Goal: Information Seeking & Learning: Learn about a topic

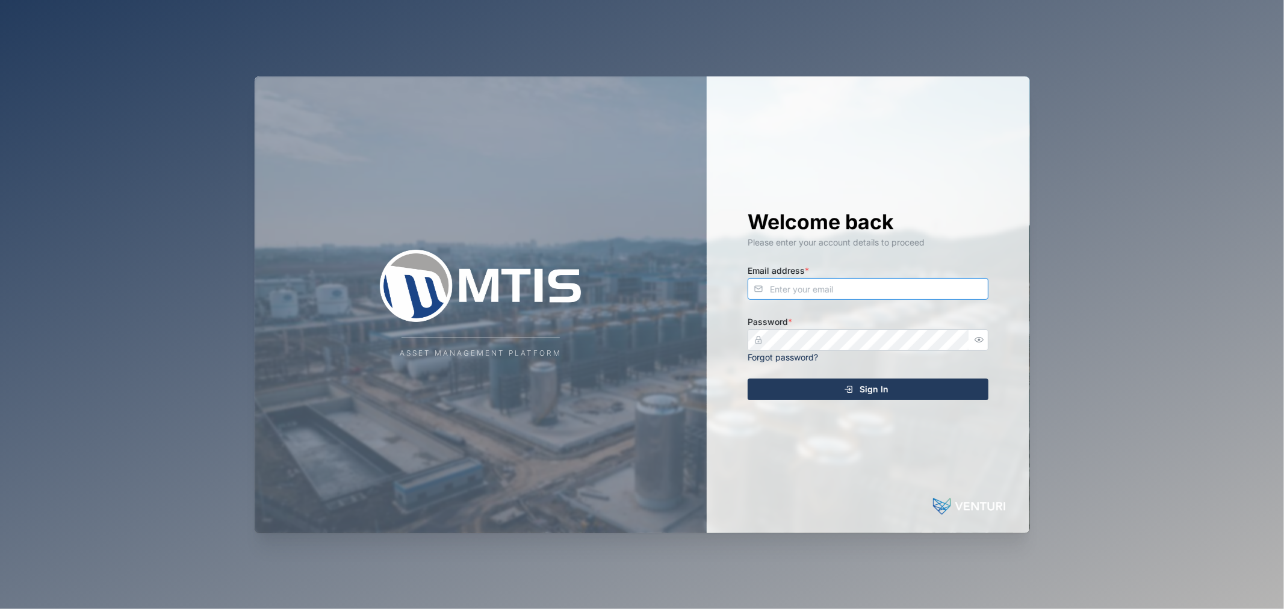
click at [877, 286] on input "Email address *" at bounding box center [867, 289] width 241 height 22
type input "declan.delahunty@venturi.io"
click at [747, 379] on button "Sign In" at bounding box center [867, 390] width 241 height 22
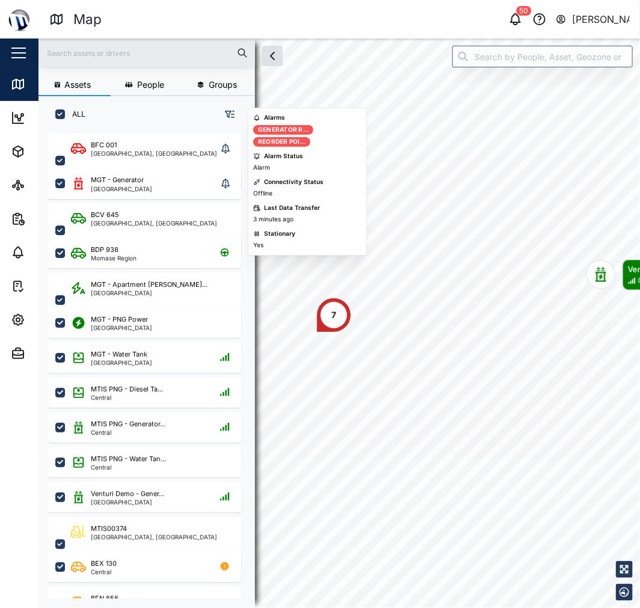
scroll to position [67, 0]
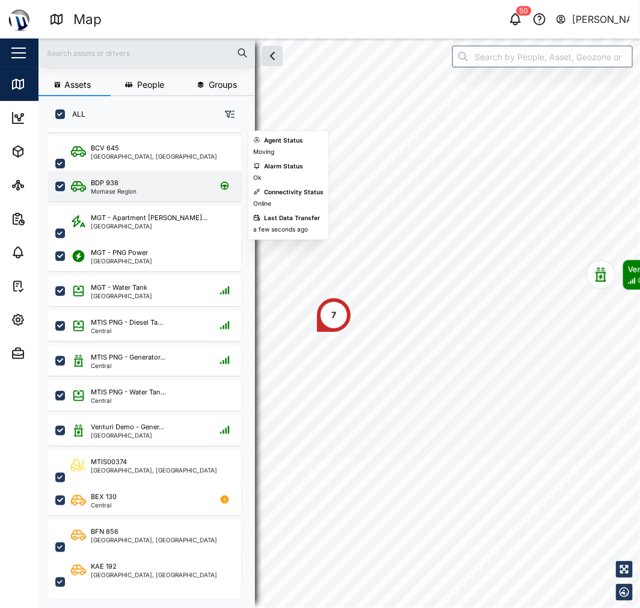
click at [141, 191] on div "BDP 938 Momase Region" at bounding box center [152, 186] width 163 height 16
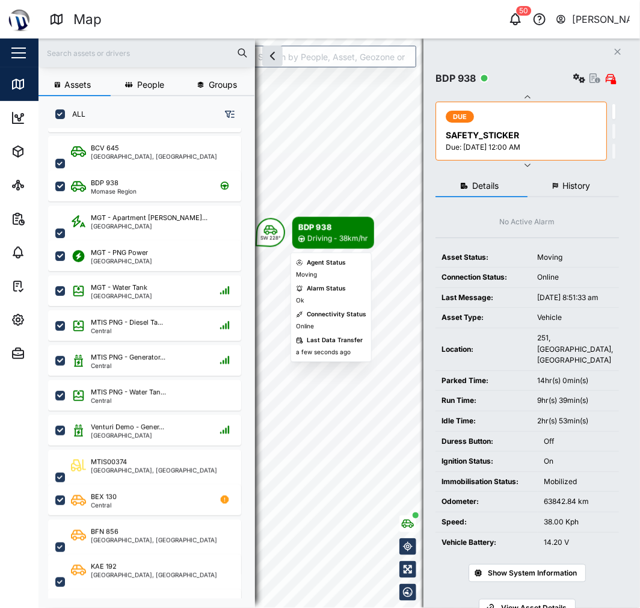
click at [329, 231] on body "Map 50 Declan Delahunty Close Map Dashboard Assets ATS Camera Generator Personn…" at bounding box center [320, 304] width 640 height 608
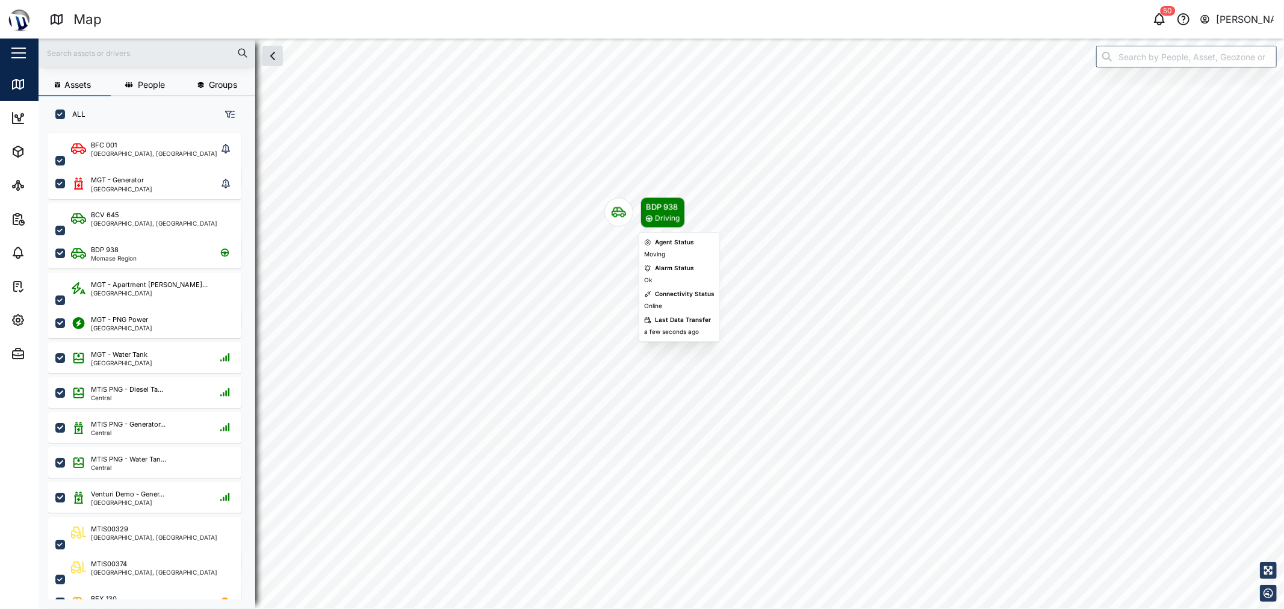
click at [626, 223] on div "Map marker" at bounding box center [618, 212] width 29 height 29
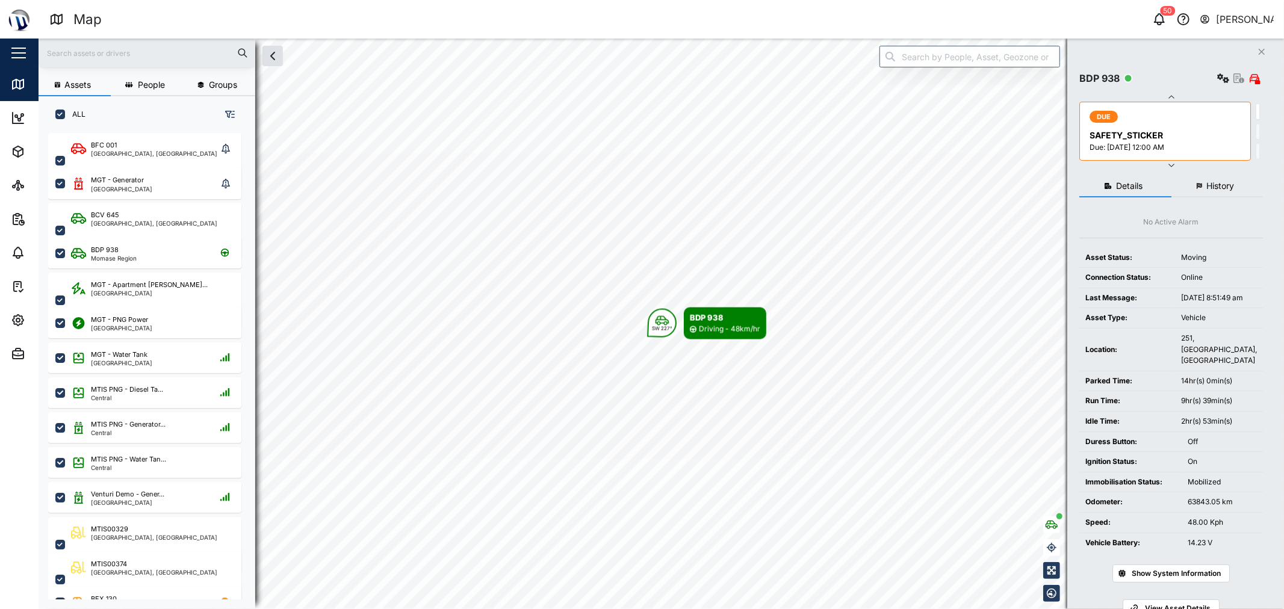
click at [640, 188] on span "History" at bounding box center [1220, 186] width 28 height 8
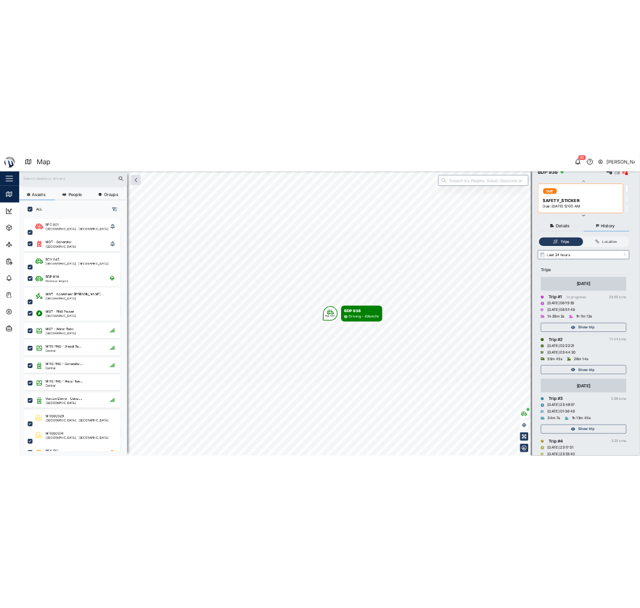
scroll to position [67, 0]
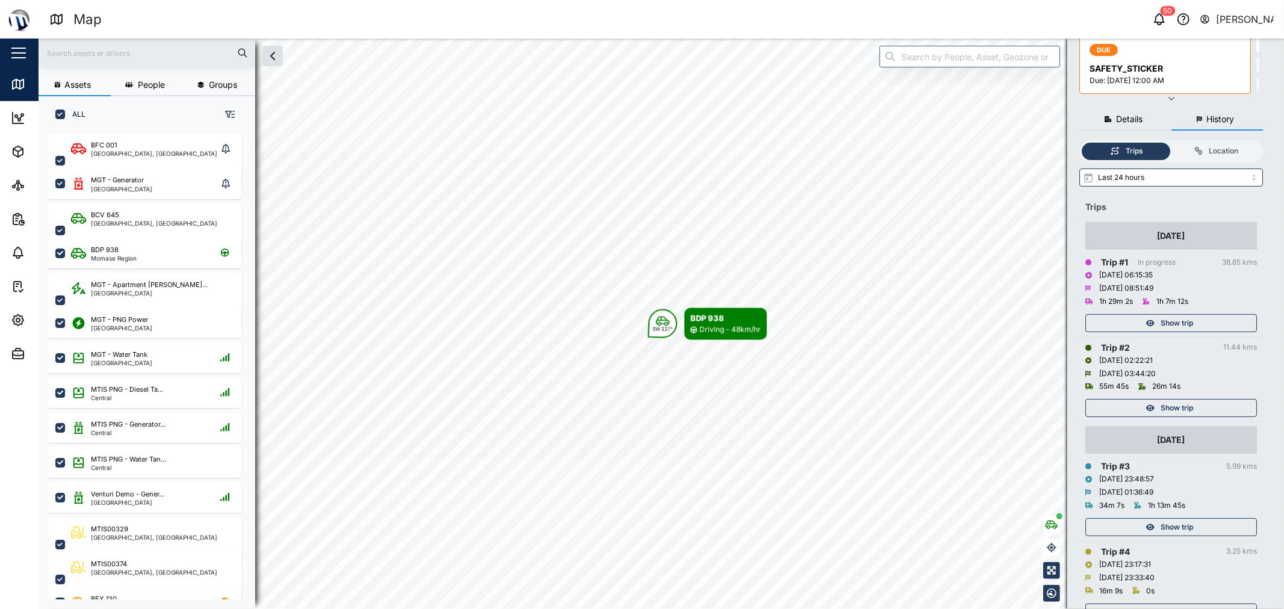
click at [640, 323] on span "Show trip" at bounding box center [1176, 323] width 32 height 17
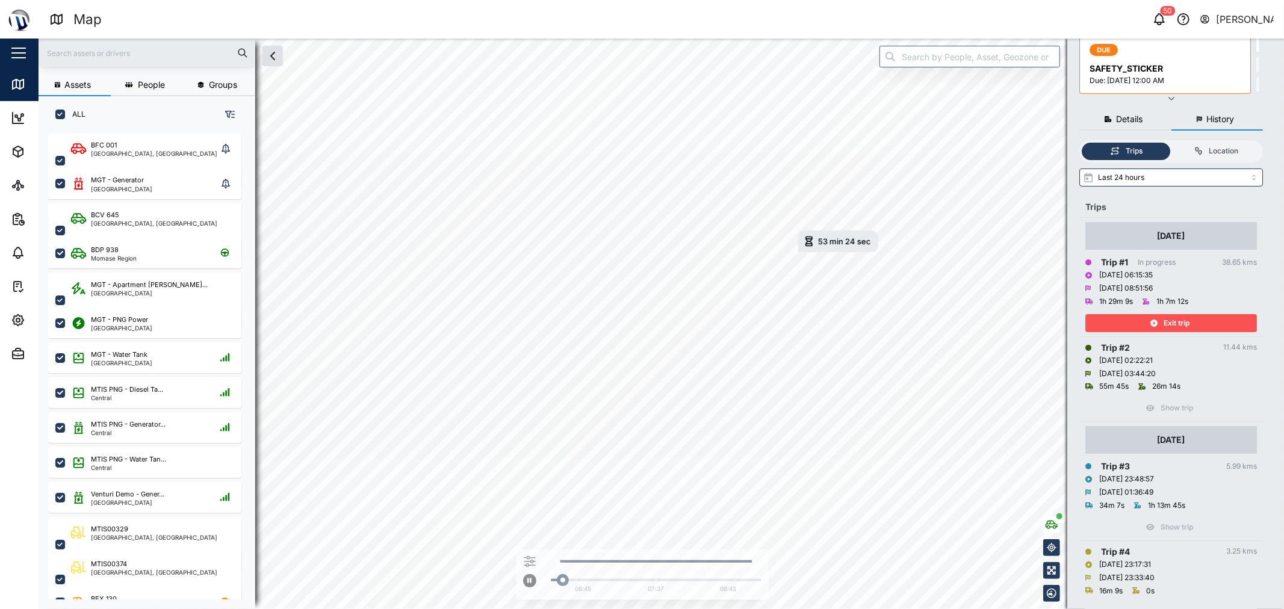
click at [640, 318] on span "Exit trip" at bounding box center [1176, 323] width 26 height 17
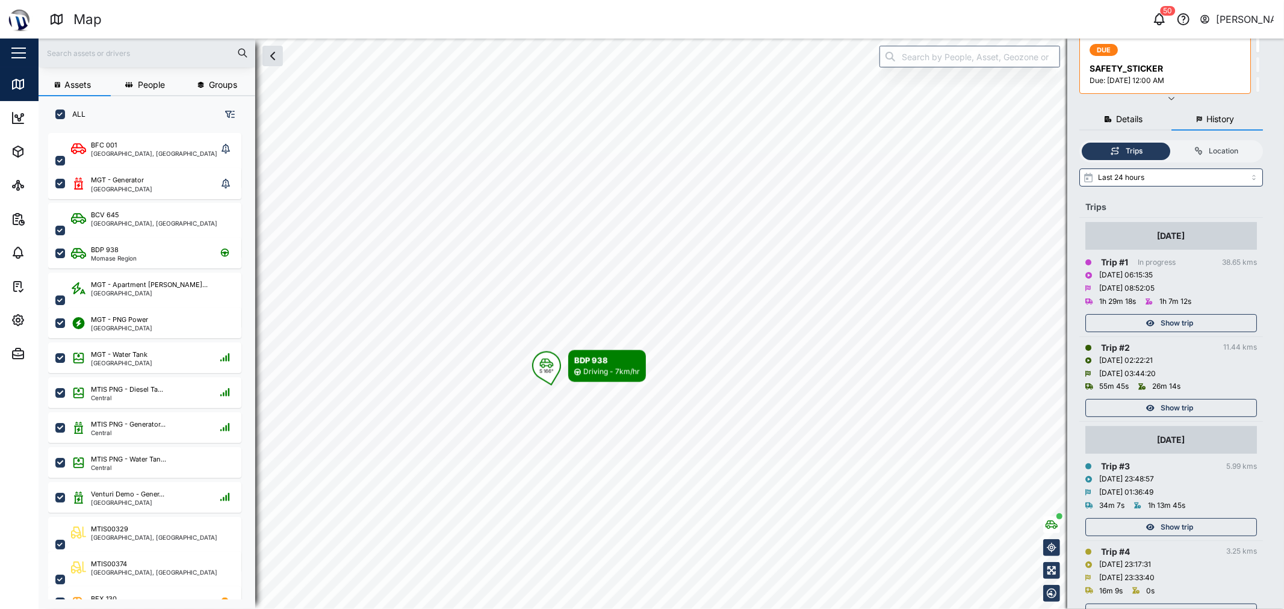
drag, startPoint x: 624, startPoint y: 260, endPoint x: 600, endPoint y: 370, distance: 112.1
click at [600, 370] on div "Driving - 7km/hr" at bounding box center [611, 372] width 57 height 11
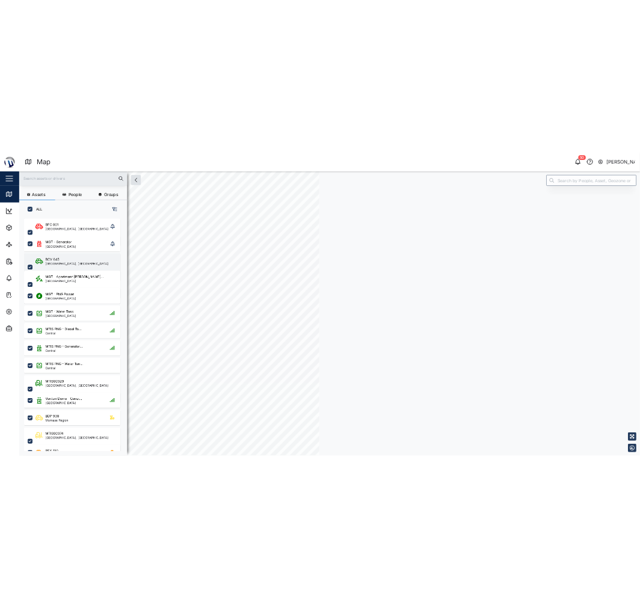
scroll to position [460, 187]
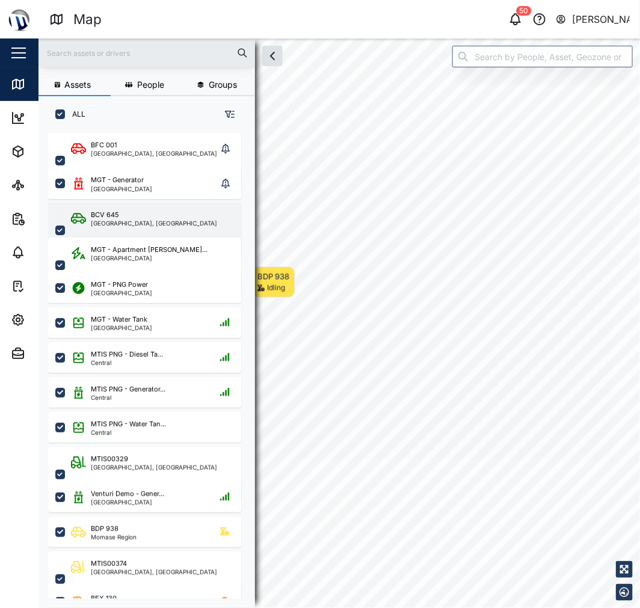
click at [239, 214] on div "Assets People Groups ALL BFC 001 Port Moresby, Southern Region MGT - Generator …" at bounding box center [340, 324] width 602 height 570
click at [159, 225] on div "[GEOGRAPHIC_DATA], [GEOGRAPHIC_DATA]" at bounding box center [154, 223] width 126 height 6
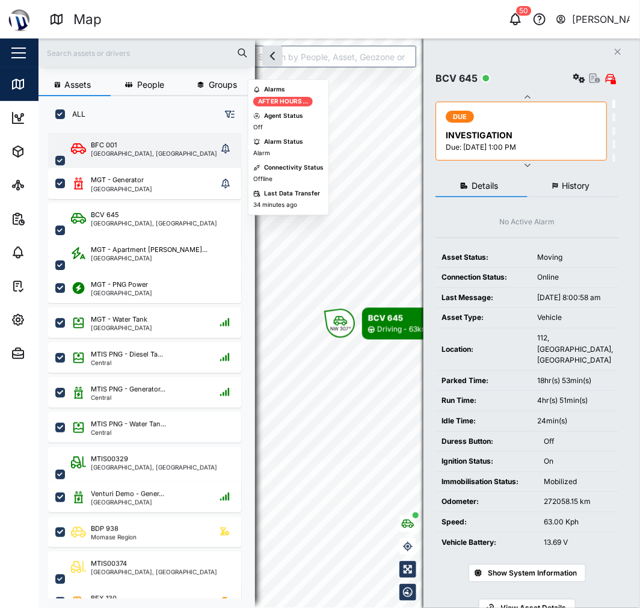
click at [118, 143] on div "BFC 001" at bounding box center [154, 145] width 126 height 10
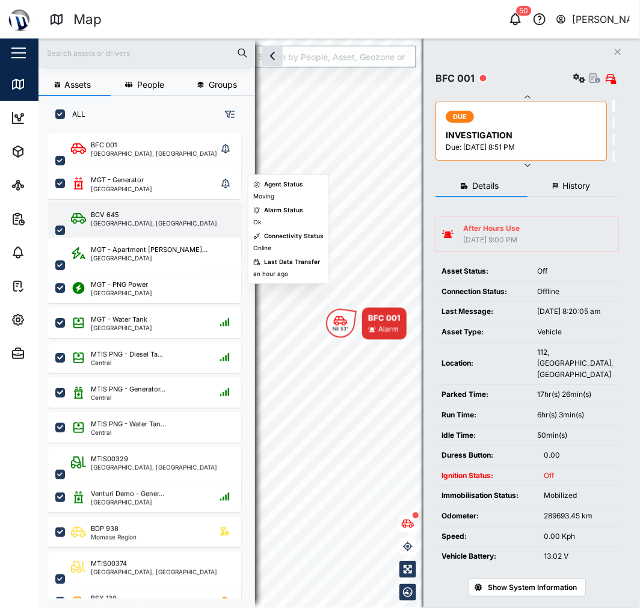
click at [120, 220] on div "[GEOGRAPHIC_DATA], [GEOGRAPHIC_DATA]" at bounding box center [154, 223] width 126 height 6
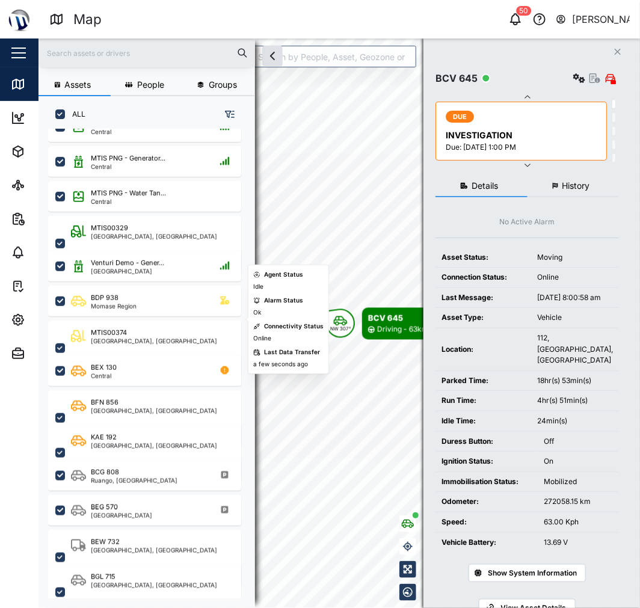
scroll to position [267, 0]
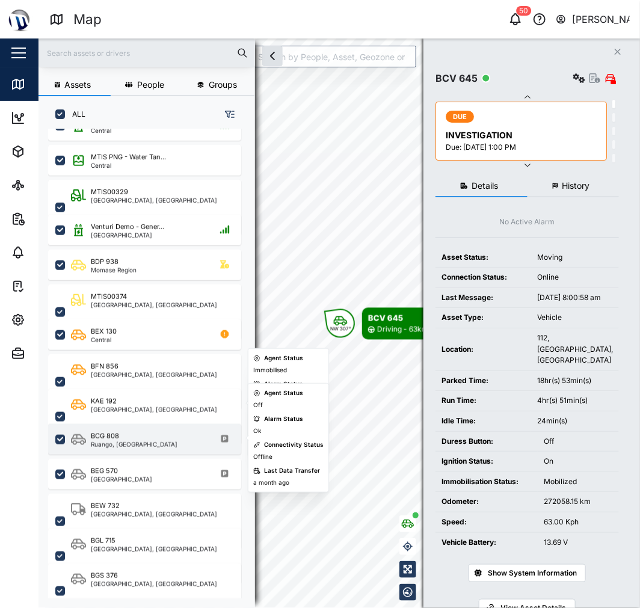
click at [132, 436] on div "BCG 808" at bounding box center [134, 437] width 87 height 10
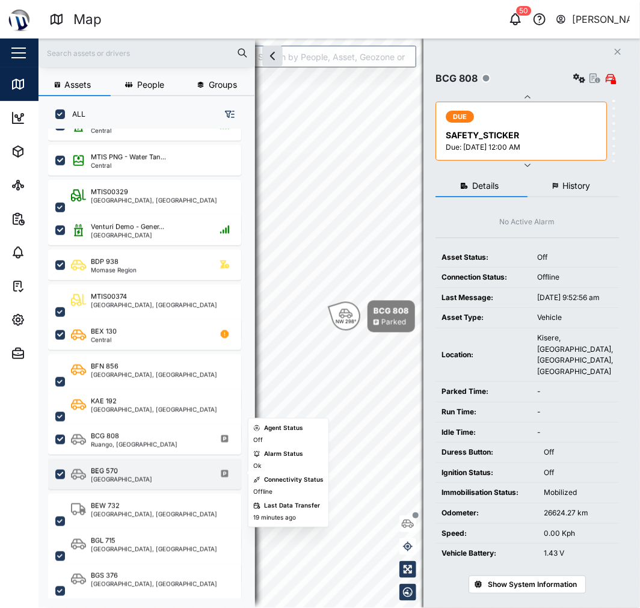
click at [147, 472] on div "BEG 570 Southern Region" at bounding box center [152, 474] width 163 height 16
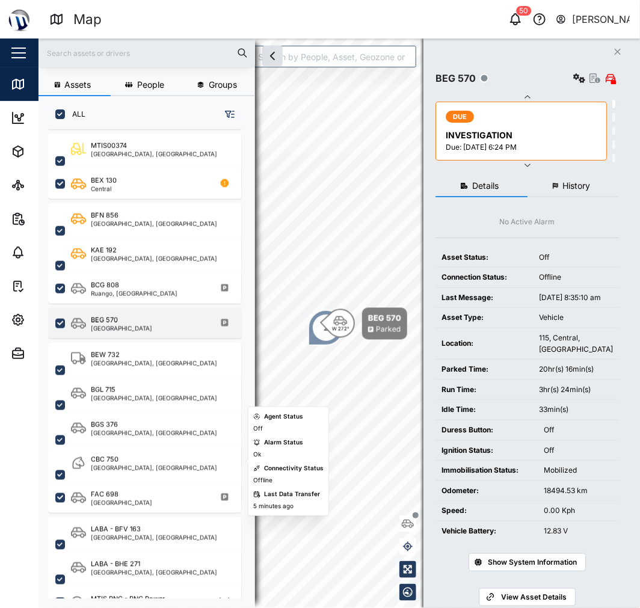
scroll to position [437, 0]
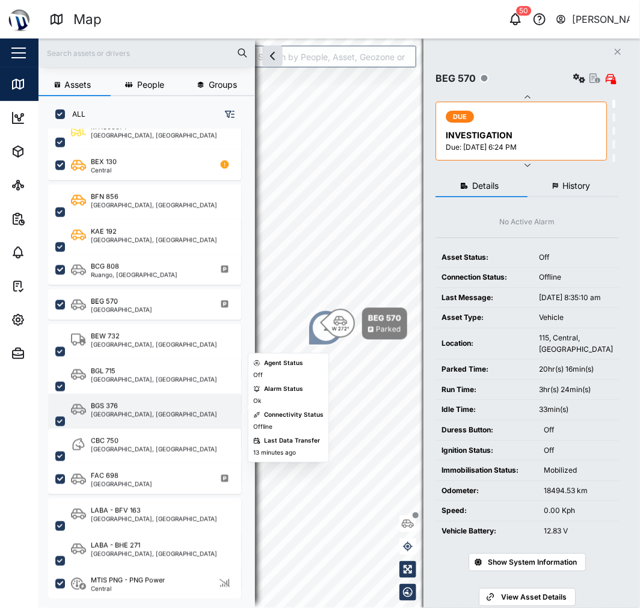
click at [119, 406] on div "BGS 376" at bounding box center [154, 406] width 126 height 10
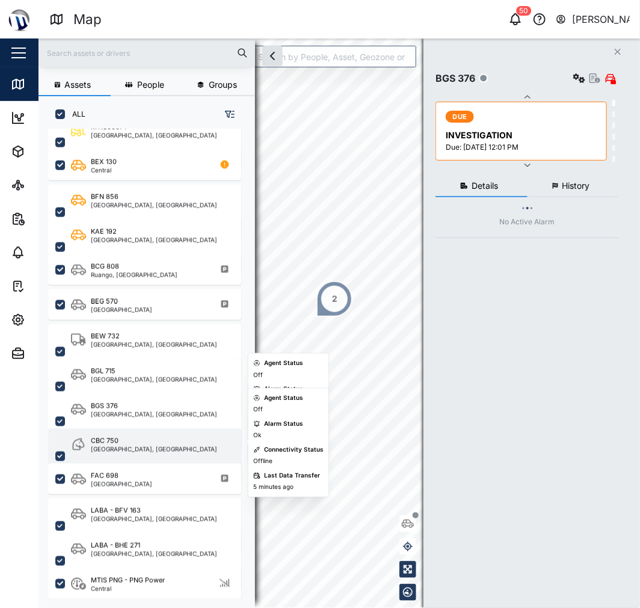
click at [137, 447] on div "[GEOGRAPHIC_DATA], [GEOGRAPHIC_DATA]" at bounding box center [154, 450] width 126 height 6
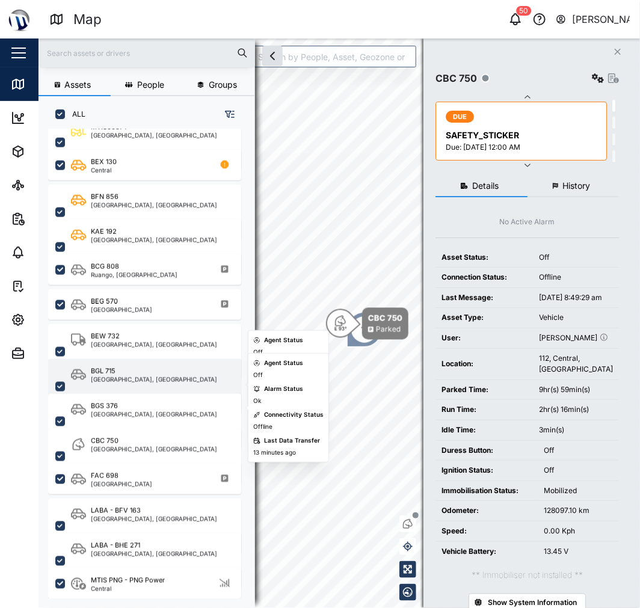
click at [119, 377] on div "[GEOGRAPHIC_DATA], [GEOGRAPHIC_DATA]" at bounding box center [154, 380] width 126 height 6
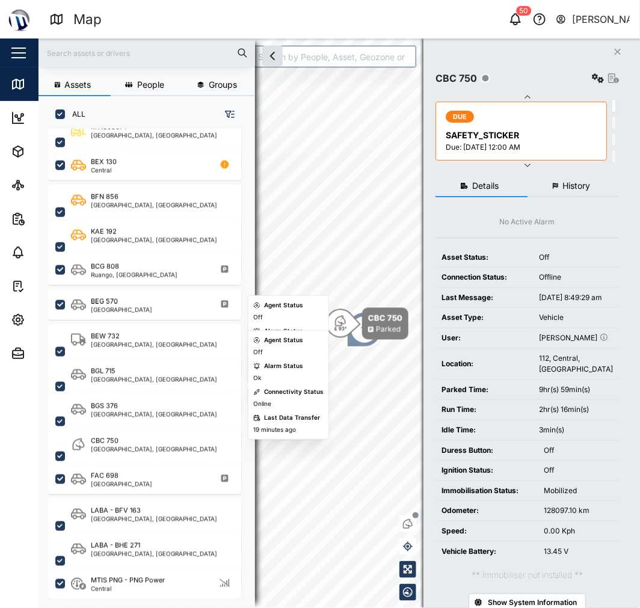
click at [126, 321] on div "BEW 732 National Capital District, Southern Region" at bounding box center [144, 337] width 193 height 35
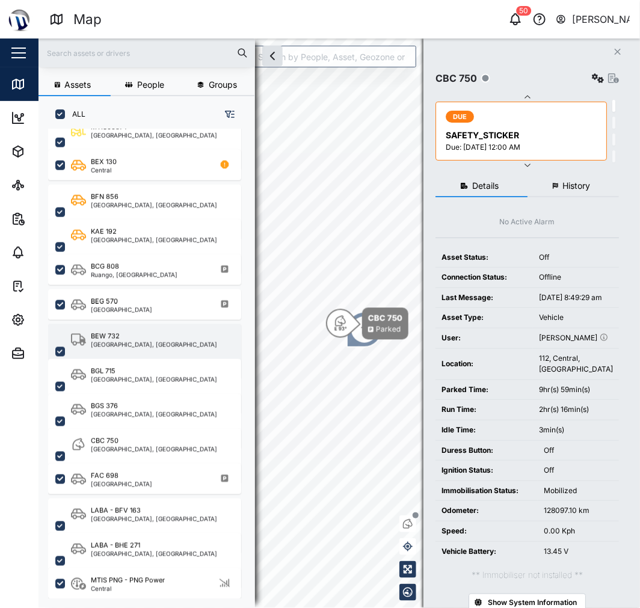
click at [132, 338] on div "BEW 732" at bounding box center [154, 337] width 126 height 10
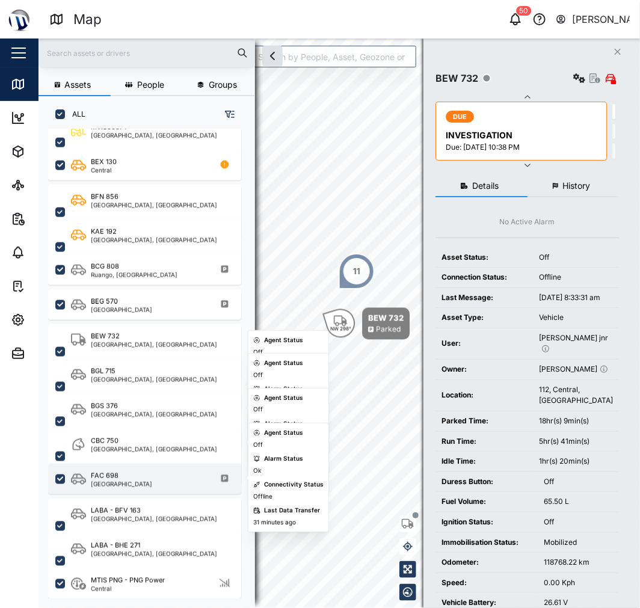
click at [199, 477] on div "FAC 698 Southern Region" at bounding box center [152, 479] width 163 height 16
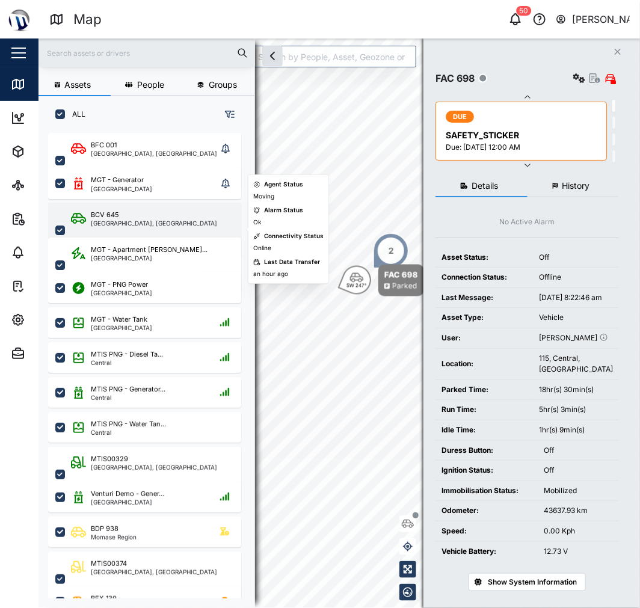
click at [167, 215] on div "BCV 645" at bounding box center [154, 215] width 126 height 10
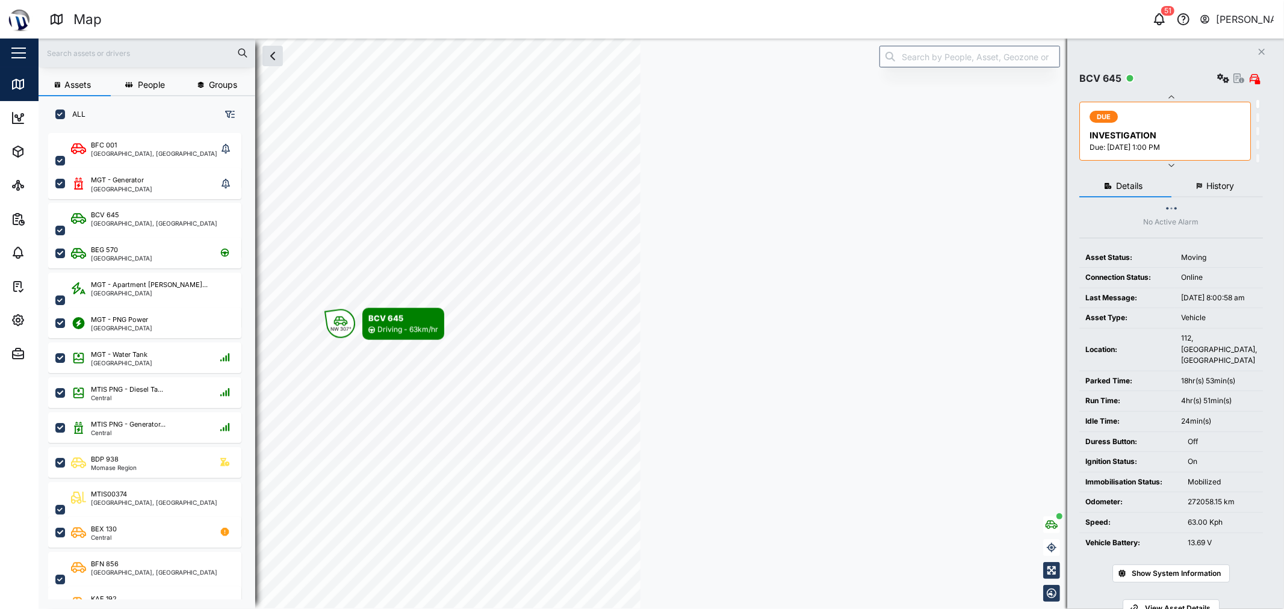
scroll to position [460, 187]
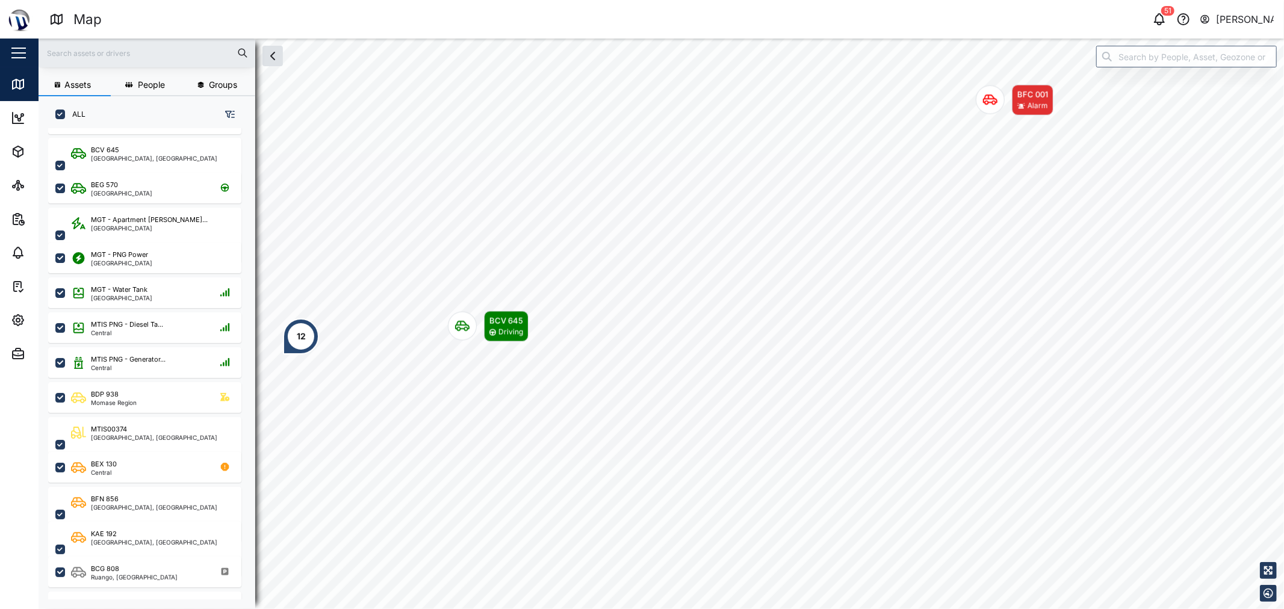
scroll to position [67, 0]
click at [151, 251] on div "MGT - PNG Power Port Moresby" at bounding box center [152, 256] width 163 height 16
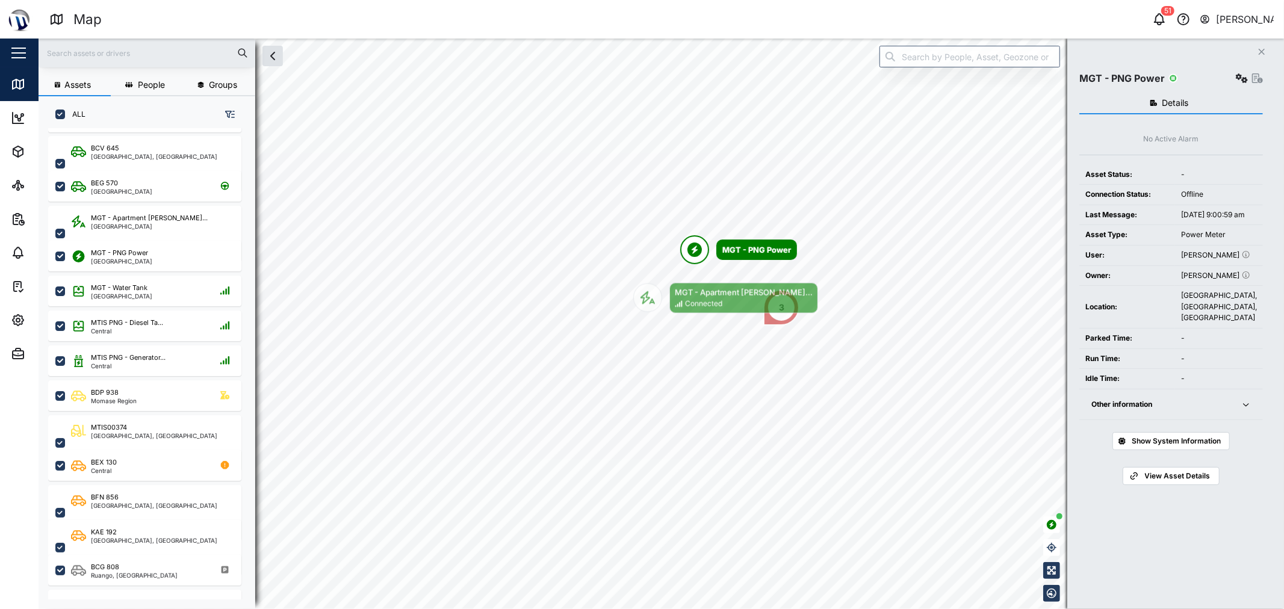
click at [640, 420] on span "Other information" at bounding box center [1158, 404] width 135 height 31
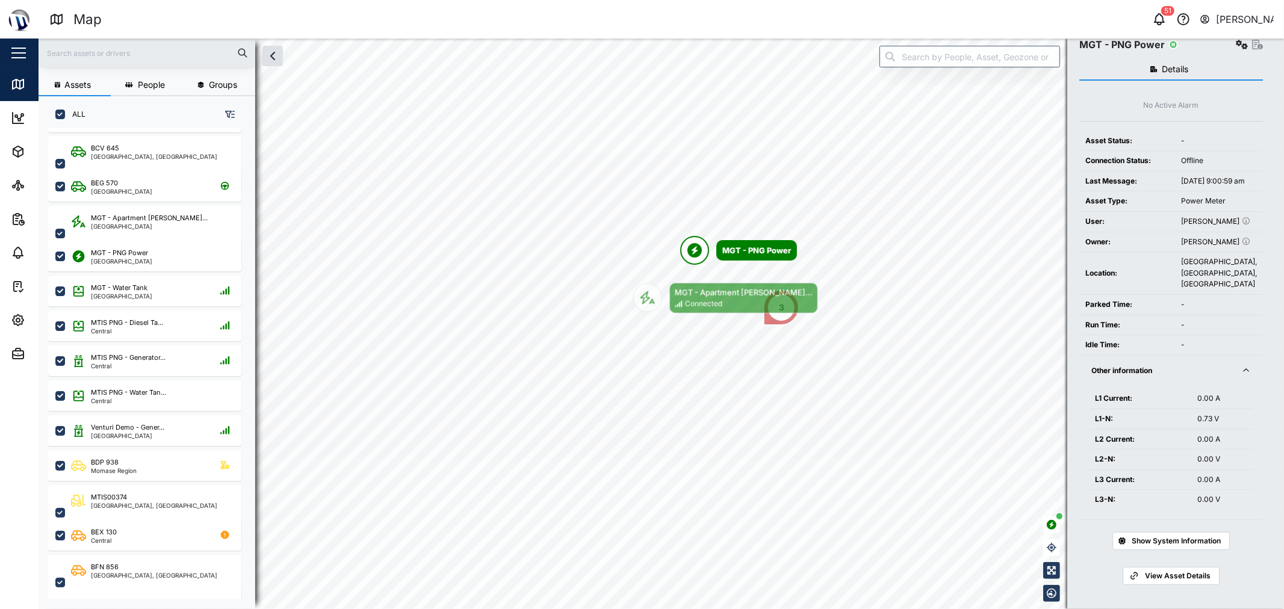
scroll to position [67, 0]
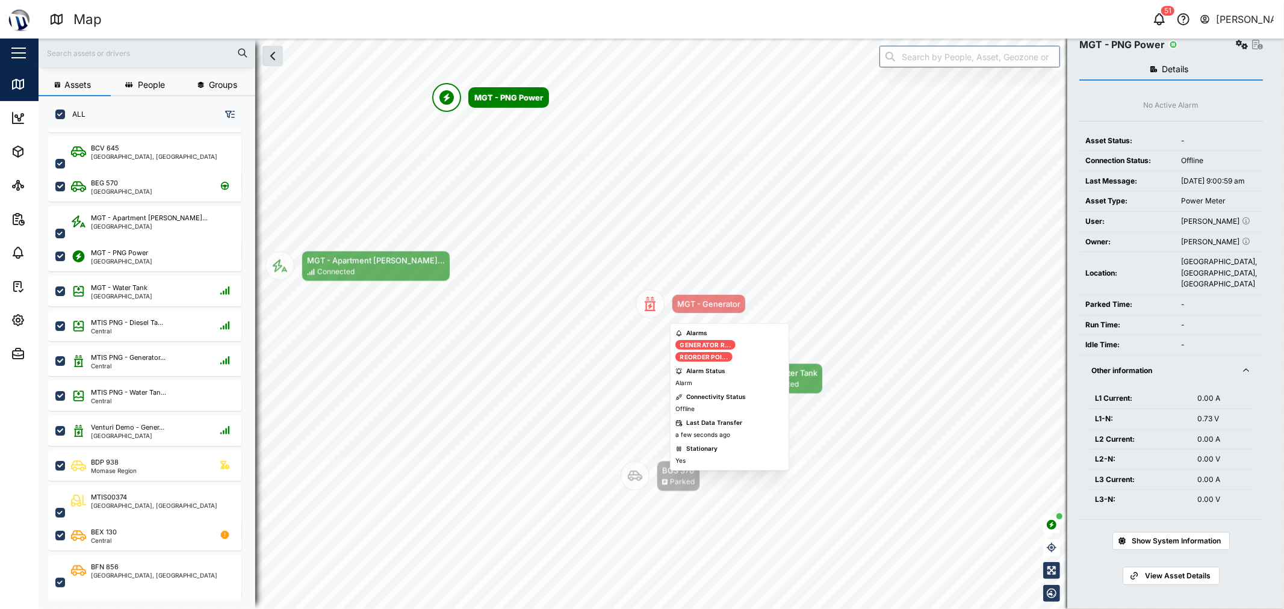
click at [640, 312] on div "Map marker" at bounding box center [650, 303] width 29 height 29
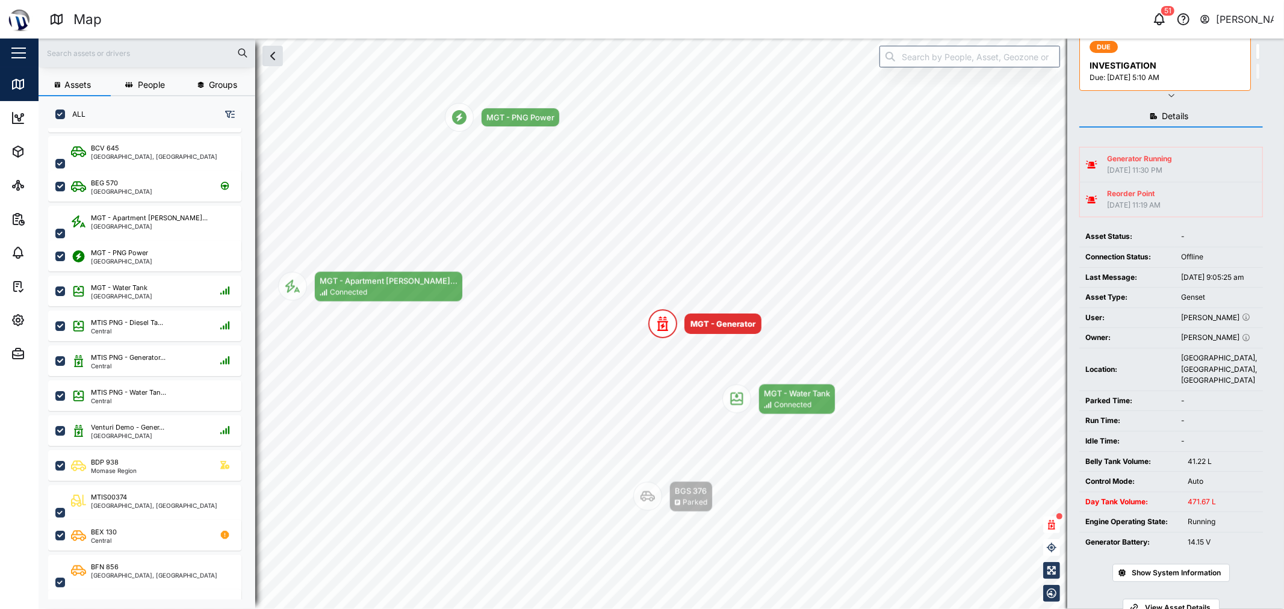
scroll to position [124, 0]
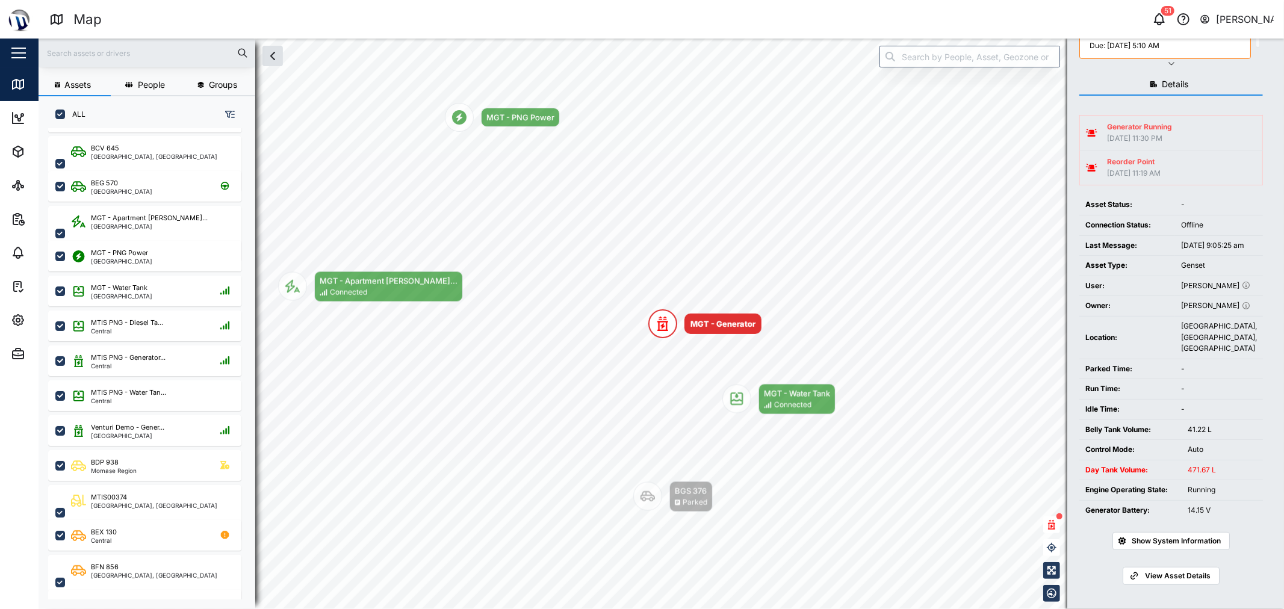
click at [640, 544] on span "Show System Information" at bounding box center [1175, 541] width 89 height 17
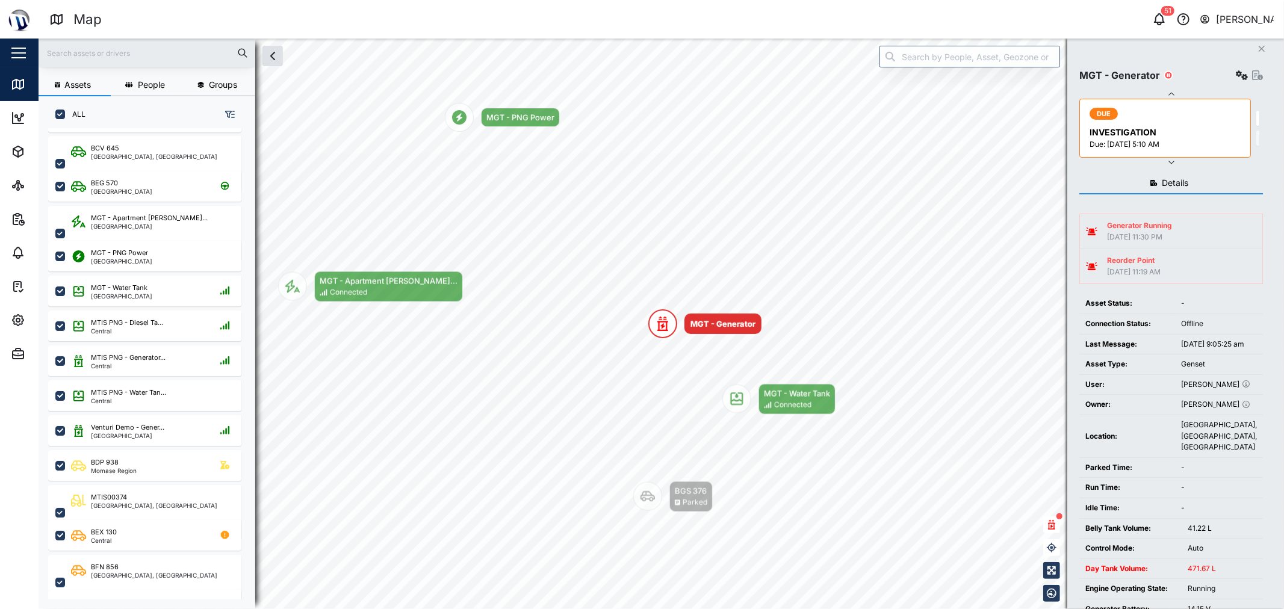
scroll to position [0, 0]
click at [640, 79] on div "MGT - Generator" at bounding box center [1171, 78] width 184 height 17
click at [640, 78] on icon "button" at bounding box center [1242, 78] width 12 height 10
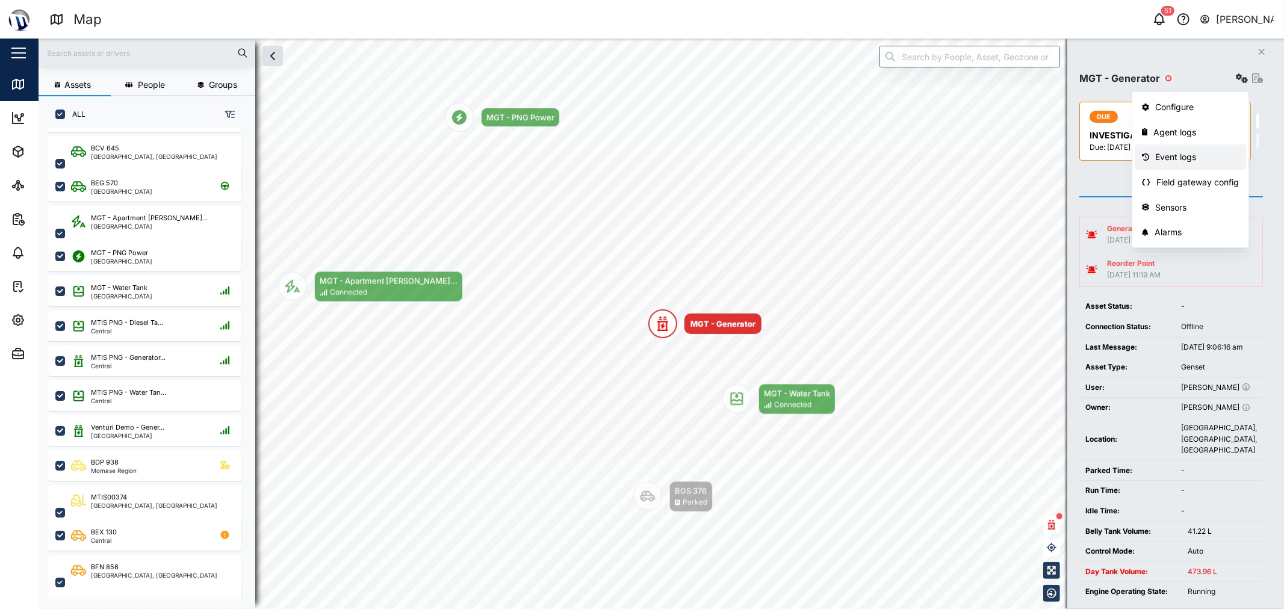
click at [640, 158] on div "Event logs" at bounding box center [1197, 156] width 84 height 13
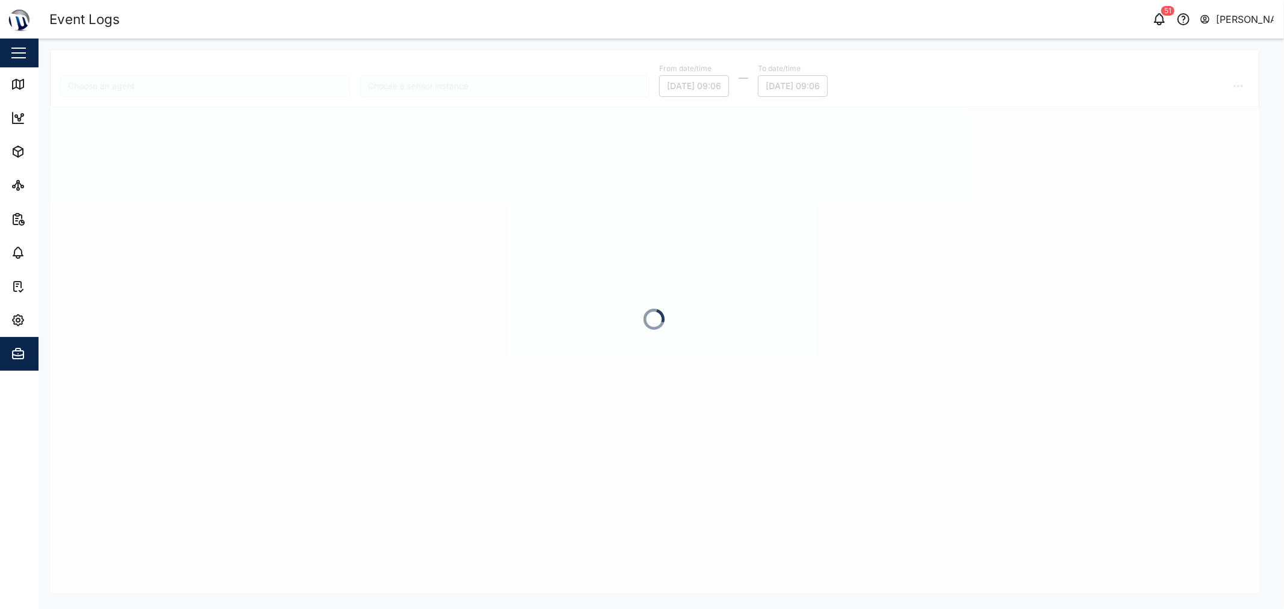
type input "MGT - Generator"
click at [510, 90] on input "search" at bounding box center [505, 86] width 290 height 22
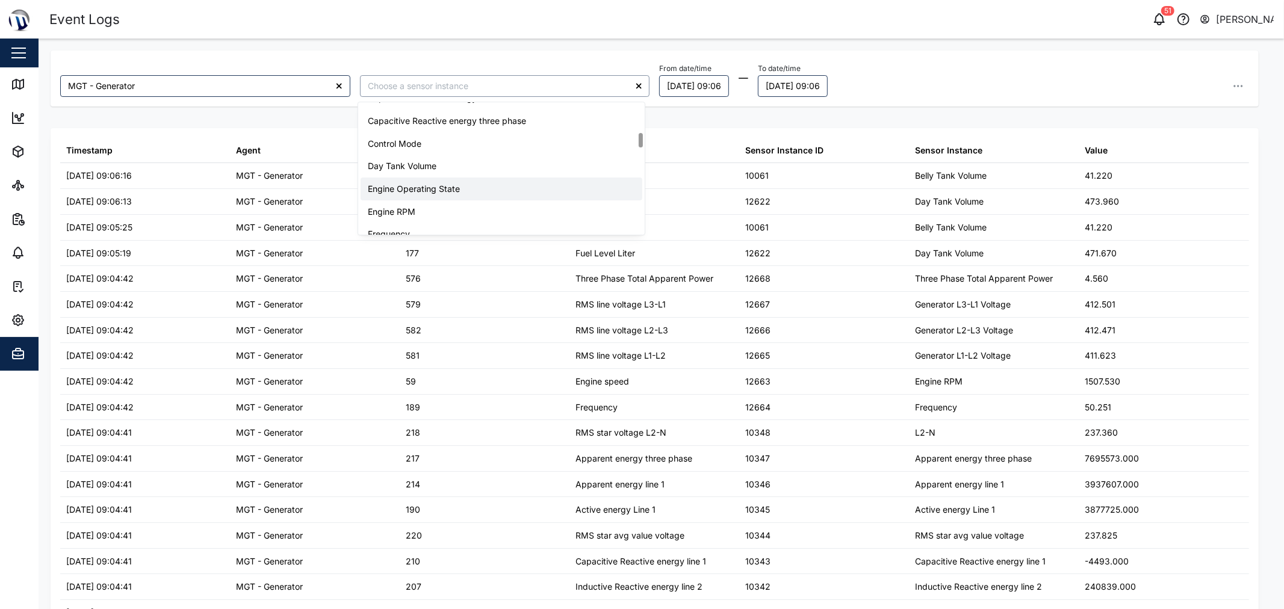
scroll to position [334, 0]
type input "Engine Operating State"
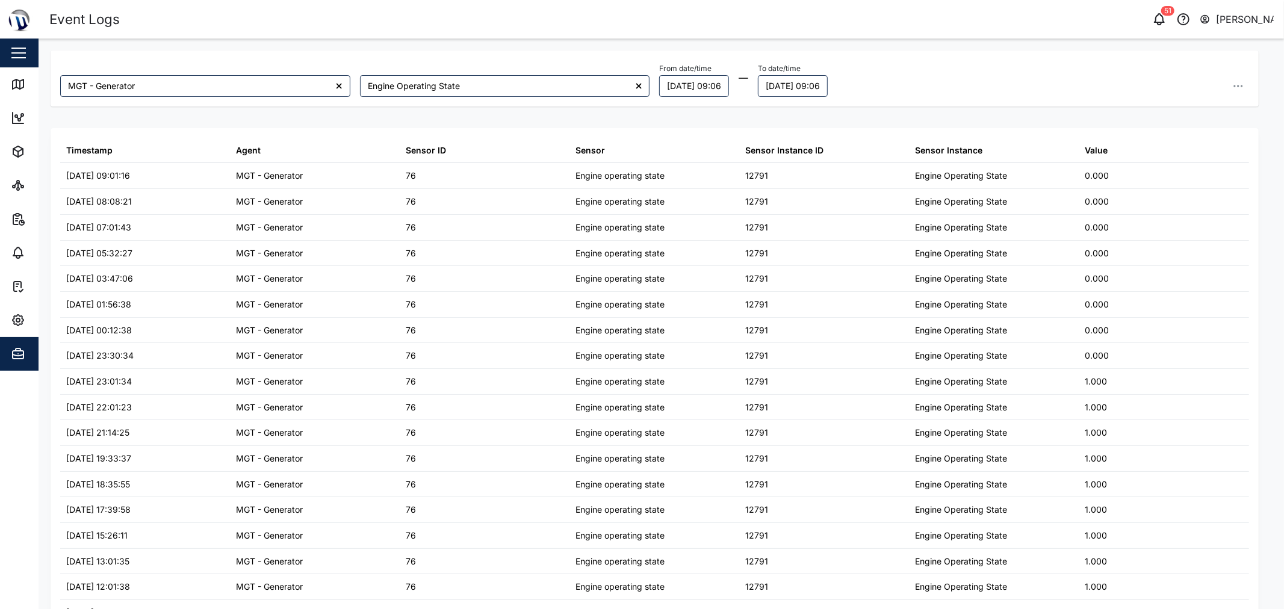
click at [45, 85] on main "MGT - Generator Engine Operating State From date/time 19/09/2025 09:06 To date/…" at bounding box center [661, 324] width 1245 height 571
click at [36, 82] on div "Map" at bounding box center [44, 84] width 27 height 13
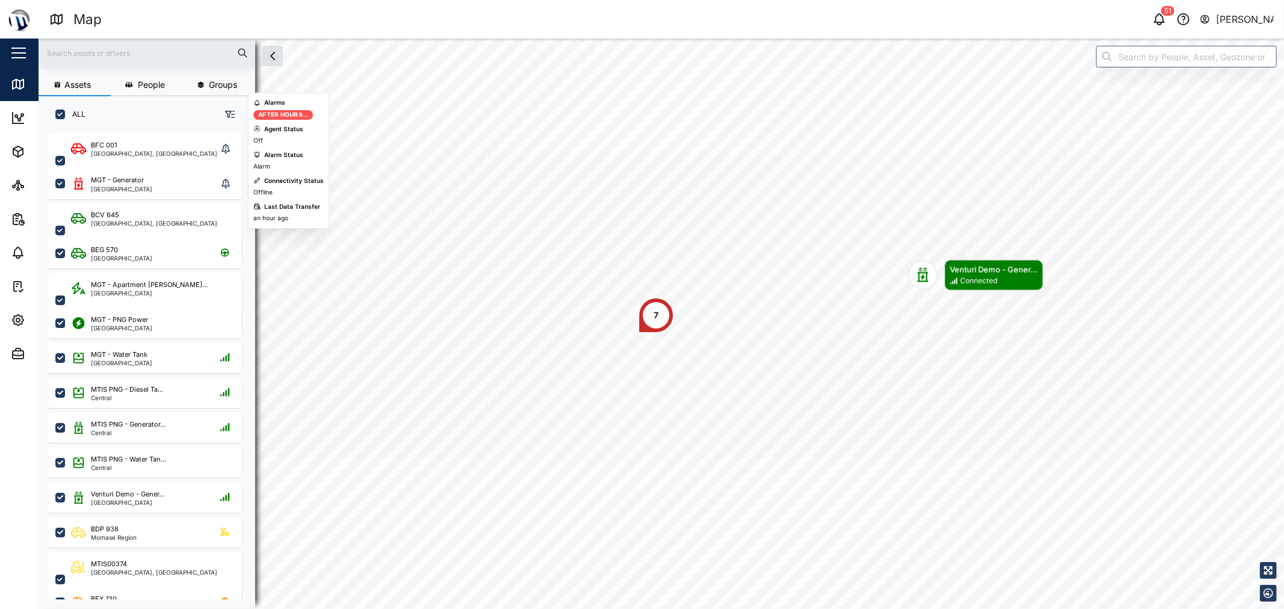
scroll to position [460, 187]
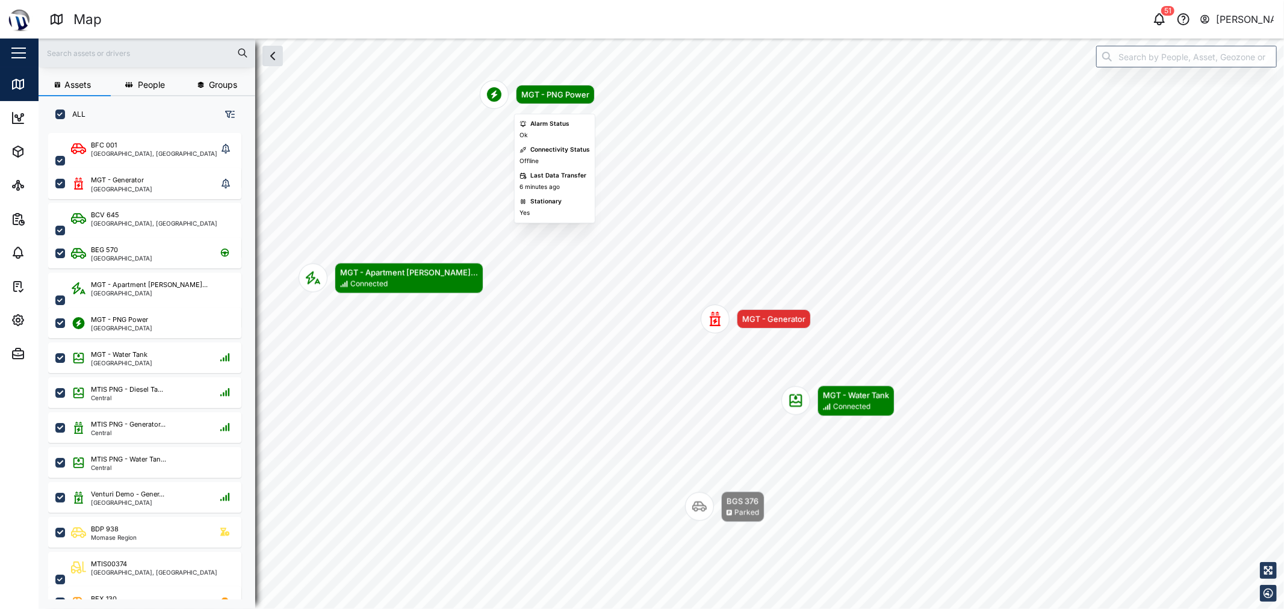
click at [530, 90] on div "MGT - PNG Power" at bounding box center [555, 94] width 68 height 12
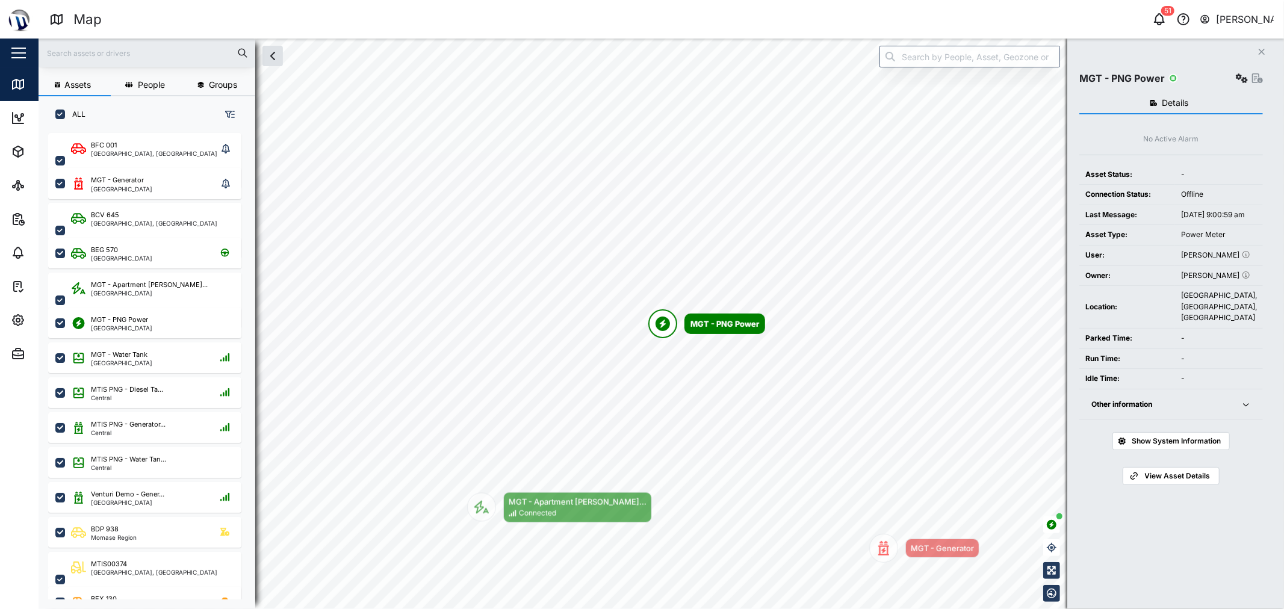
click at [640, 420] on span "Other information" at bounding box center [1158, 404] width 135 height 31
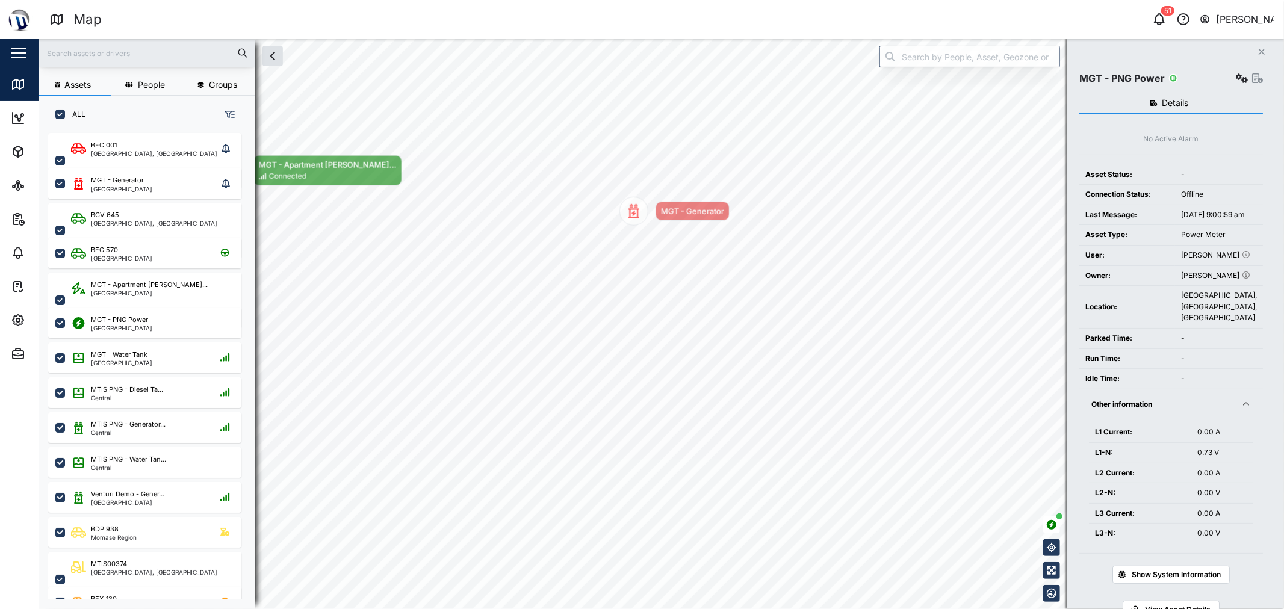
click at [633, 197] on div "MGT - Generator" at bounding box center [674, 211] width 110 height 29
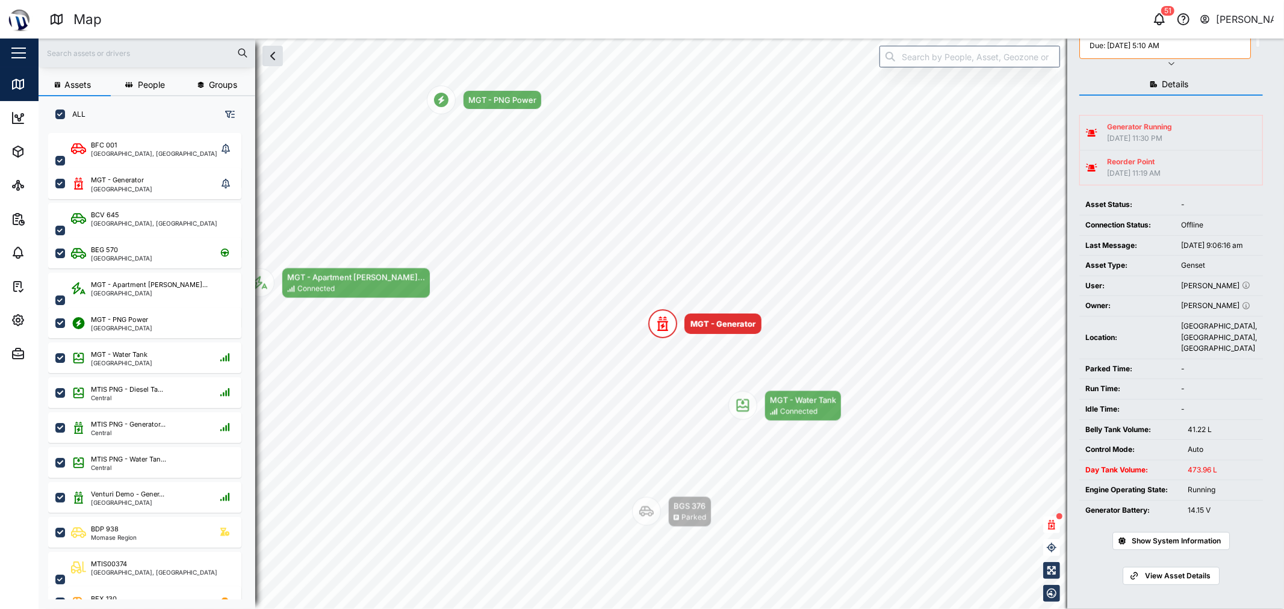
scroll to position [124, 0]
click at [640, 539] on span "Show System Information" at bounding box center [1175, 541] width 89 height 17
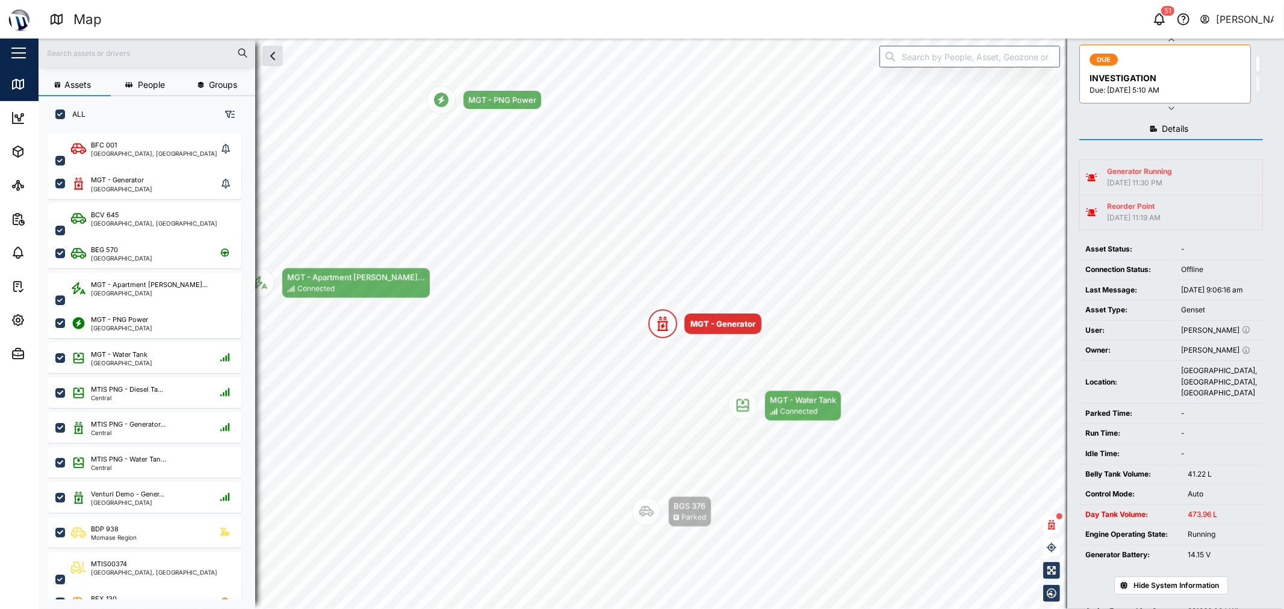
scroll to position [0, 0]
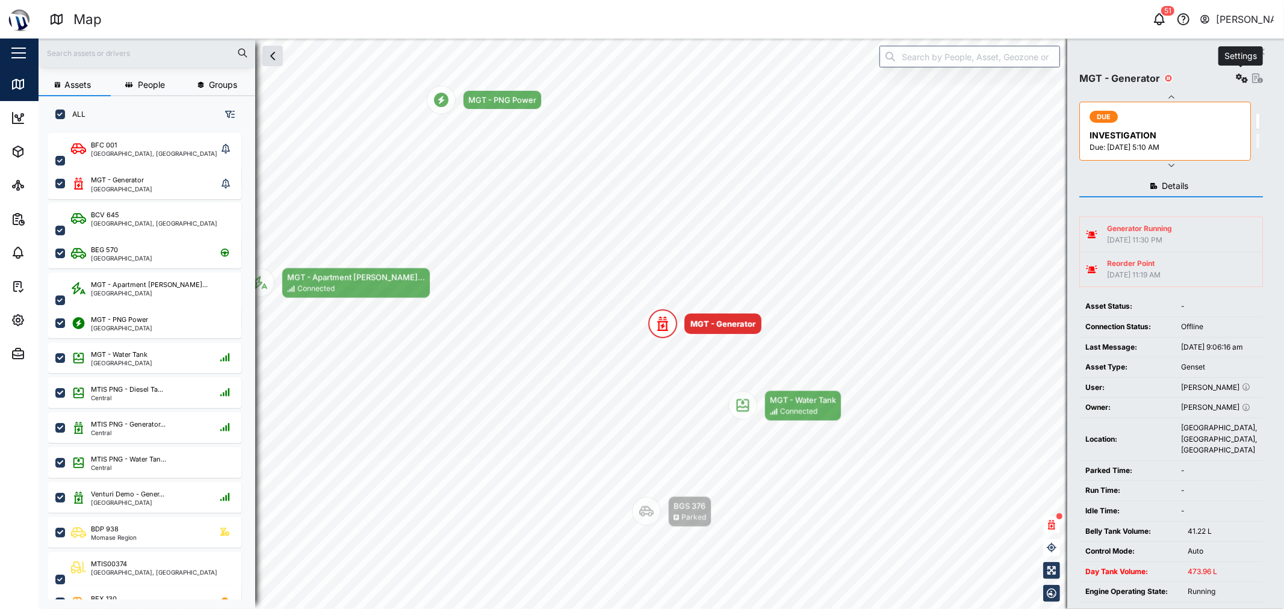
click at [640, 75] on icon "button" at bounding box center [1242, 78] width 12 height 10
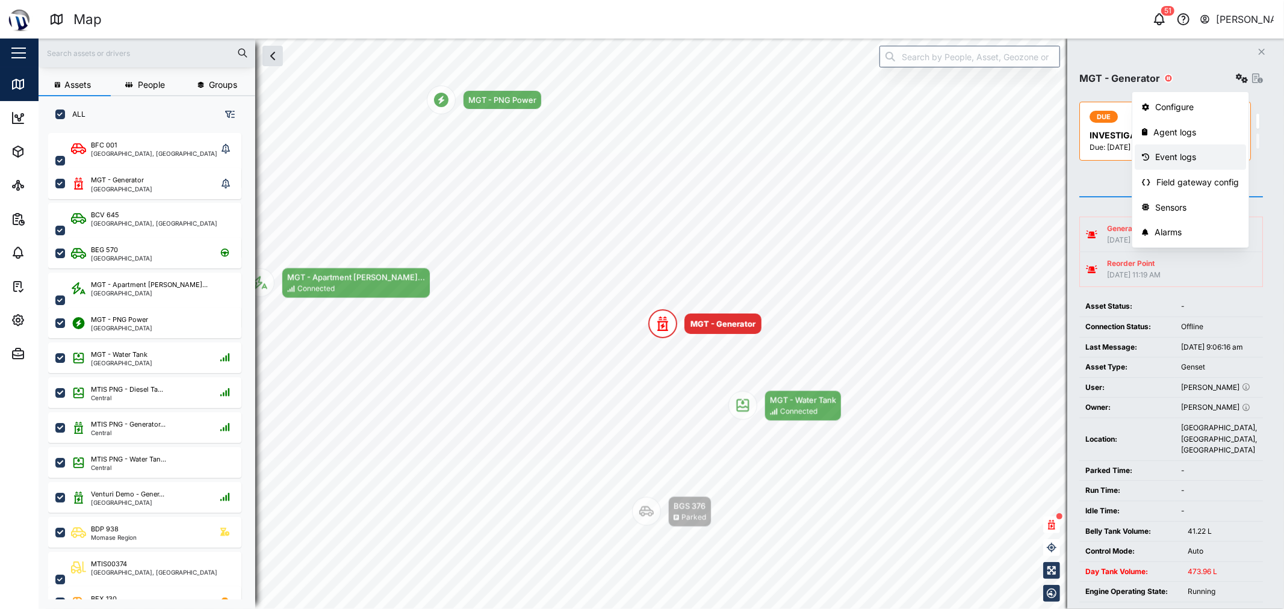
click at [640, 158] on div "Event logs" at bounding box center [1197, 156] width 84 height 13
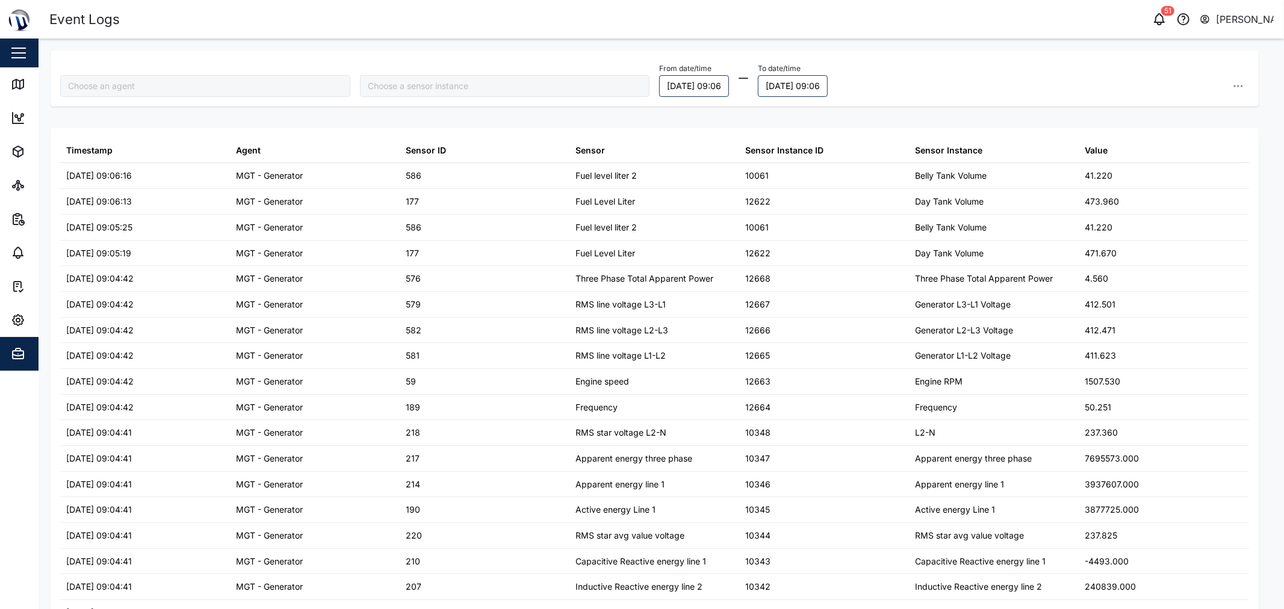
type input "MGT - Generator"
click at [522, 91] on input "search" at bounding box center [505, 86] width 290 height 22
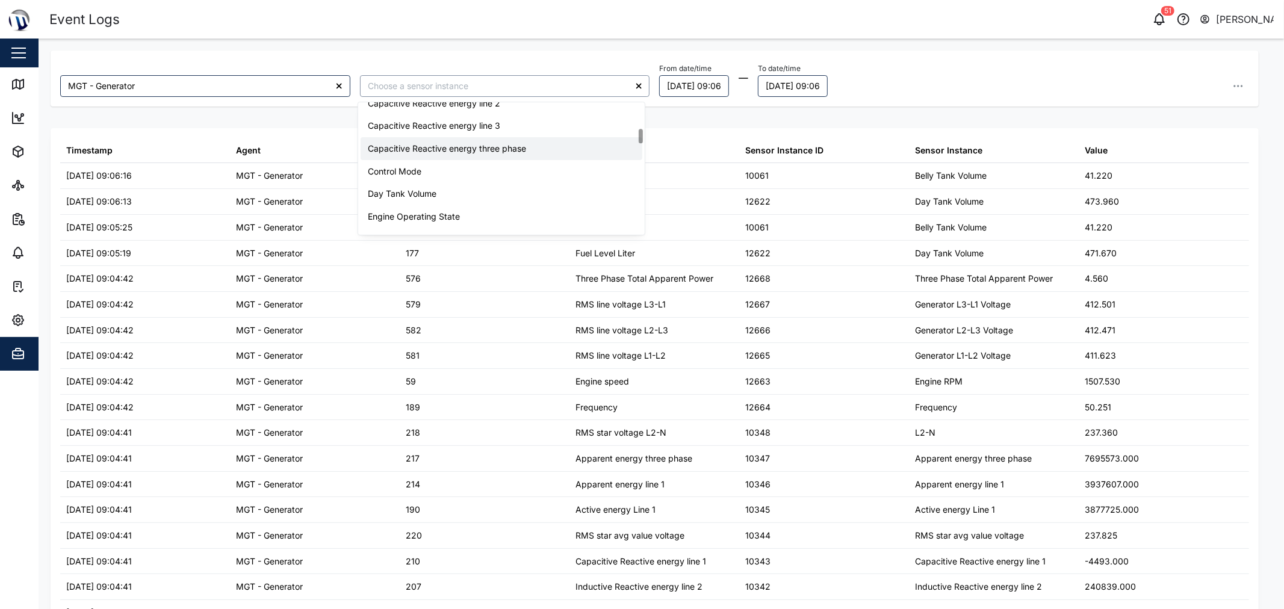
scroll to position [267, 0]
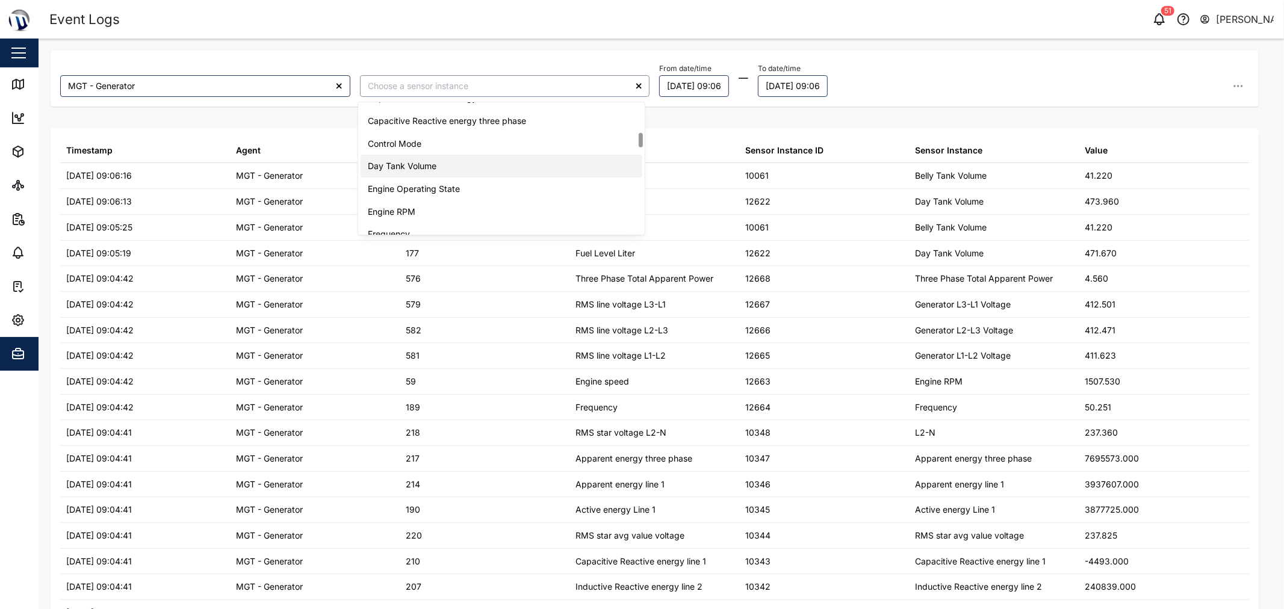
type input "Day Tank Volume"
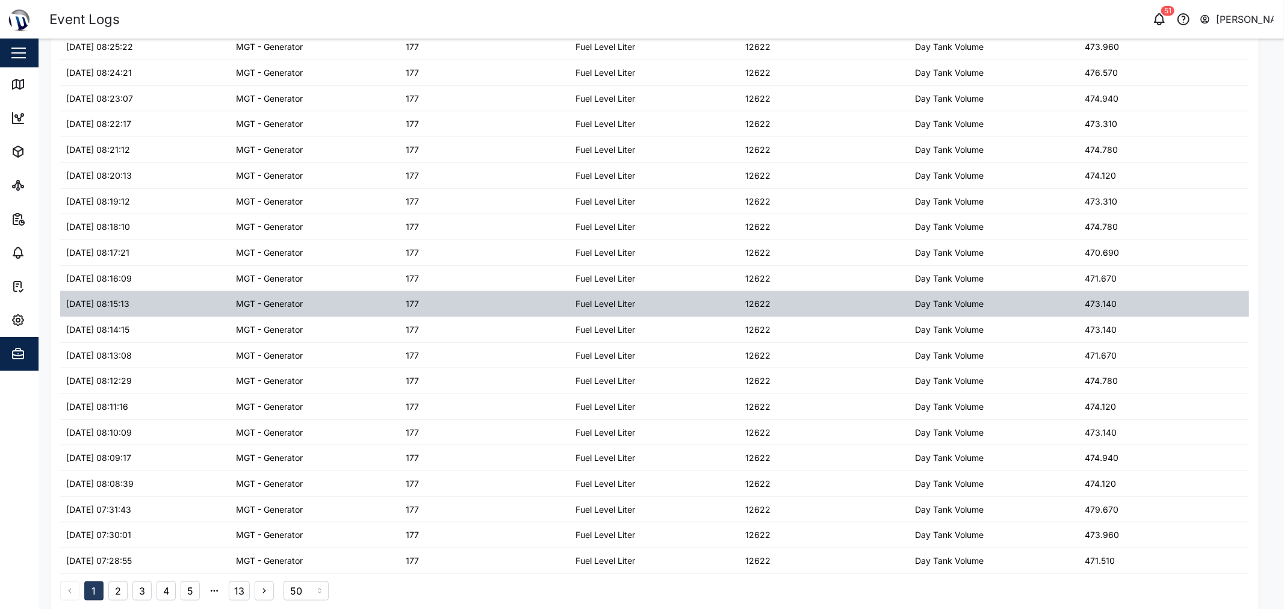
scroll to position [877, 0]
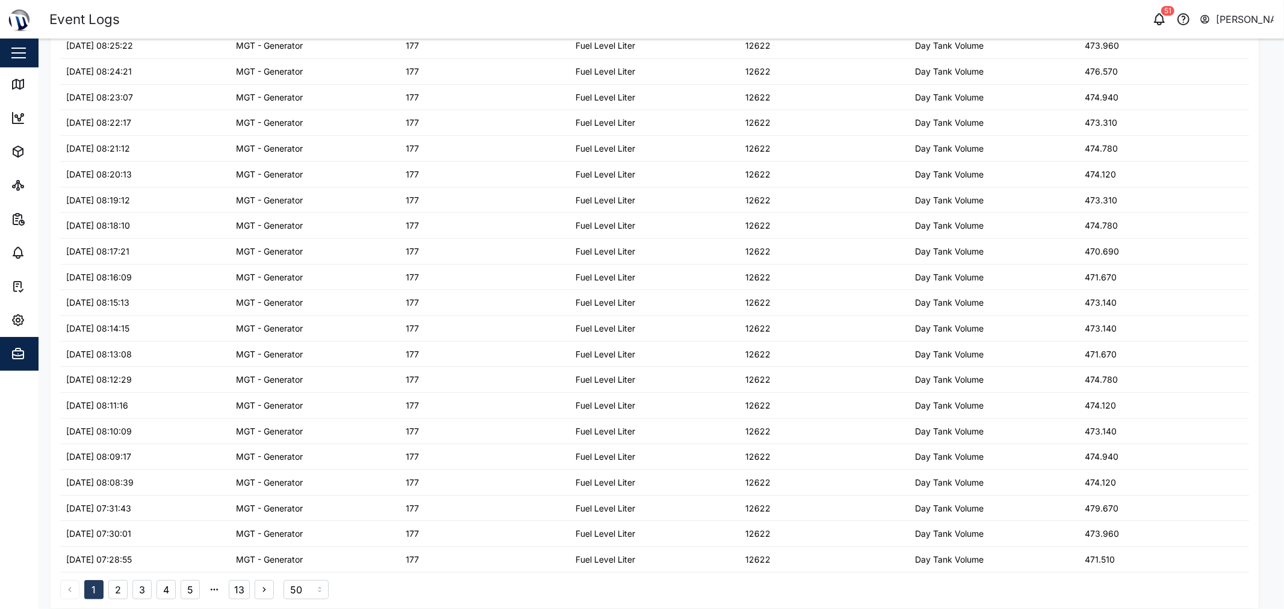
click at [119, 588] on button "2" at bounding box center [117, 589] width 19 height 19
click at [147, 586] on button "3" at bounding box center [141, 589] width 19 height 19
click at [165, 584] on button "4" at bounding box center [165, 589] width 19 height 19
click at [184, 587] on button "5" at bounding box center [190, 589] width 19 height 19
click at [185, 587] on button "6" at bounding box center [190, 589] width 19 height 19
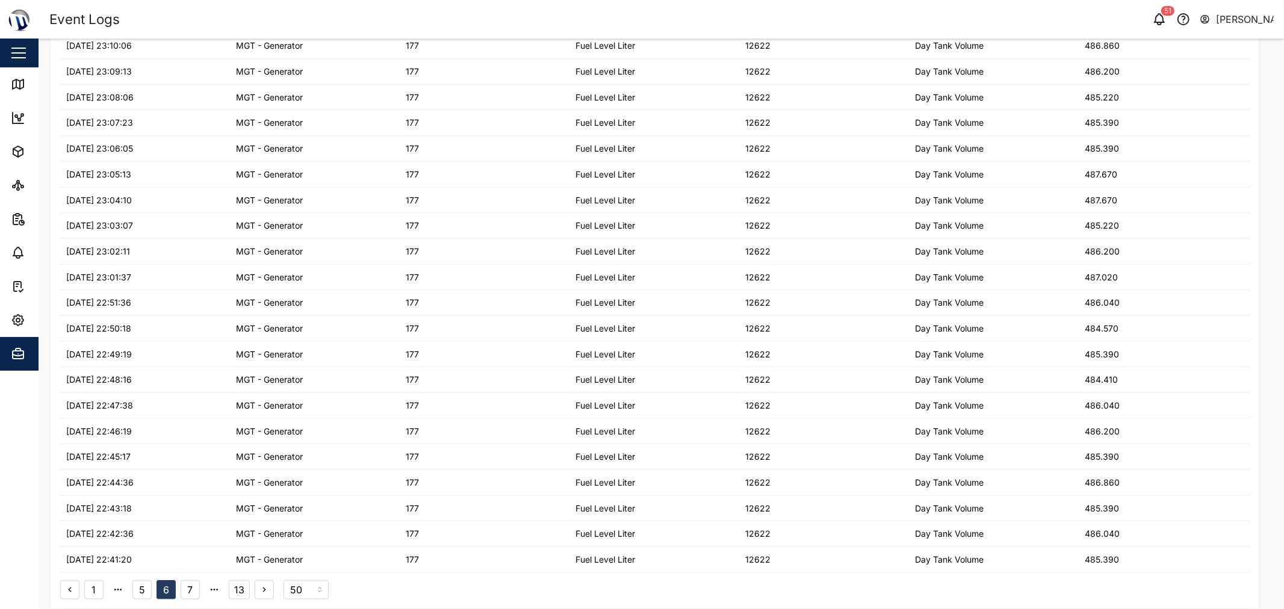
click at [92, 587] on button "1" at bounding box center [93, 589] width 19 height 19
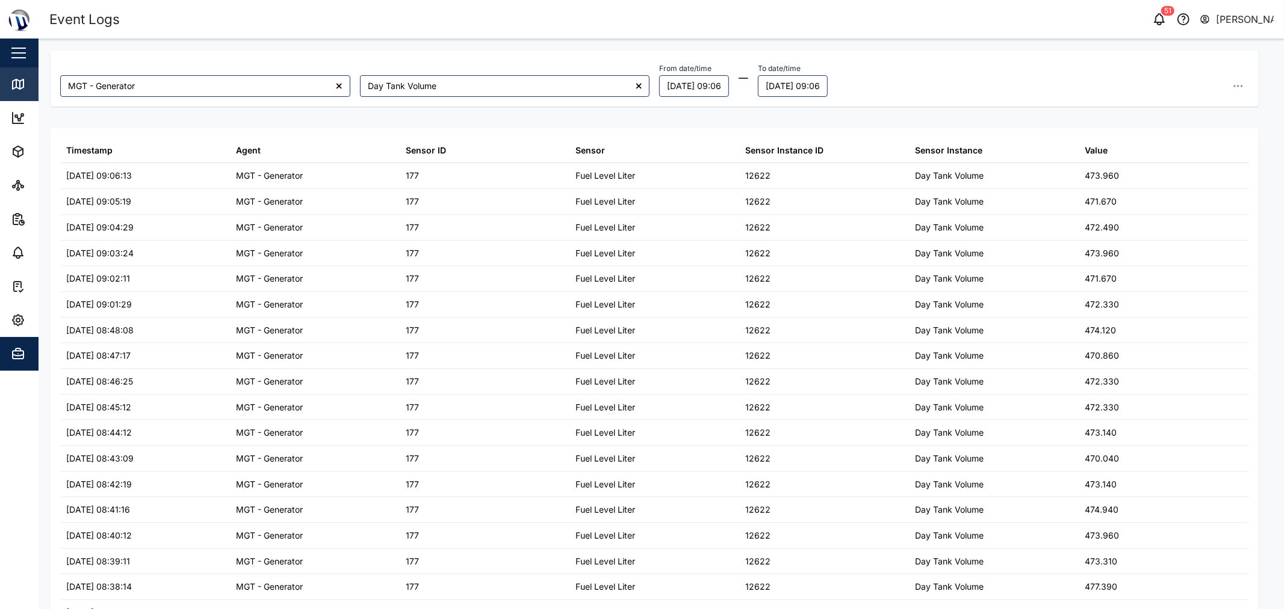
click at [19, 88] on icon at bounding box center [18, 84] width 11 height 10
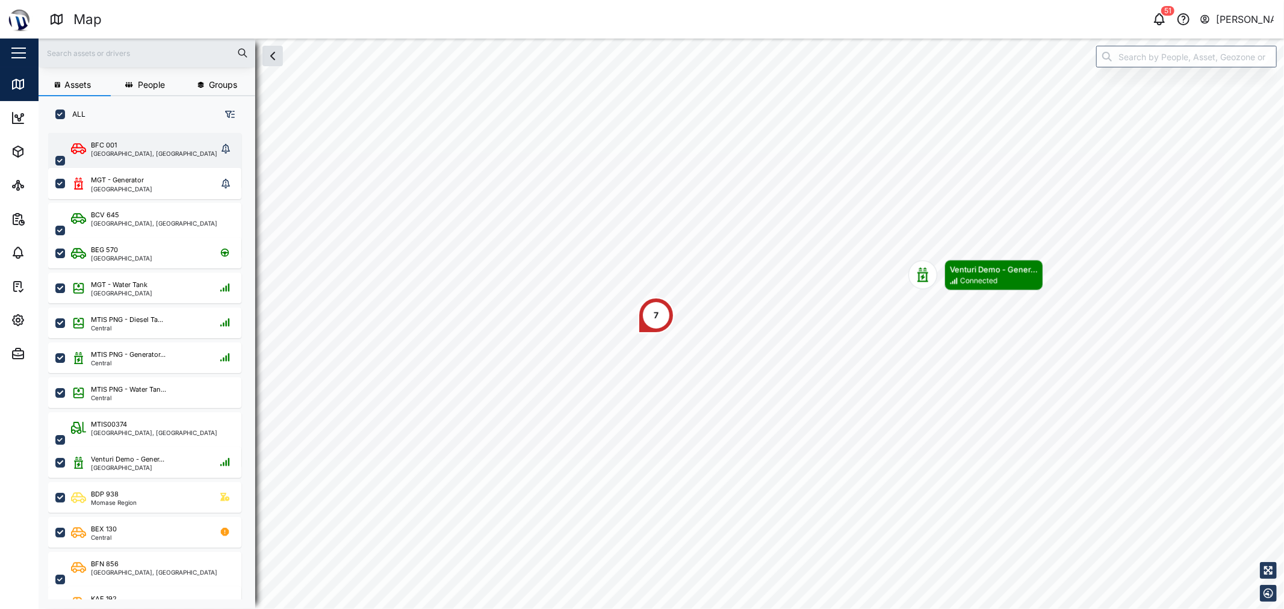
scroll to position [460, 187]
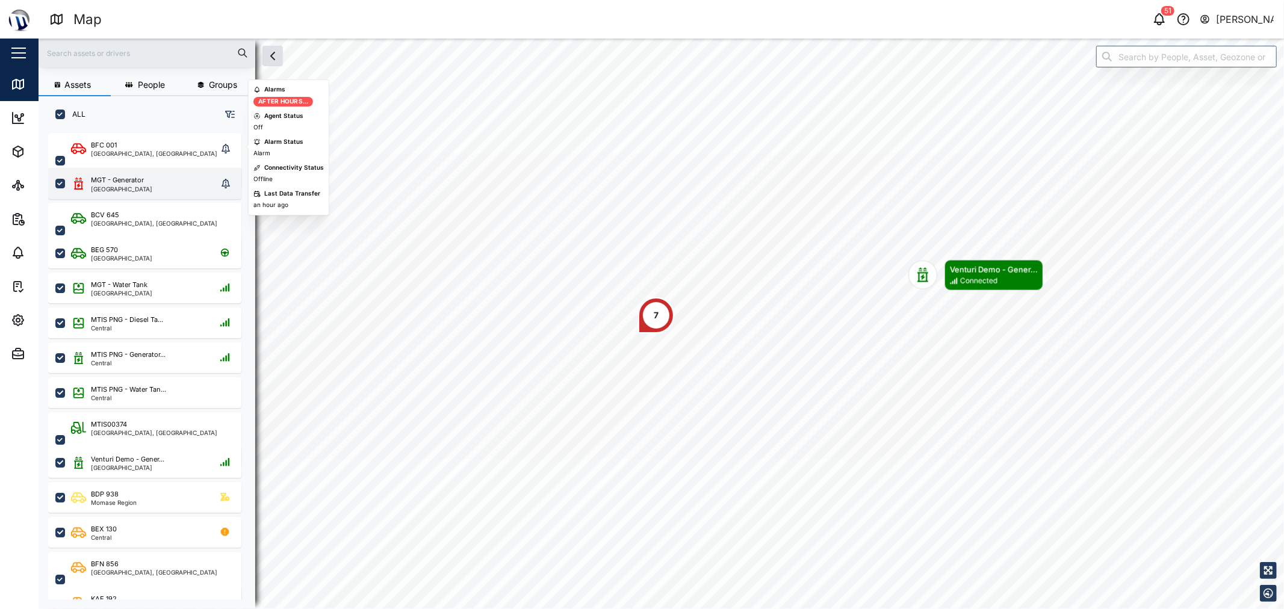
click at [143, 168] on div "MGT - Generator Port Moresby" at bounding box center [144, 183] width 193 height 31
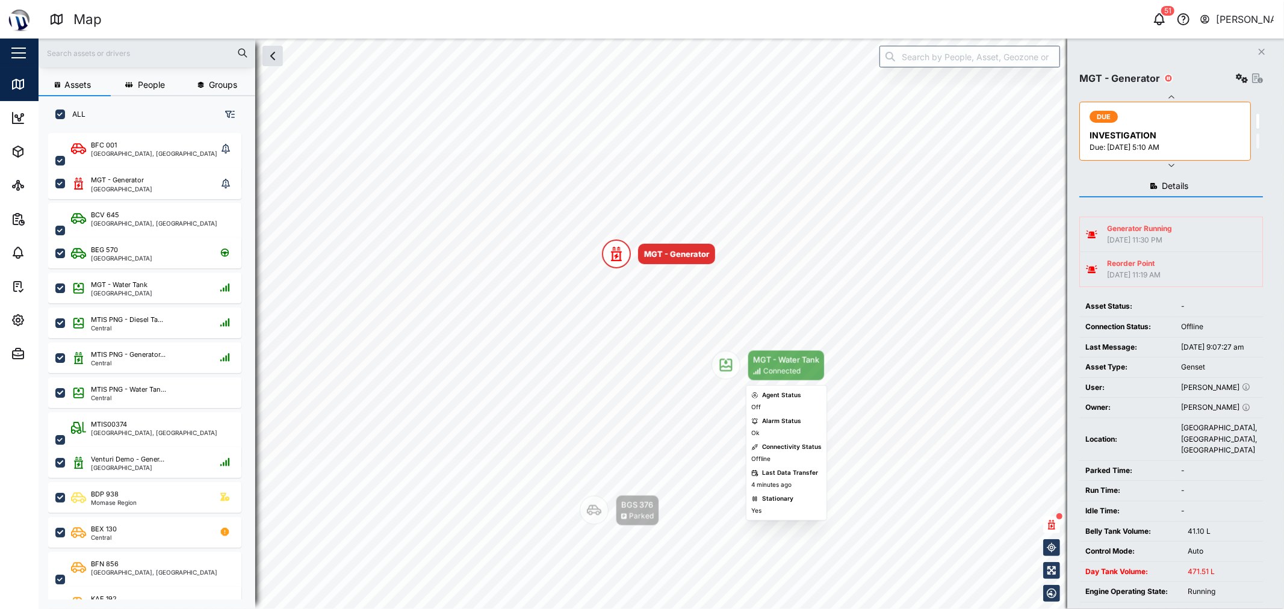
click at [640, 358] on icon "Map marker" at bounding box center [726, 365] width 14 height 14
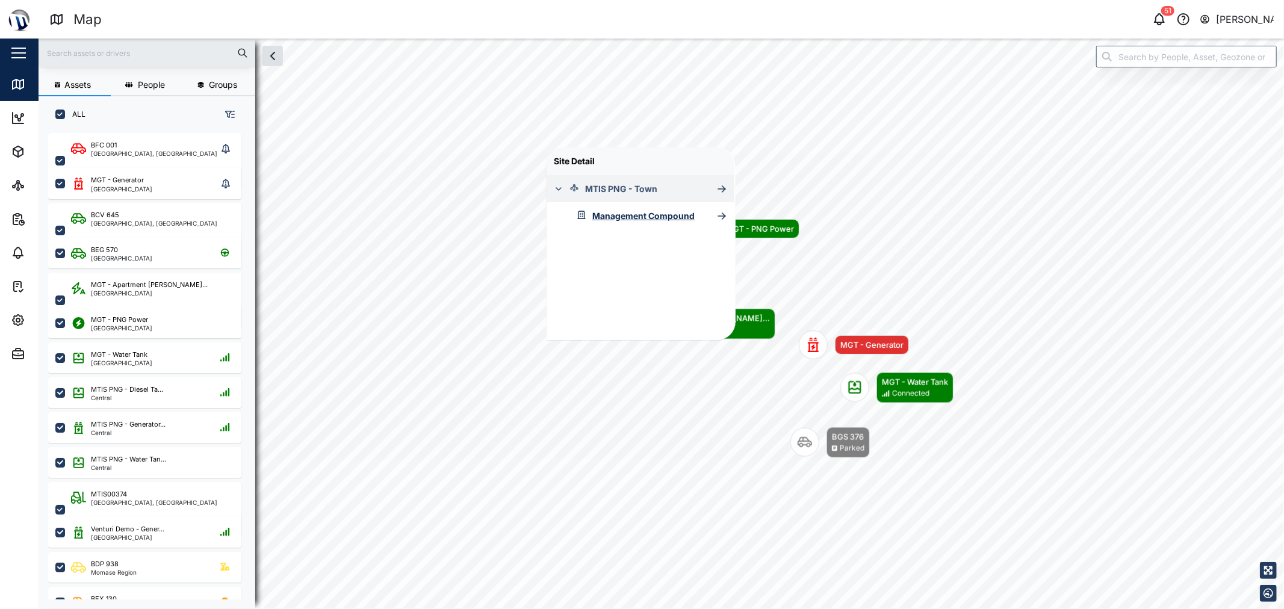
click at [562, 187] on icon "button" at bounding box center [559, 189] width 10 height 10
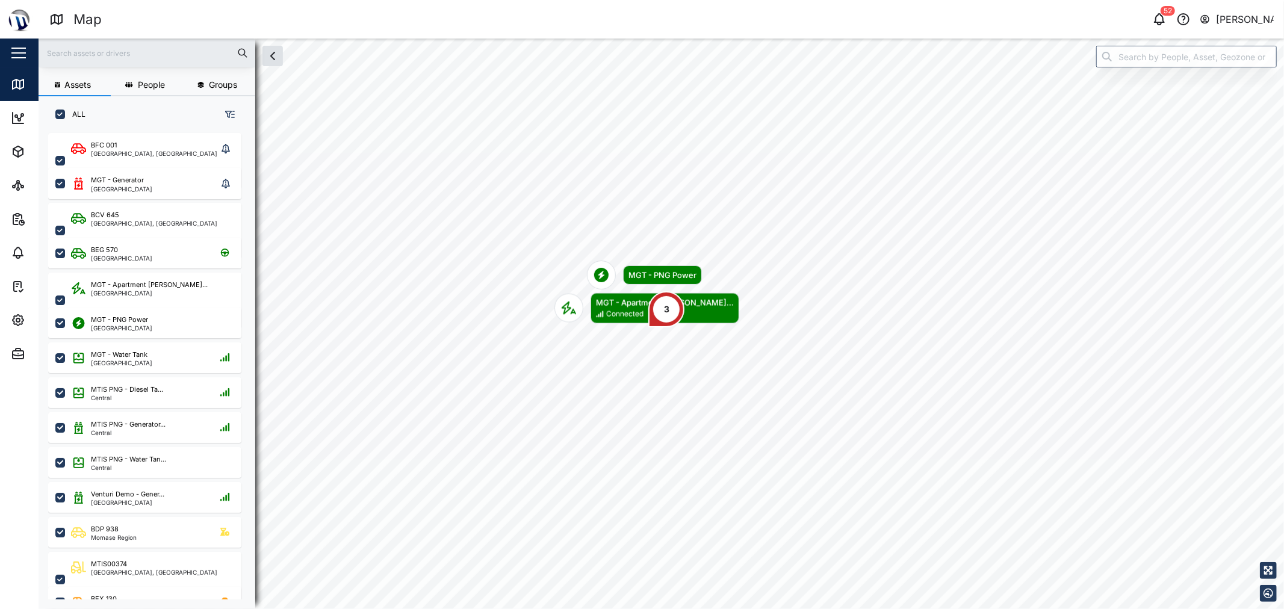
click at [631, 275] on div "MGT - PNG Power" at bounding box center [662, 275] width 68 height 12
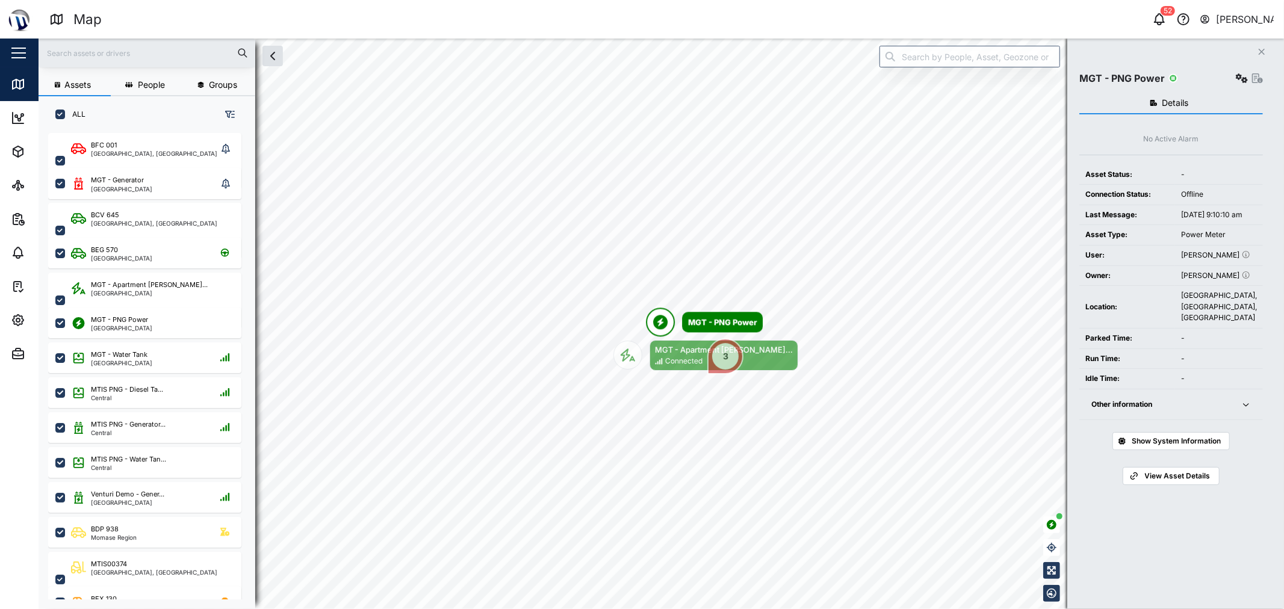
click at [640, 454] on div "Show System Information" at bounding box center [1171, 438] width 184 height 37
click at [640, 420] on span "Other information" at bounding box center [1158, 404] width 135 height 31
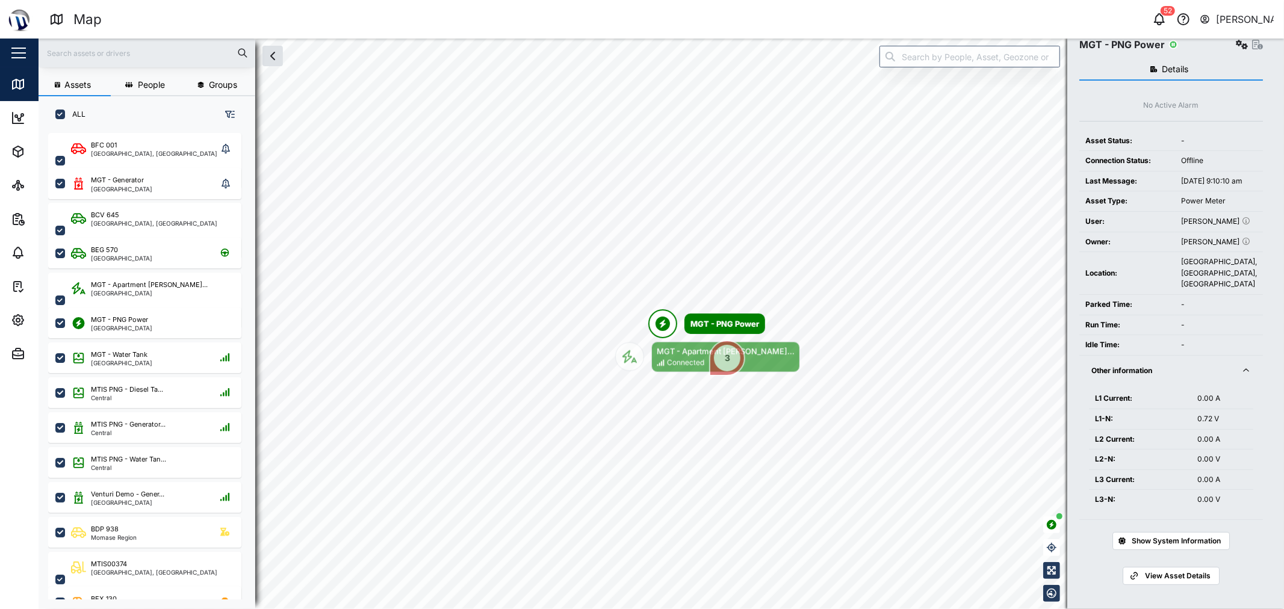
scroll to position [67, 0]
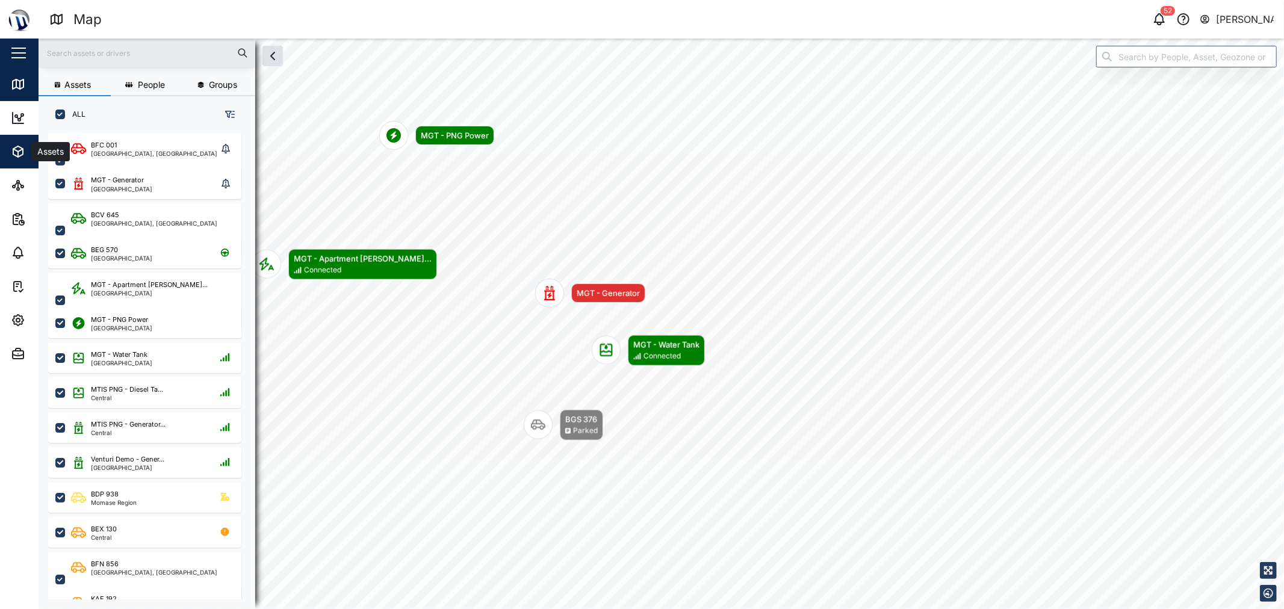
click at [15, 150] on icon "button" at bounding box center [18, 151] width 14 height 14
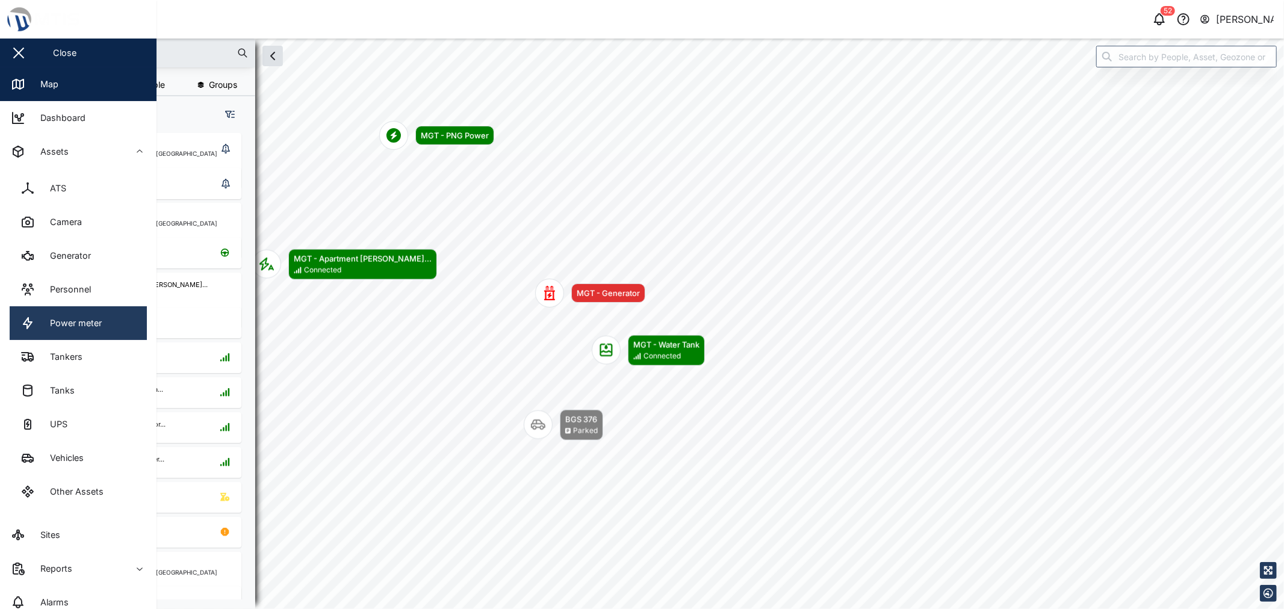
click at [93, 335] on link "Power meter" at bounding box center [78, 323] width 137 height 34
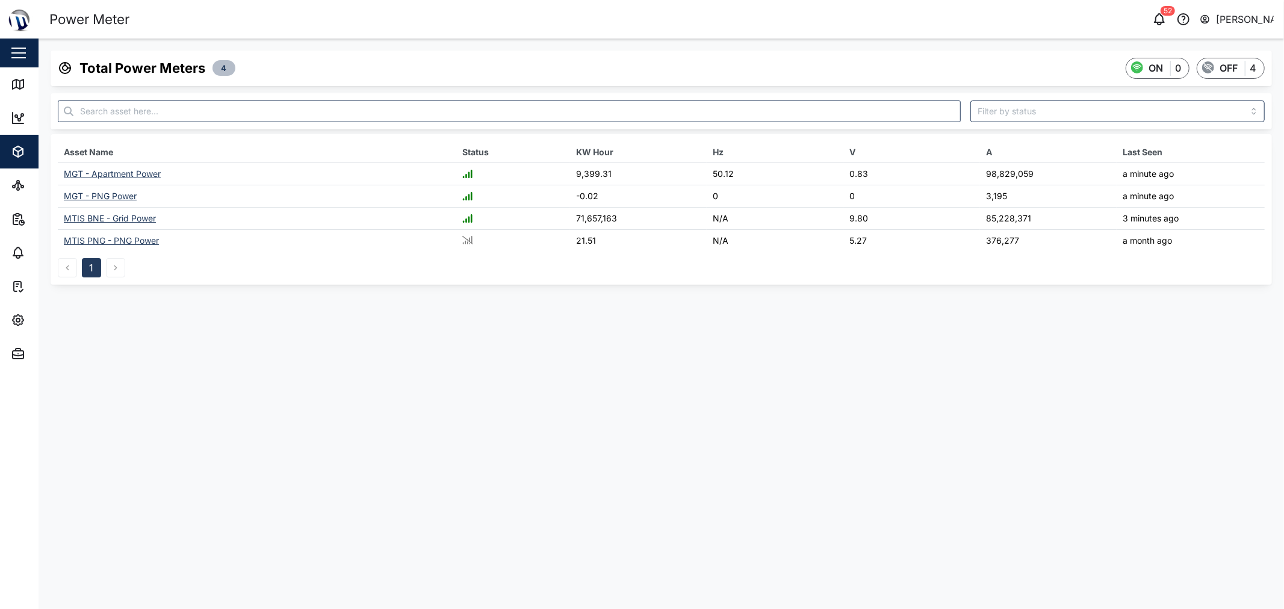
click at [116, 195] on div "MGT - PNG Power" at bounding box center [100, 196] width 73 height 10
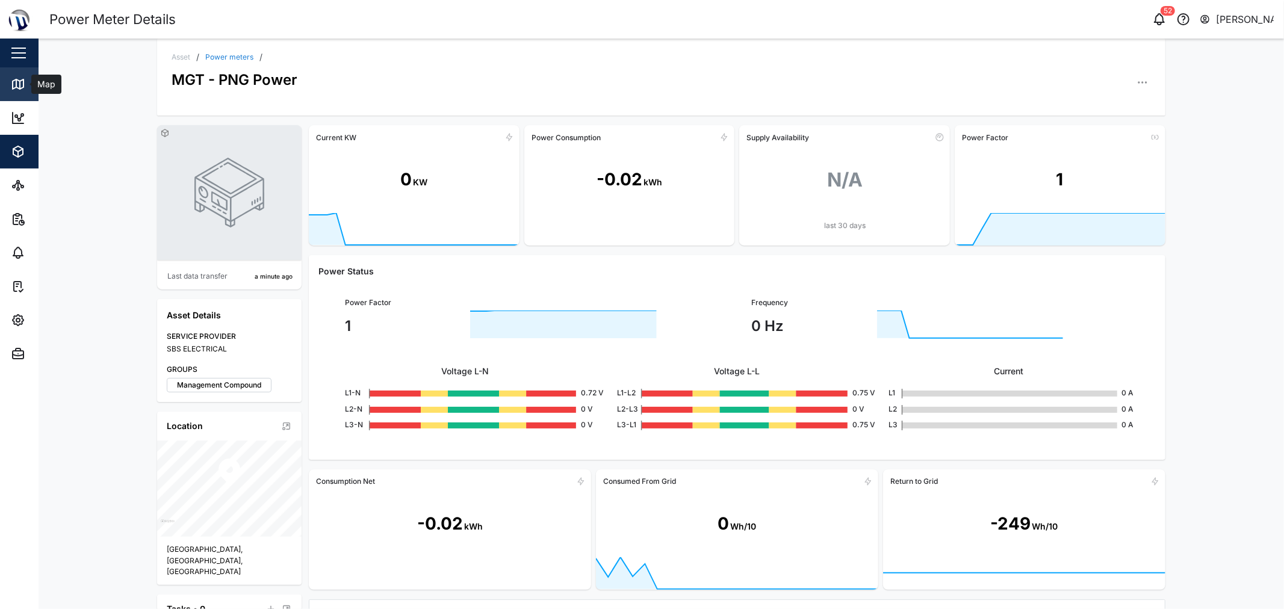
click at [25, 99] on link "Map" at bounding box center [78, 84] width 156 height 34
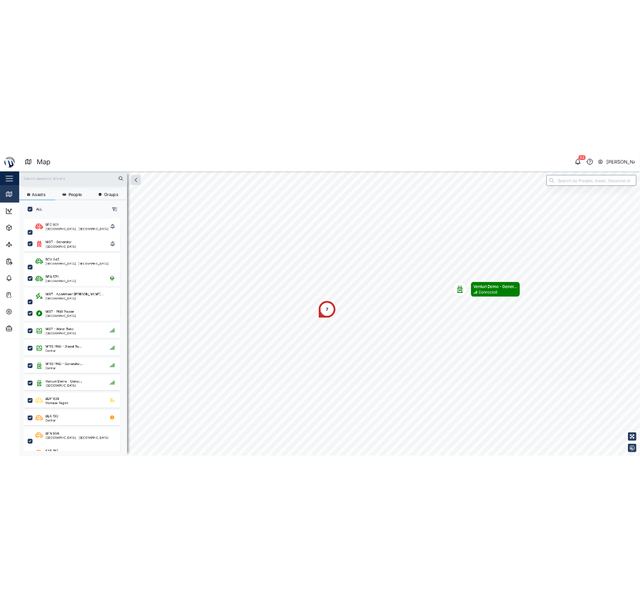
scroll to position [460, 187]
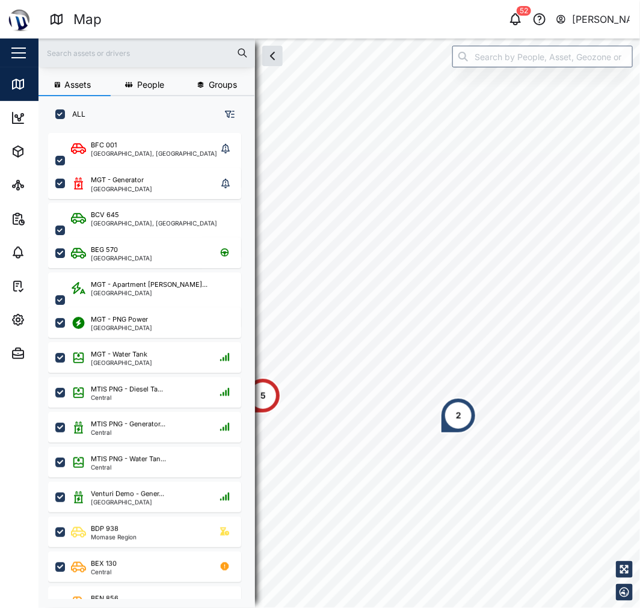
scroll to position [460, 187]
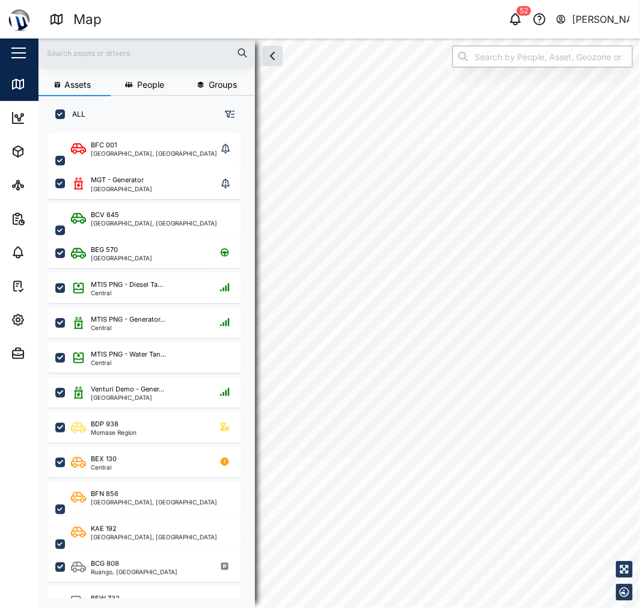
click at [525, 54] on input "search" at bounding box center [543, 57] width 181 height 22
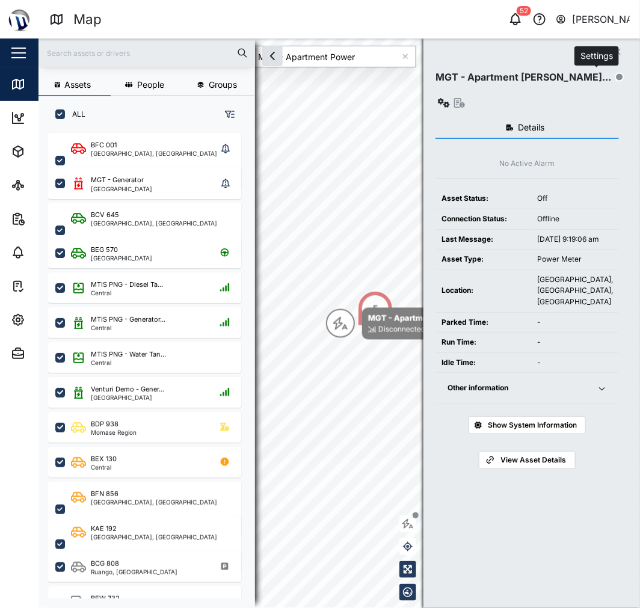
type input "MGT - Apartment Power"
click at [450, 98] on icon "button" at bounding box center [444, 103] width 12 height 10
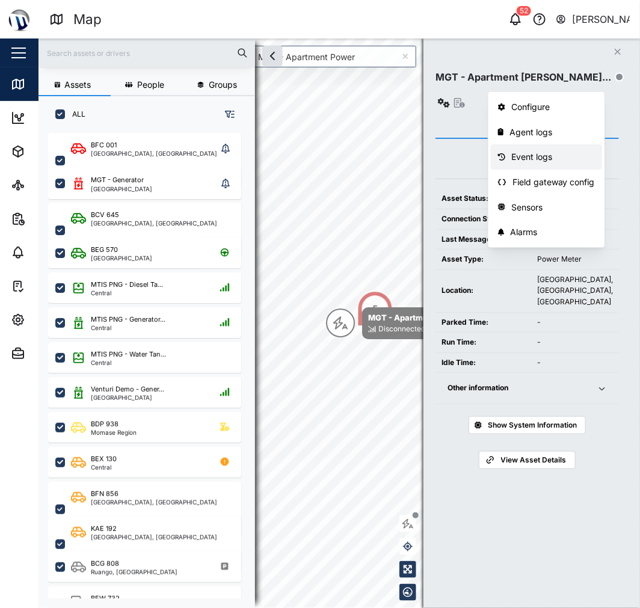
click at [565, 153] on div "Event logs" at bounding box center [554, 156] width 84 height 13
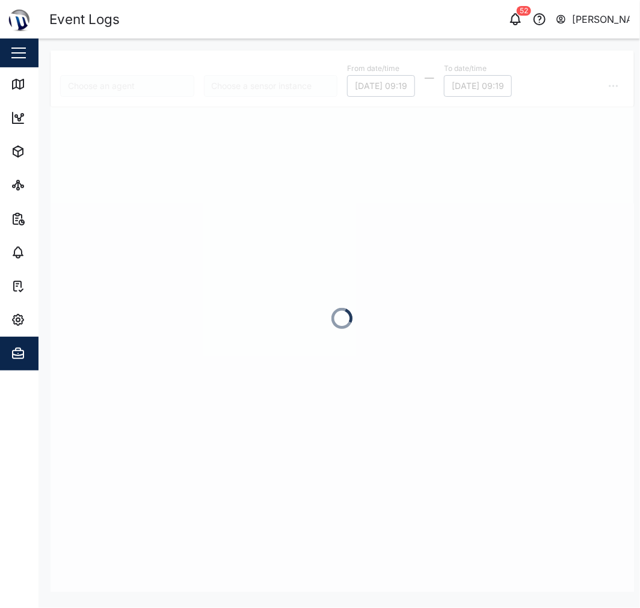
type input "MGT - Apartment Power"
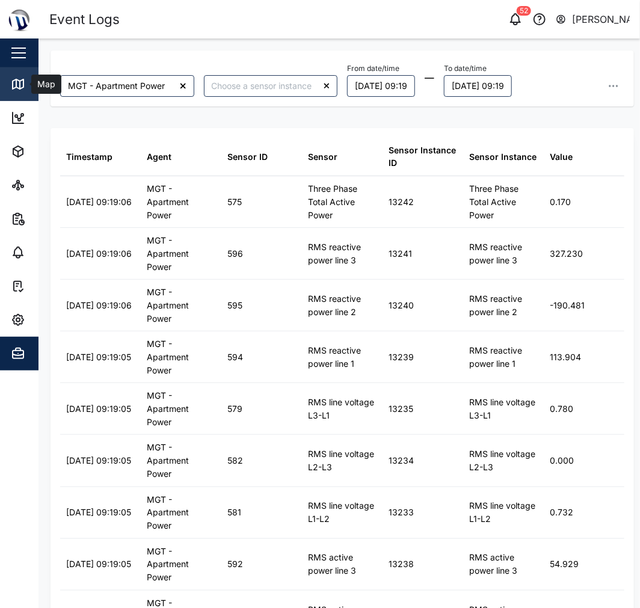
click at [5, 88] on link "Map" at bounding box center [78, 84] width 156 height 34
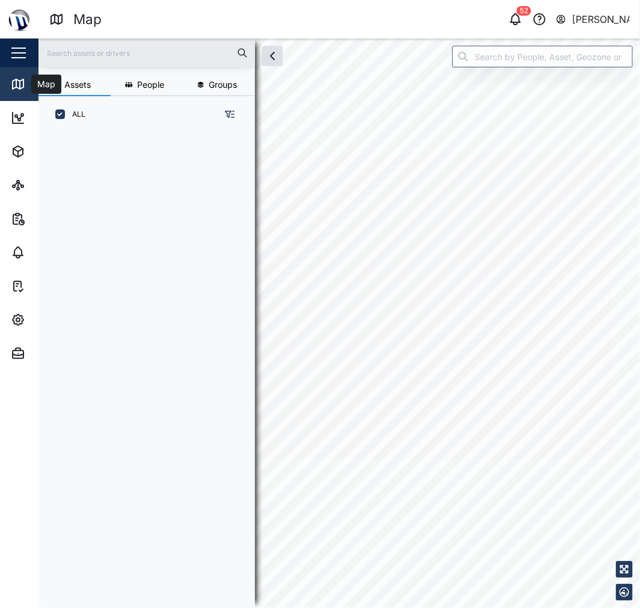
scroll to position [460, 187]
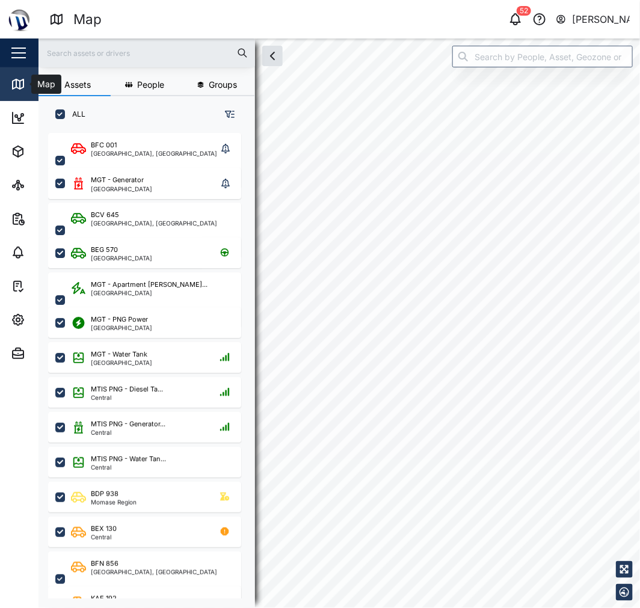
checkbox input "true"
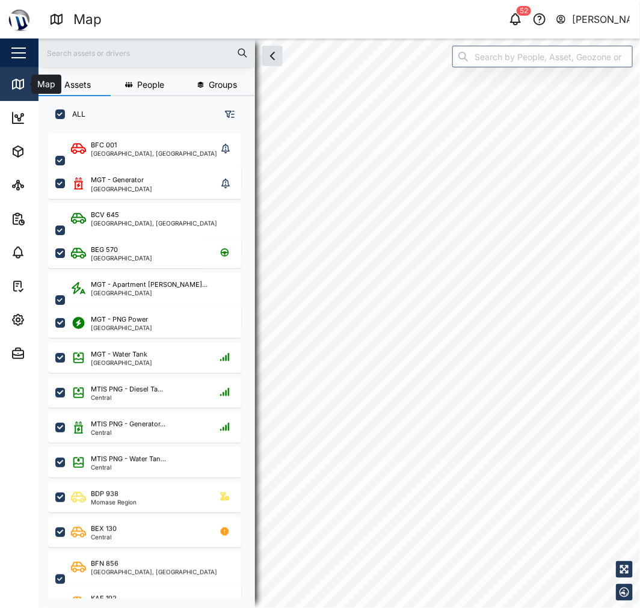
checkbox input "true"
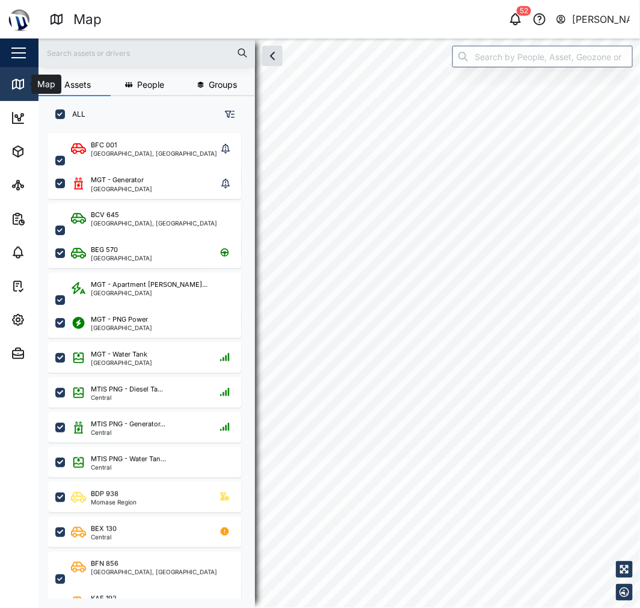
checkbox input "true"
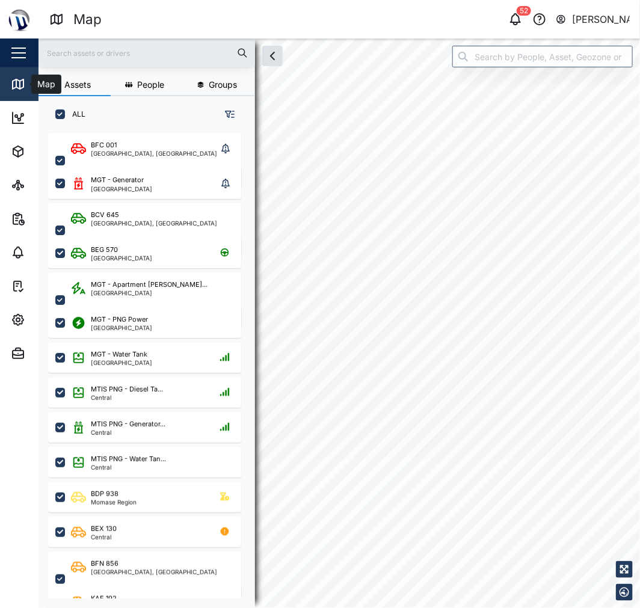
checkbox input "true"
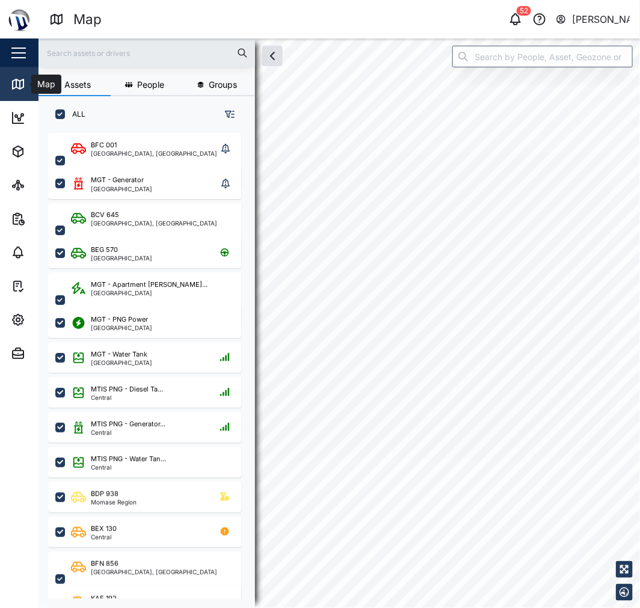
checkbox input "true"
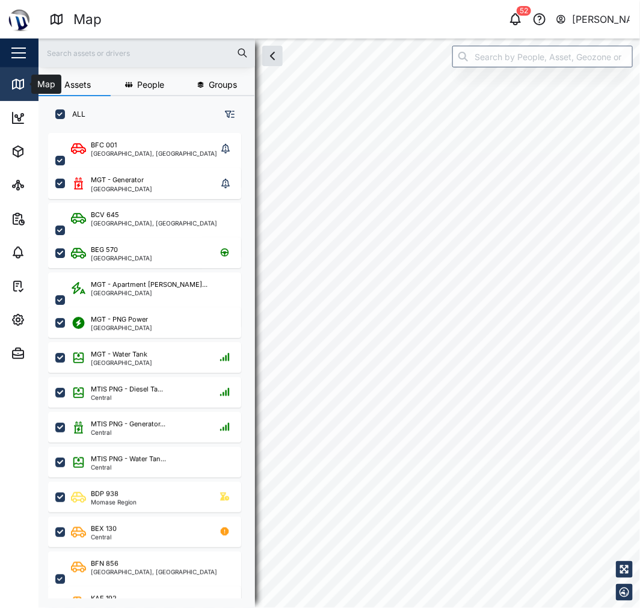
checkbox input "true"
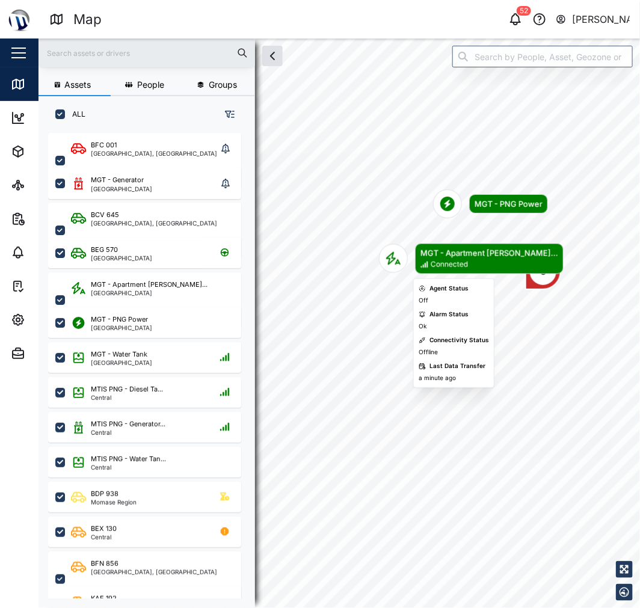
click at [418, 260] on div "MGT - Apartment Powe... Connected" at bounding box center [489, 259] width 149 height 31
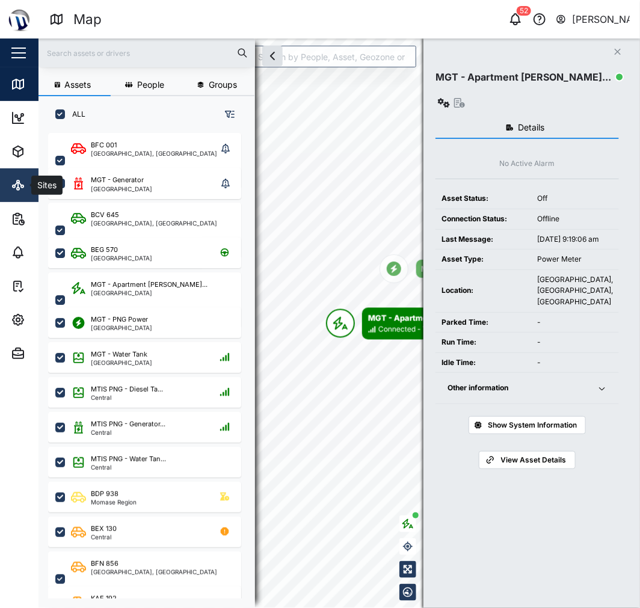
click at [27, 182] on div "Sites" at bounding box center [35, 185] width 49 height 14
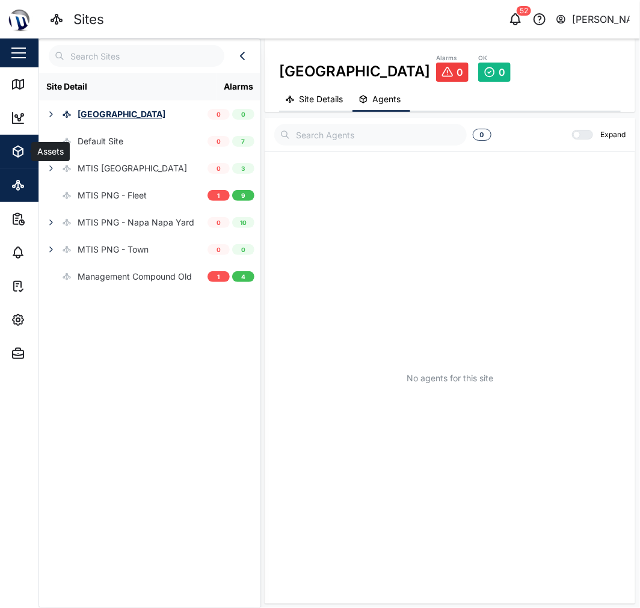
click at [22, 146] on icon "button" at bounding box center [18, 151] width 14 height 14
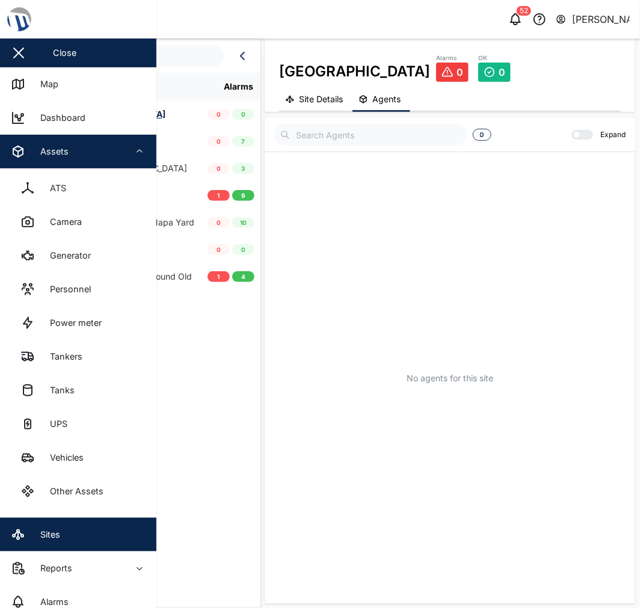
click at [53, 145] on div "Assets" at bounding box center [49, 151] width 37 height 13
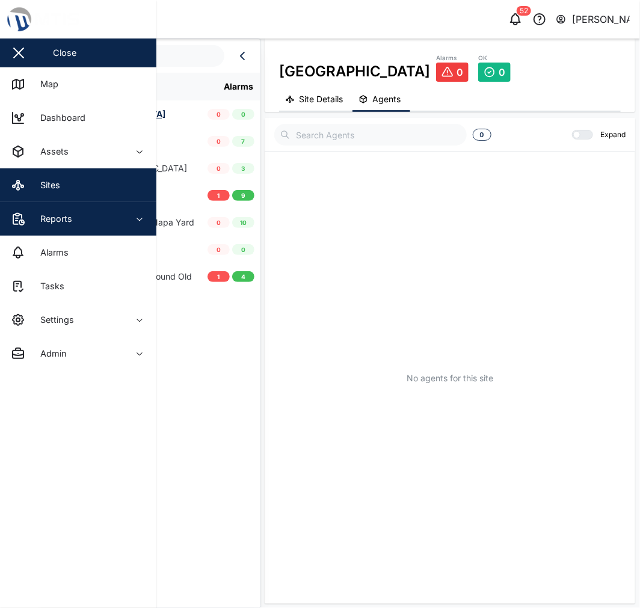
click at [76, 225] on div "Reports" at bounding box center [66, 219] width 110 height 14
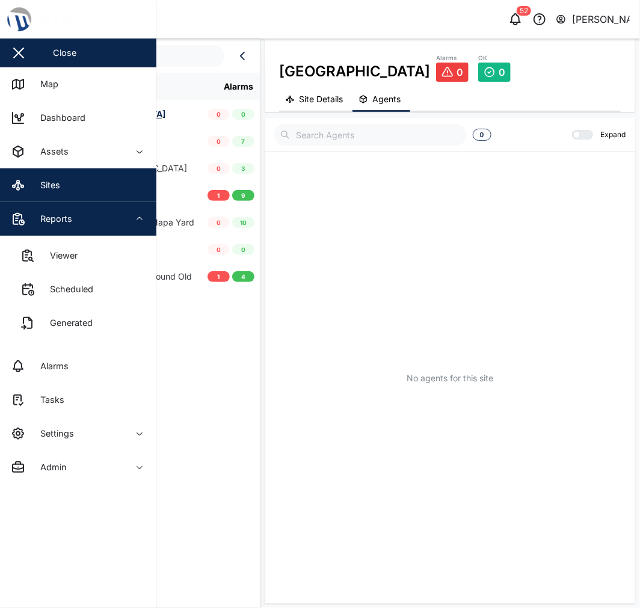
click at [88, 229] on span "Reports" at bounding box center [66, 219] width 110 height 34
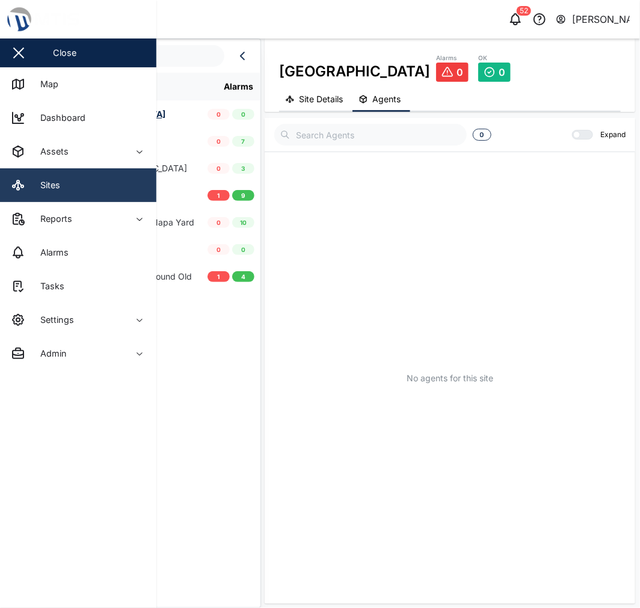
click at [83, 184] on link "Sites" at bounding box center [78, 186] width 156 height 34
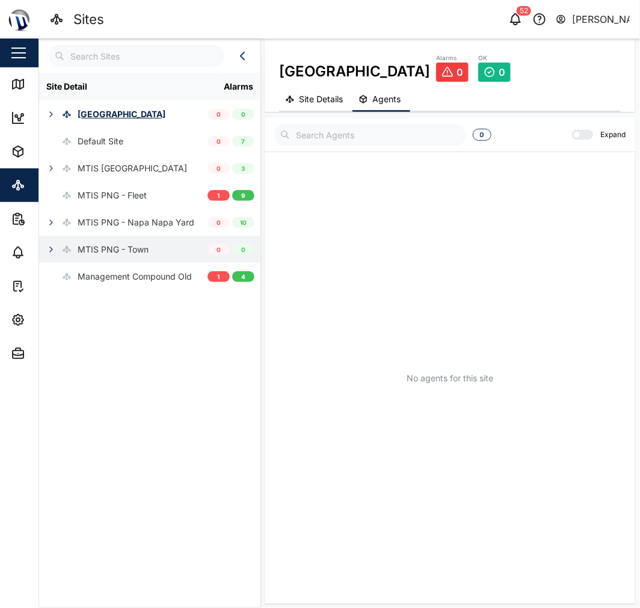
click at [49, 252] on icon "button" at bounding box center [51, 250] width 10 height 10
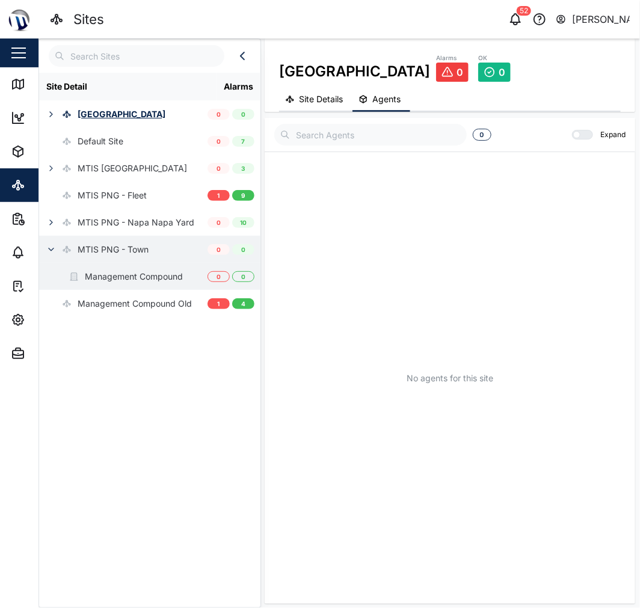
click at [120, 280] on div "Management Compound" at bounding box center [134, 276] width 98 height 13
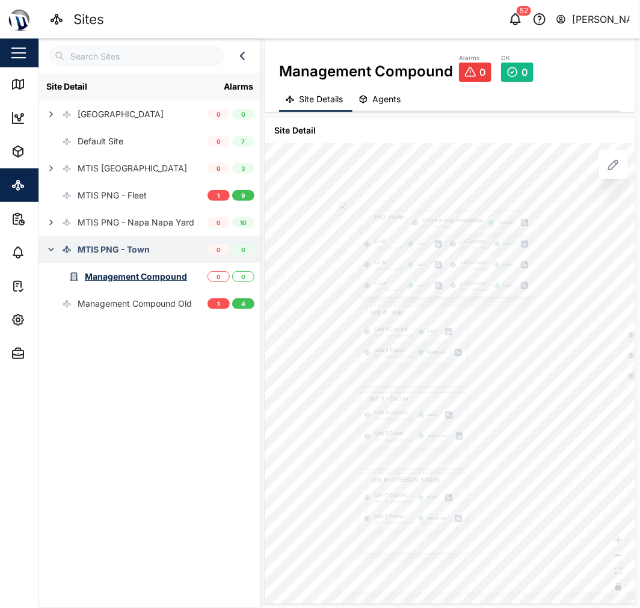
drag, startPoint x: 433, startPoint y: 345, endPoint x: 487, endPoint y: 344, distance: 54.2
click at [487, 344] on div at bounding box center [632, 398] width 587 height 392
drag, startPoint x: 513, startPoint y: 376, endPoint x: 508, endPoint y: 359, distance: 17.5
drag, startPoint x: 520, startPoint y: 326, endPoint x: 454, endPoint y: 333, distance: 66.7
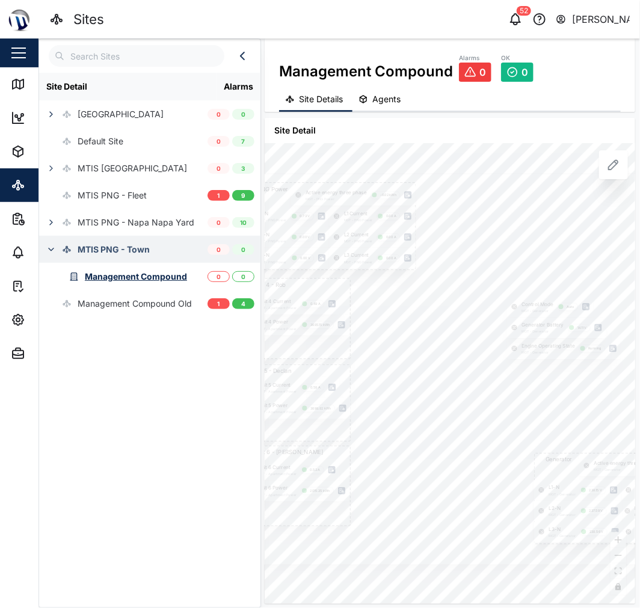
click at [454, 333] on div at bounding box center [515, 369] width 587 height 392
drag, startPoint x: 453, startPoint y: 375, endPoint x: 417, endPoint y: 382, distance: 36.2
click at [432, 377] on div at bounding box center [475, 389] width 587 height 392
drag, startPoint x: 514, startPoint y: 418, endPoint x: 640, endPoint y: 436, distance: 127.1
click at [628, 434] on div at bounding box center [469, 389] width 587 height 392
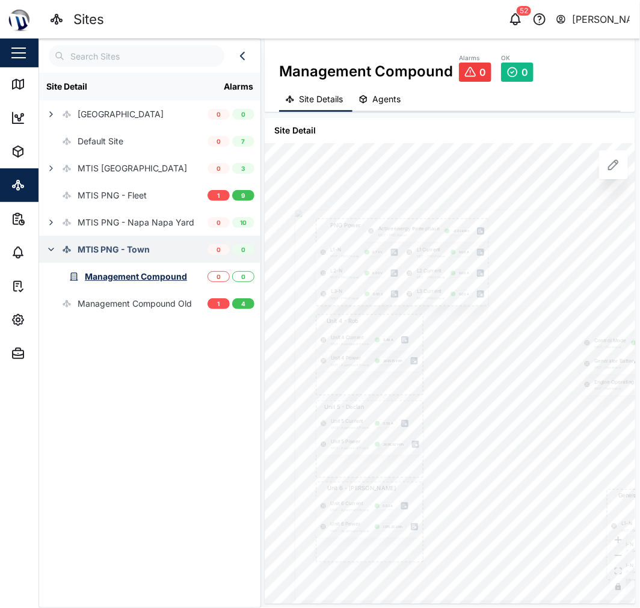
click at [513, 422] on div at bounding box center [588, 405] width 587 height 392
click at [11, 87] on icon at bounding box center [18, 84] width 14 height 14
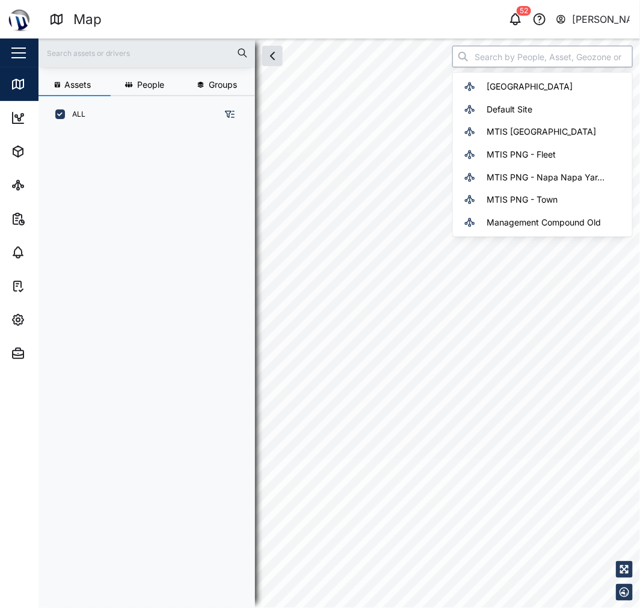
click at [532, 57] on input "search" at bounding box center [543, 57] width 181 height 22
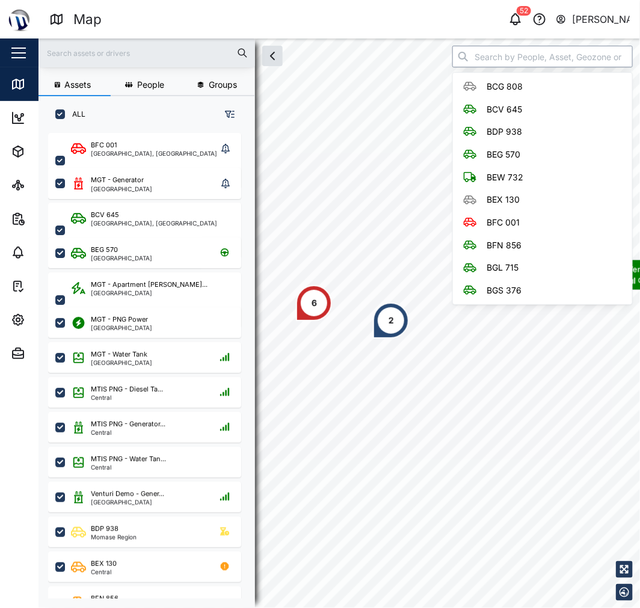
scroll to position [460, 187]
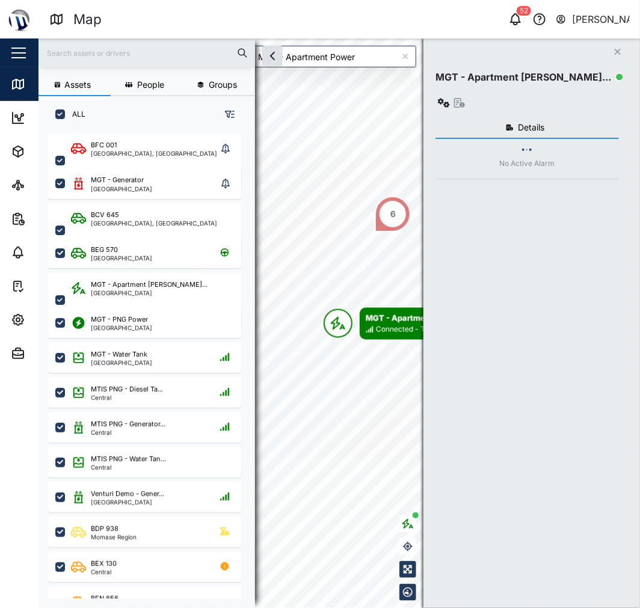
click at [518, 46] on div "Assets People Groups ALL BFC 001 Port Moresby, Southern Region MGT - Generator …" at bounding box center [340, 324] width 602 height 570
click at [518, 46] on div "Close MGT - Apartment Powe... Details No Active Alarm" at bounding box center [532, 324] width 217 height 570
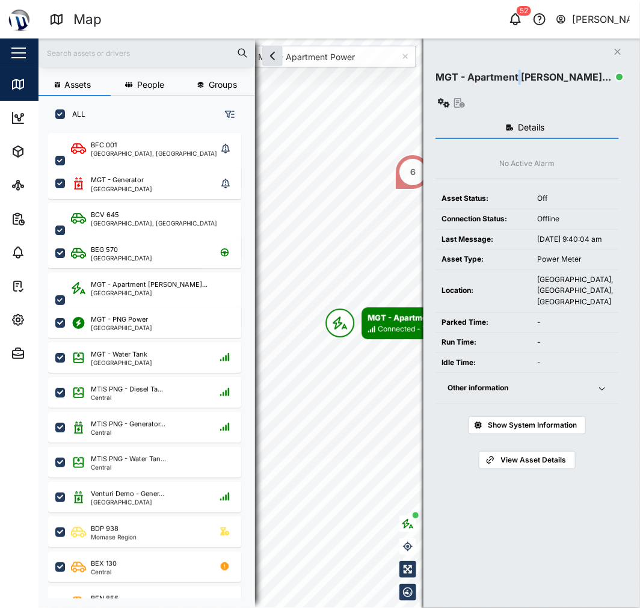
click at [347, 51] on input "MGT - Apartment Power" at bounding box center [326, 57] width 181 height 22
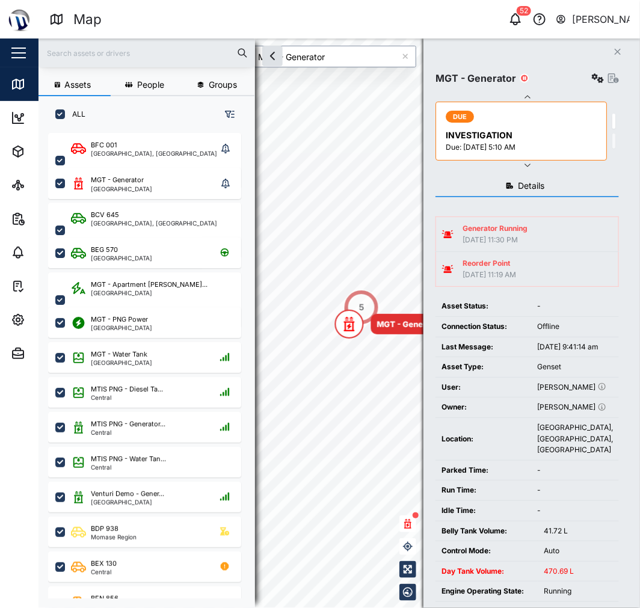
type input "MGT - Generator"
click at [611, 80] on icon "button" at bounding box center [613, 78] width 11 height 10
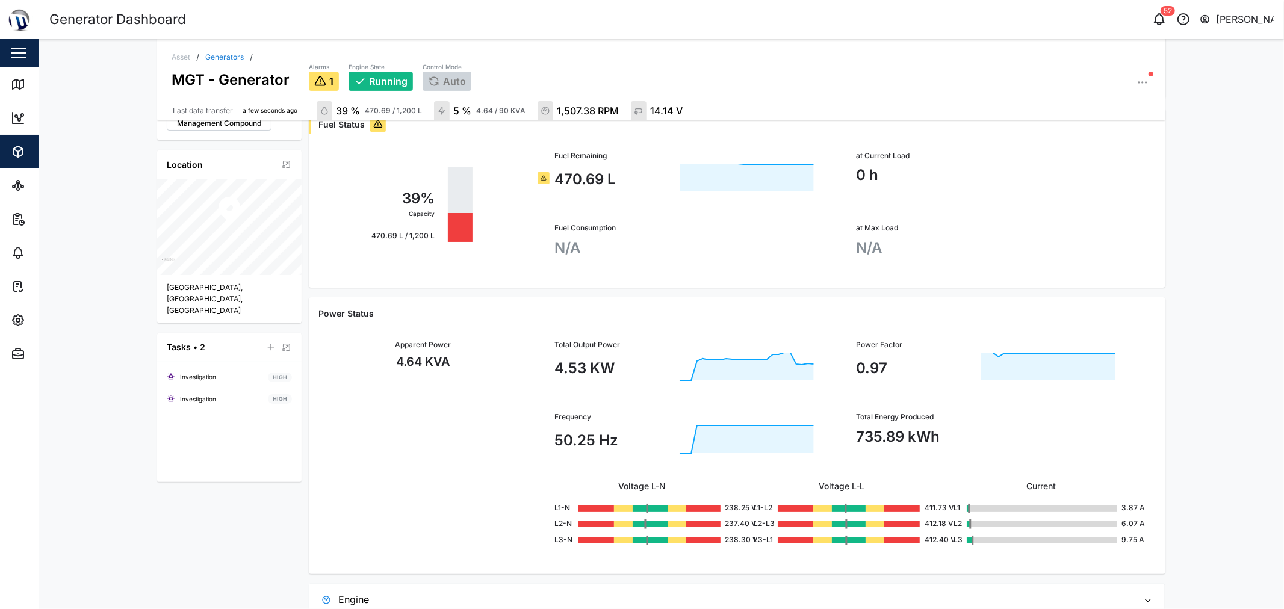
scroll to position [406, 0]
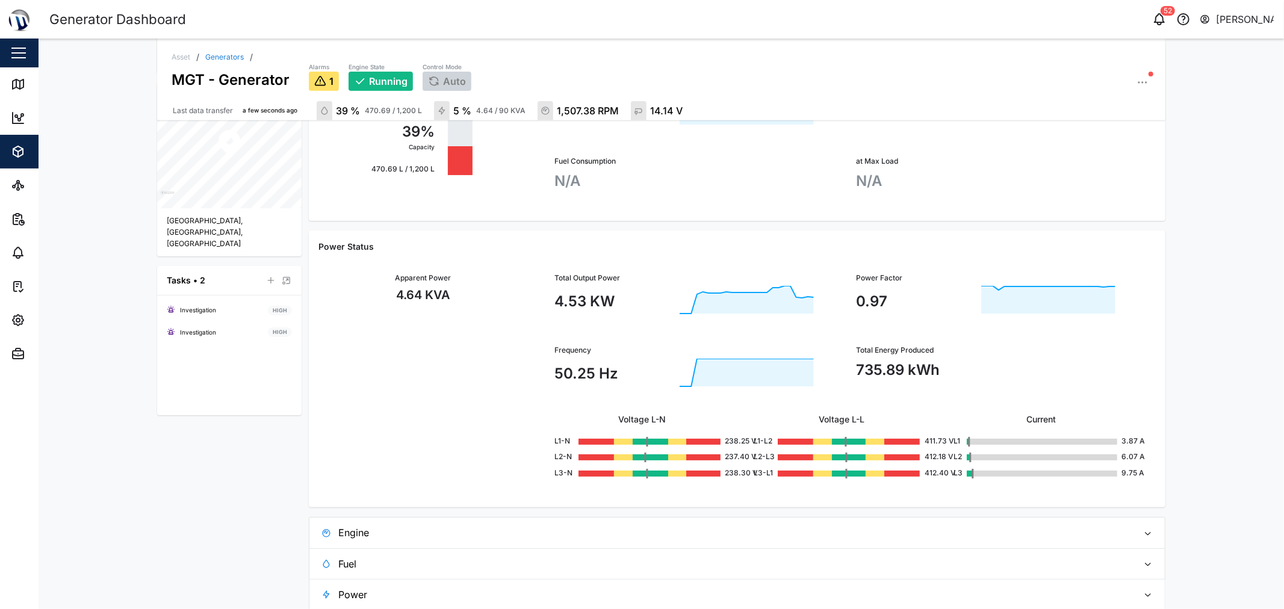
click at [640, 530] on span "Engine" at bounding box center [733, 533] width 790 height 30
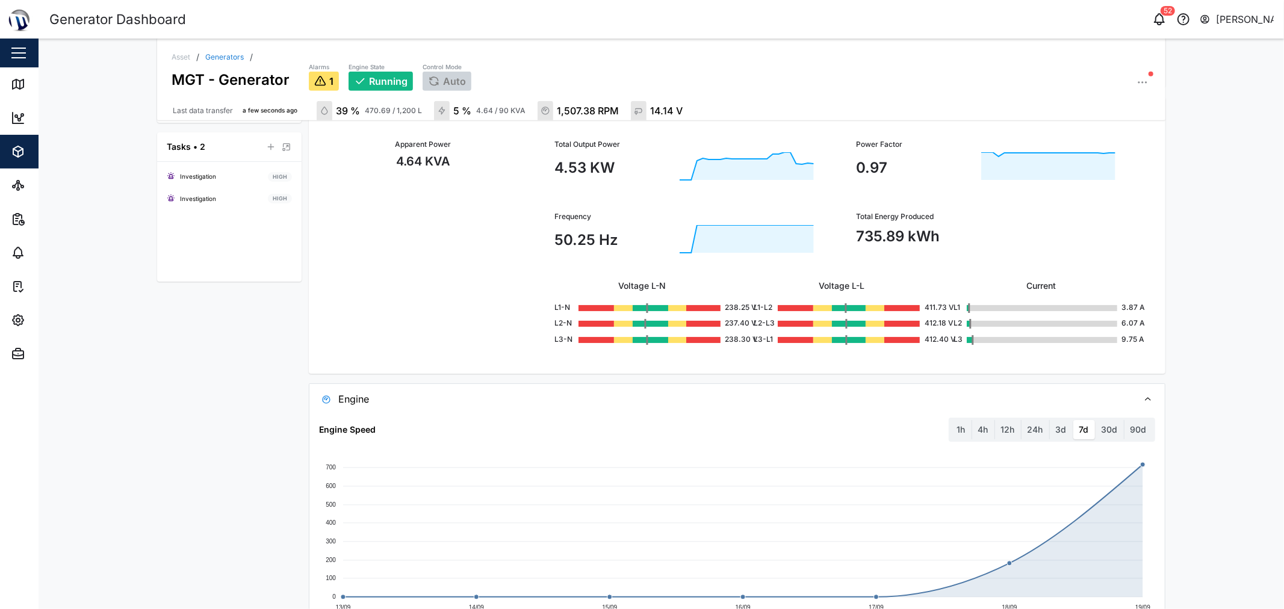
click at [640, 418] on div "Engine Speed 1h 4h 12h 24h 3d 7d 30d 90d" at bounding box center [736, 430] width 835 height 24
click at [640, 406] on span "Engine" at bounding box center [733, 399] width 790 height 30
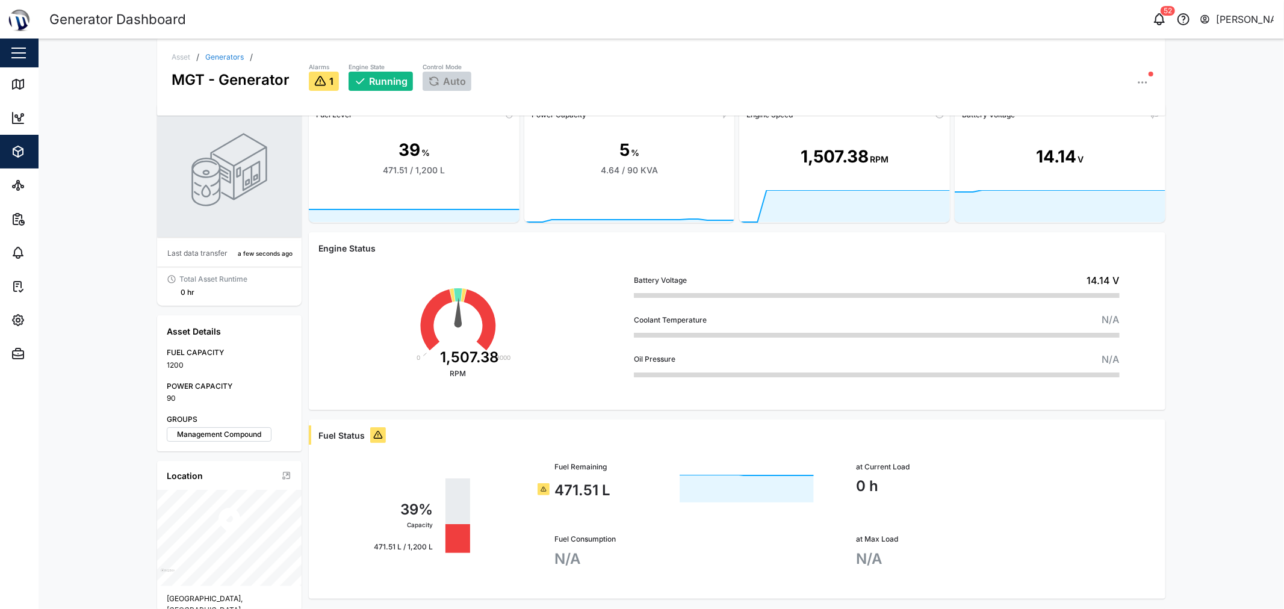
scroll to position [0, 0]
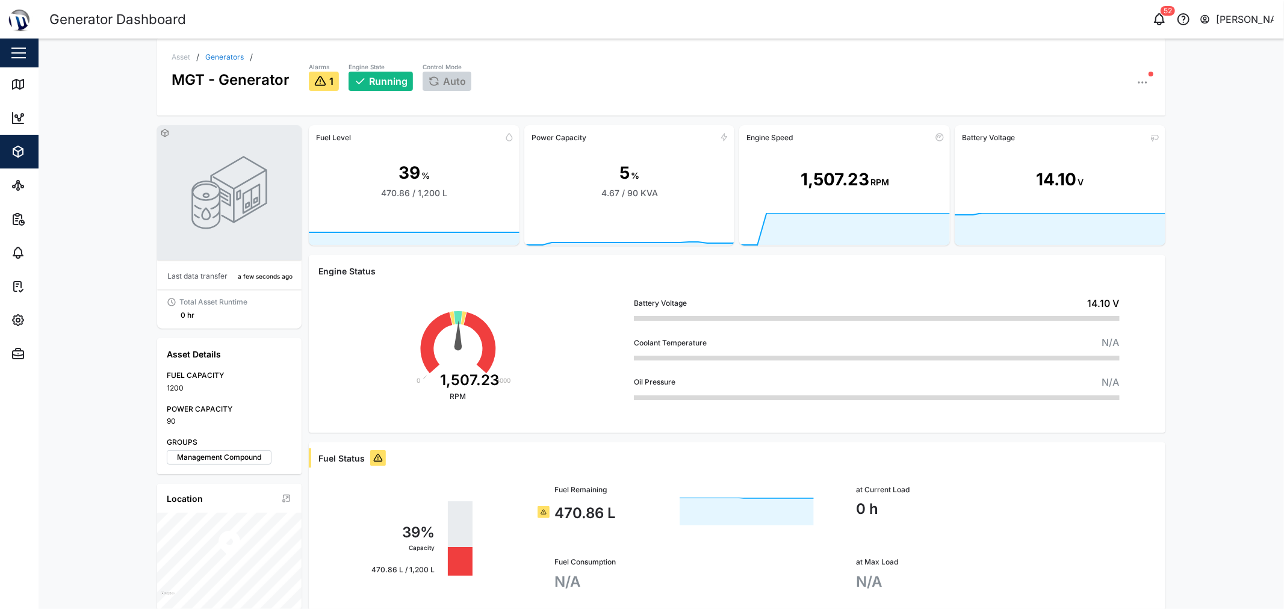
click at [640, 79] on div "Asset / Generators / MGT - Generator Alarms 1 Engine State Running Control Mode…" at bounding box center [660, 77] width 1007 height 77
click at [640, 81] on icon "button" at bounding box center [1142, 82] width 12 height 12
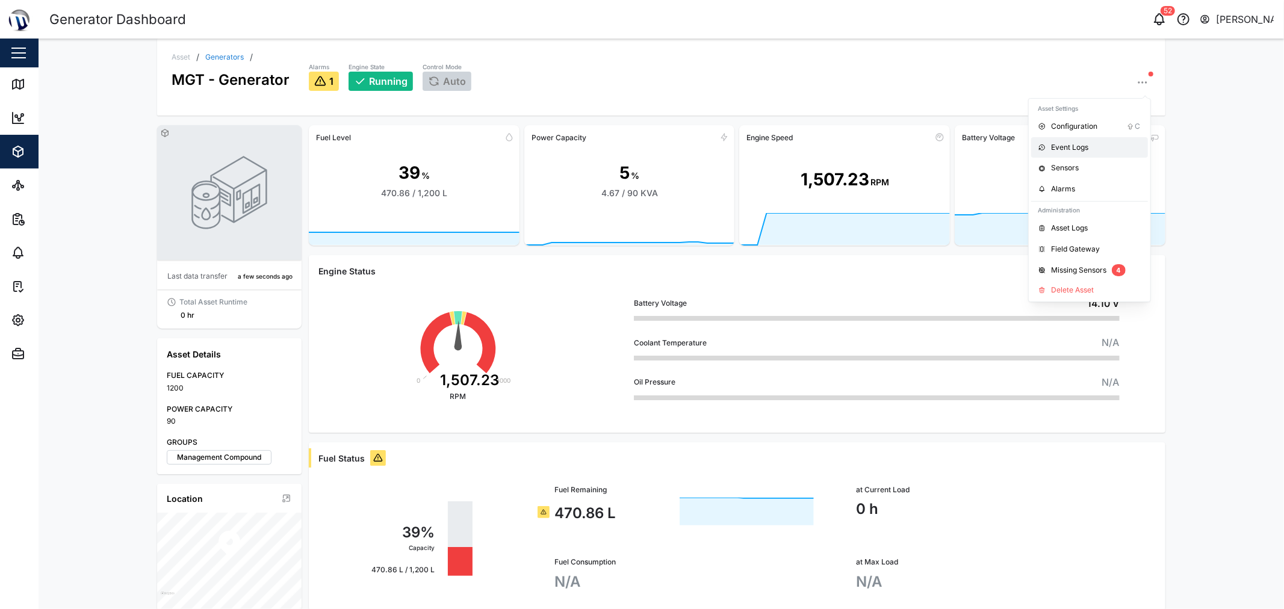
click at [640, 142] on div "Event Logs" at bounding box center [1095, 147] width 89 height 11
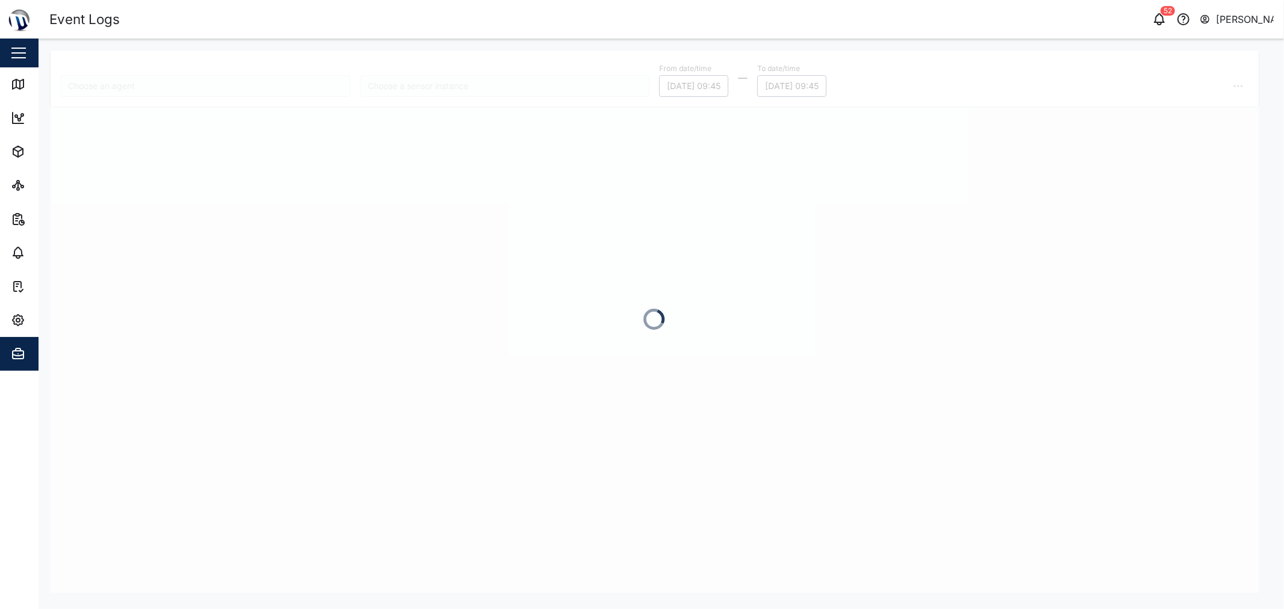
type input "MGT - Generator"
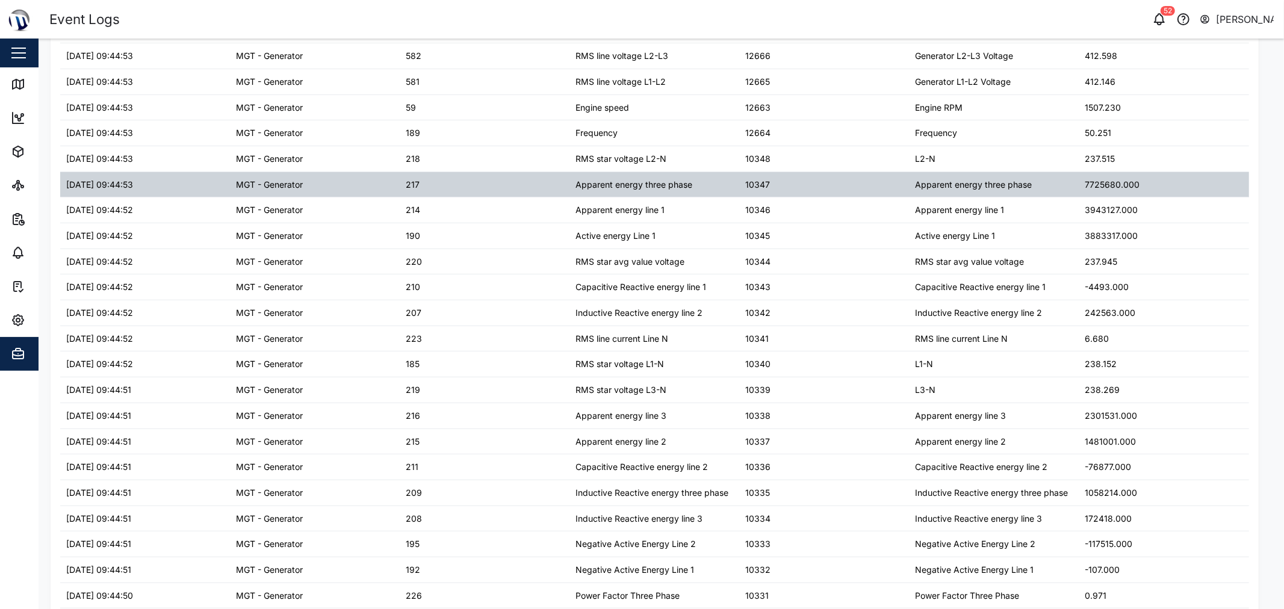
scroll to position [88, 0]
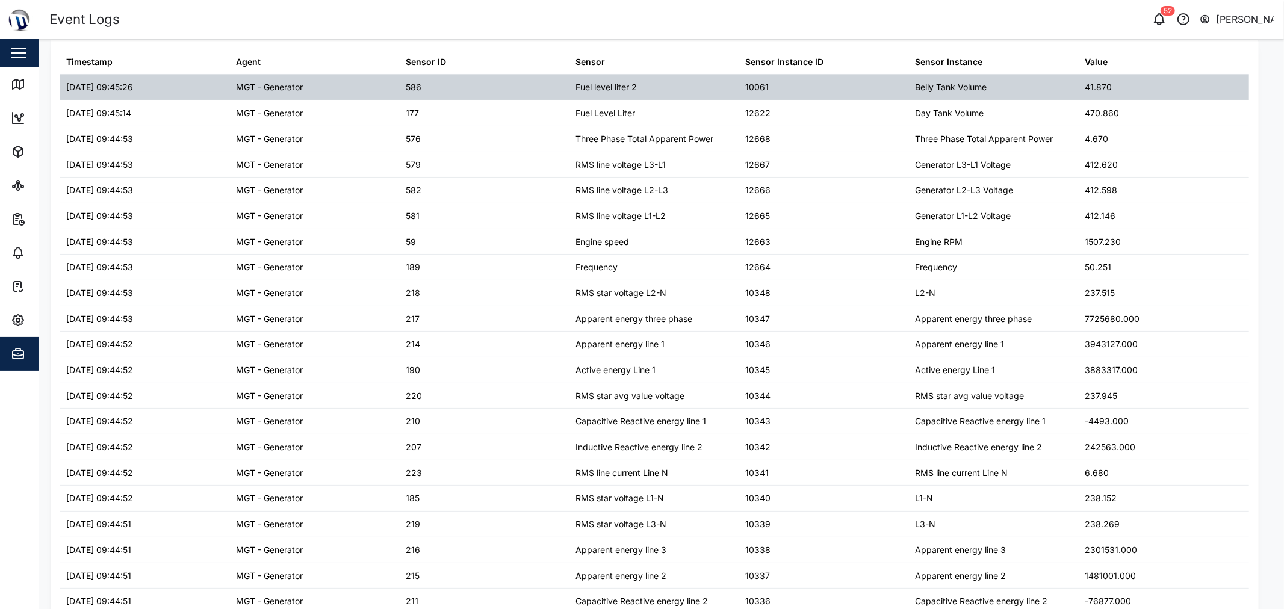
click at [427, 83] on div "586" at bounding box center [485, 87] width 170 height 25
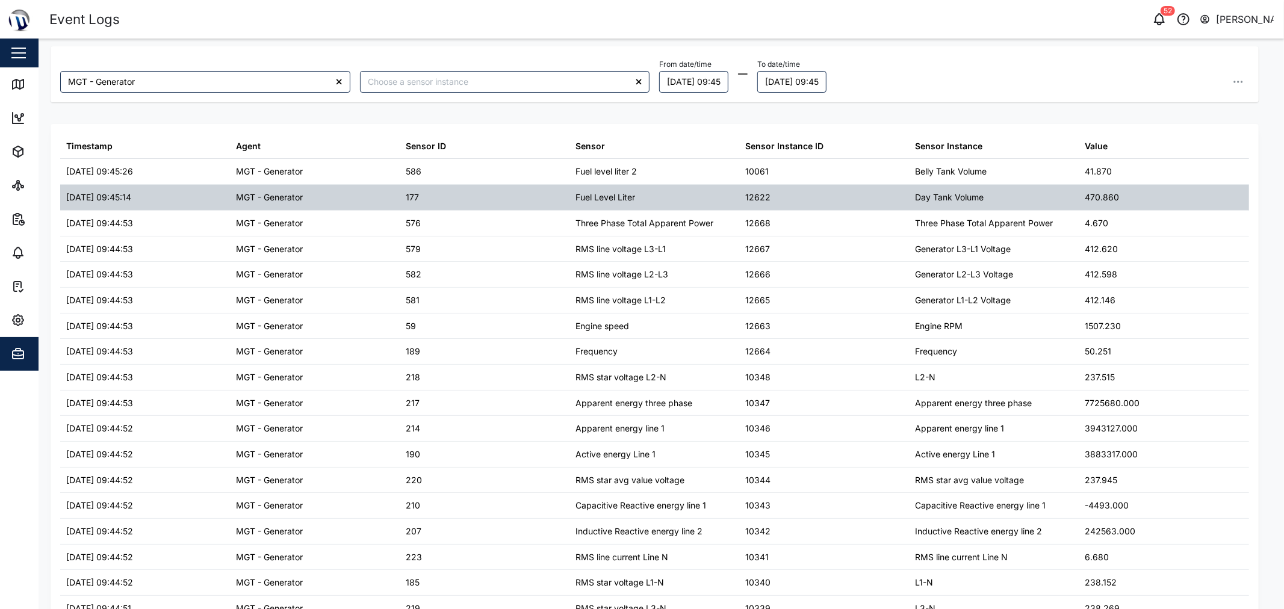
scroll to position [0, 0]
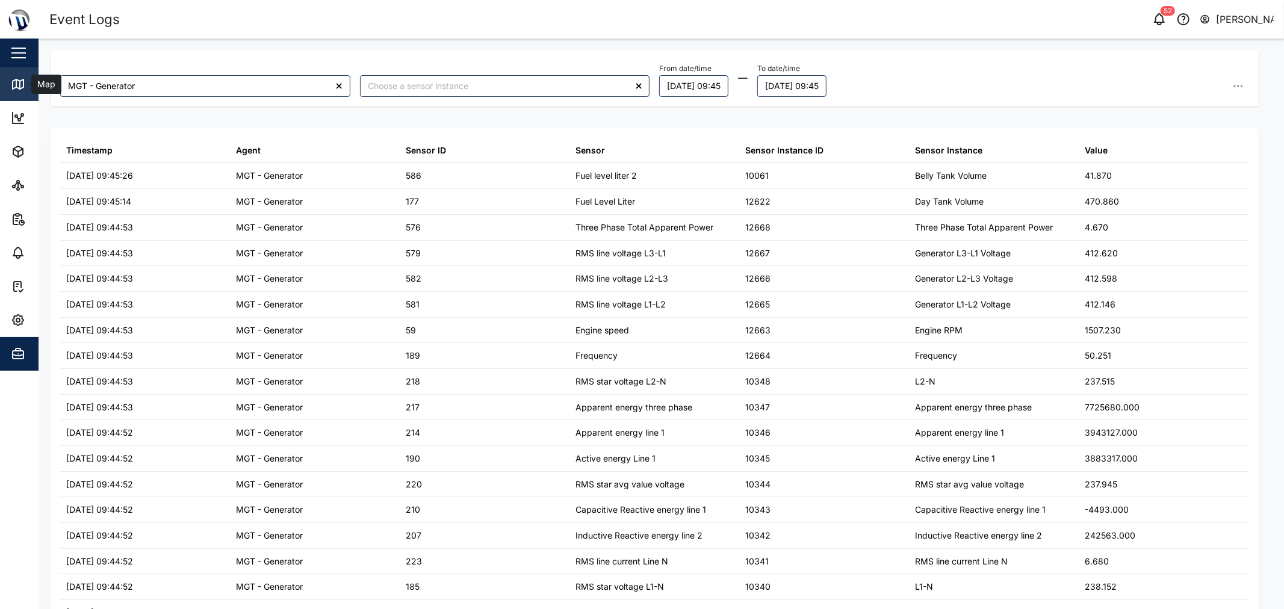
click at [23, 77] on icon at bounding box center [18, 84] width 14 height 14
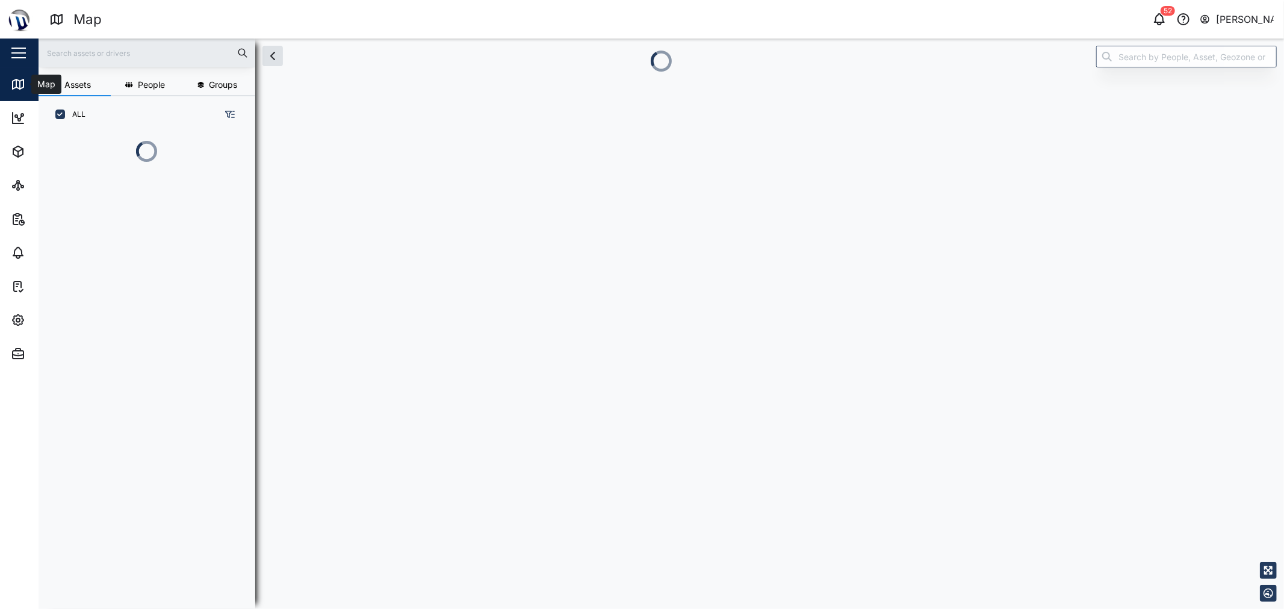
scroll to position [408, 187]
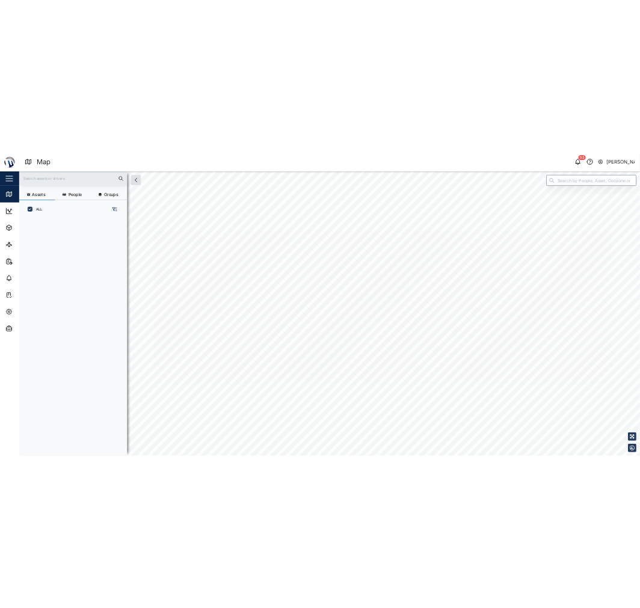
scroll to position [460, 187]
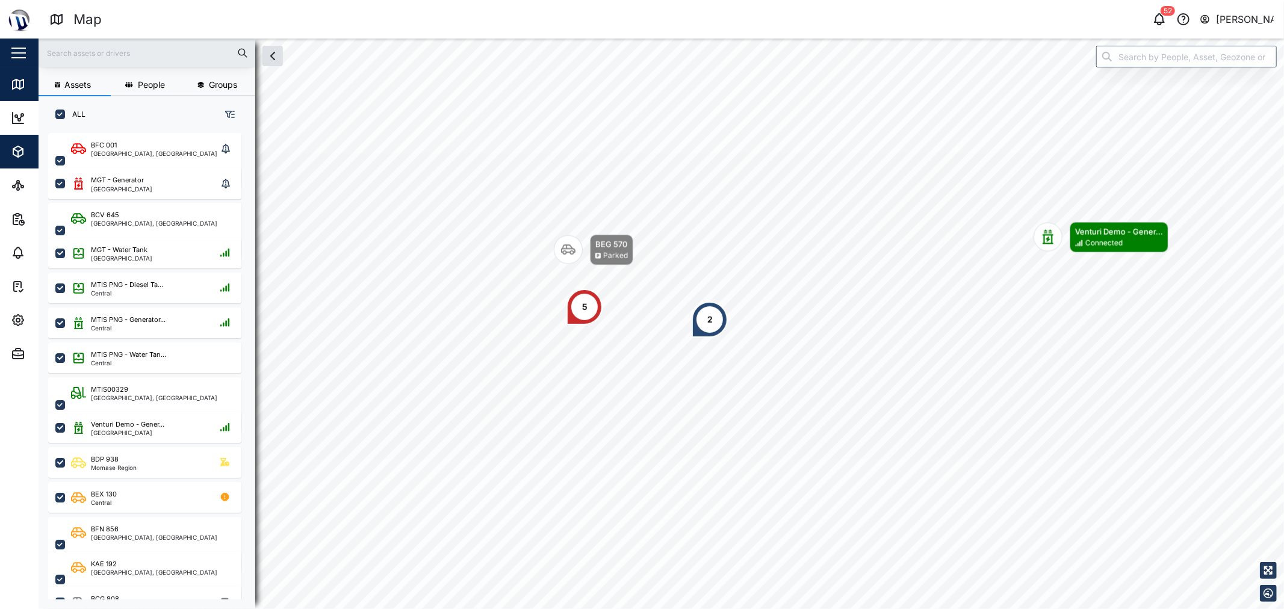
click at [20, 148] on icon "button" at bounding box center [18, 151] width 14 height 14
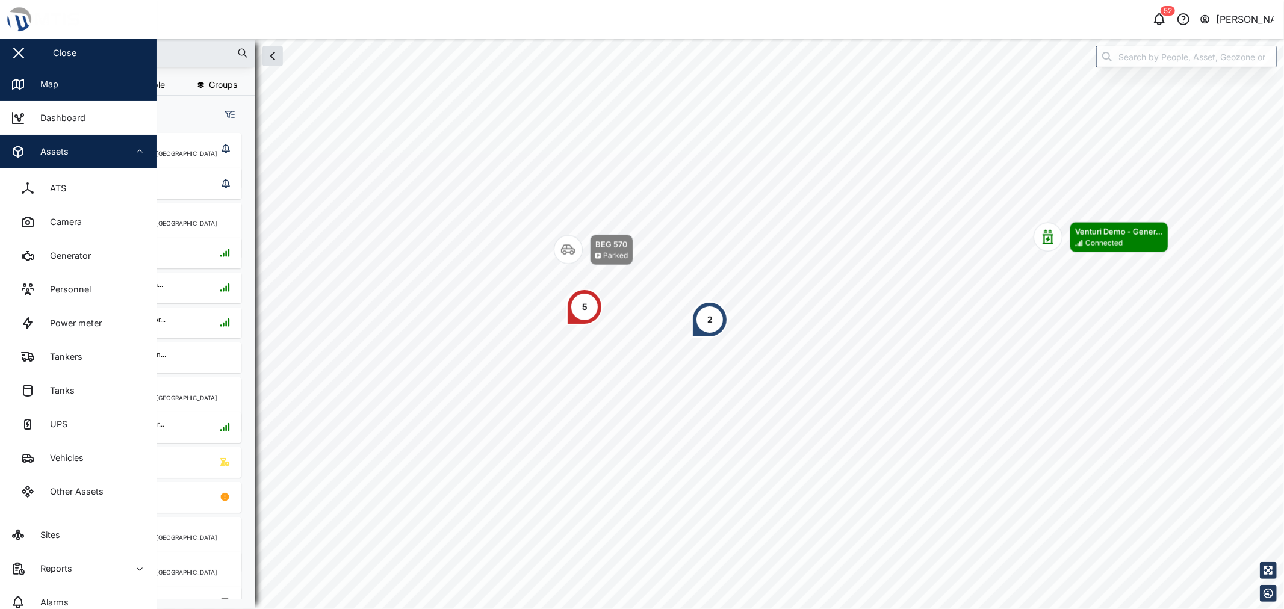
click at [76, 166] on span "Assets" at bounding box center [66, 152] width 110 height 34
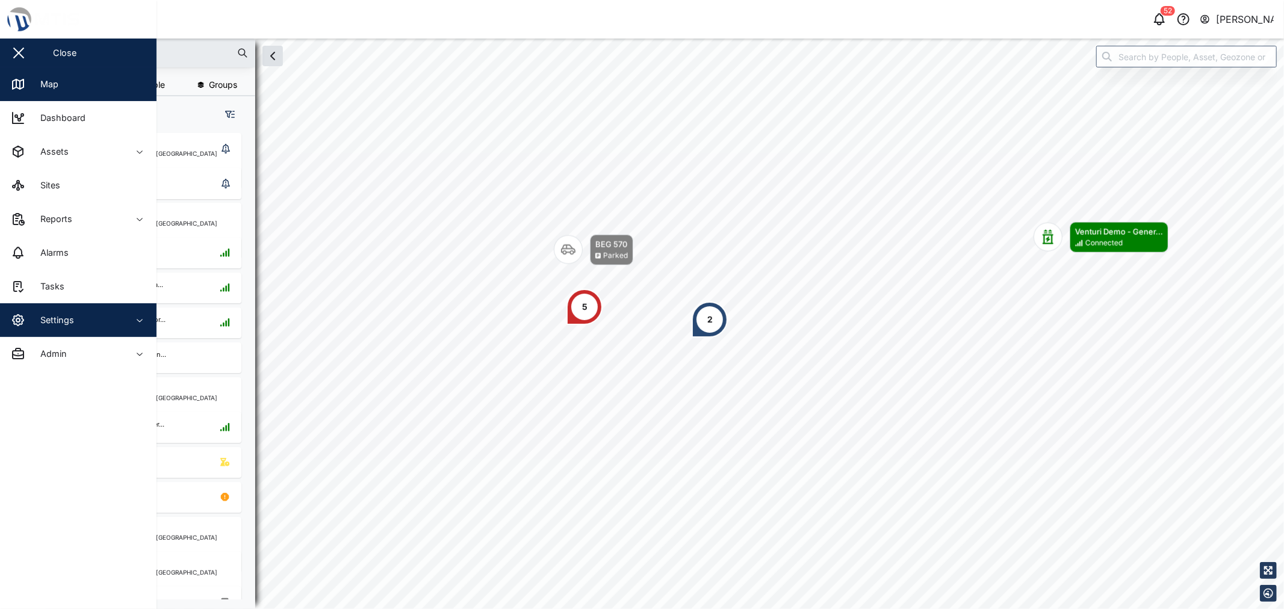
click at [137, 319] on icon "button" at bounding box center [140, 320] width 10 height 10
click at [131, 313] on button "Settings" at bounding box center [78, 320] width 156 height 34
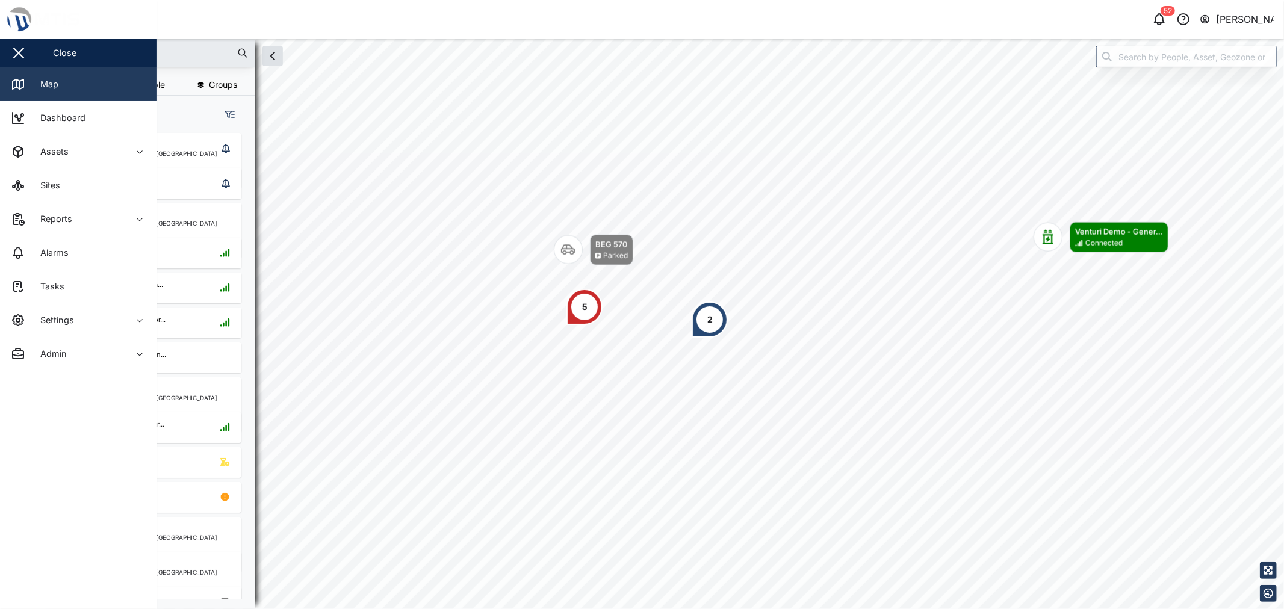
click at [67, 86] on link "Map" at bounding box center [78, 84] width 156 height 34
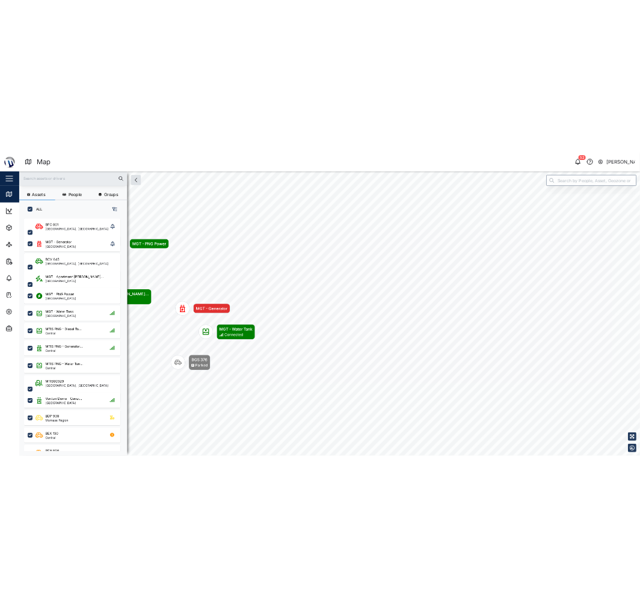
scroll to position [460, 187]
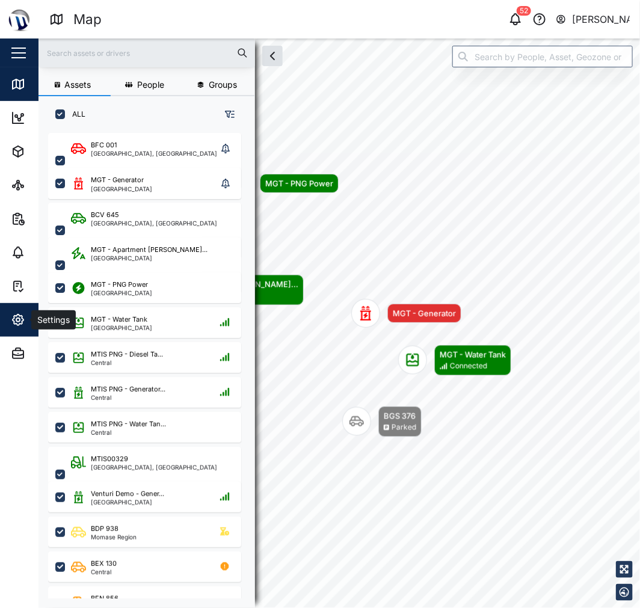
click at [20, 316] on icon "button" at bounding box center [18, 320] width 11 height 11
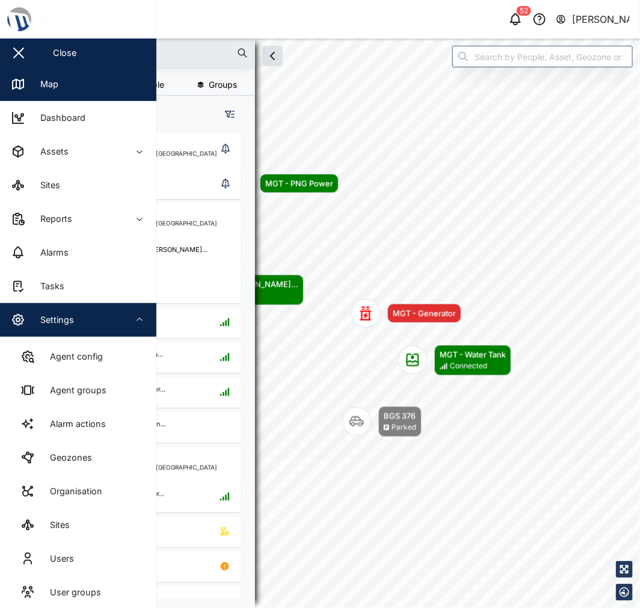
click at [50, 328] on span "Settings" at bounding box center [66, 320] width 110 height 34
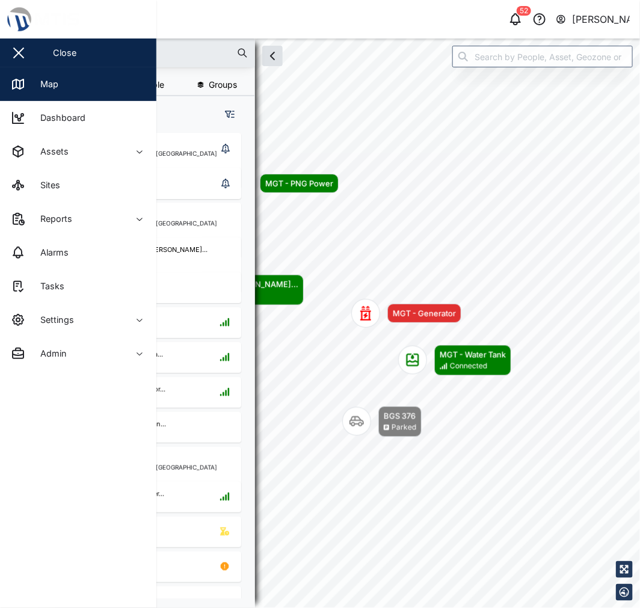
click at [90, 372] on aside "Close Map Dashboard Assets ATS Camera Generator Personnel Power meter Tankers T…" at bounding box center [78, 304] width 156 height 608
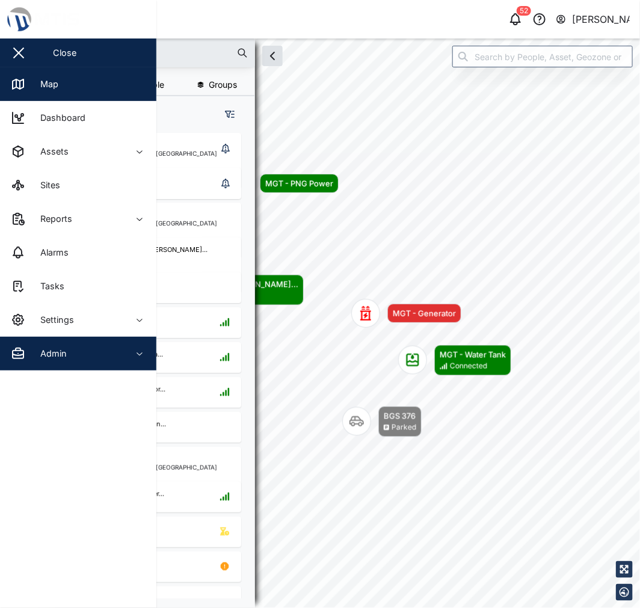
click at [93, 356] on div "Admin" at bounding box center [66, 354] width 110 height 14
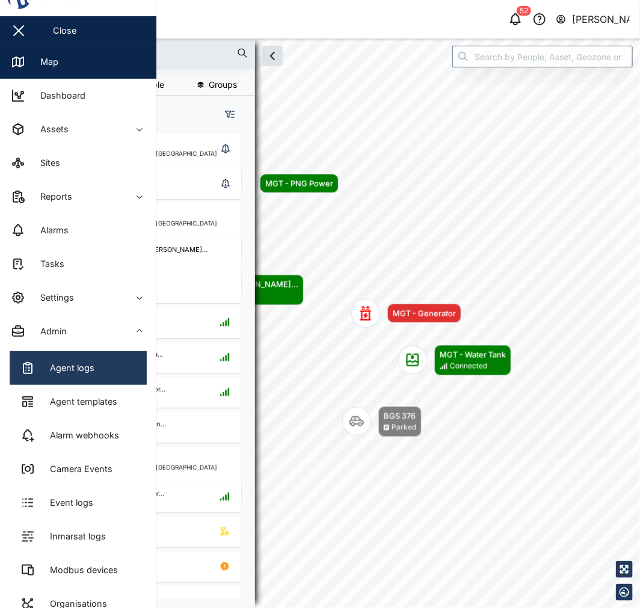
scroll to position [0, 0]
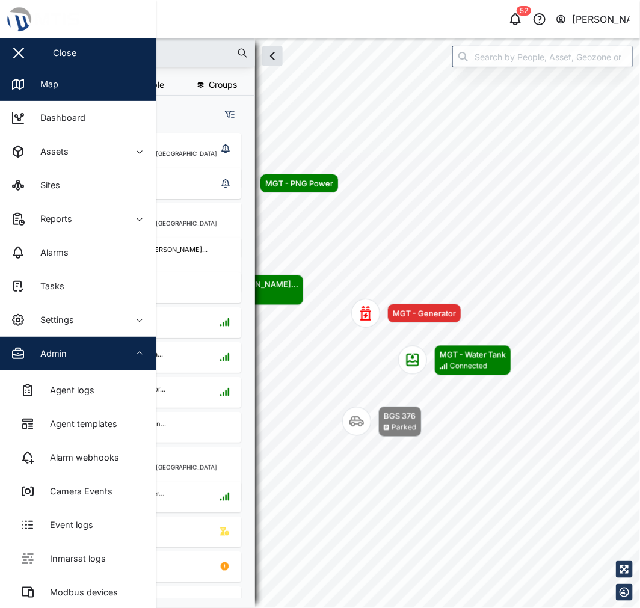
click at [78, 356] on div "Admin" at bounding box center [66, 354] width 110 height 14
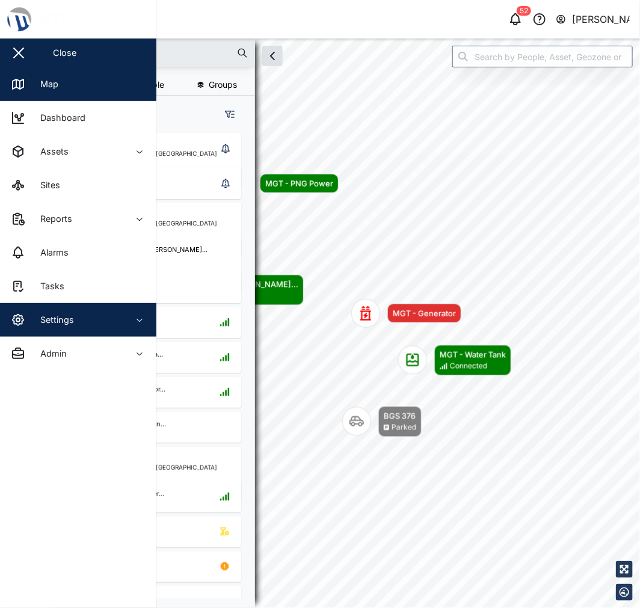
click at [78, 323] on div "Settings" at bounding box center [66, 320] width 110 height 14
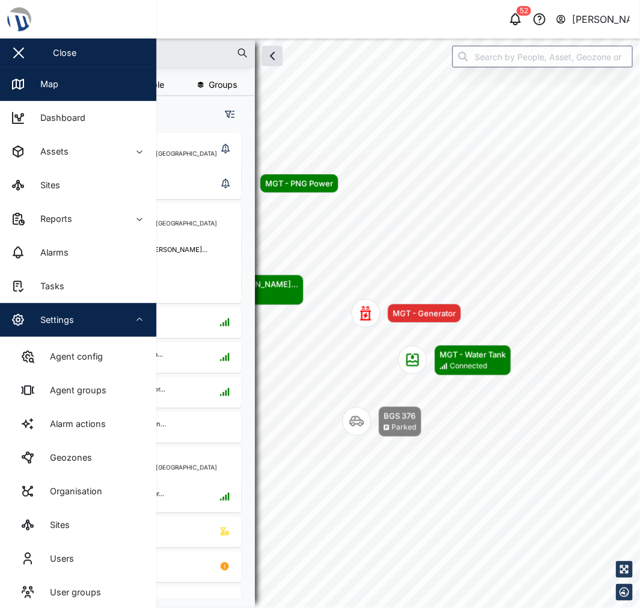
click at [75, 326] on div "Settings" at bounding box center [66, 320] width 110 height 14
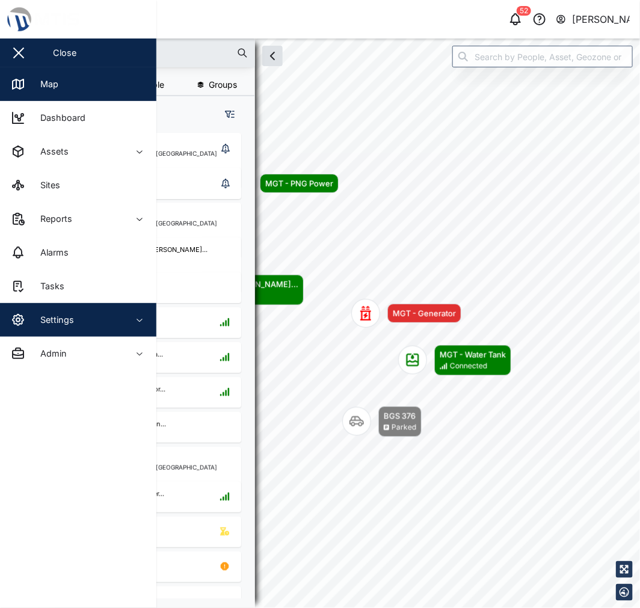
click at [75, 326] on div "Settings" at bounding box center [66, 320] width 110 height 14
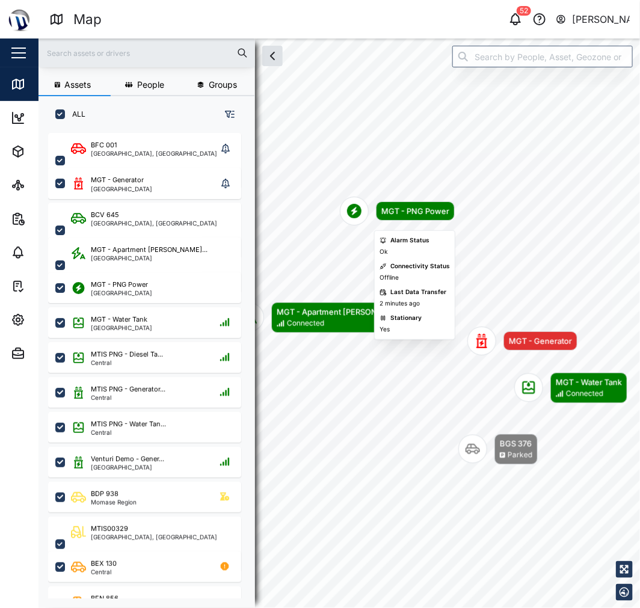
click at [361, 211] on icon "Map marker" at bounding box center [354, 211] width 14 height 14
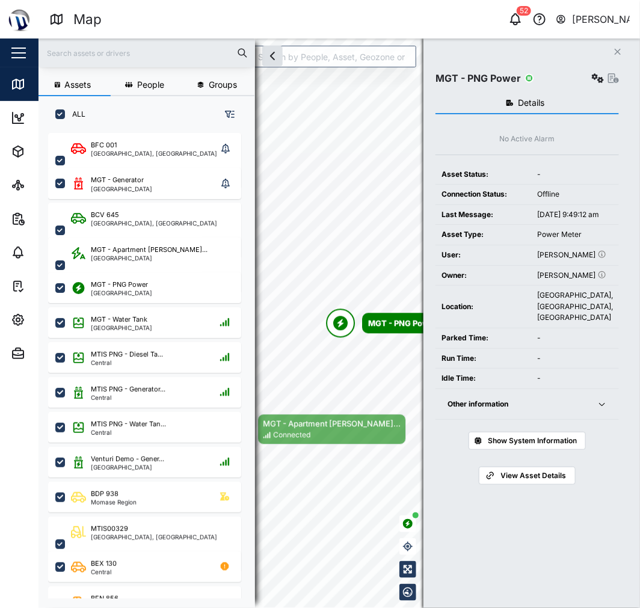
click at [581, 410] on div "Other information" at bounding box center [515, 404] width 135 height 11
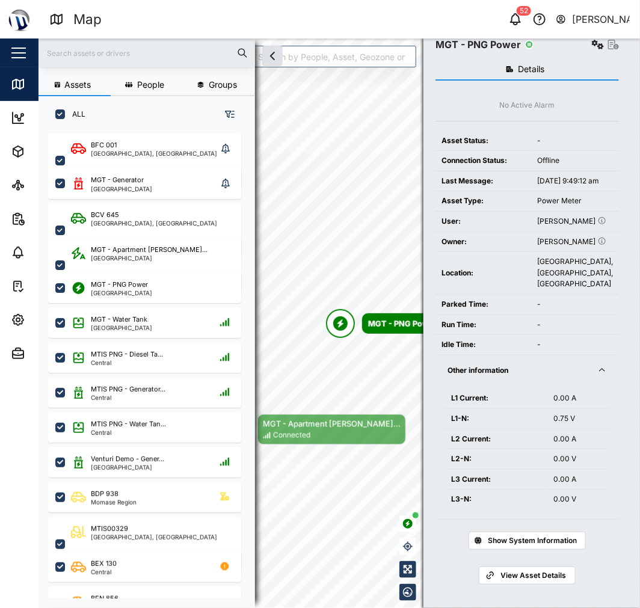
scroll to position [67, 0]
click at [558, 375] on div "Other information" at bounding box center [515, 370] width 135 height 11
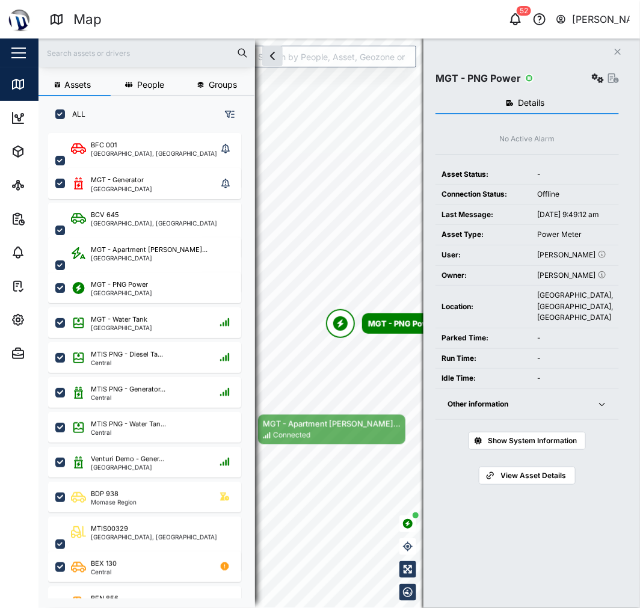
scroll to position [0, 0]
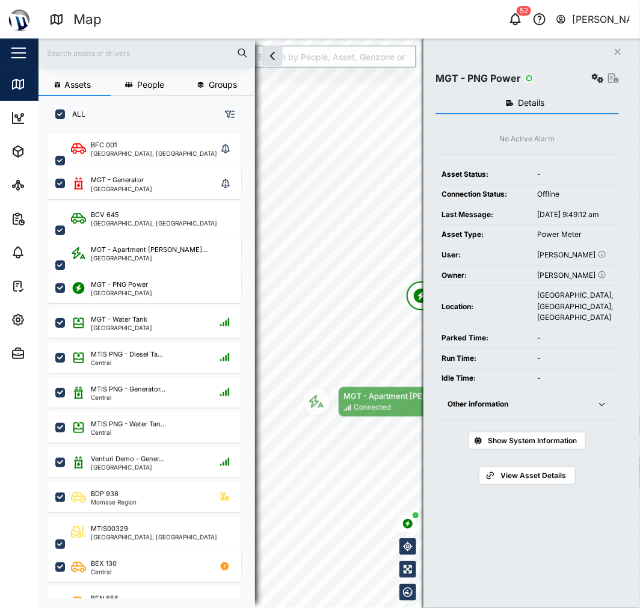
click at [449, 350] on div "Assets People Groups ALL BFC 001 Port Moresby, Southern Region MGT - Generator …" at bounding box center [340, 324] width 602 height 570
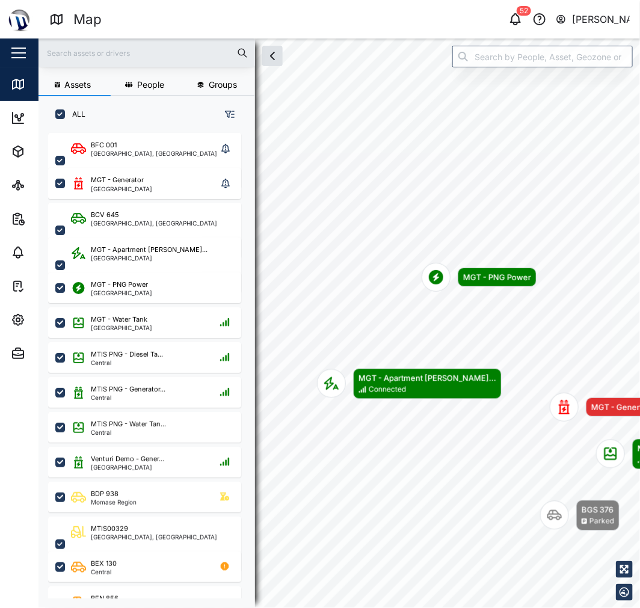
click at [464, 268] on div "MGT - PNG Power" at bounding box center [497, 277] width 79 height 19
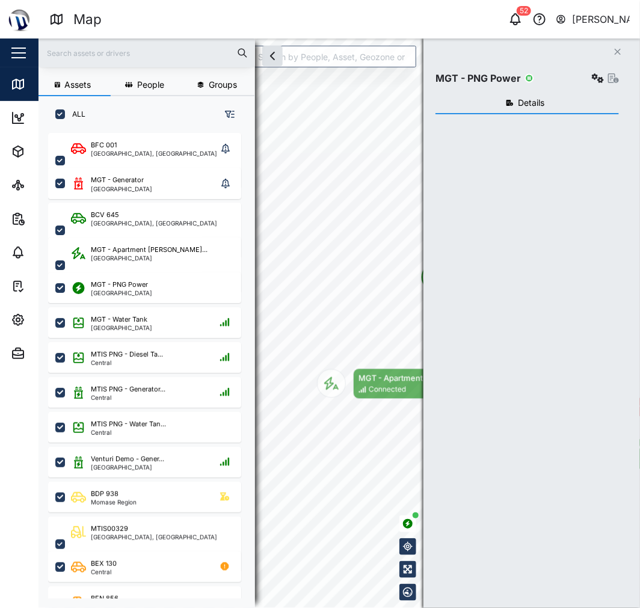
click at [460, 223] on div "Assets People Groups ALL BFC 001 Port Moresby, Southern Region MGT - Generator …" at bounding box center [340, 324] width 602 height 570
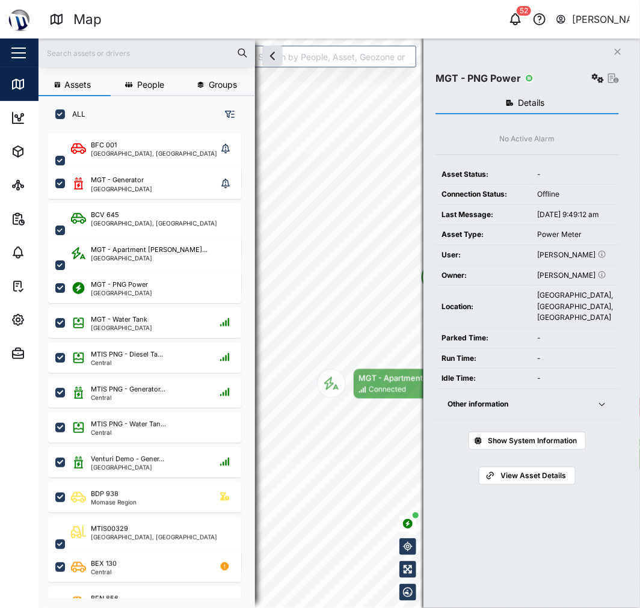
drag, startPoint x: 495, startPoint y: 190, endPoint x: 531, endPoint y: 147, distance: 56.4
click at [534, 144] on div "Details No Active Alarm Asset Status: - Connection Status: Offline Last Message…" at bounding box center [528, 336] width 184 height 498
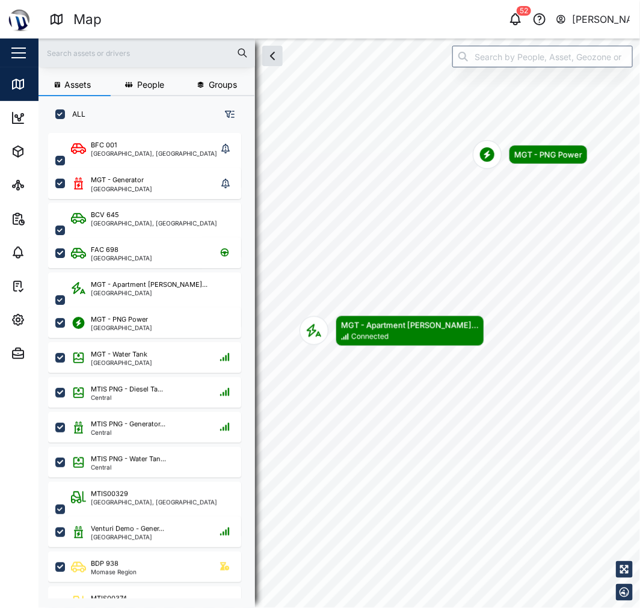
click at [544, 164] on div "MGT - PNG Power" at bounding box center [548, 154] width 79 height 19
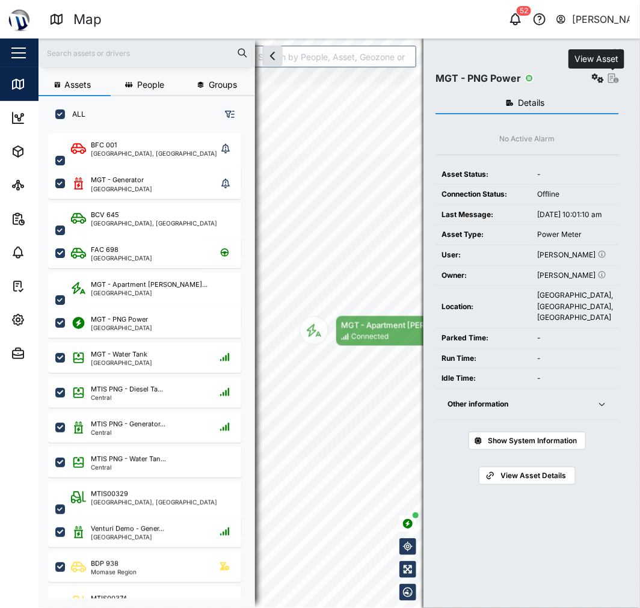
click at [608, 77] on icon "button" at bounding box center [613, 78] width 11 height 10
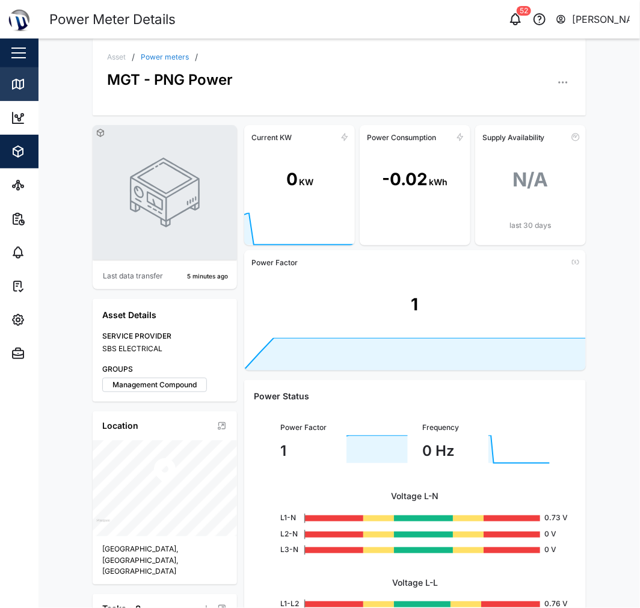
click at [20, 81] on icon at bounding box center [18, 84] width 14 height 14
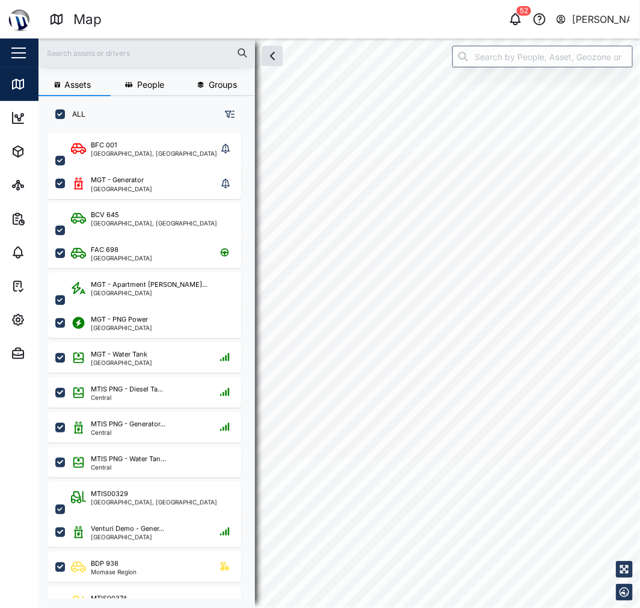
scroll to position [460, 187]
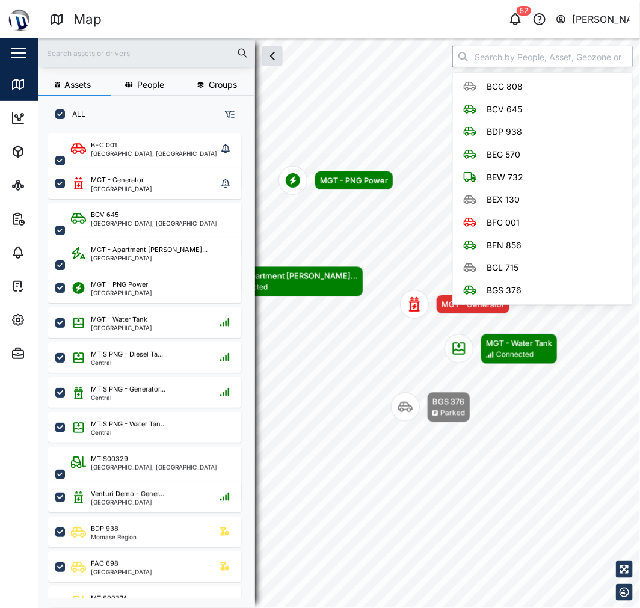
click at [537, 51] on input "search" at bounding box center [543, 57] width 181 height 22
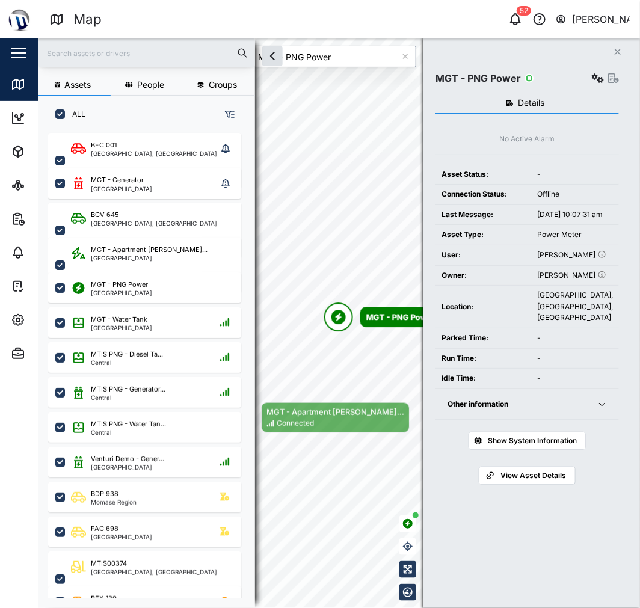
type input "MGT - PNG Power"
click at [598, 73] on icon "button" at bounding box center [598, 78] width 12 height 10
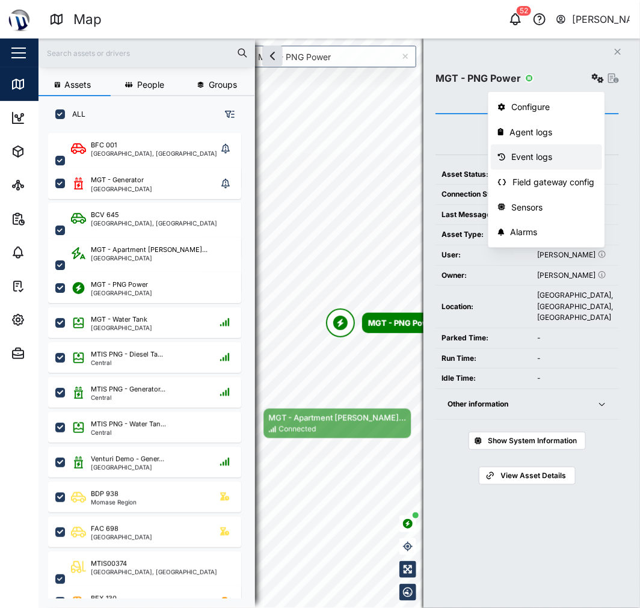
click at [532, 161] on div "Event logs" at bounding box center [554, 156] width 84 height 13
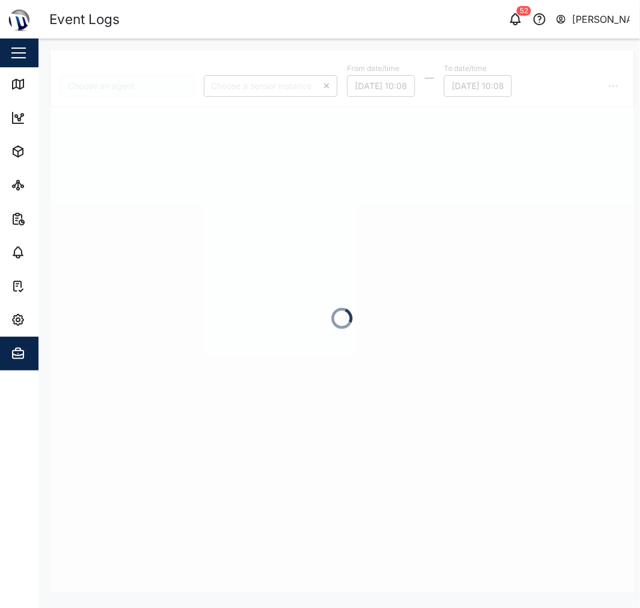
type input "MGT - PNG Power"
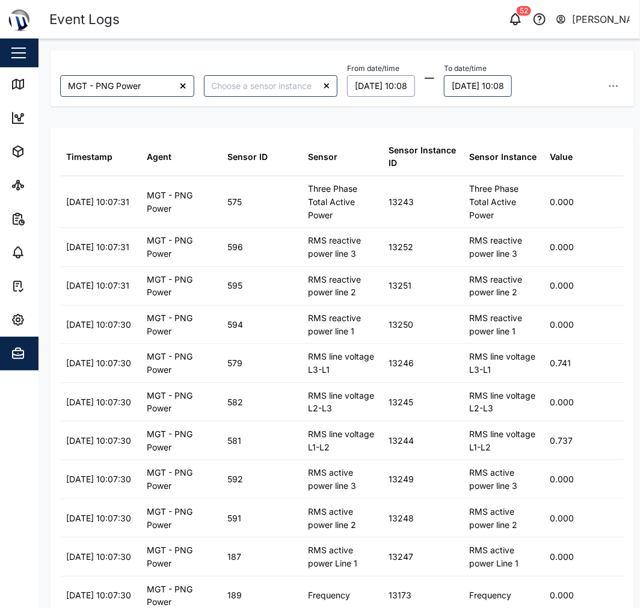
click at [380, 86] on button "19/09/2025 10:08" at bounding box center [381, 86] width 68 height 22
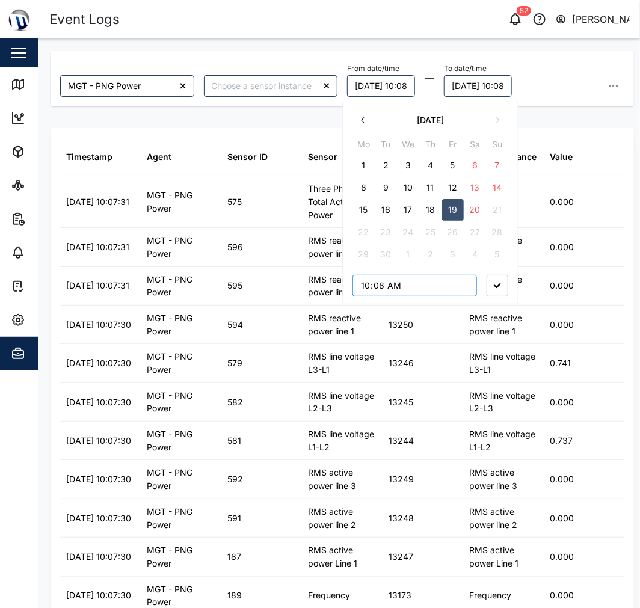
click at [366, 286] on input "10:08" at bounding box center [415, 286] width 125 height 22
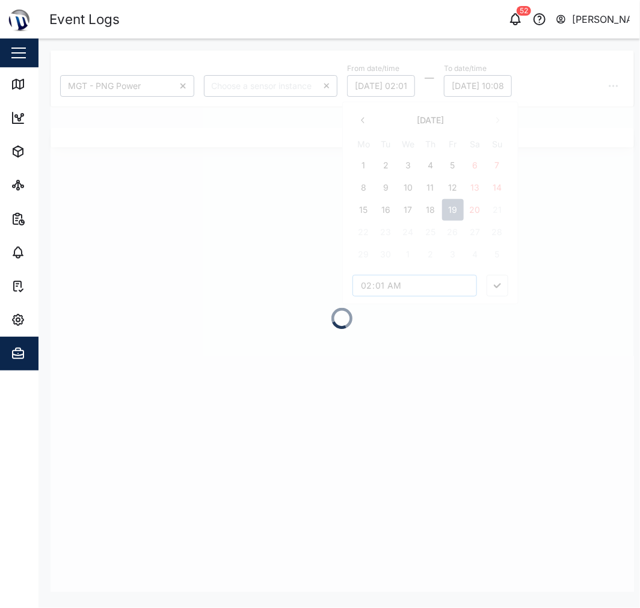
click at [367, 288] on div "MGT - PNG Power From date/time 19/09/2025 02:01 September 2025 Mo Tu We Th Fr S…" at bounding box center [343, 322] width 584 height 542
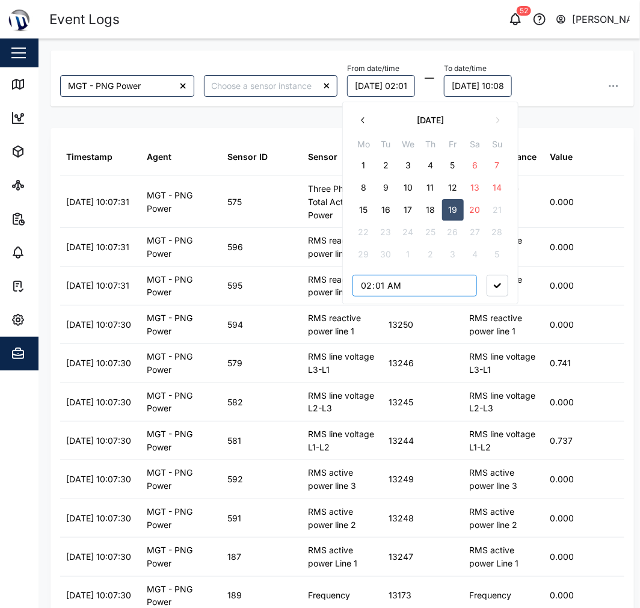
click at [370, 286] on input "02:01" at bounding box center [415, 286] width 125 height 22
type input "02:00"
click at [492, 283] on button "button" at bounding box center [498, 286] width 22 height 22
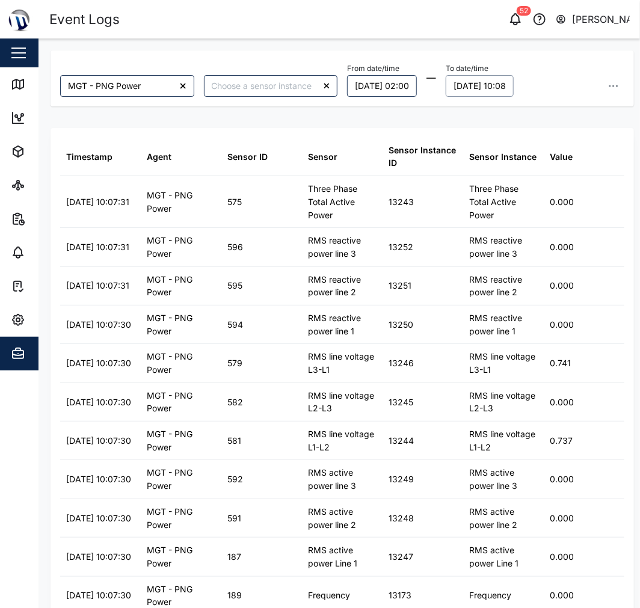
click at [489, 85] on button "20/09/2025 10:08" at bounding box center [480, 86] width 68 height 22
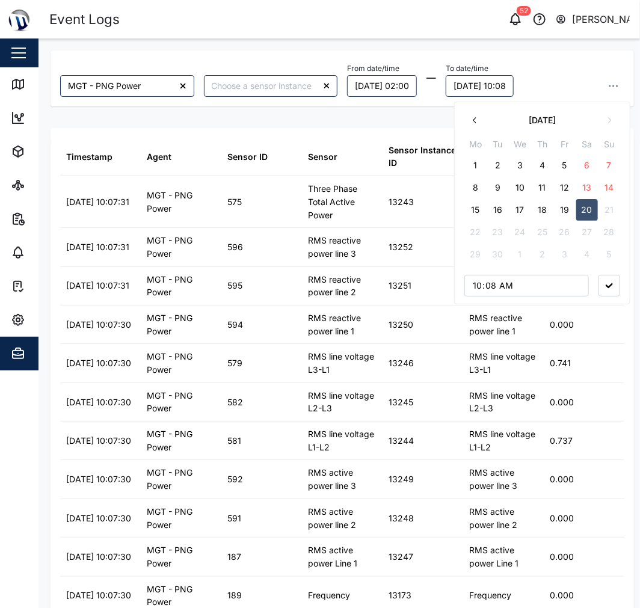
click at [563, 212] on button "19" at bounding box center [565, 210] width 22 height 22
click at [624, 290] on div "September 2025 Mo Tu We Th Fr Sa Su 1 2 3 4 5 6 7 8 9 10 11 12 13 14 15 16 17 1…" at bounding box center [542, 203] width 176 height 203
click at [614, 289] on button "button" at bounding box center [610, 286] width 22 height 22
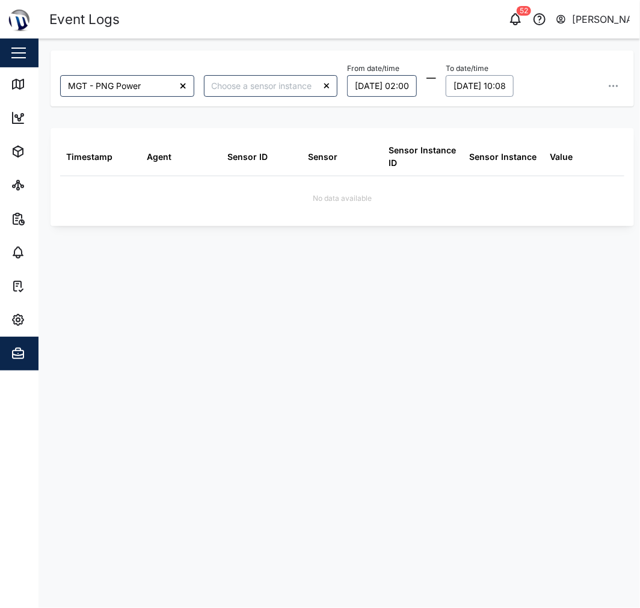
click at [498, 88] on button "19/09/2025 10:08" at bounding box center [480, 86] width 68 height 22
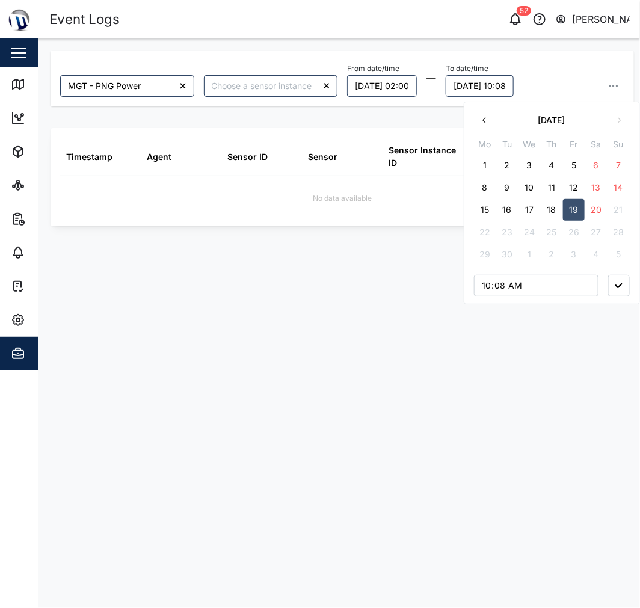
click at [594, 212] on button "20" at bounding box center [597, 210] width 22 height 22
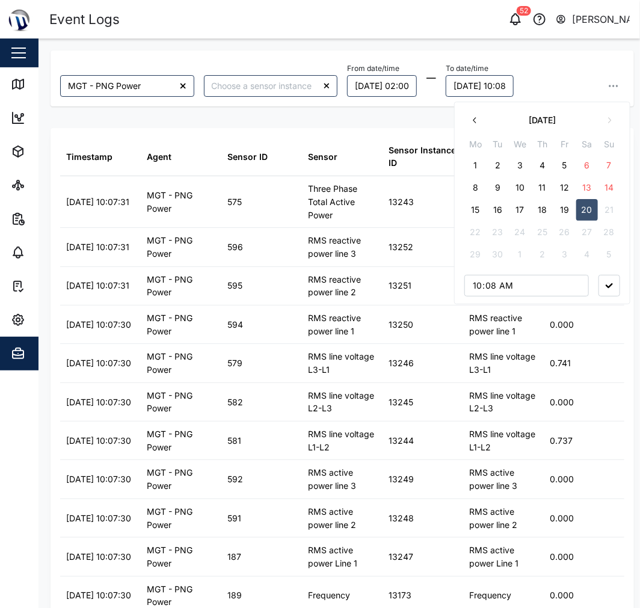
click at [574, 212] on button "19" at bounding box center [565, 210] width 22 height 22
click at [504, 291] on input "10:08" at bounding box center [527, 286] width 125 height 22
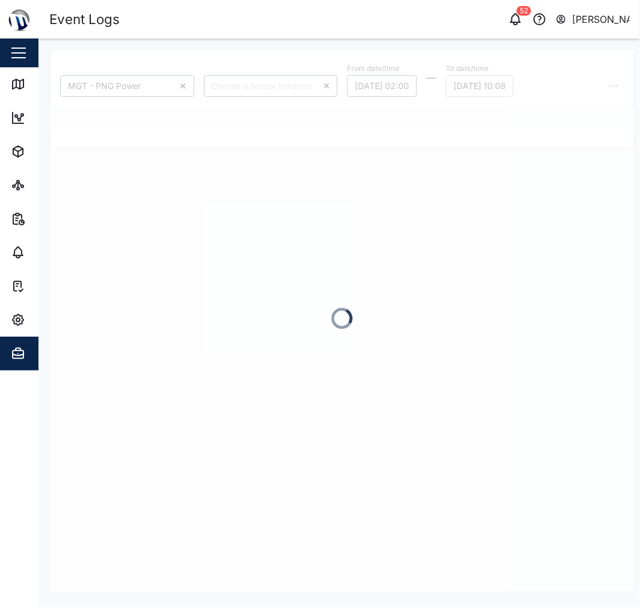
click at [506, 285] on div at bounding box center [343, 322] width 584 height 542
click at [507, 93] on div at bounding box center [343, 322] width 584 height 542
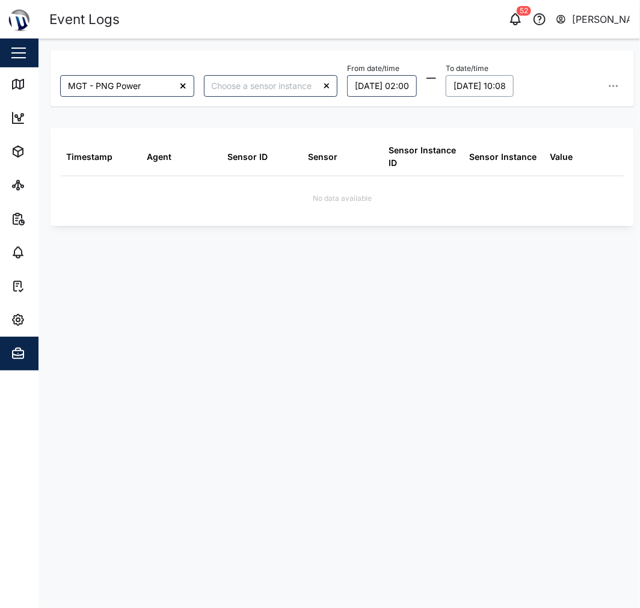
click at [514, 87] on button "19/09/2025 10:08" at bounding box center [480, 86] width 68 height 22
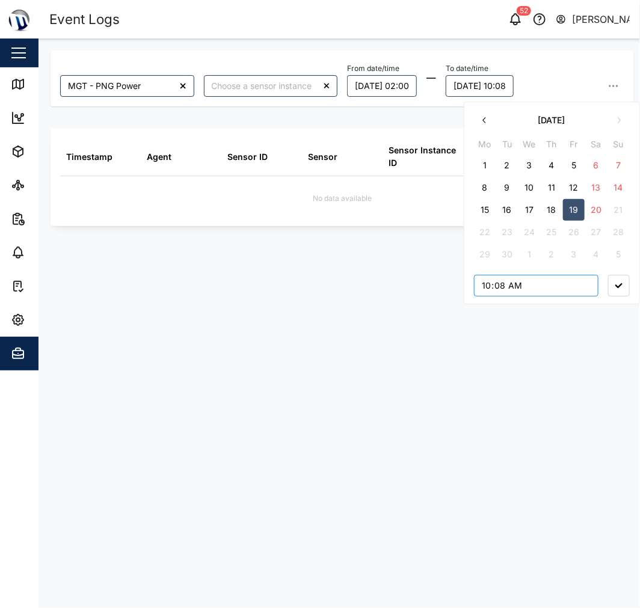
click at [513, 289] on input "10:08" at bounding box center [536, 286] width 125 height 22
type input "22:08"
click at [622, 282] on button "button" at bounding box center [619, 286] width 22 height 22
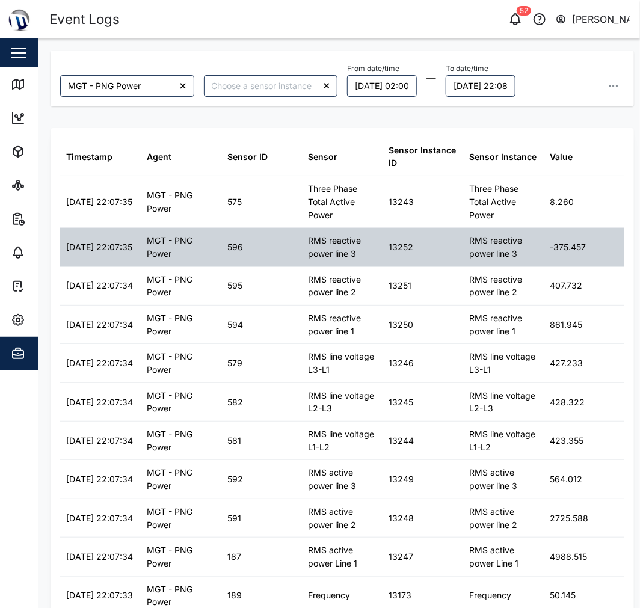
click at [503, 244] on div "RMS reactive power line 3" at bounding box center [503, 247] width 69 height 26
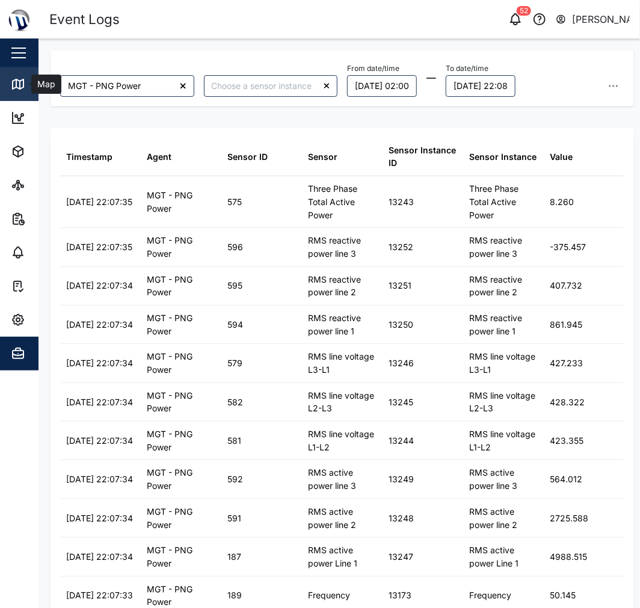
click at [35, 93] on link "Map" at bounding box center [78, 84] width 156 height 34
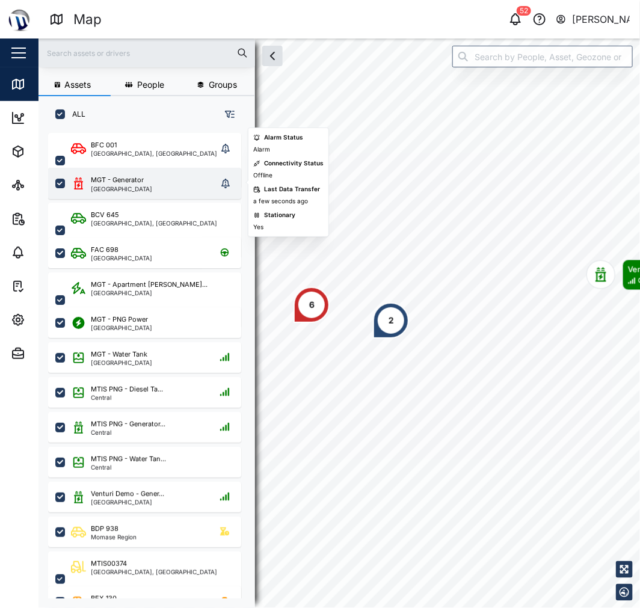
scroll to position [460, 187]
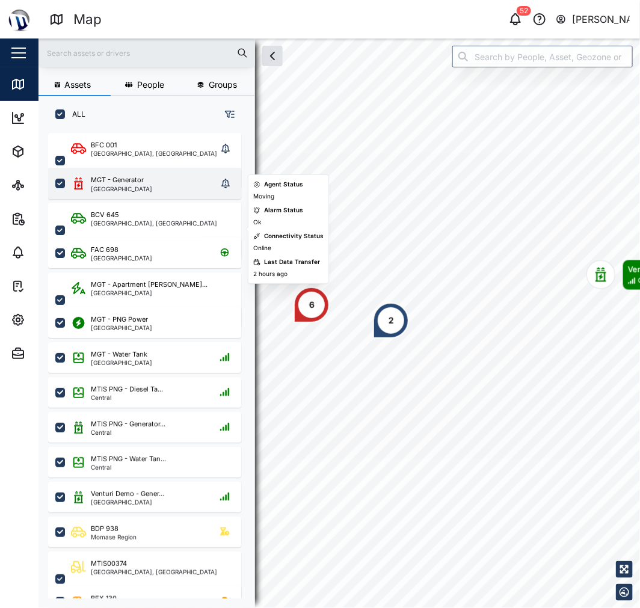
click at [140, 177] on div "MGT - Generator" at bounding box center [117, 180] width 53 height 10
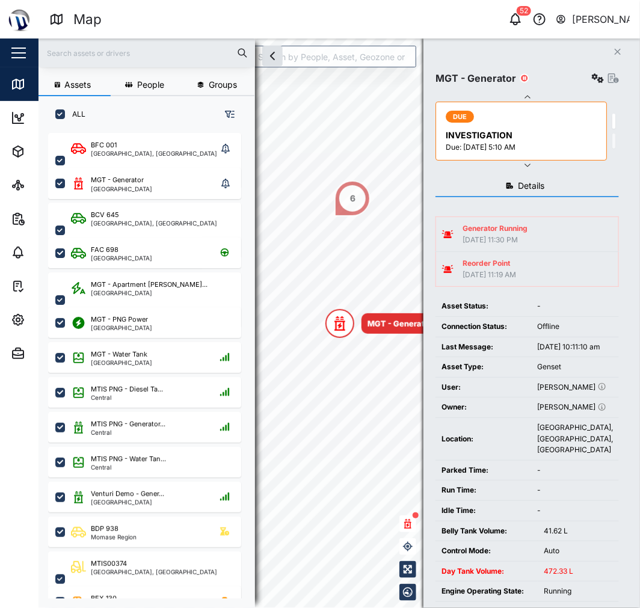
scroll to position [125, 0]
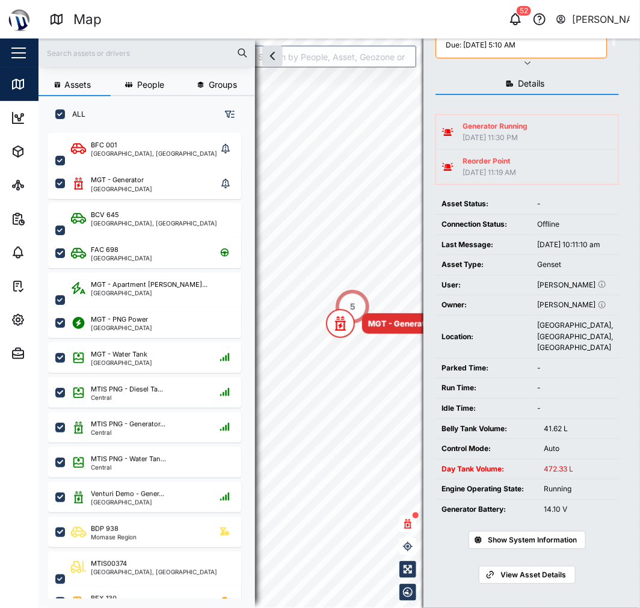
click at [428, 379] on div "Assets People Groups ALL BFC 001 Port Moresby, Southern Region MGT - Generator …" at bounding box center [340, 324] width 602 height 570
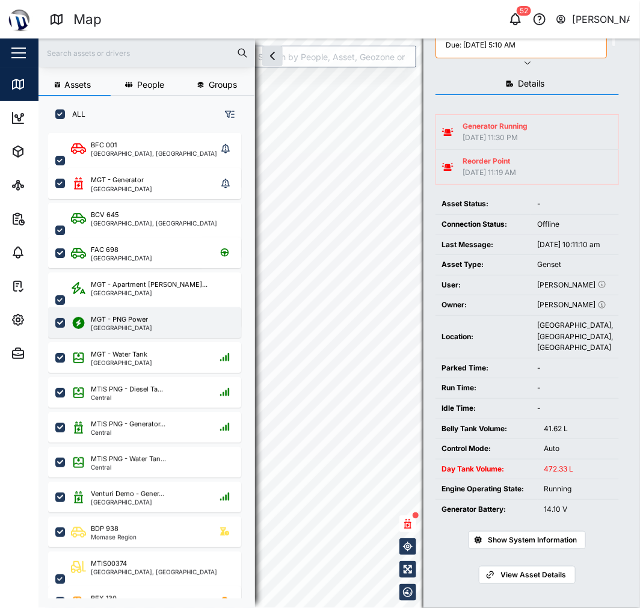
click at [252, 332] on div "Assets People Groups ALL BFC 001 Port Moresby, Southern Region MGT - Generator …" at bounding box center [340, 324] width 602 height 570
click at [311, 333] on body "Map 52 Declan Delahunty Close Map Dashboard Assets ATS Camera Generator Personn…" at bounding box center [320, 304] width 640 height 608
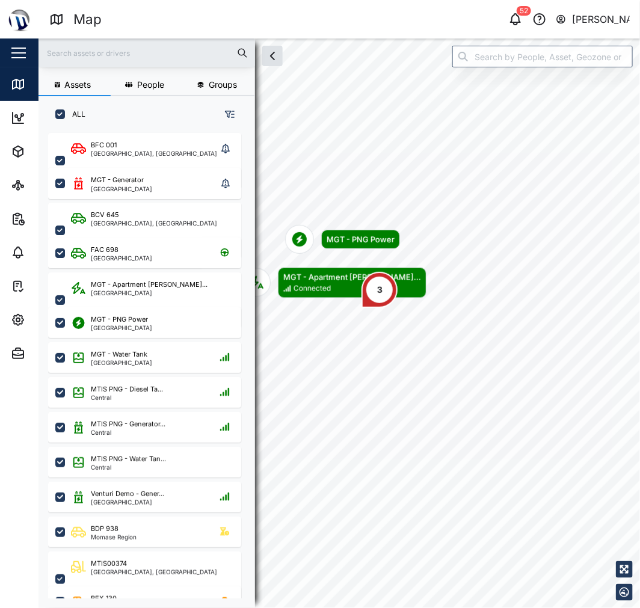
click at [400, 225] on div "MGT - PNG Power" at bounding box center [342, 239] width 115 height 29
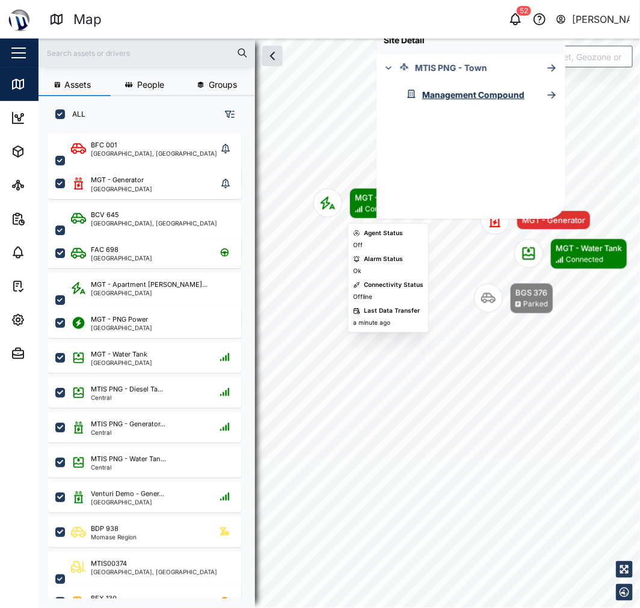
click at [369, 209] on div "Connected" at bounding box center [383, 209] width 37 height 11
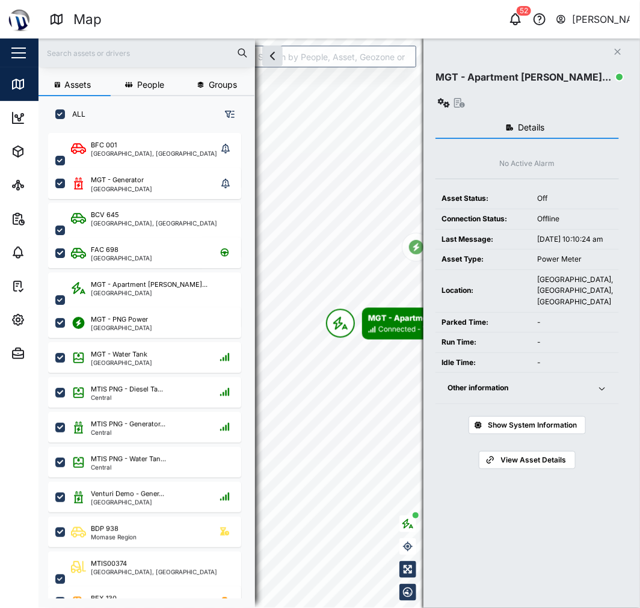
click at [596, 389] on button "Other information" at bounding box center [528, 388] width 184 height 31
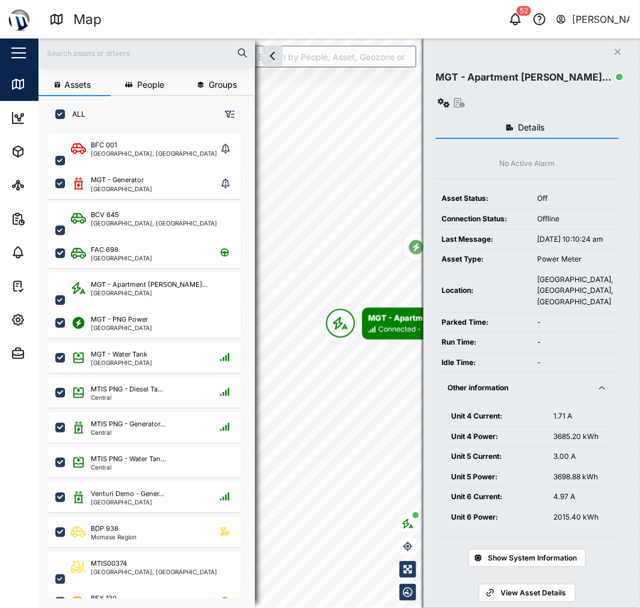
scroll to position [4, 0]
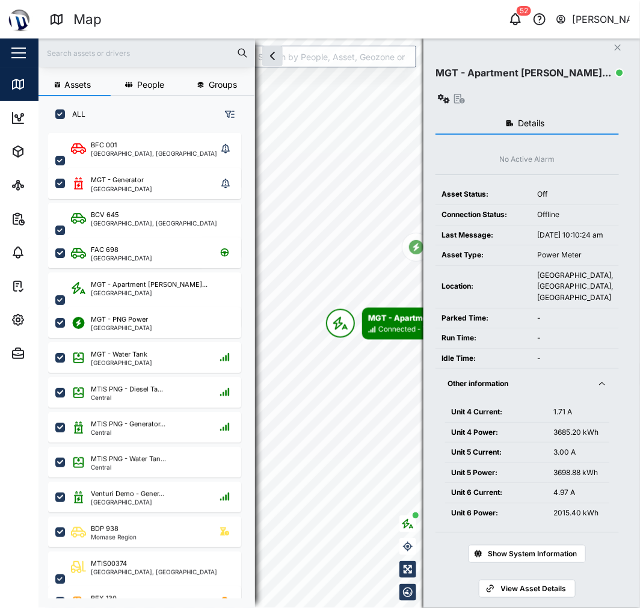
click at [587, 75] on div "MGT - Apartment Powe..." at bounding box center [528, 87] width 184 height 42
click at [450, 94] on icon "button" at bounding box center [444, 99] width 12 height 10
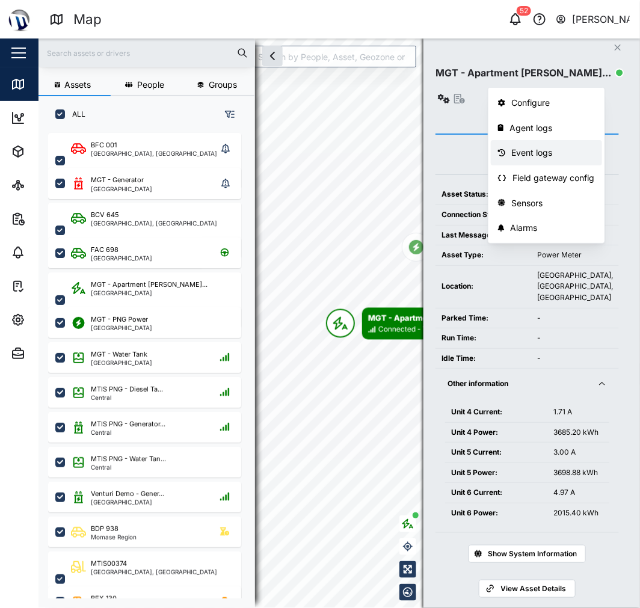
click at [582, 158] on div "Event logs" at bounding box center [554, 152] width 84 height 13
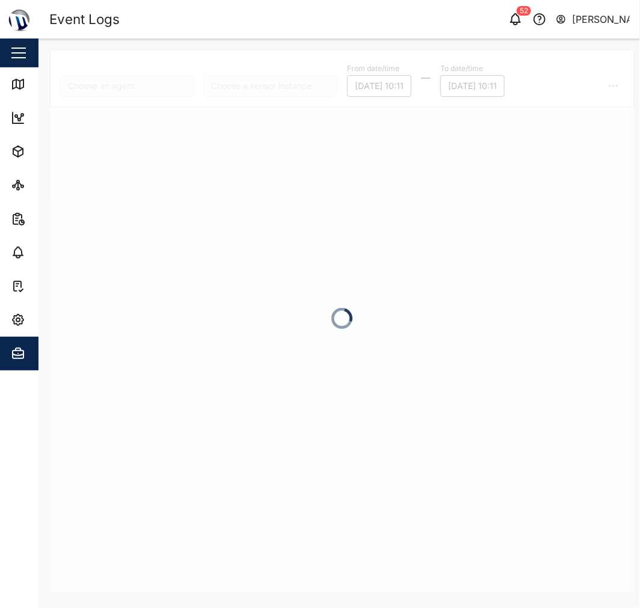
type input "MGT - Apartment Power"
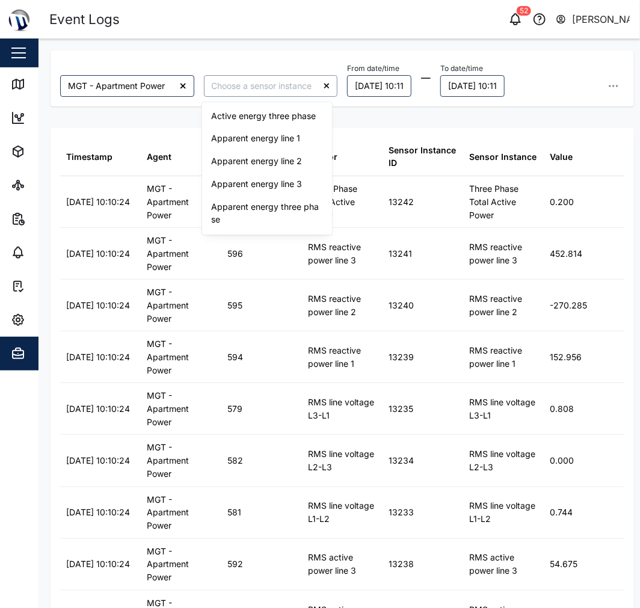
click at [250, 86] on input "search" at bounding box center [271, 86] width 134 height 22
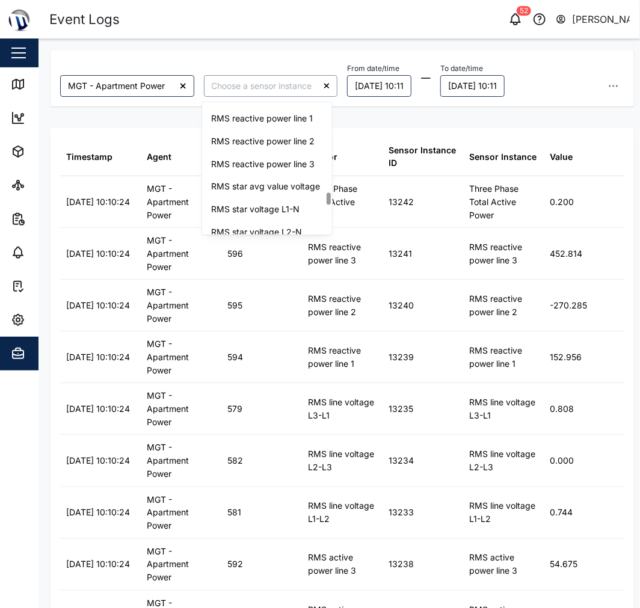
scroll to position [941, 0]
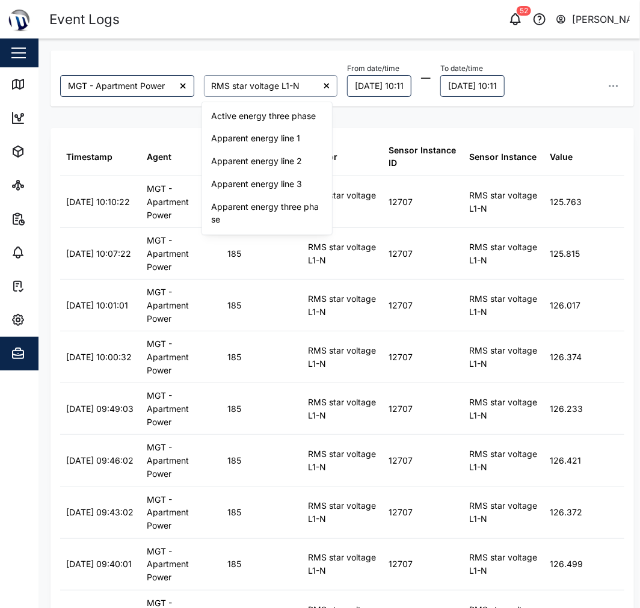
click at [282, 89] on input "RMS star voltage L1-N" at bounding box center [271, 86] width 134 height 22
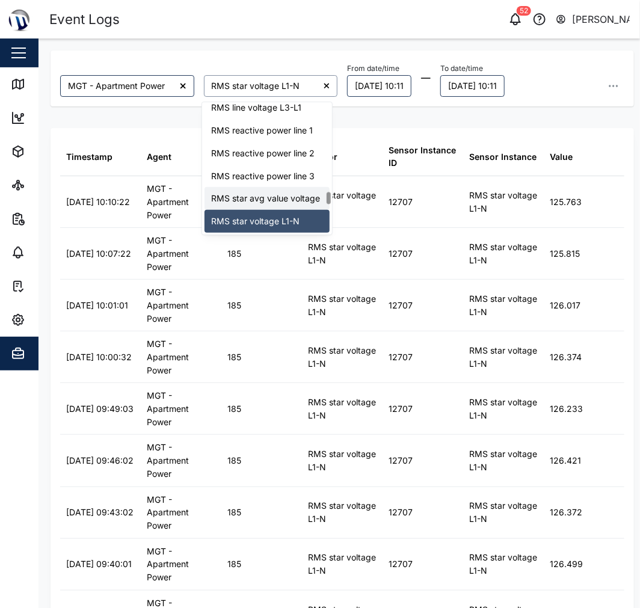
scroll to position [1023, 0]
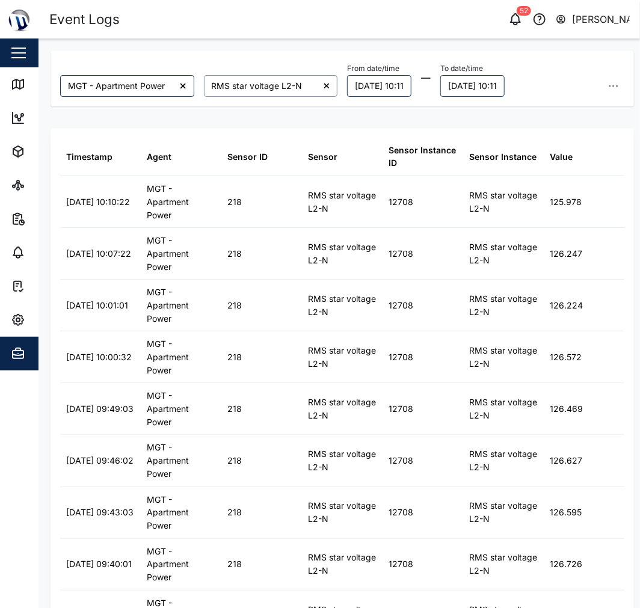
click at [275, 86] on input "RMS star voltage L2-N" at bounding box center [271, 86] width 134 height 22
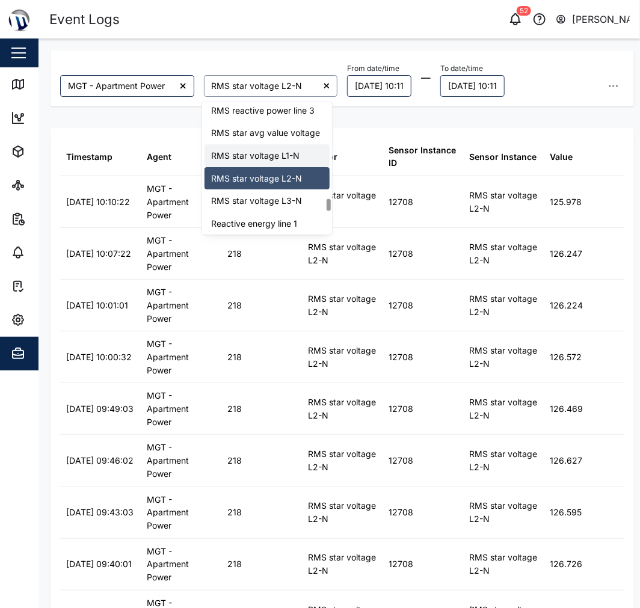
scroll to position [1045, 0]
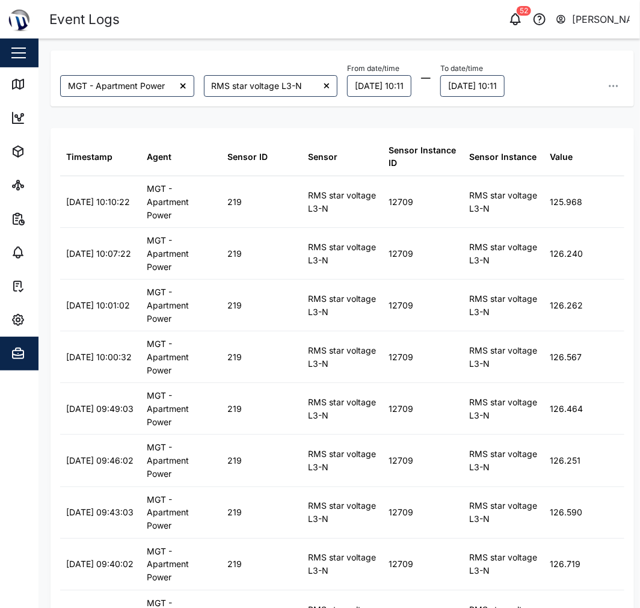
click at [254, 70] on div "RMS star voltage L3-N" at bounding box center [271, 85] width 144 height 31
drag, startPoint x: 259, startPoint y: 81, endPoint x: 262, endPoint y: 88, distance: 8.4
click at [259, 81] on input "RMS star voltage L3-N" at bounding box center [271, 86] width 134 height 22
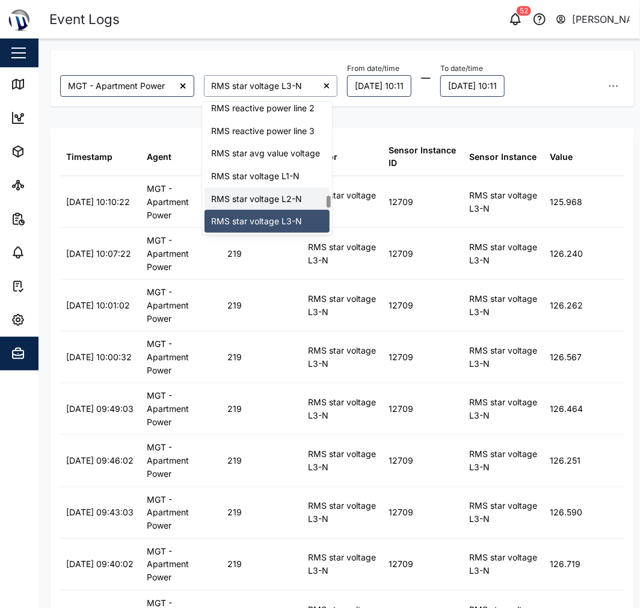
scroll to position [1068, 0]
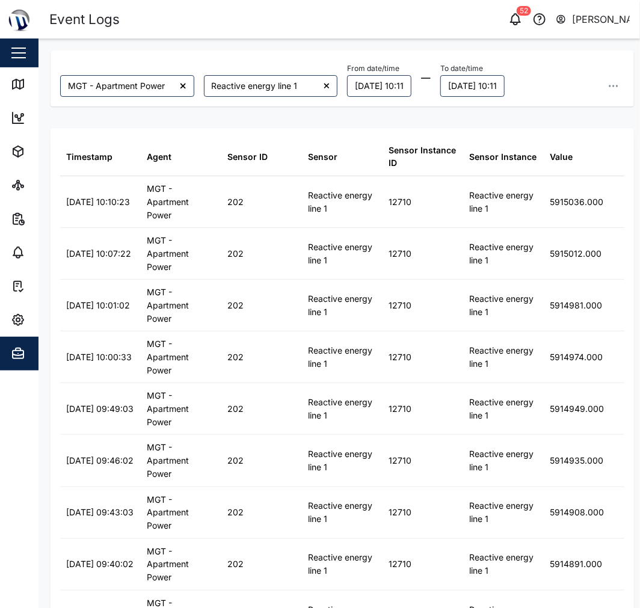
click at [277, 98] on div "Reactive energy line 1" at bounding box center [271, 85] width 144 height 31
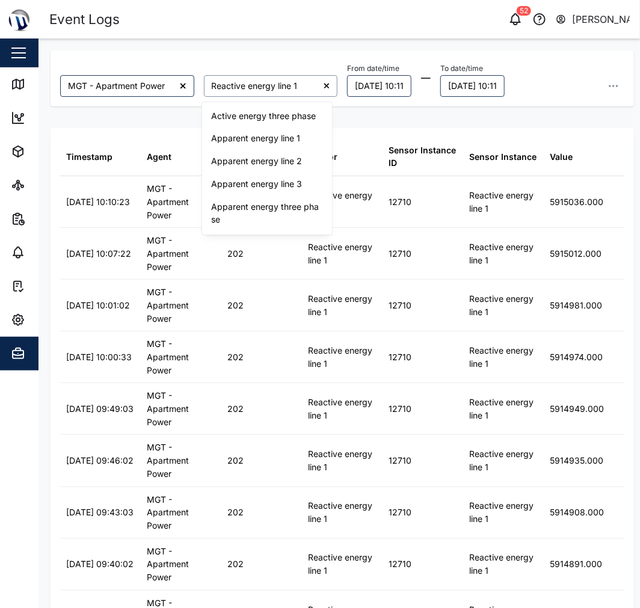
click at [277, 93] on input "Reactive energy line 1" at bounding box center [271, 86] width 134 height 22
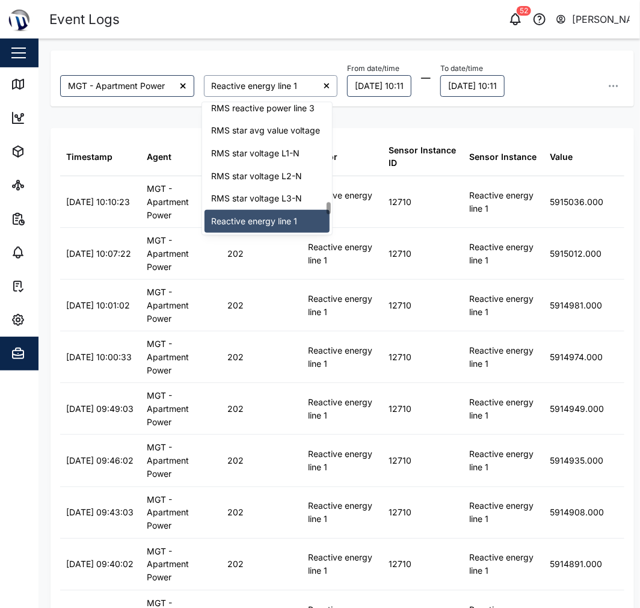
scroll to position [1157, 0]
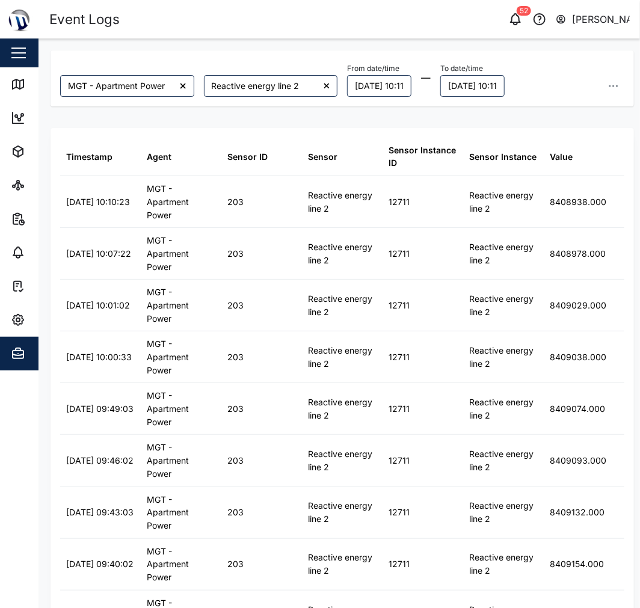
click at [269, 71] on div "Reactive energy line 2" at bounding box center [271, 85] width 144 height 31
click at [273, 92] on input "Reactive energy line 2" at bounding box center [271, 86] width 134 height 22
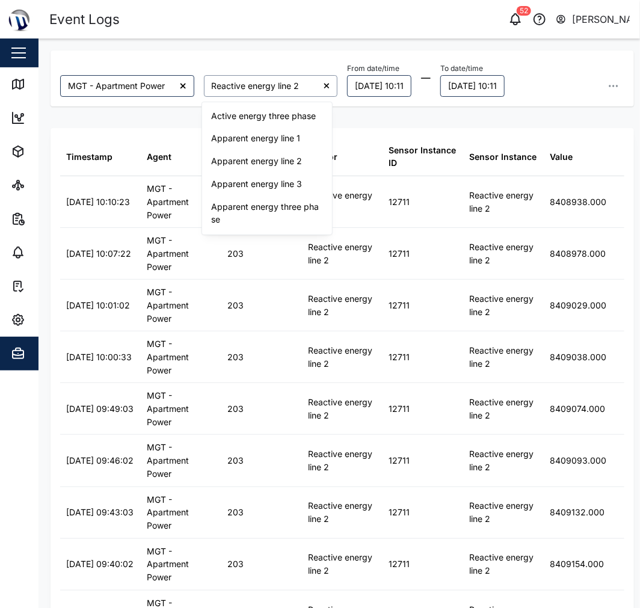
scroll to position [1046, 0]
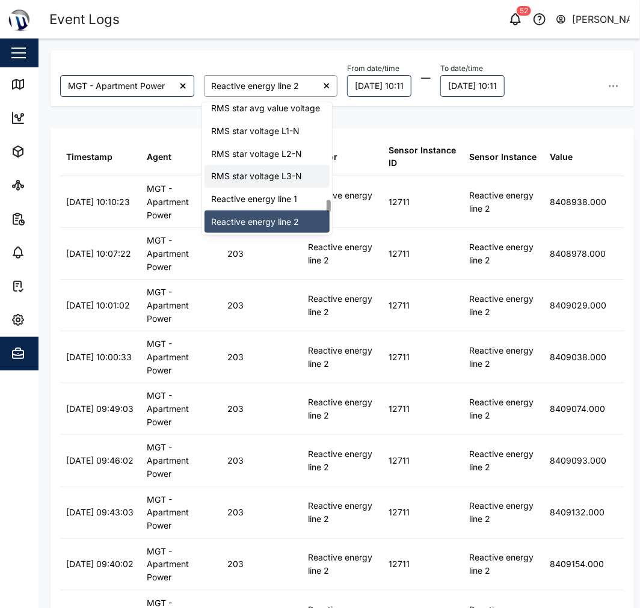
type input "RMS star voltage L3-N"
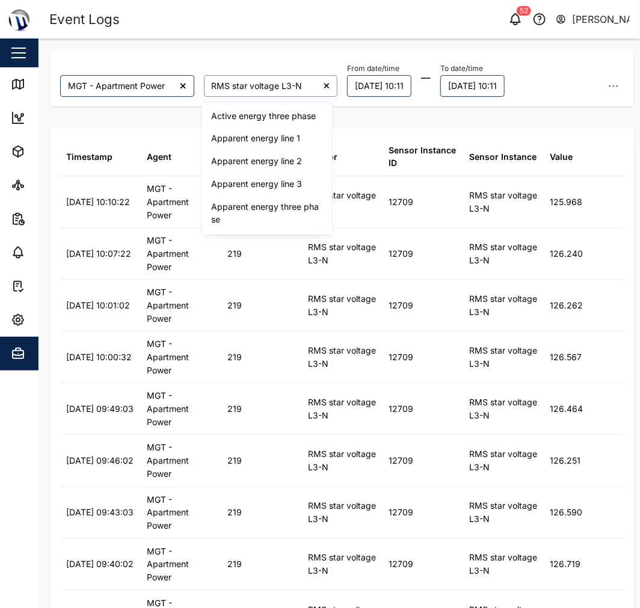
click at [273, 85] on input "RMS star voltage L3-N" at bounding box center [271, 86] width 134 height 22
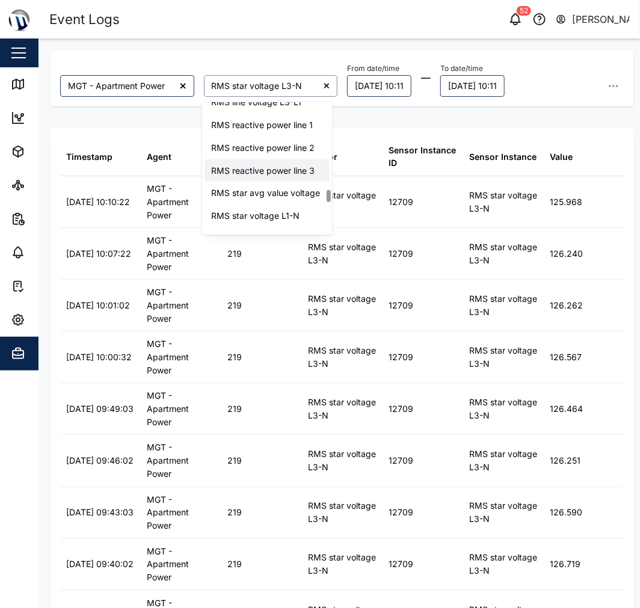
scroll to position [934, 0]
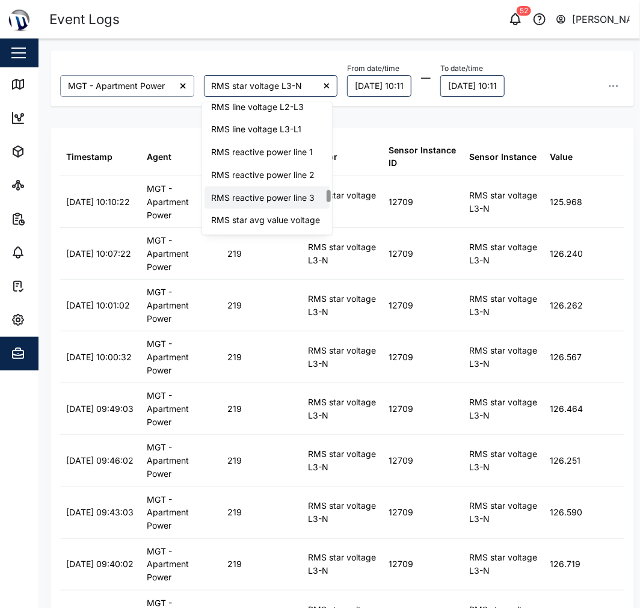
click at [151, 88] on input "MGT - Apartment Power" at bounding box center [127, 86] width 134 height 22
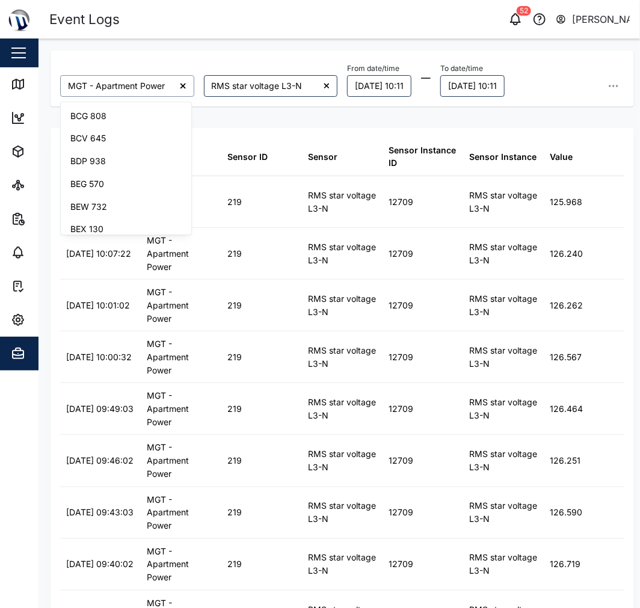
scroll to position [303, 0]
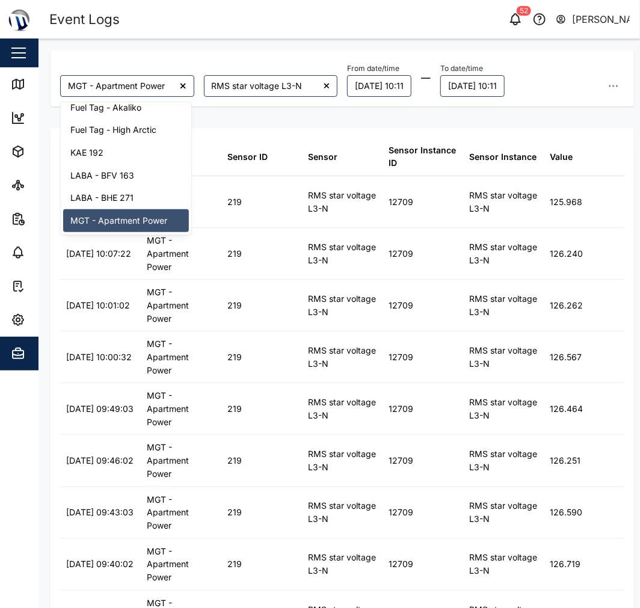
click at [180, 88] on icon at bounding box center [183, 86] width 7 height 8
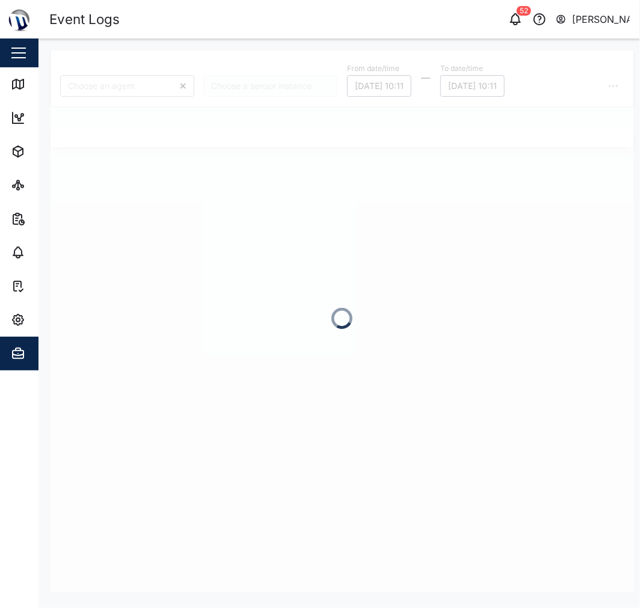
click at [155, 86] on input "search" at bounding box center [127, 86] width 134 height 22
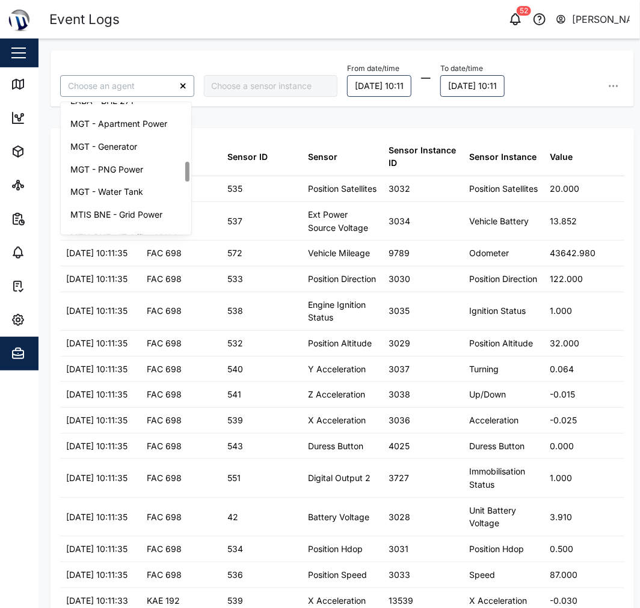
scroll to position [401, 0]
type input "MGT - PNG Power"
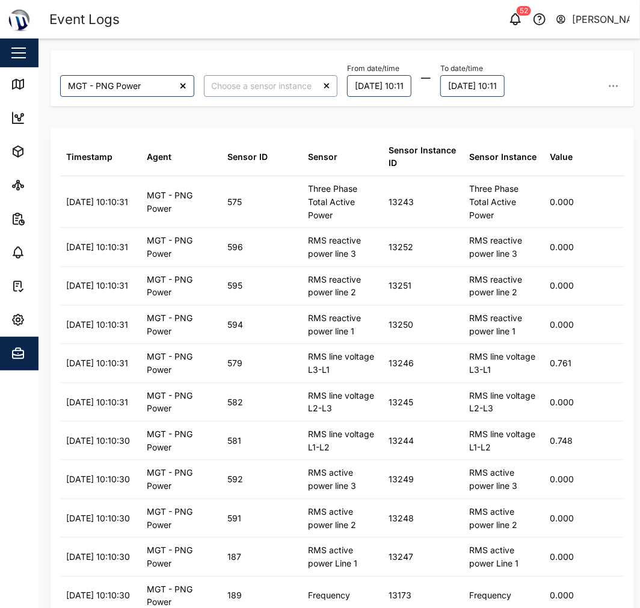
click at [255, 82] on input "search" at bounding box center [271, 86] width 134 height 22
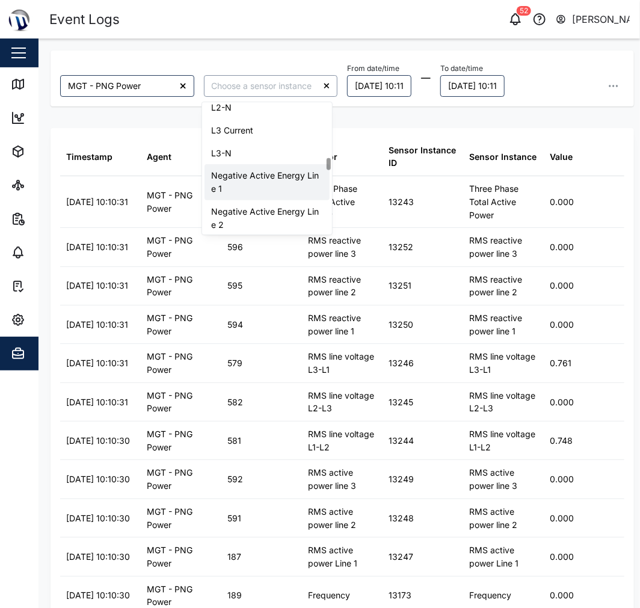
scroll to position [534, 0]
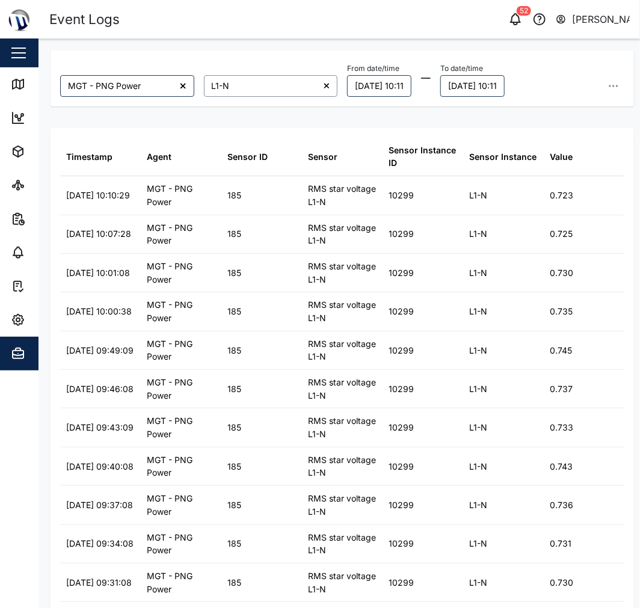
click at [254, 88] on input "L1-N" at bounding box center [271, 86] width 134 height 22
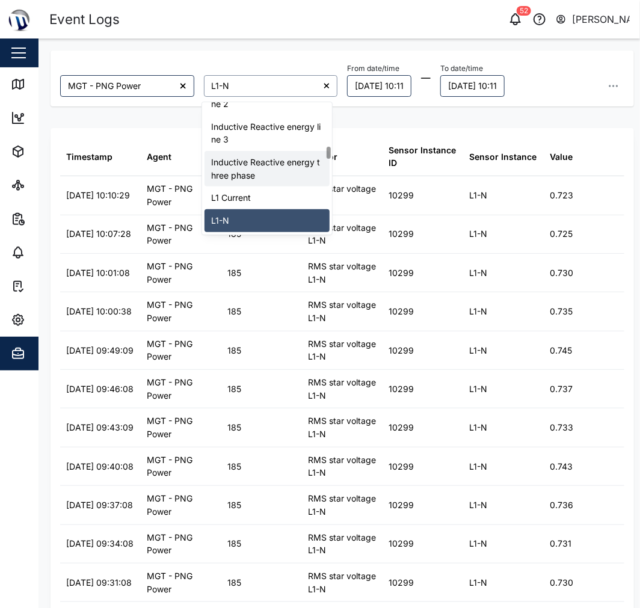
scroll to position [510, 0]
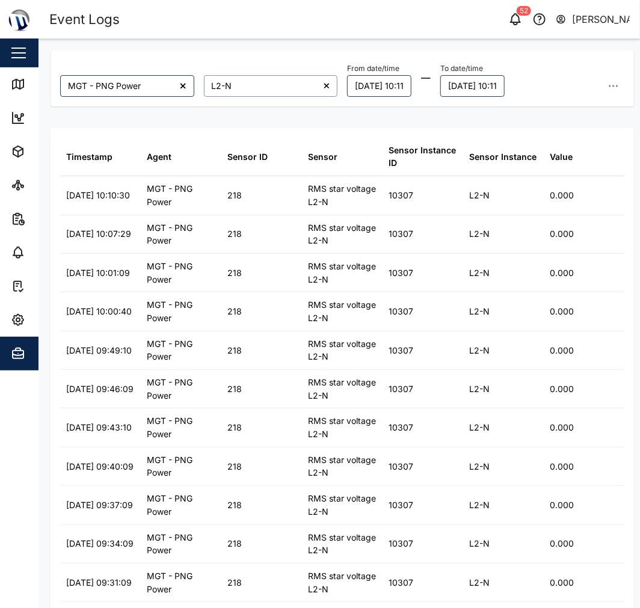
click at [259, 88] on input "L2-N" at bounding box center [271, 86] width 134 height 22
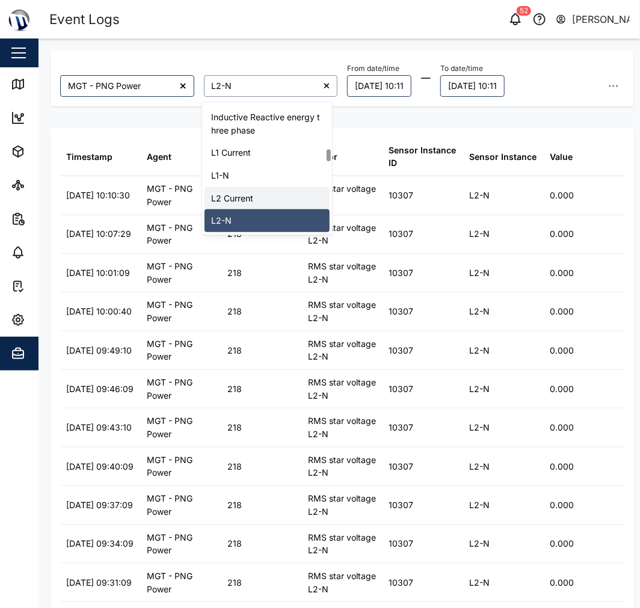
scroll to position [555, 0]
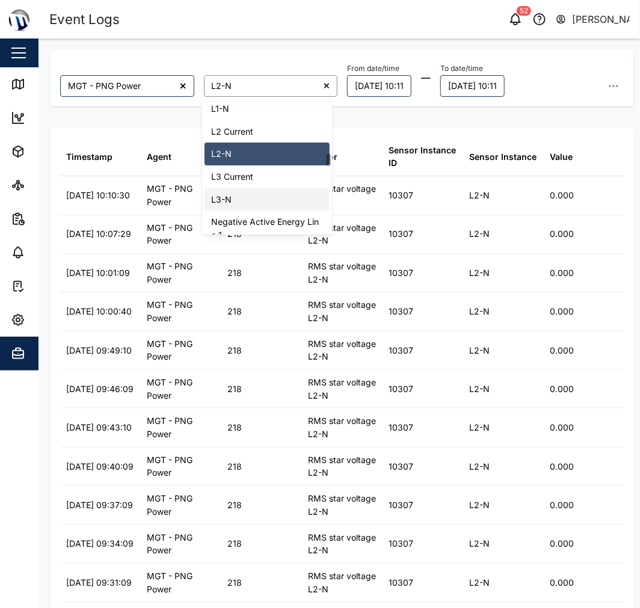
type input "L3-N"
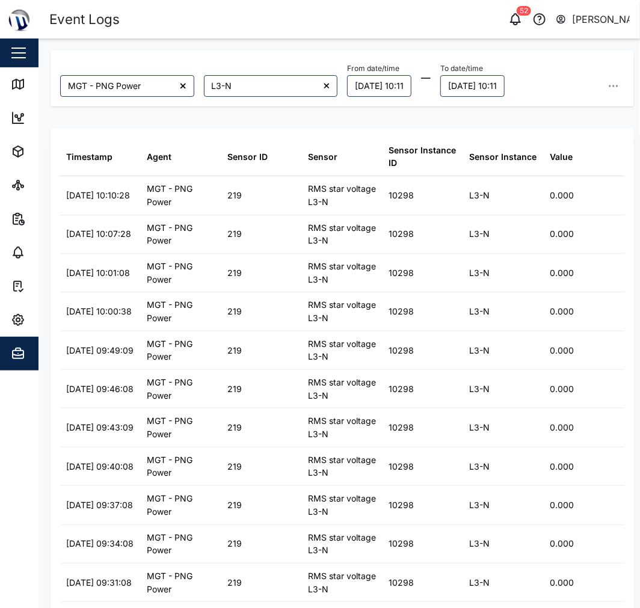
click at [324, 86] on icon at bounding box center [326, 85] width 5 height 5
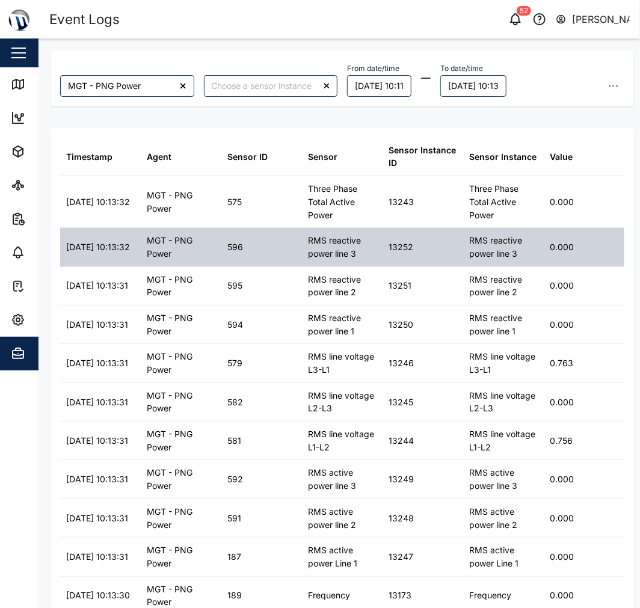
click at [486, 238] on div "RMS reactive power line 3" at bounding box center [503, 247] width 69 height 26
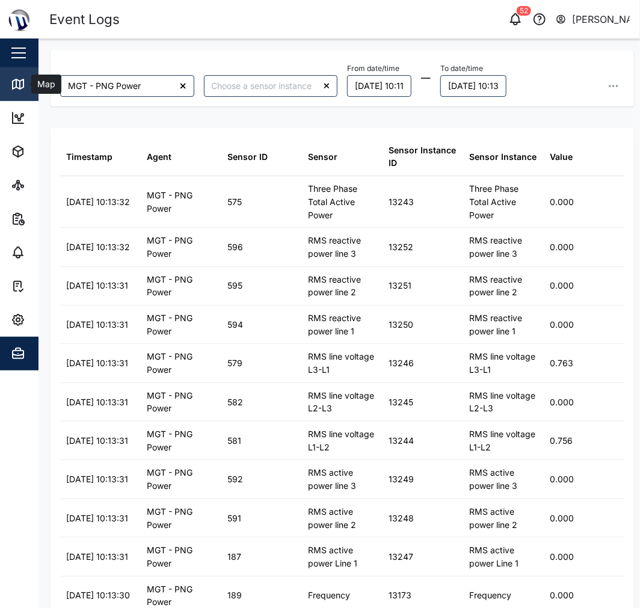
click at [25, 87] on icon at bounding box center [18, 84] width 14 height 14
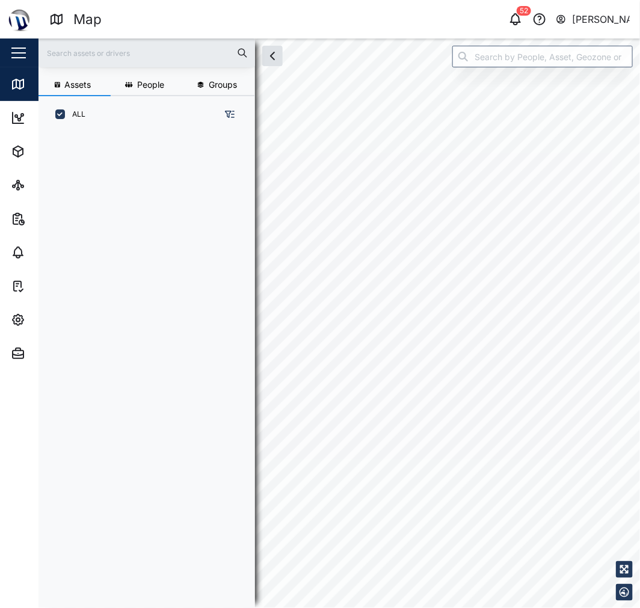
scroll to position [460, 187]
click at [516, 34] on header "Map 52 Declan Delahunty" at bounding box center [320, 19] width 640 height 39
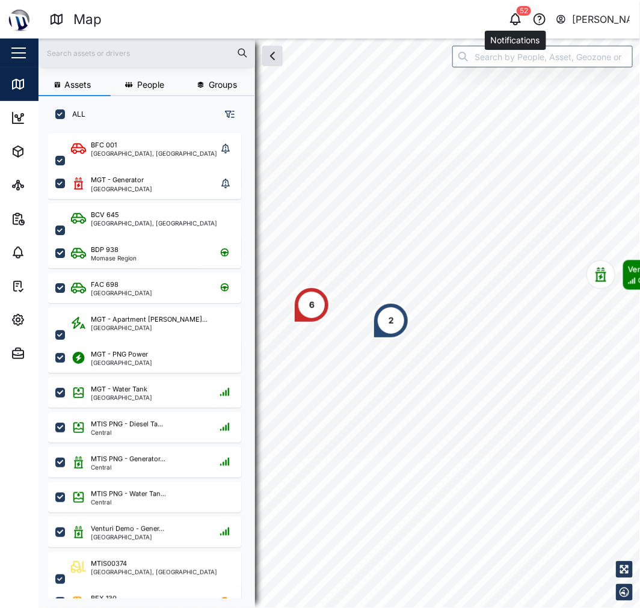
click at [513, 22] on icon "button" at bounding box center [516, 19] width 14 height 14
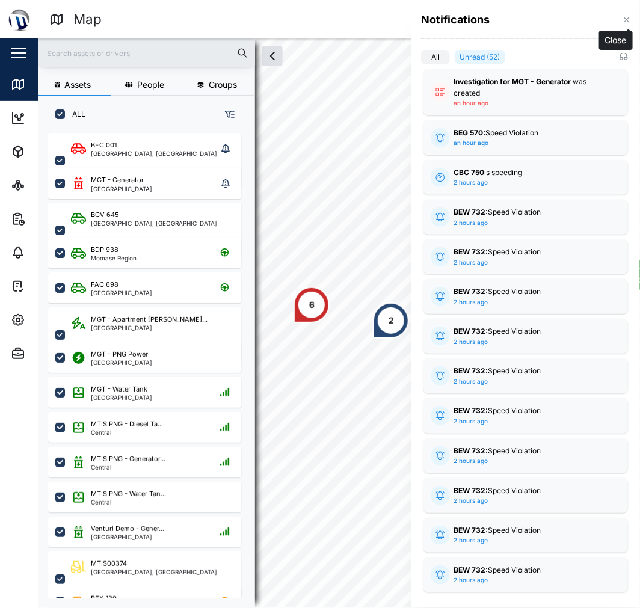
click at [626, 18] on icon "button" at bounding box center [626, 19] width 5 height 5
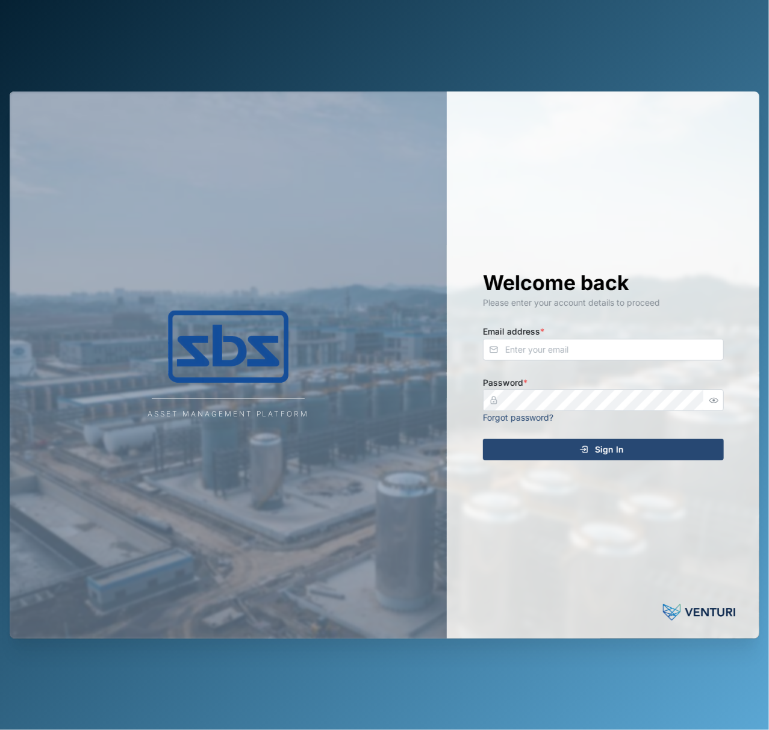
click at [602, 362] on div "Welcome back Please enter your account details to proceed Email address * Passw…" at bounding box center [603, 365] width 289 height 548
click at [605, 339] on input "Email address *" at bounding box center [603, 350] width 241 height 22
type input "[EMAIL_ADDRESS][PERSON_NAME][DOMAIN_NAME]"
click at [483, 439] on button "Sign In" at bounding box center [603, 450] width 241 height 22
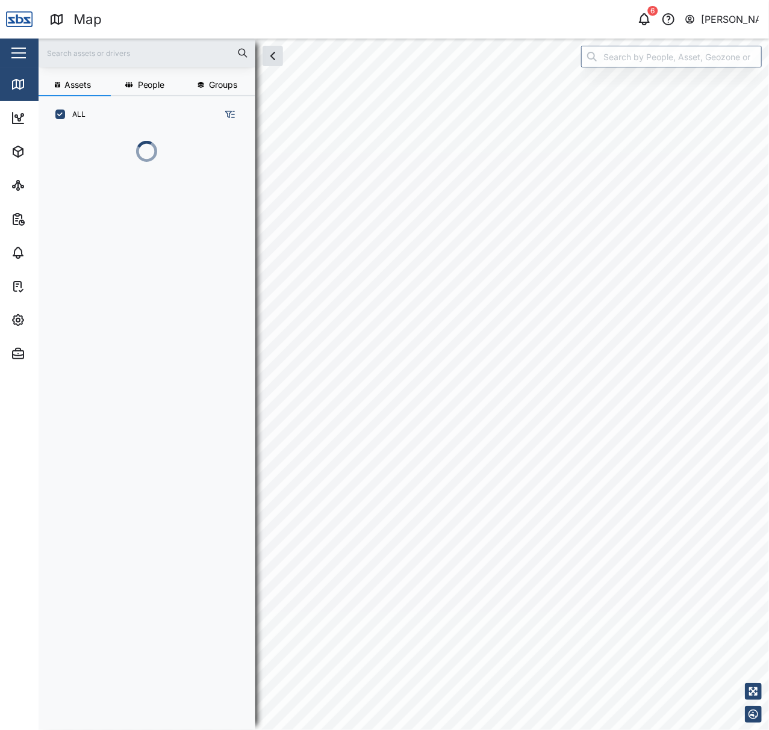
scroll to position [579, 185]
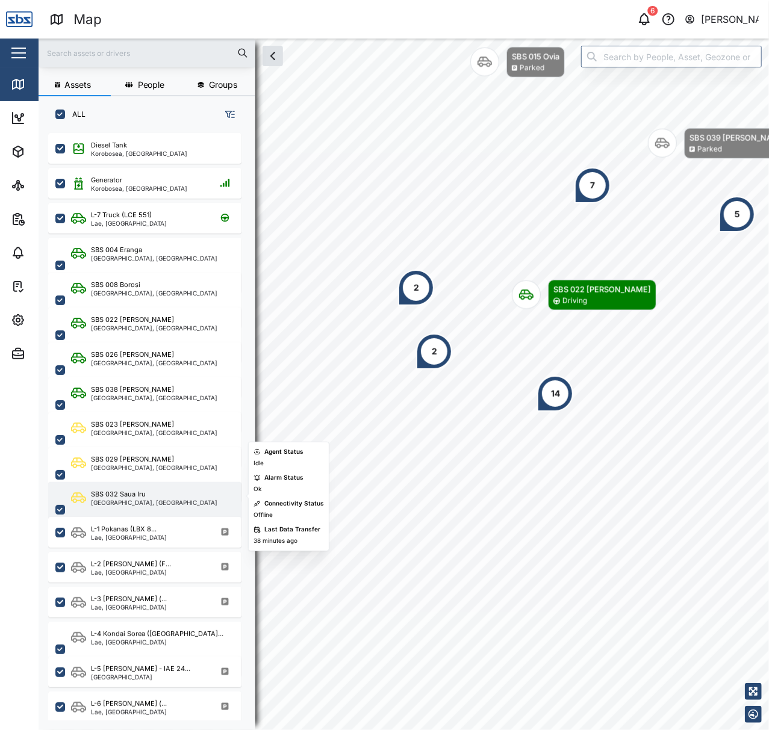
click at [183, 498] on div "SBS 032 Saua [GEOGRAPHIC_DATA], [GEOGRAPHIC_DATA]" at bounding box center [152, 509] width 163 height 41
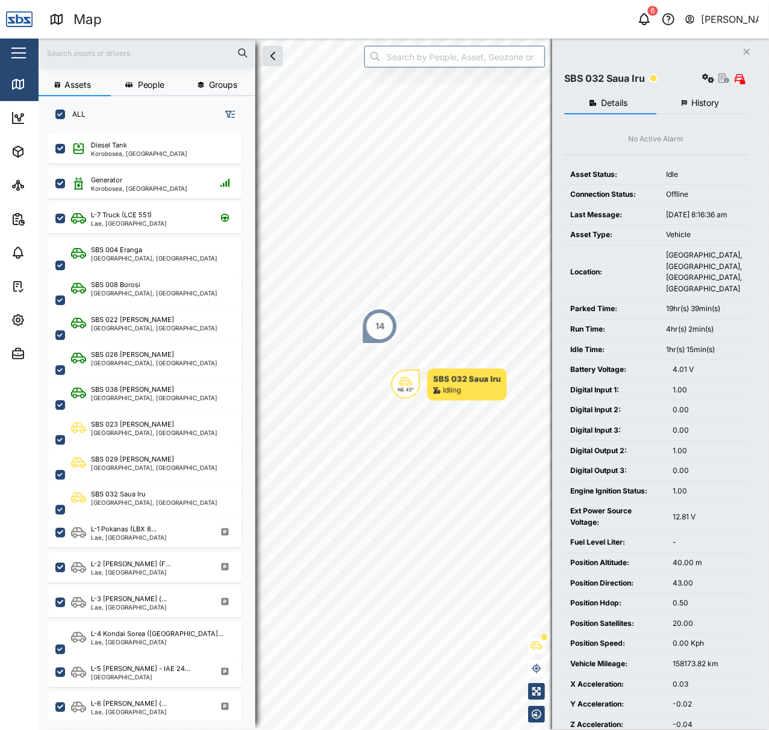
click at [687, 109] on button "History" at bounding box center [702, 104] width 92 height 22
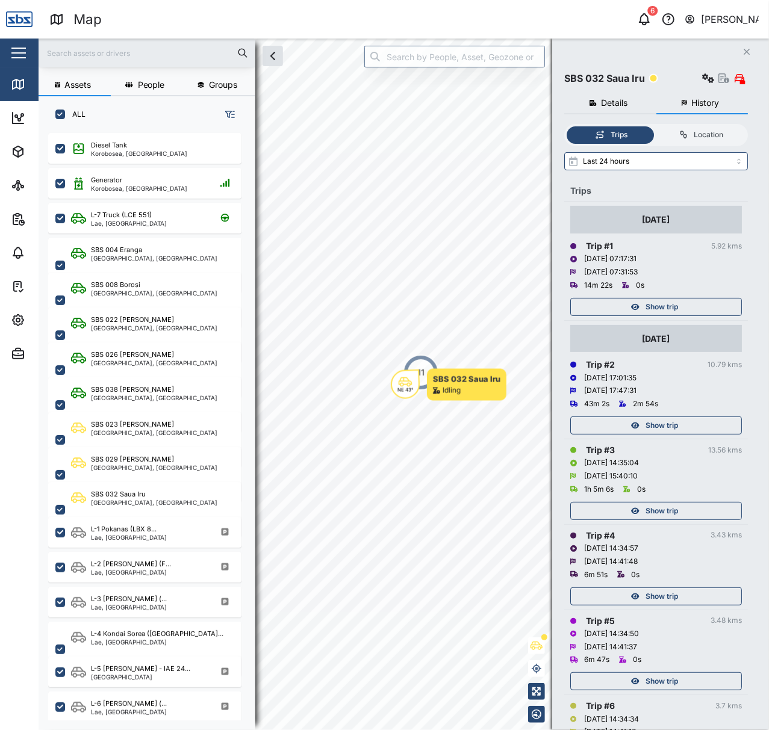
click at [680, 426] on div "Show trip" at bounding box center [654, 425] width 156 height 17
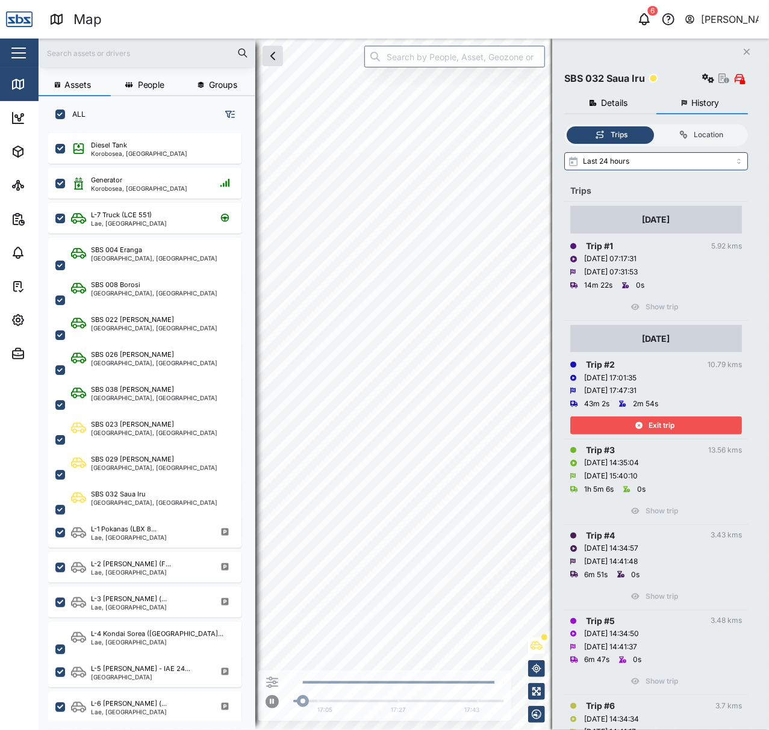
click at [680, 426] on div "Exit trip" at bounding box center [654, 425] width 156 height 17
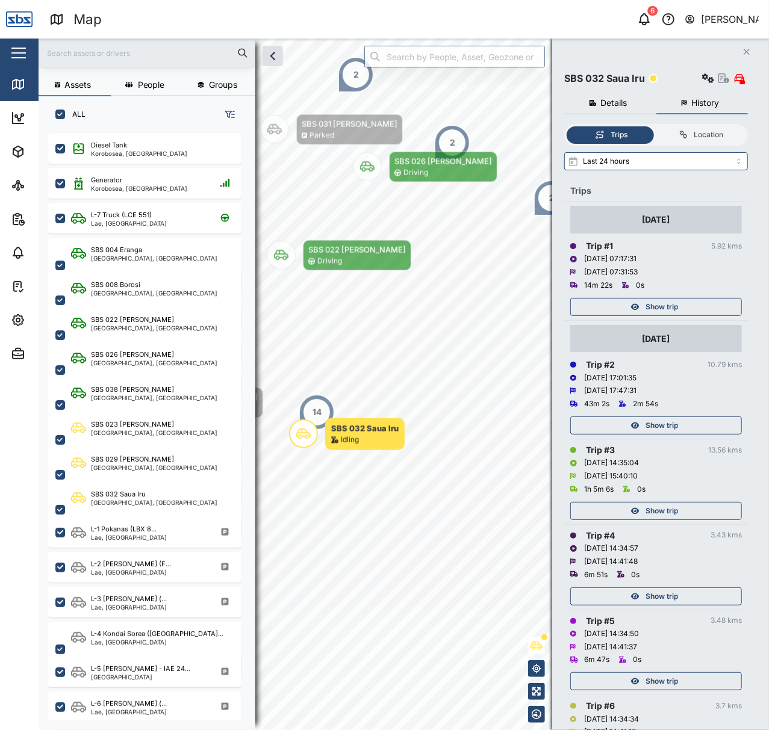
click at [687, 504] on div "Show trip" at bounding box center [654, 511] width 156 height 17
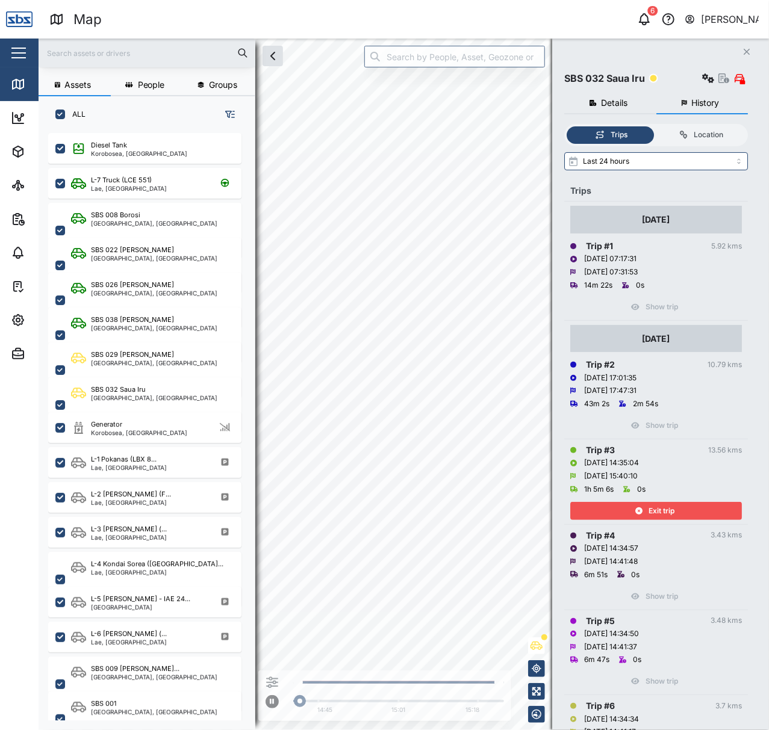
click at [688, 504] on div "Exit trip" at bounding box center [654, 511] width 156 height 17
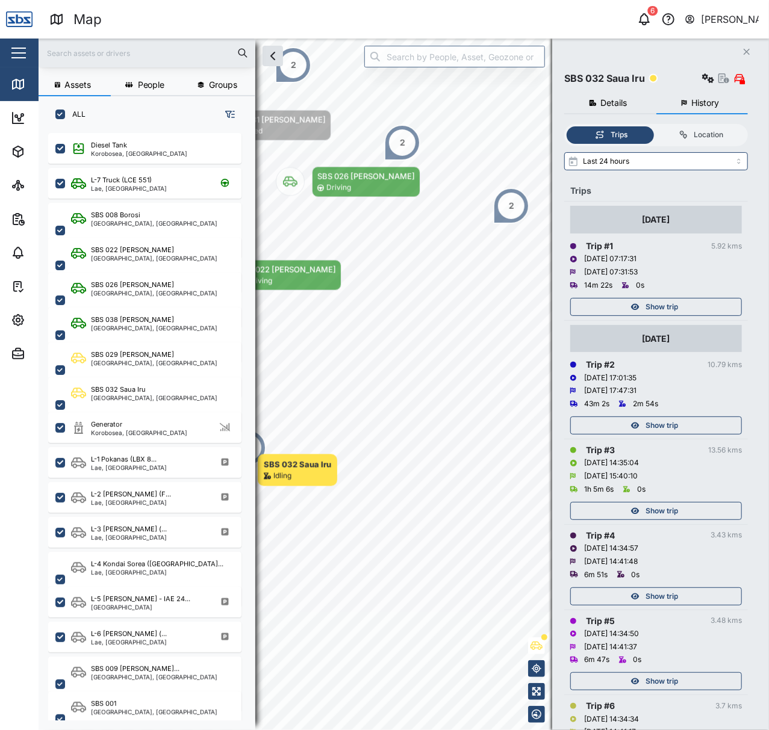
click at [688, 504] on div "Show trip" at bounding box center [654, 511] width 156 height 17
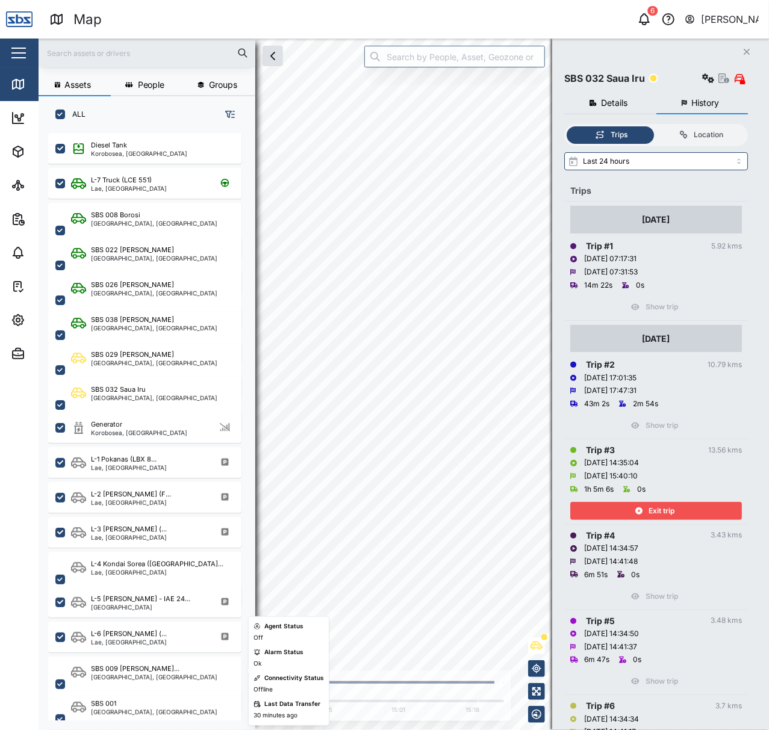
click at [273, 670] on div "Agent Status Off Alarm Status Ok Connectivity Status Offline Last Data Transfer…" at bounding box center [288, 671] width 70 height 99
click at [271, 684] on icon "button" at bounding box center [272, 682] width 12 height 12
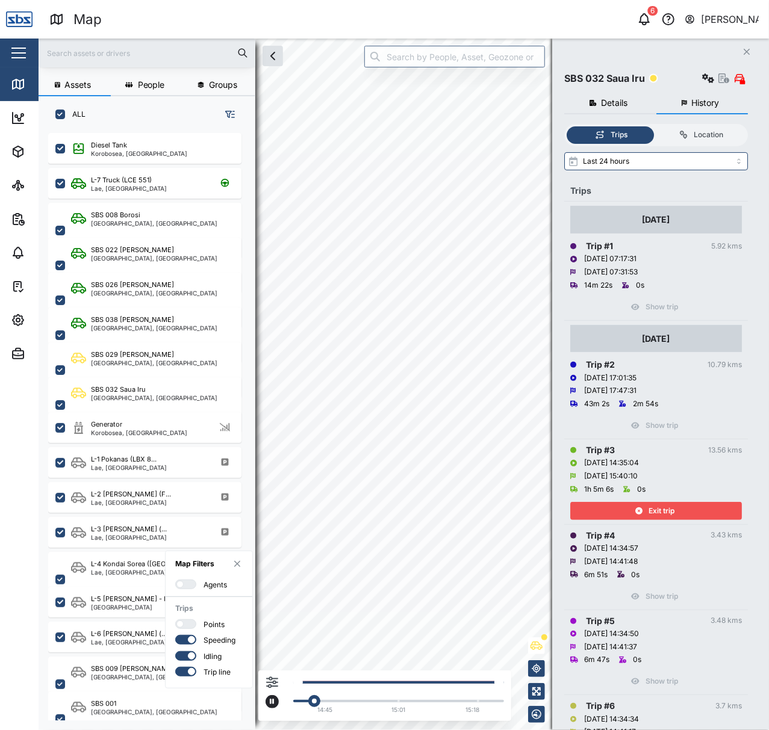
click at [193, 624] on div at bounding box center [190, 624] width 12 height 8
click at [175, 619] on input "checkbox" at bounding box center [175, 619] width 0 height 0
click at [631, 497] on div "Exit trip" at bounding box center [656, 508] width 172 height 24
click at [636, 509] on icon "button" at bounding box center [638, 510] width 7 height 7
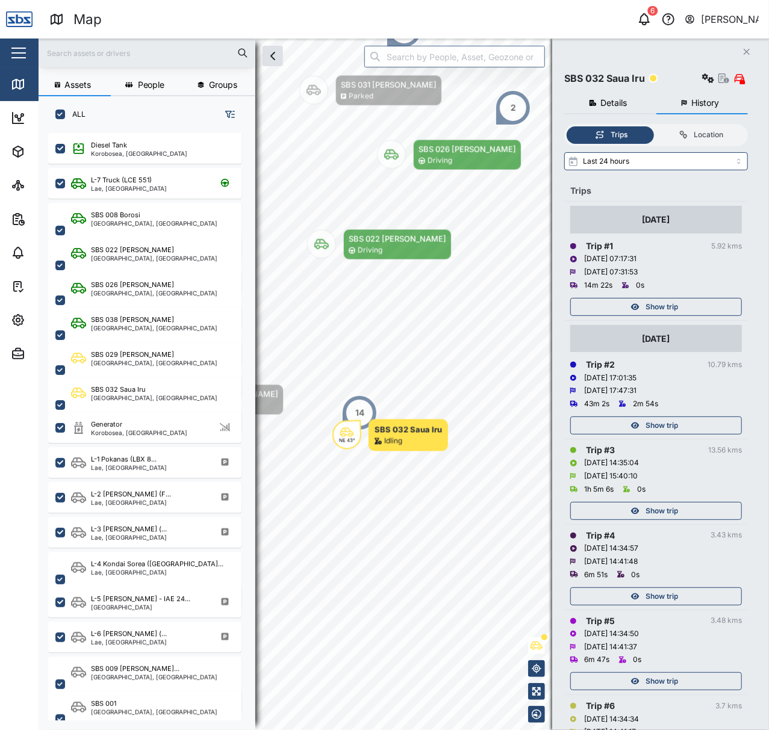
click at [670, 591] on span "Show trip" at bounding box center [661, 596] width 32 height 17
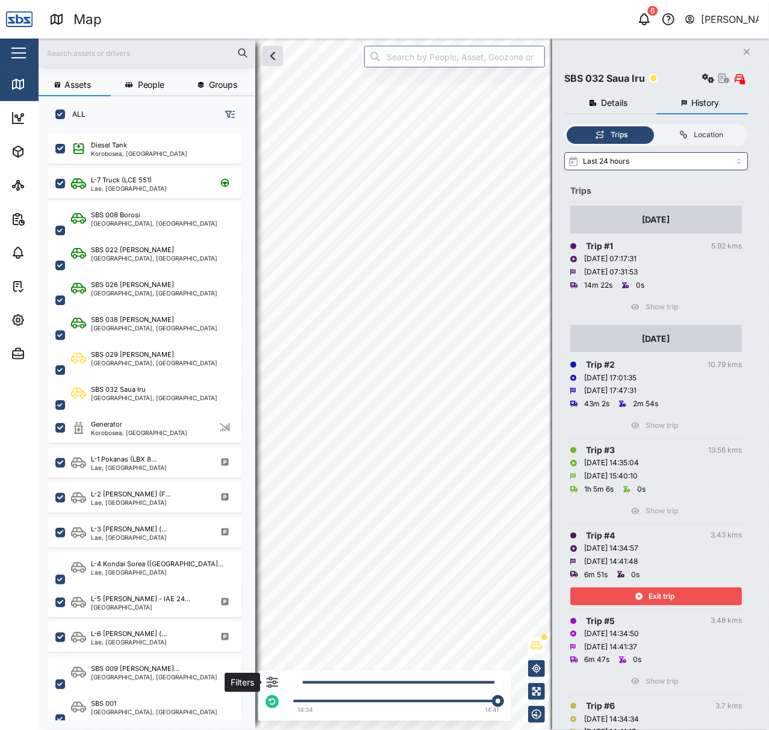
click at [273, 680] on icon "button" at bounding box center [272, 682] width 12 height 12
click at [276, 676] on button "button" at bounding box center [271, 682] width 13 height 13
click at [280, 682] on div "Filters 14:34 14:41" at bounding box center [384, 699] width 238 height 38
click at [273, 681] on icon "button" at bounding box center [272, 682] width 12 height 12
click at [189, 620] on div at bounding box center [190, 624] width 12 height 8
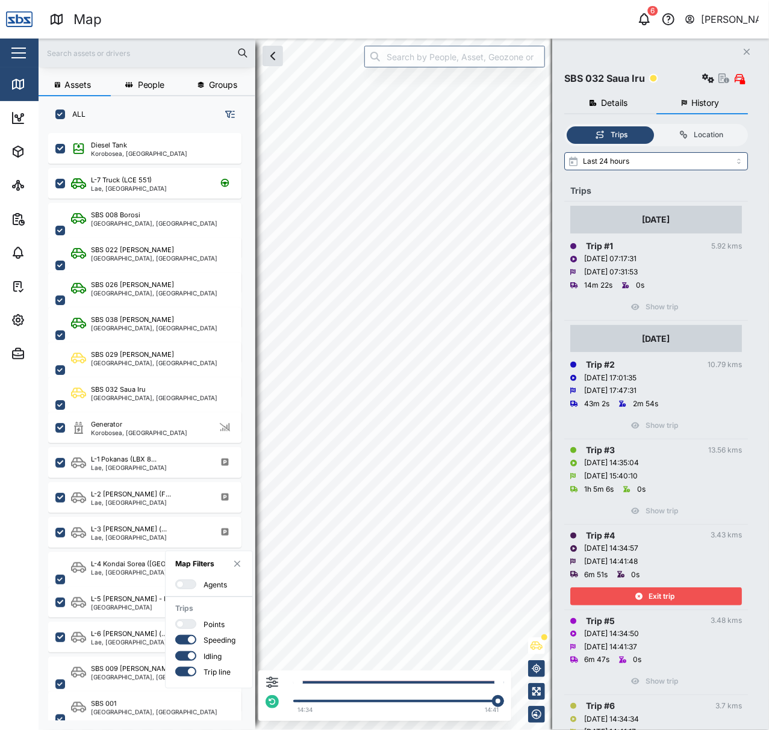
click at [175, 619] on input "checkbox" at bounding box center [175, 619] width 0 height 0
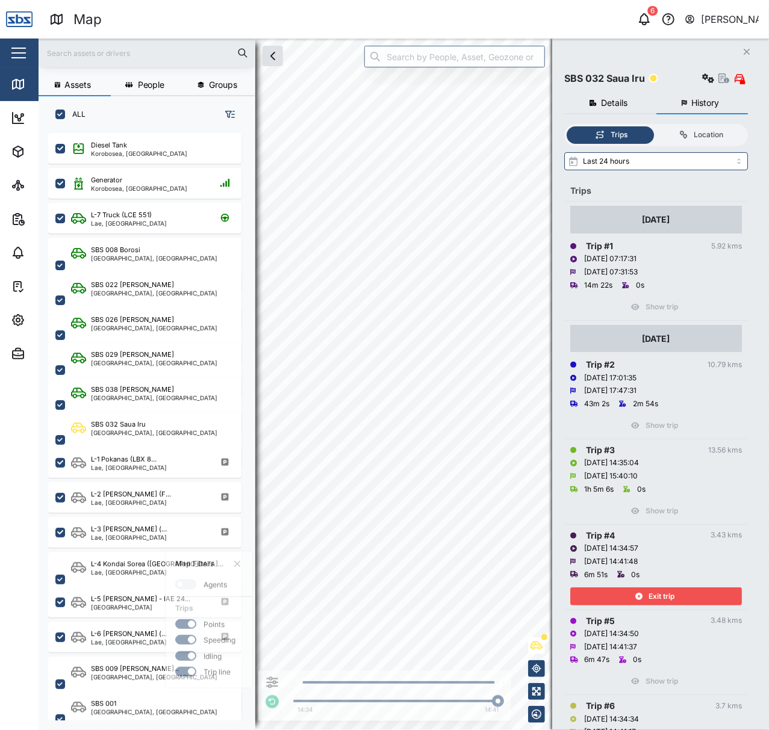
click at [652, 600] on span "Exit trip" at bounding box center [661, 596] width 26 height 17
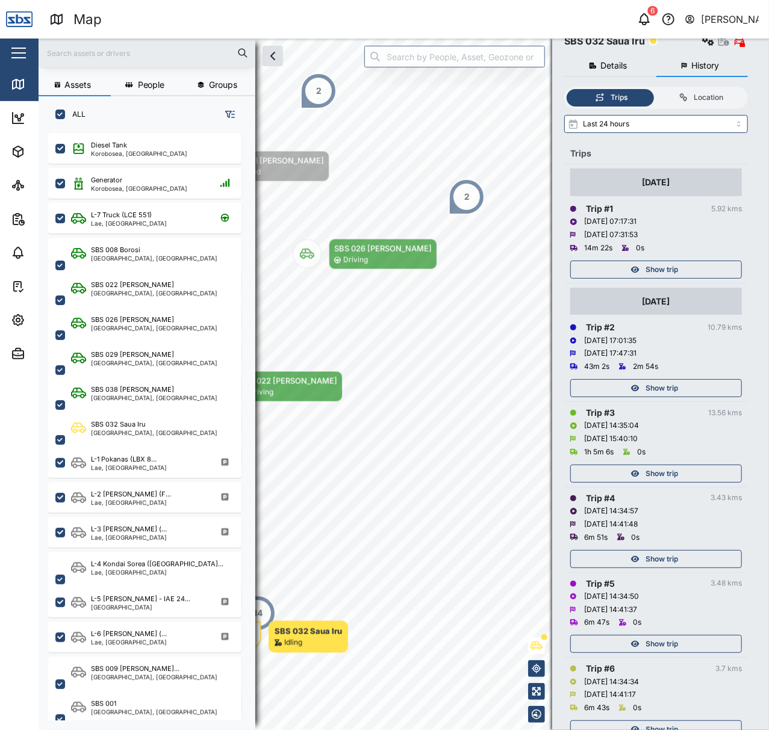
scroll to position [80, 0]
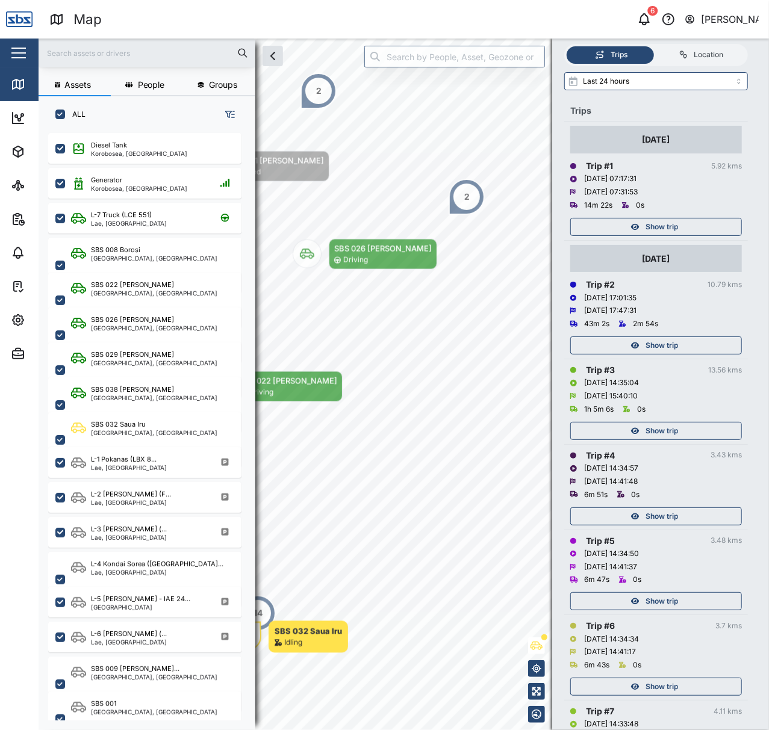
click at [630, 596] on div "Show trip" at bounding box center [654, 601] width 156 height 17
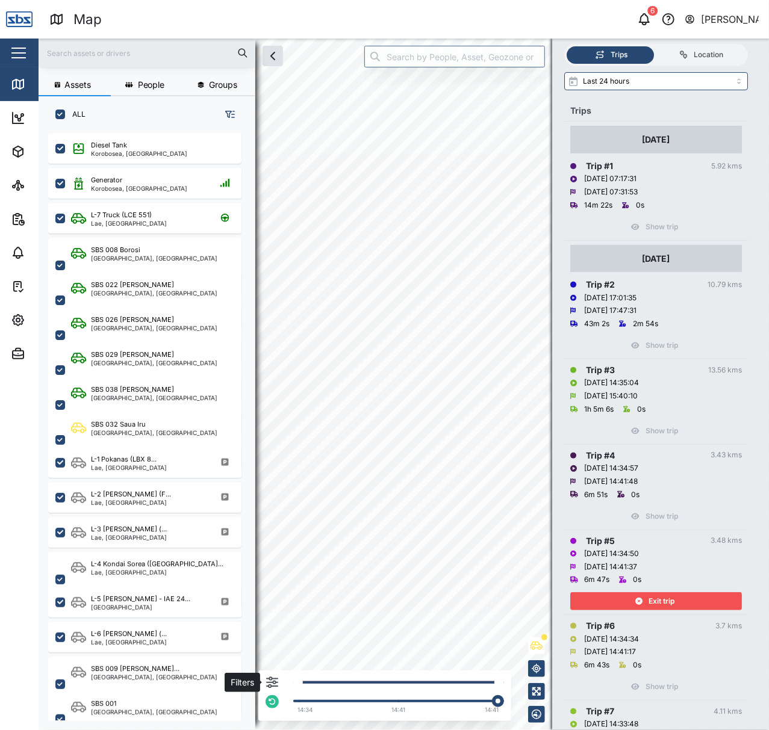
click at [274, 687] on icon "button" at bounding box center [272, 682] width 12 height 11
click at [181, 628] on label at bounding box center [185, 624] width 21 height 10
click at [175, 619] on input "checkbox" at bounding box center [175, 619] width 0 height 0
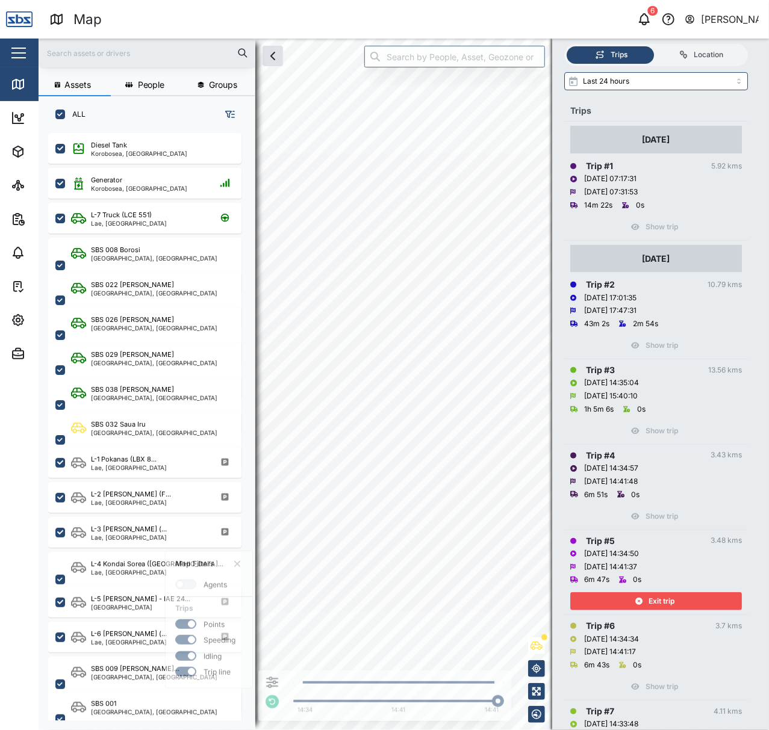
click at [650, 607] on span "Exit trip" at bounding box center [661, 601] width 26 height 17
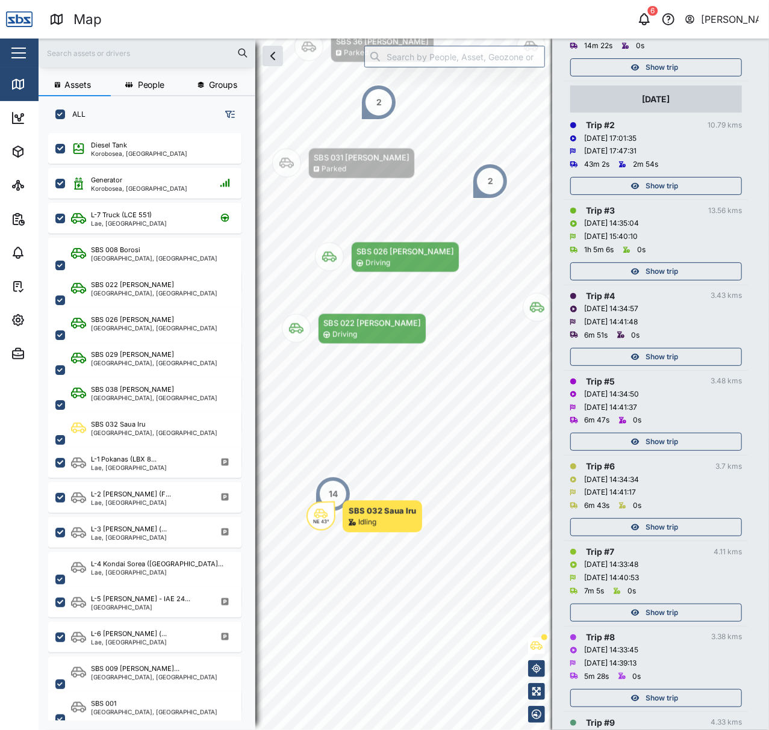
scroll to position [241, 0]
click at [658, 520] on span "Show trip" at bounding box center [661, 526] width 32 height 17
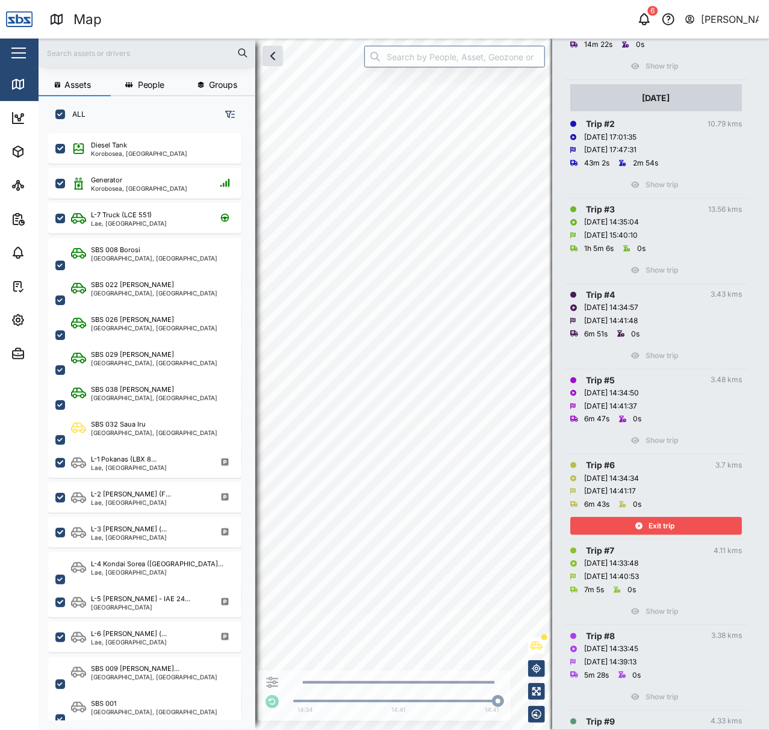
click at [658, 520] on span "Exit trip" at bounding box center [661, 526] width 26 height 17
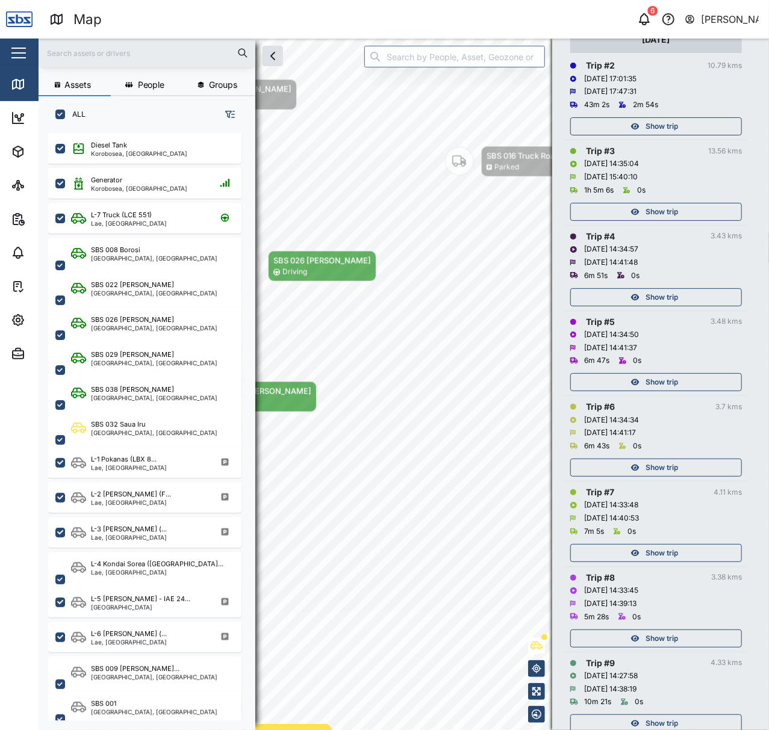
scroll to position [401, 0]
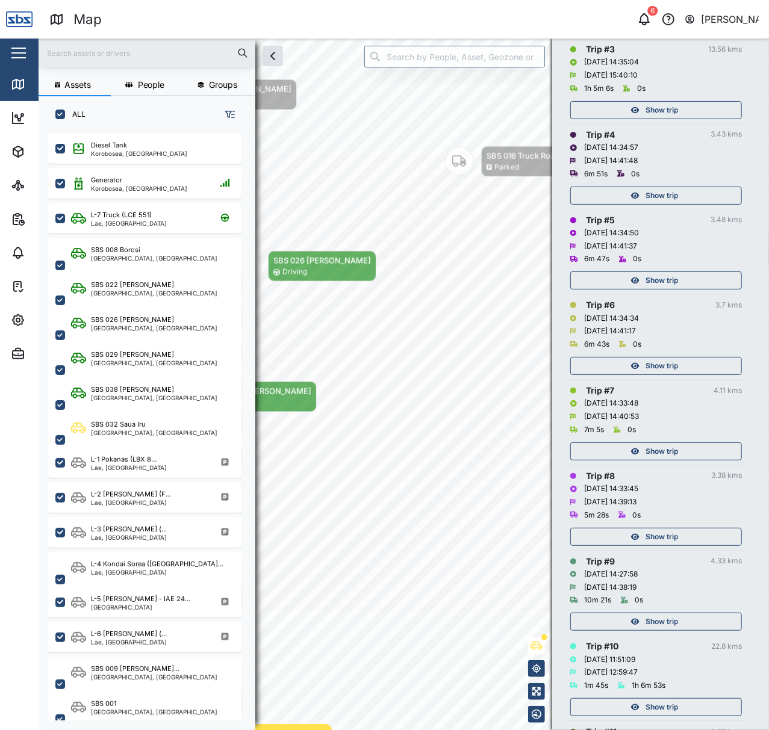
click at [645, 454] on span "Show trip" at bounding box center [661, 451] width 32 height 17
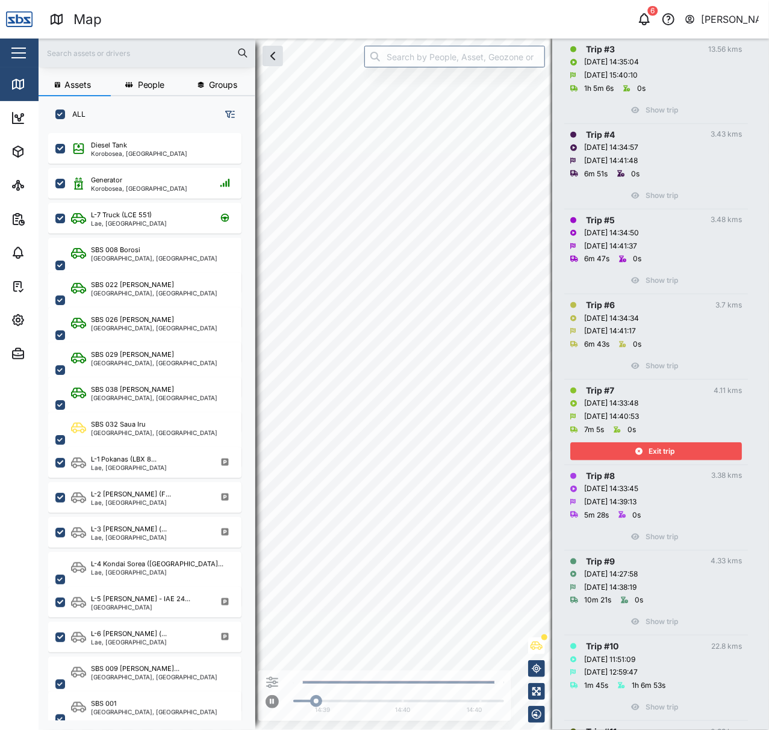
click at [645, 454] on div "Exit trip" at bounding box center [654, 451] width 156 height 17
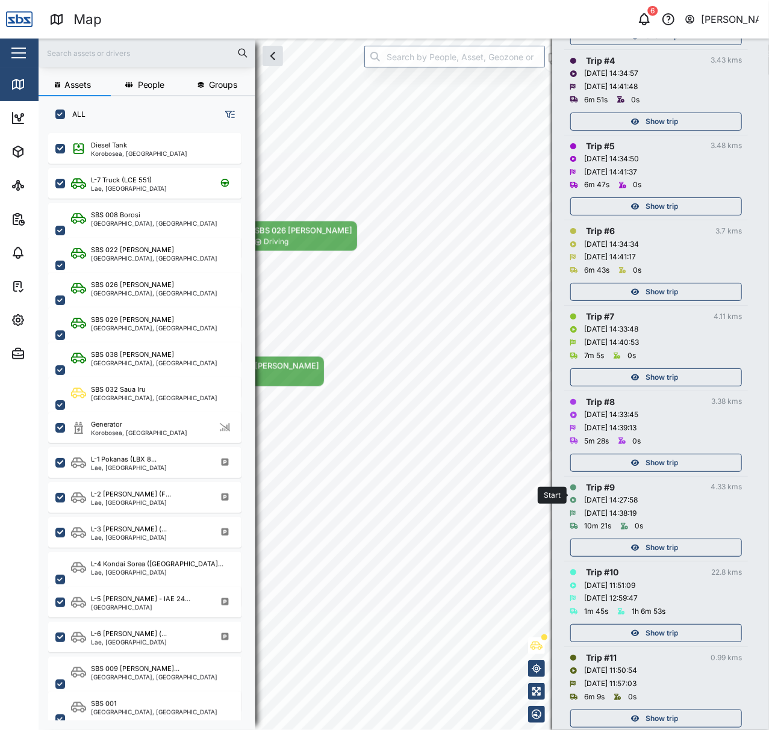
scroll to position [481, 0]
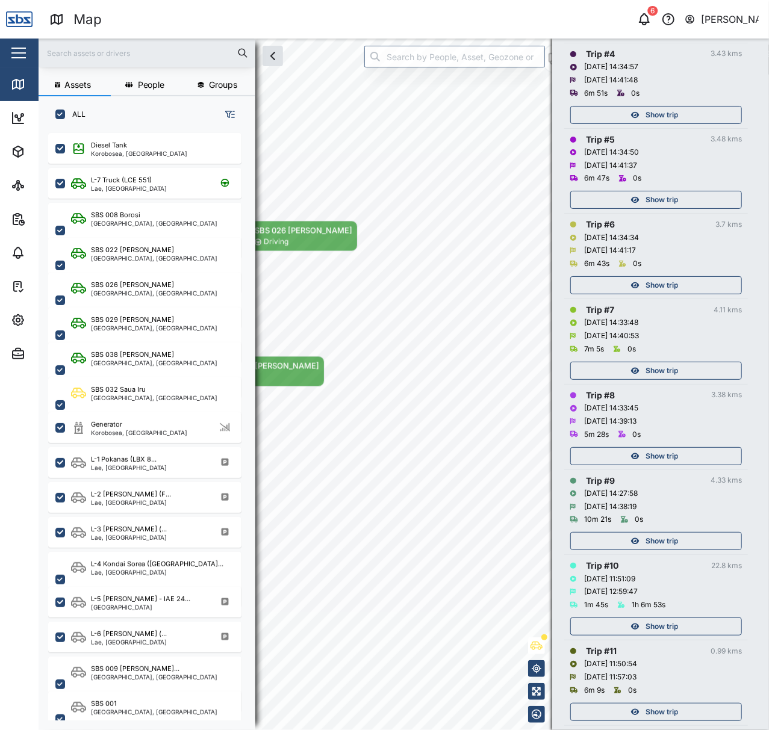
click at [653, 461] on span "Show trip" at bounding box center [661, 456] width 32 height 17
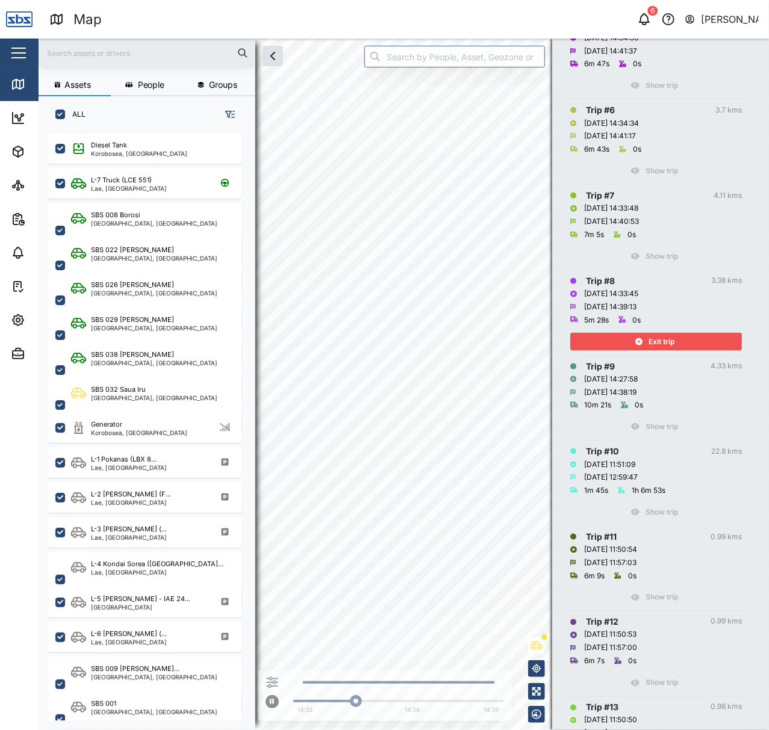
scroll to position [642, 0]
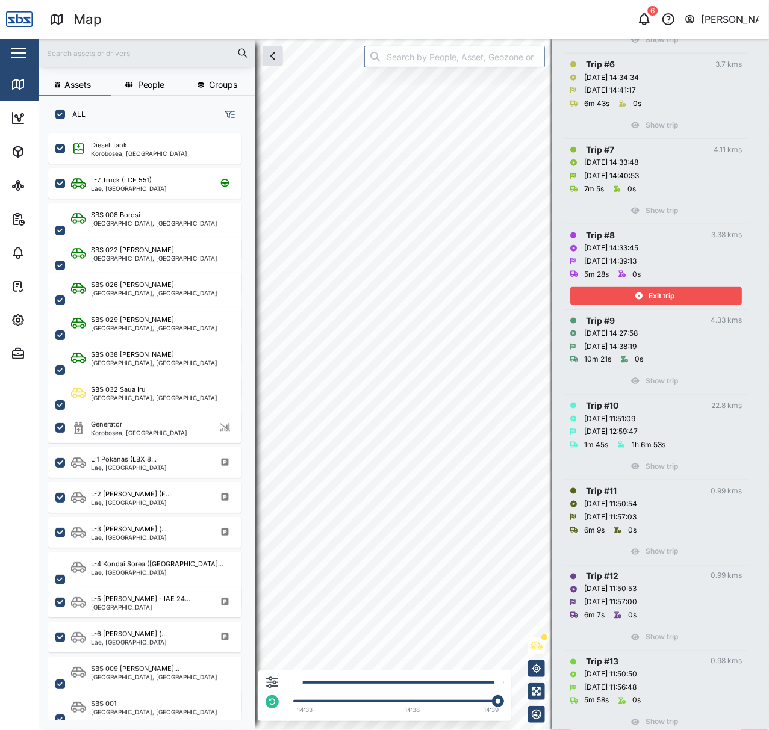
click at [273, 674] on div "14:33 14:38 14:39" at bounding box center [384, 695] width 253 height 51
click at [273, 678] on icon "button" at bounding box center [272, 682] width 12 height 12
click at [177, 620] on label at bounding box center [185, 624] width 21 height 10
click at [175, 619] on input "checkbox" at bounding box center [175, 619] width 0 height 0
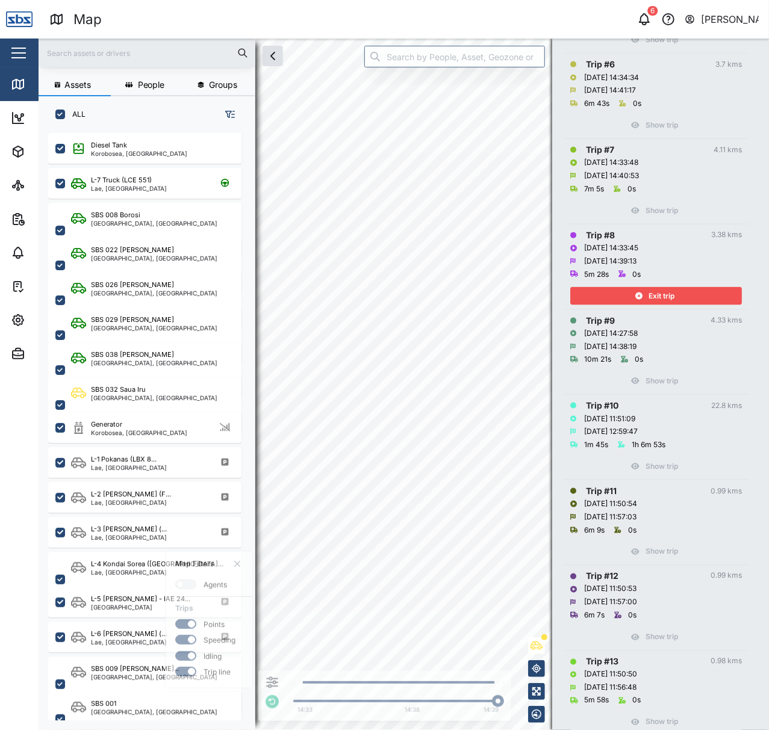
click at [691, 286] on div "Exit trip" at bounding box center [656, 293] width 172 height 24
click at [692, 295] on div "Exit trip" at bounding box center [654, 296] width 156 height 17
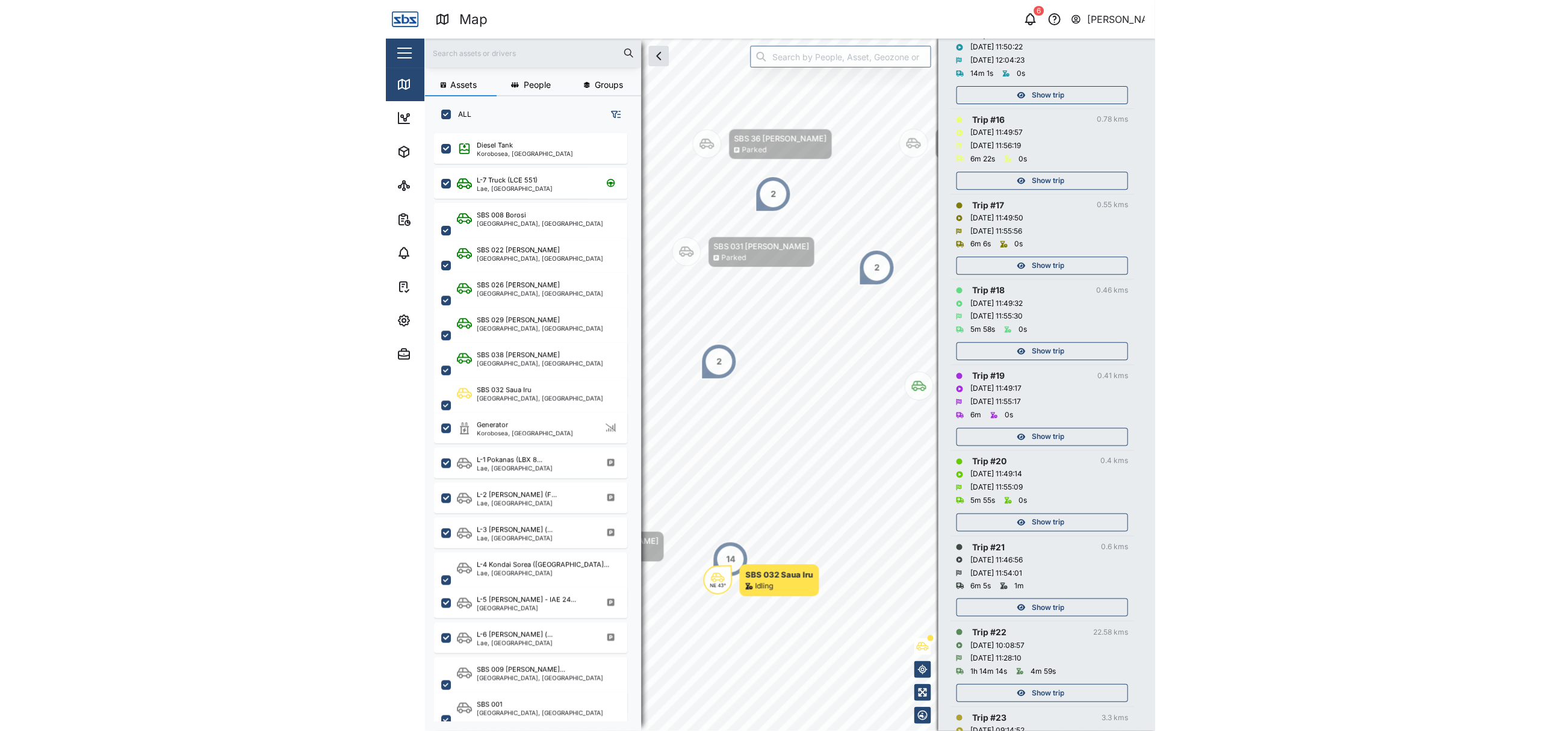
scroll to position [1524, 0]
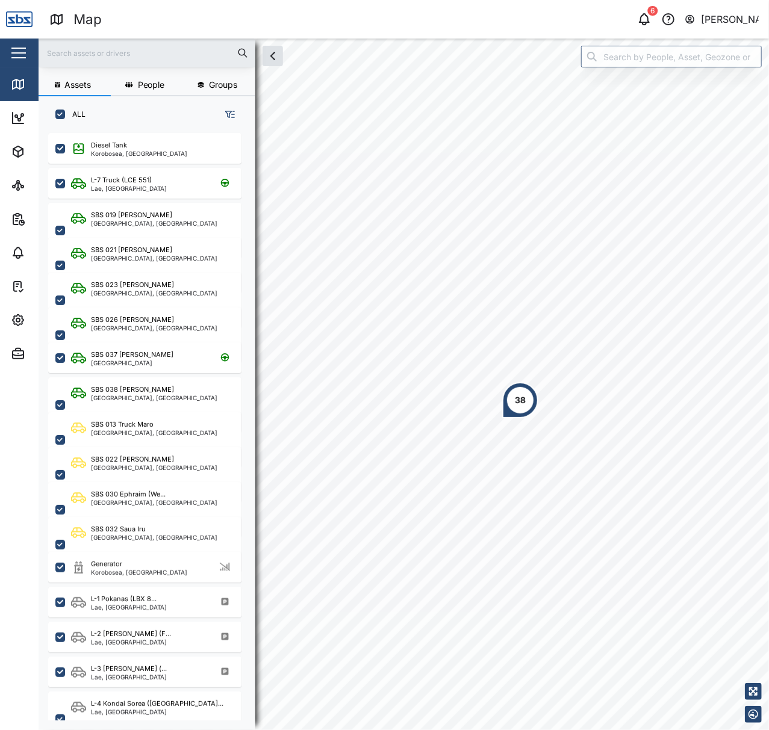
click at [601, 39] on div "38" at bounding box center [404, 39] width 730 height 0
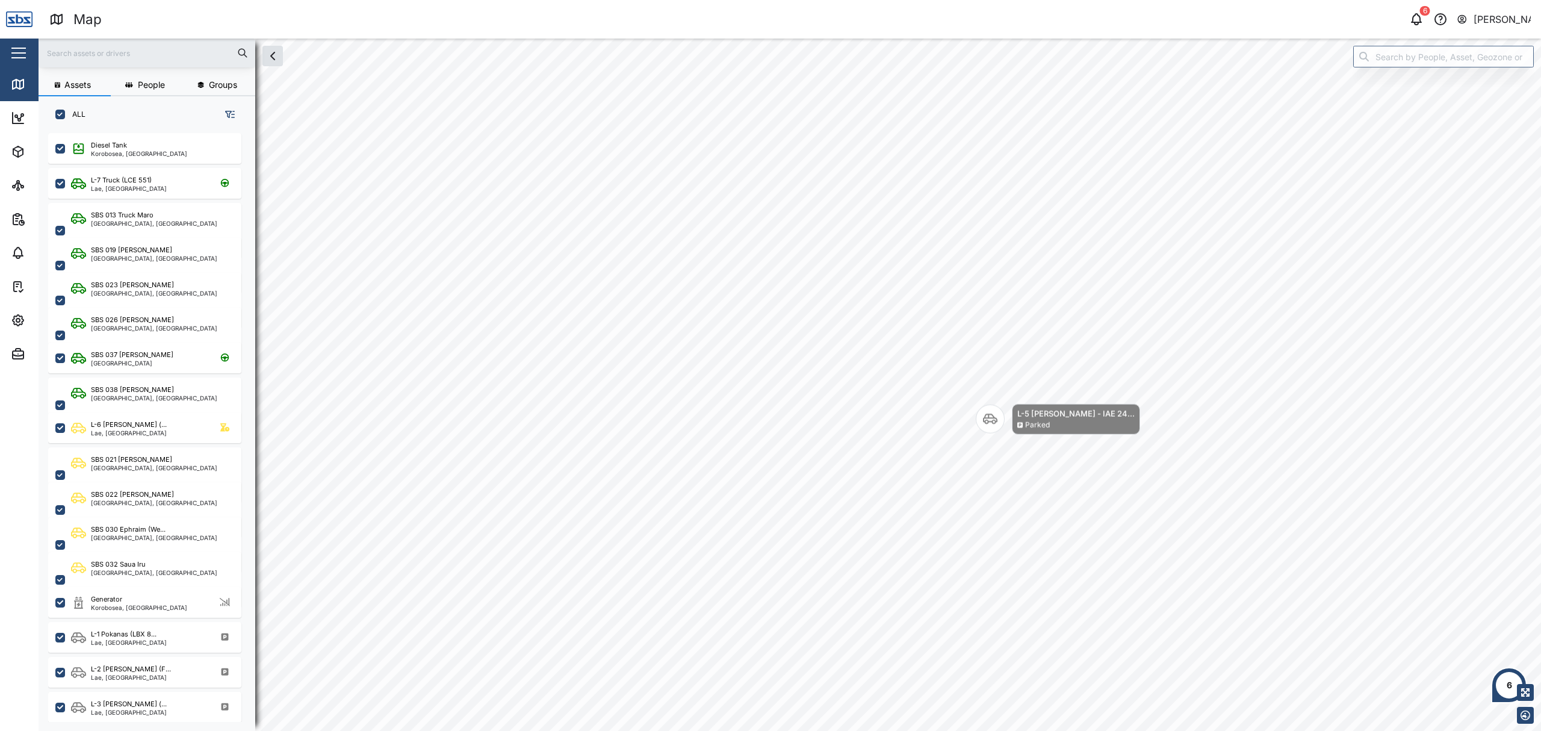
scroll to position [580, 185]
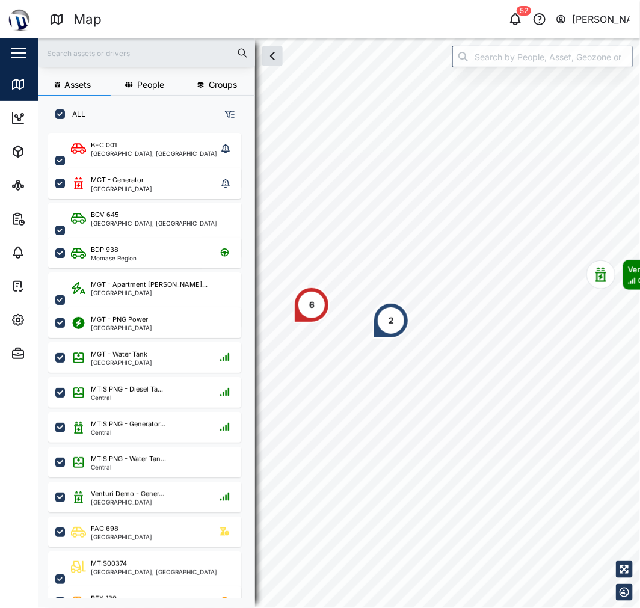
scroll to position [460, 187]
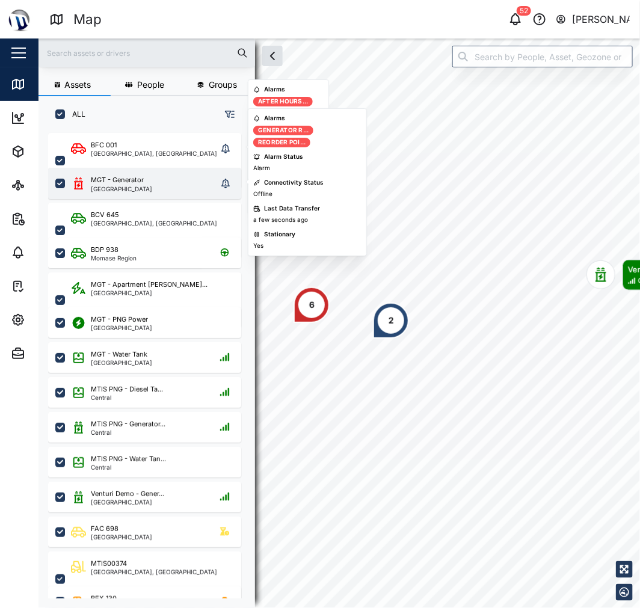
click at [147, 181] on div "MGT - Generator Port Moresby" at bounding box center [144, 183] width 146 height 17
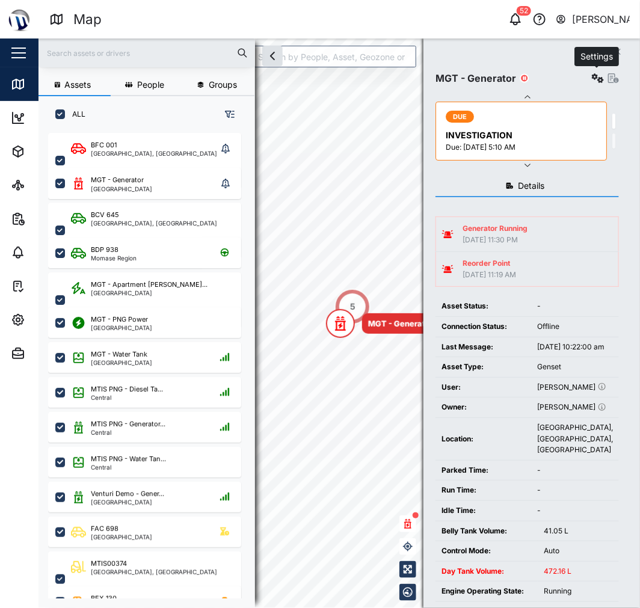
click at [590, 78] on button "button" at bounding box center [598, 78] width 17 height 17
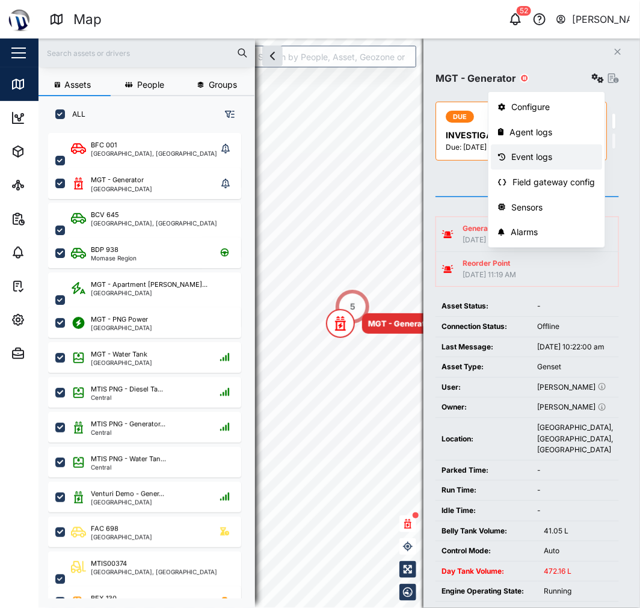
click at [549, 157] on div "Event logs" at bounding box center [554, 156] width 84 height 13
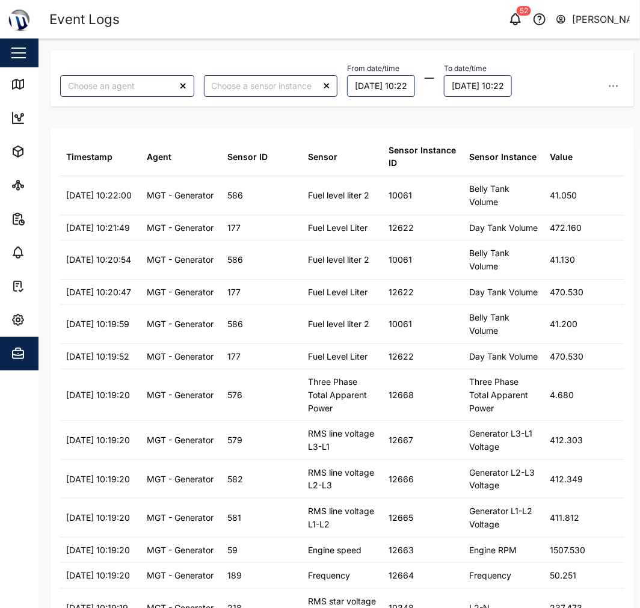
type input "MGT - Generator"
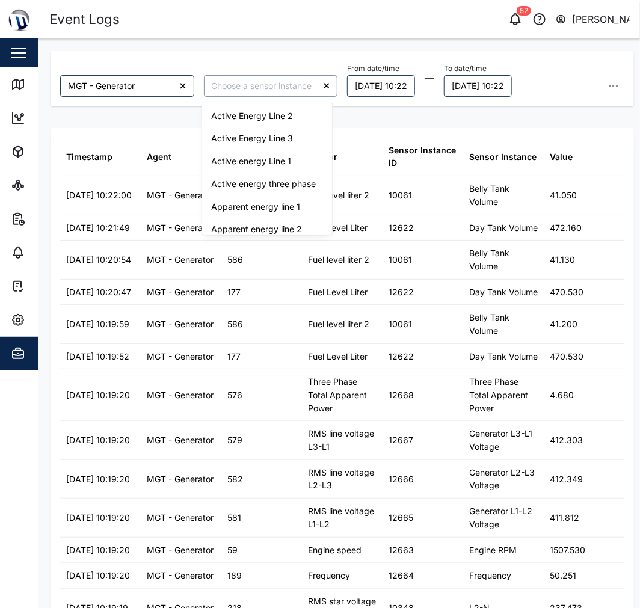
click at [267, 79] on input "search" at bounding box center [271, 86] width 134 height 22
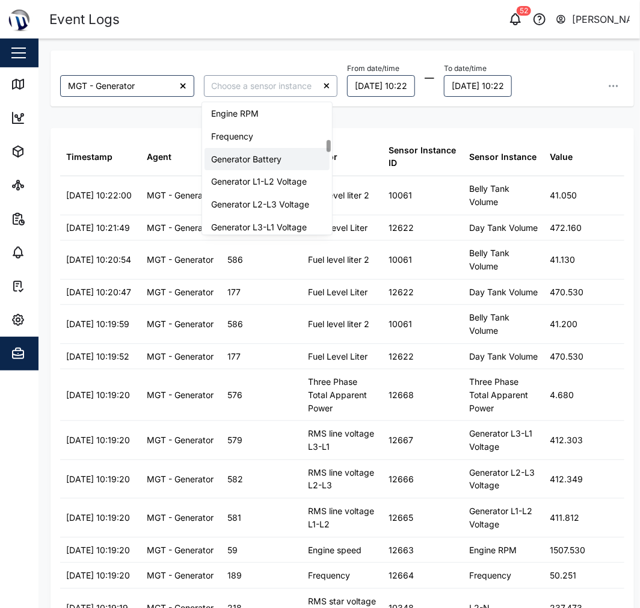
scroll to position [401, 0]
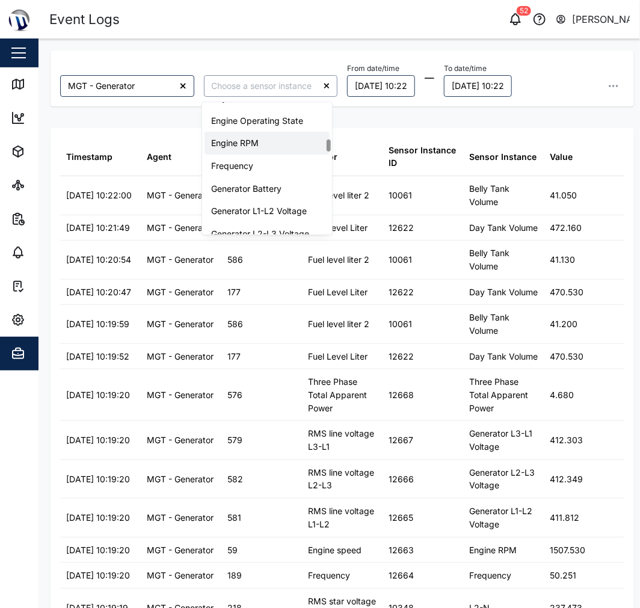
type input "Engine Operating State"
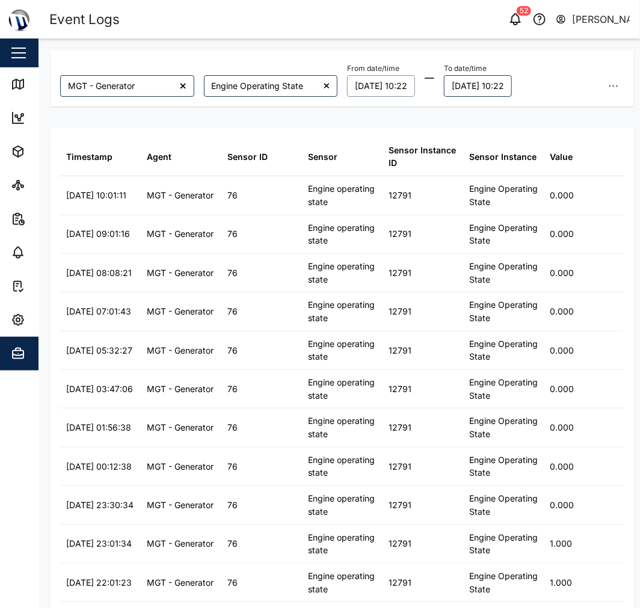
click at [379, 86] on button "19/09/2025 10:22" at bounding box center [381, 86] width 68 height 22
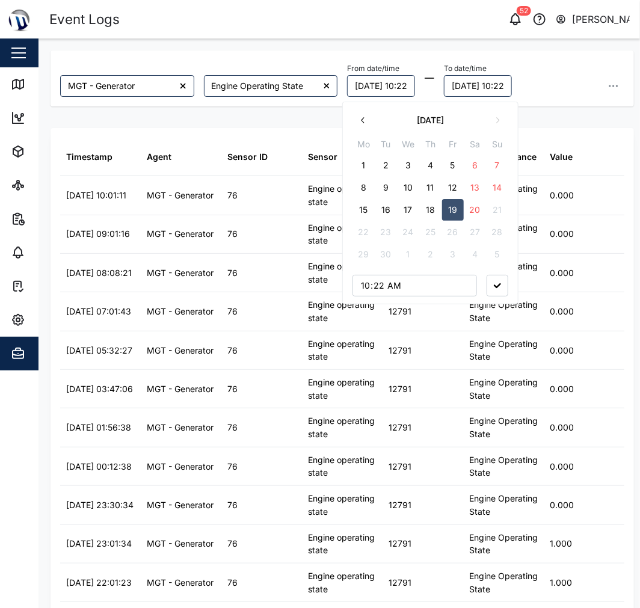
click at [453, 188] on button "12" at bounding box center [453, 188] width 22 height 22
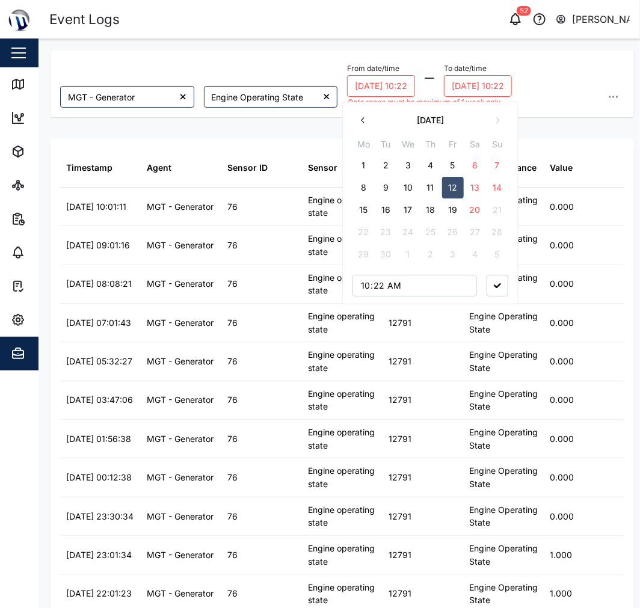
click at [465, 188] on button "13" at bounding box center [476, 188] width 22 height 22
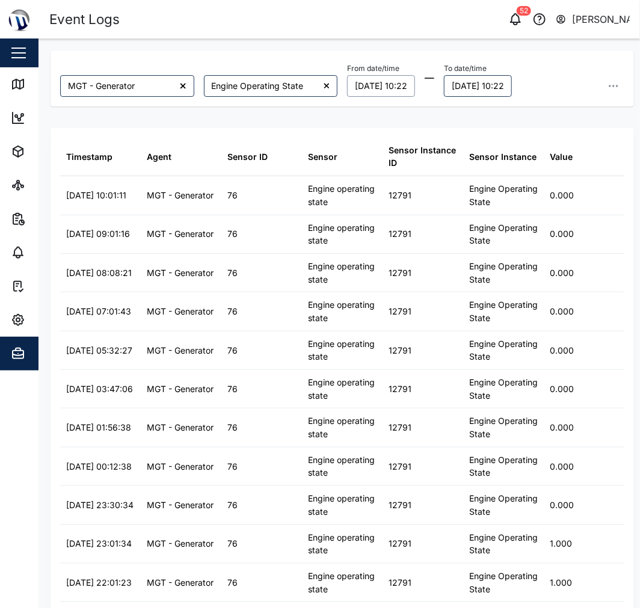
click at [572, 115] on div "MGT - Generator Engine Operating State From date/time 13/09/2025 10:22 Septembe…" at bounding box center [343, 322] width 584 height 542
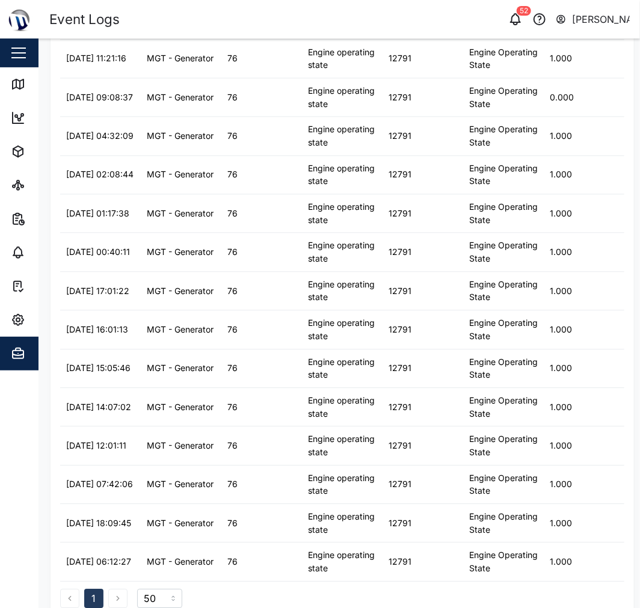
scroll to position [857, 0]
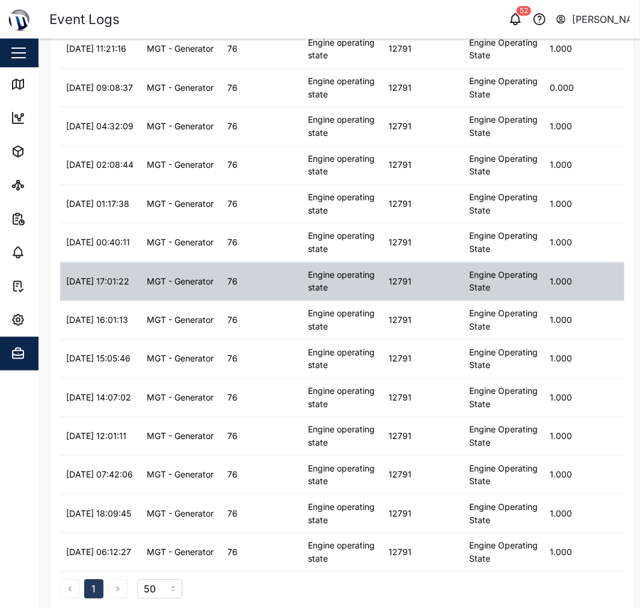
click at [482, 296] on div "Engine Operating State" at bounding box center [503, 281] width 81 height 38
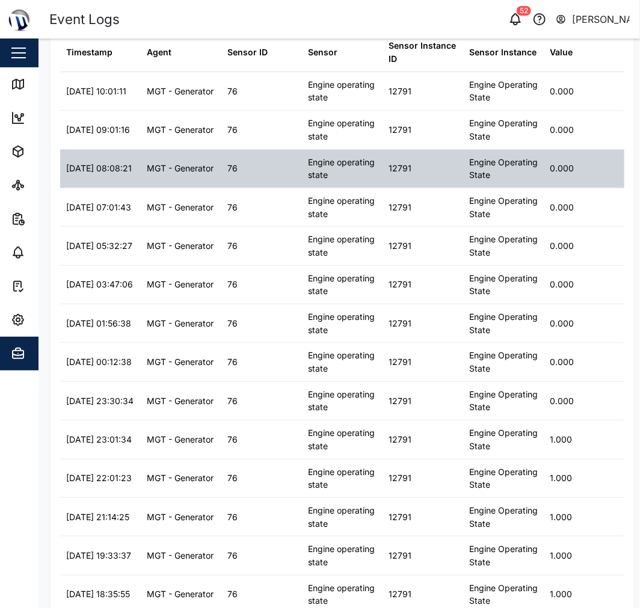
scroll to position [0, 0]
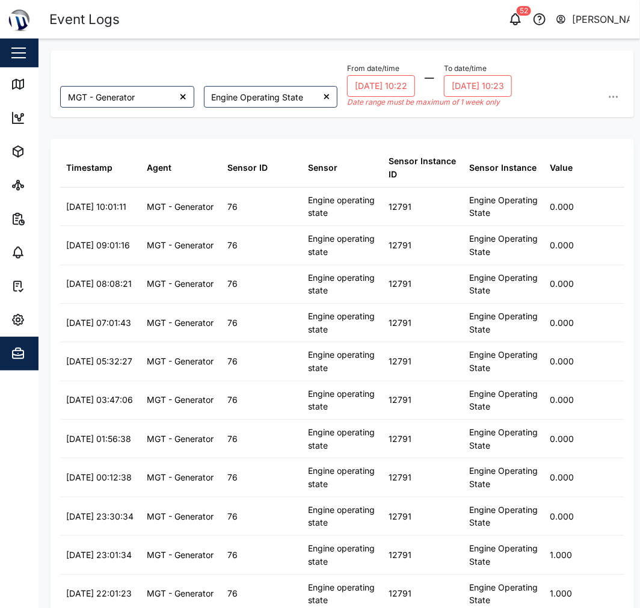
click at [317, 99] on div at bounding box center [327, 97] width 22 height 22
click at [280, 98] on input "search" at bounding box center [271, 97] width 134 height 22
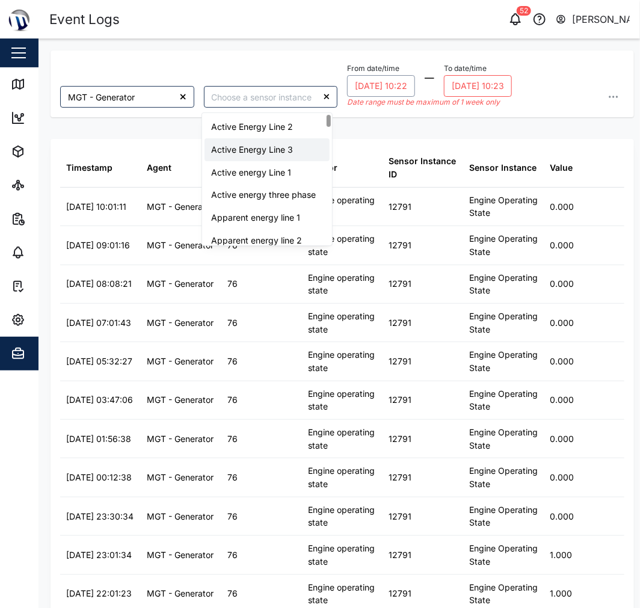
click at [412, 79] on button "13/09/2025 10:22" at bounding box center [381, 86] width 68 height 22
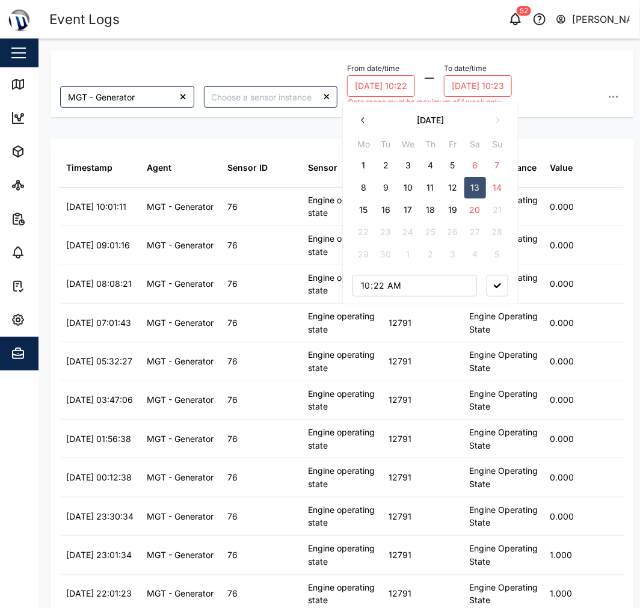
click at [432, 208] on button "18" at bounding box center [431, 210] width 22 height 22
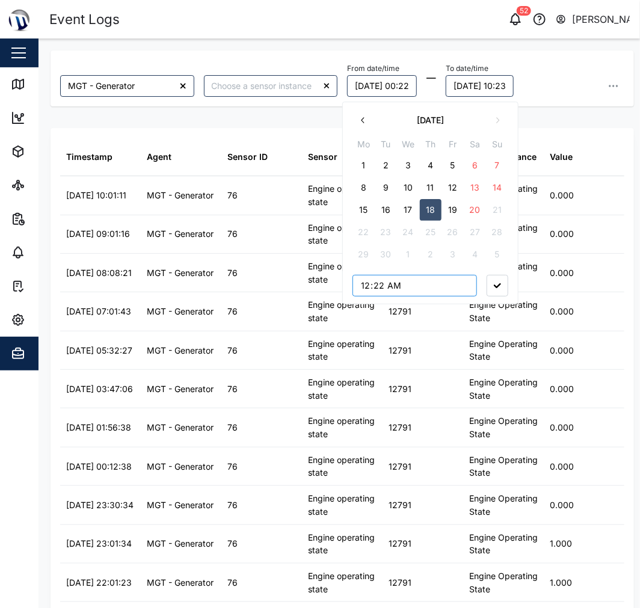
type input "00:00"
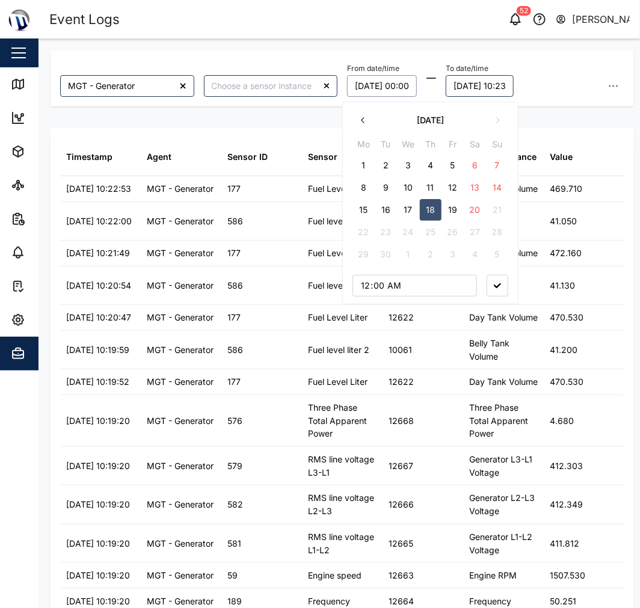
click at [512, 79] on button "20/09/2025 10:23" at bounding box center [480, 86] width 68 height 22
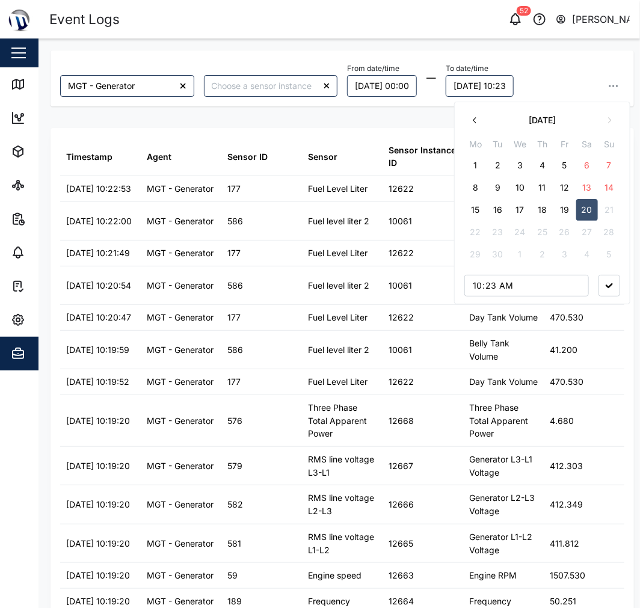
click at [563, 211] on button "19" at bounding box center [565, 210] width 22 height 22
type input "00:00"
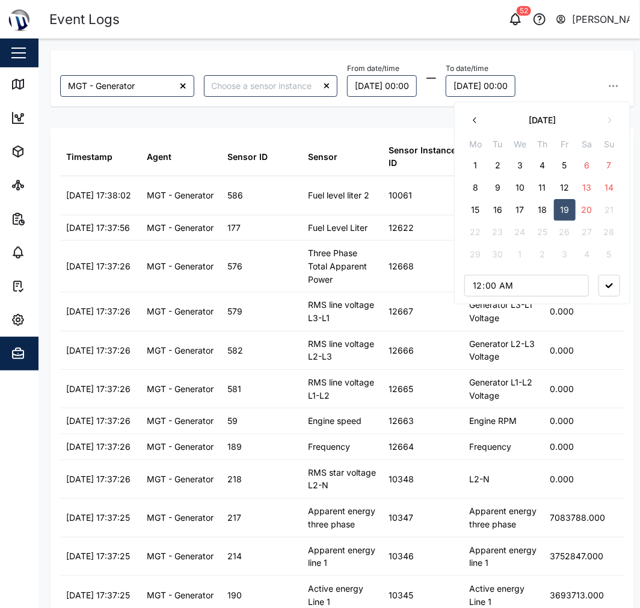
click at [611, 285] on icon "button" at bounding box center [609, 285] width 7 height 5
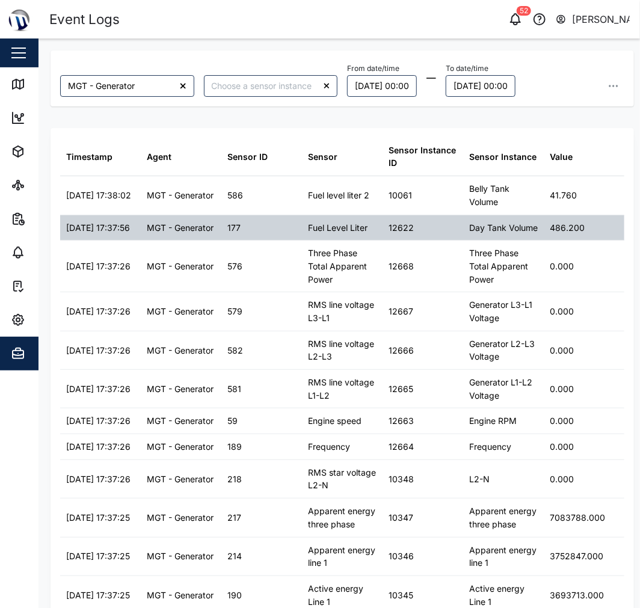
click at [289, 238] on div "177" at bounding box center [261, 227] width 81 height 25
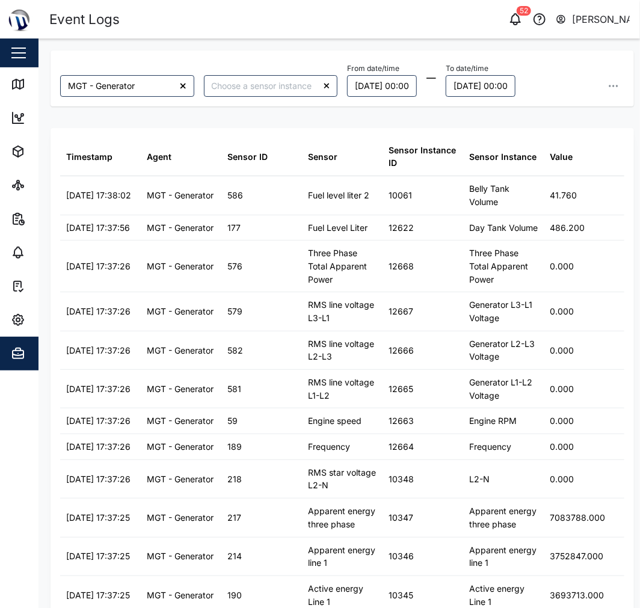
click at [258, 101] on div "MGT - Generator From date/time 18/09/2025 00:00 To date/time 19/09/2025 00:00" at bounding box center [343, 79] width 584 height 56
click at [256, 88] on input "search" at bounding box center [271, 86] width 134 height 22
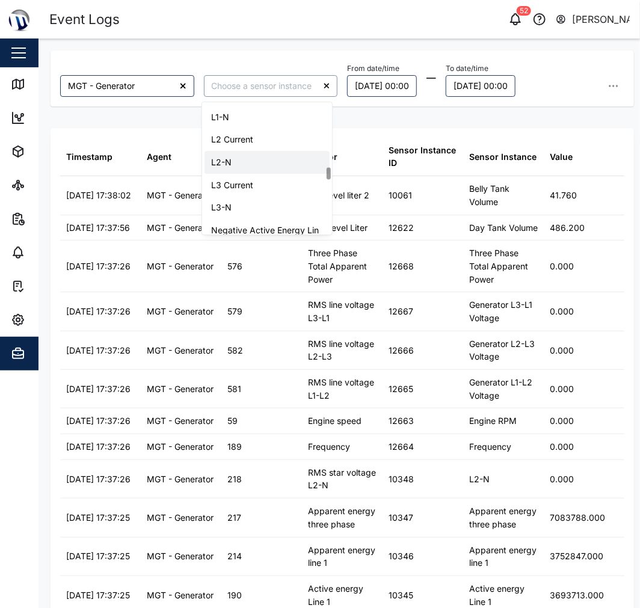
scroll to position [669, 0]
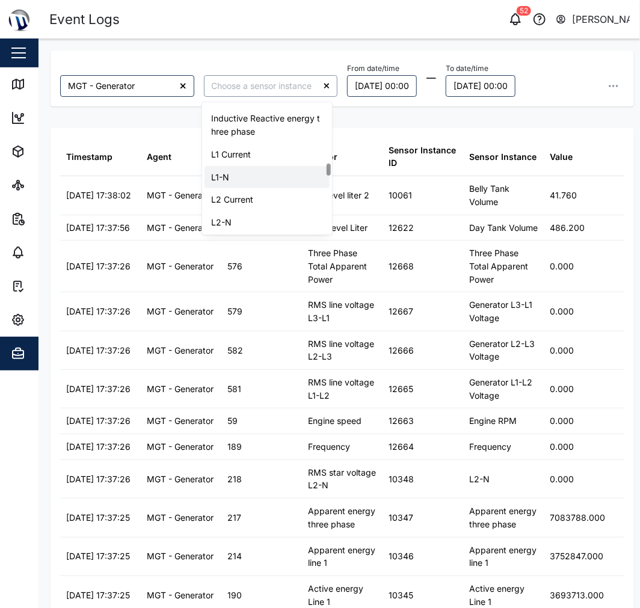
type input "L1-N"
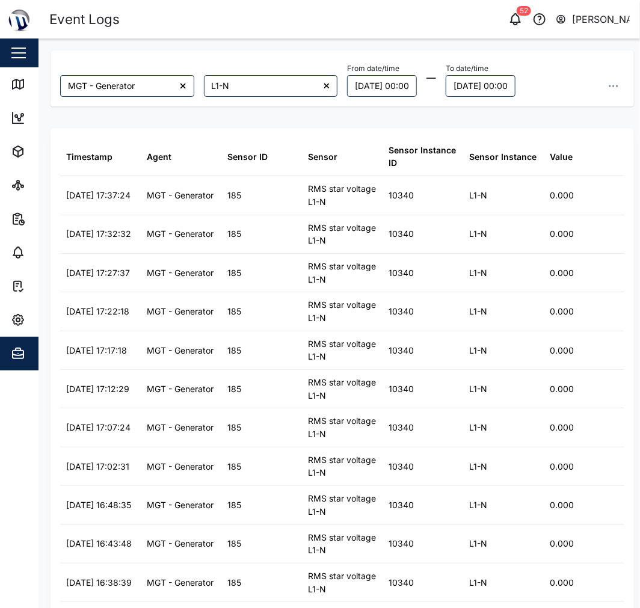
click at [324, 88] on icon at bounding box center [327, 86] width 7 height 8
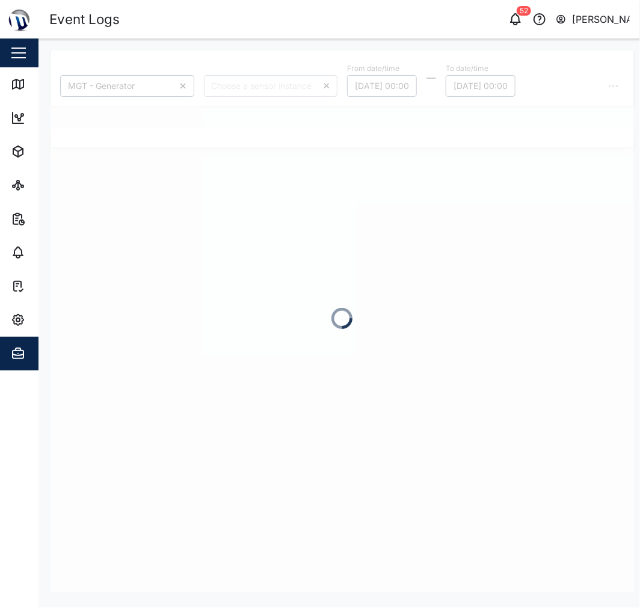
click at [279, 81] on input "search" at bounding box center [271, 86] width 134 height 22
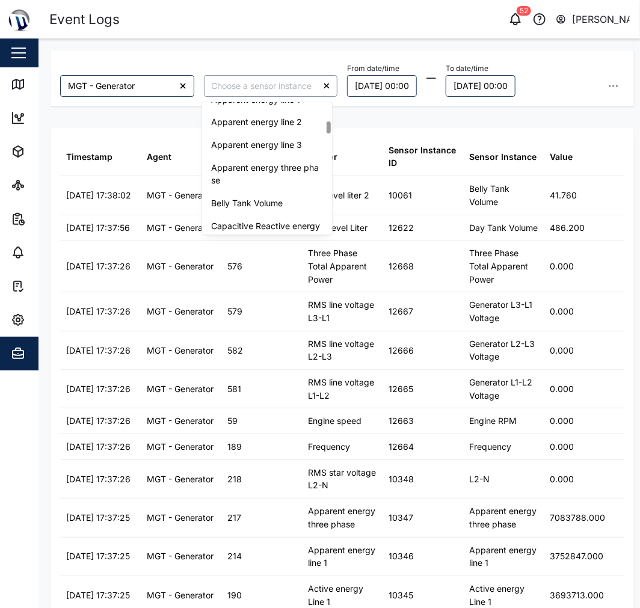
scroll to position [200, 0]
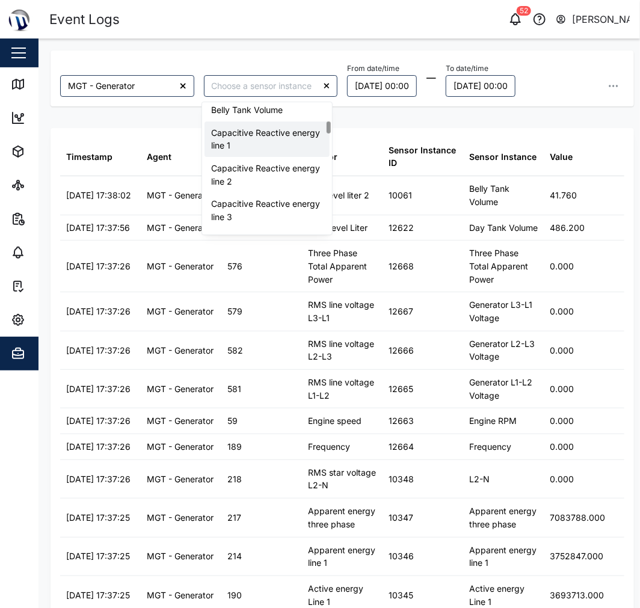
click at [181, 85] on icon at bounding box center [183, 85] width 5 height 5
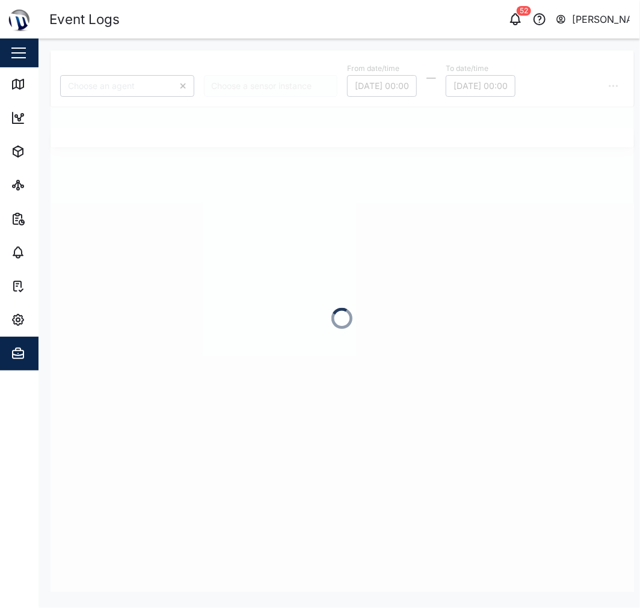
click at [154, 90] on div at bounding box center [343, 322] width 584 height 542
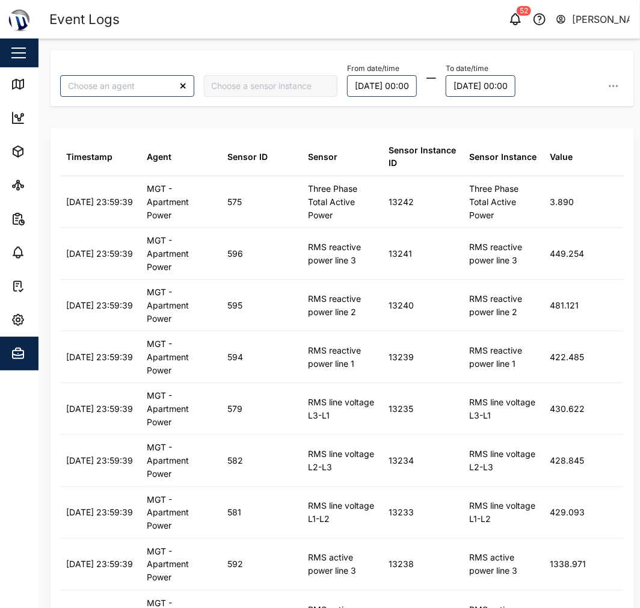
click at [342, 86] on div "From date/time 18/09/2025 00:00 To date/time 19/09/2025 00:00" at bounding box center [485, 78] width 287 height 46
click at [185, 87] on div at bounding box center [184, 86] width 22 height 22
click at [145, 88] on input "search" at bounding box center [127, 86] width 134 height 22
type input "M"
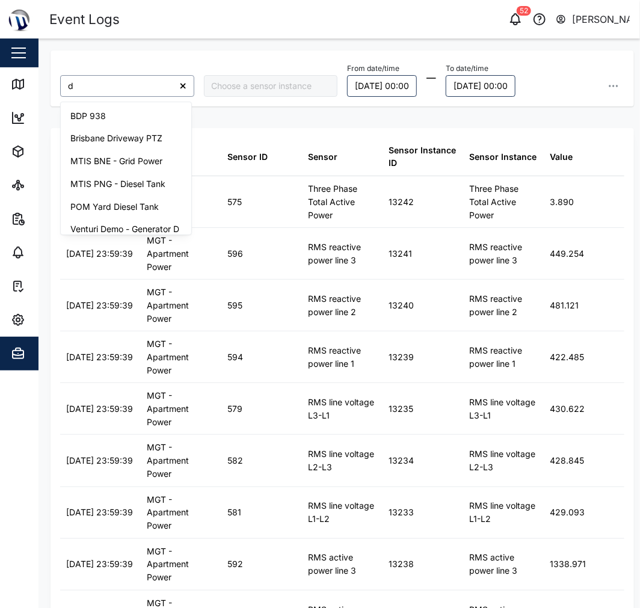
type input "d"
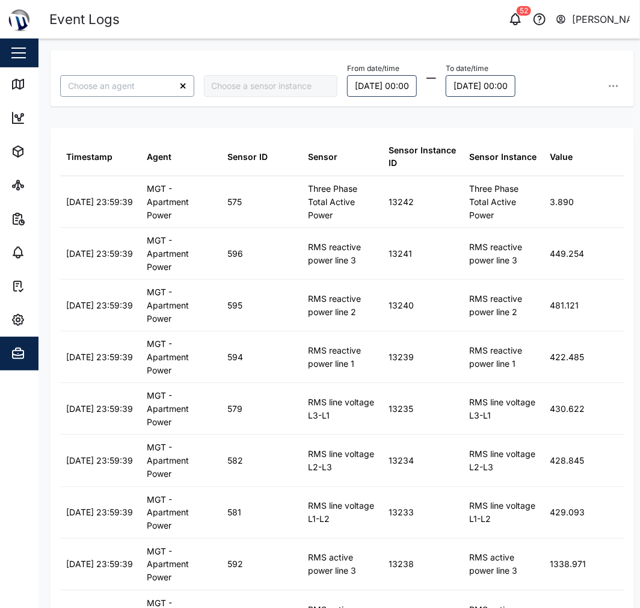
click at [153, 76] on input "search" at bounding box center [127, 86] width 134 height 22
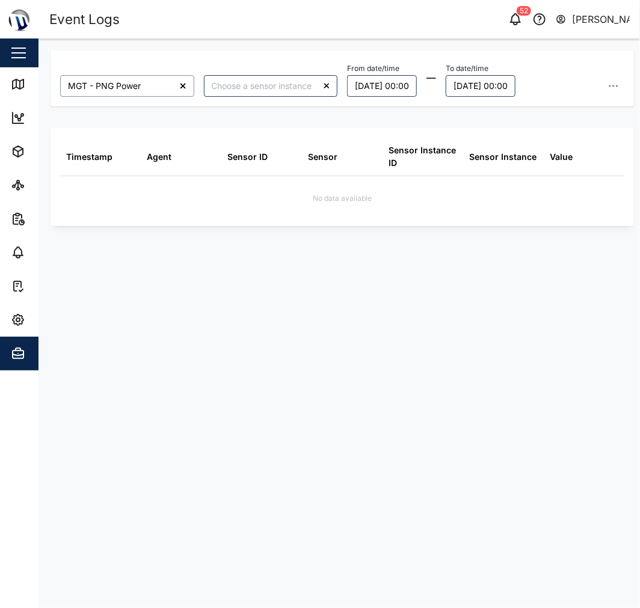
type input "MGT - PNG Power"
click at [386, 84] on button "18/09/2025 00:00" at bounding box center [382, 86] width 70 height 22
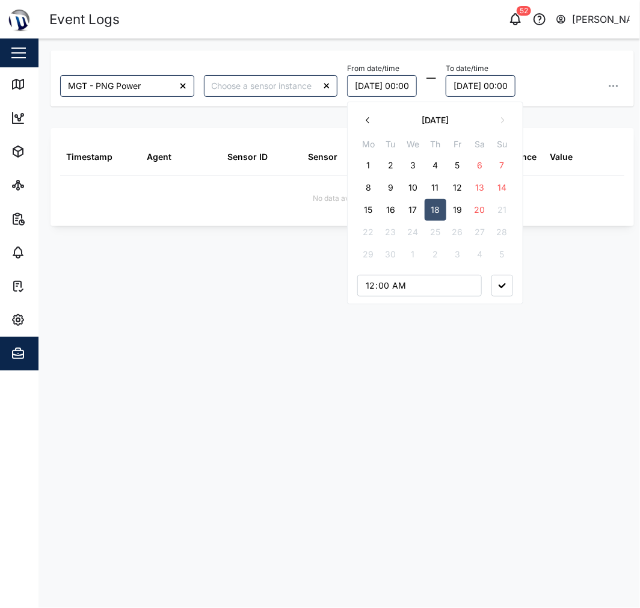
click at [513, 296] on div "00:00" at bounding box center [435, 286] width 156 height 22
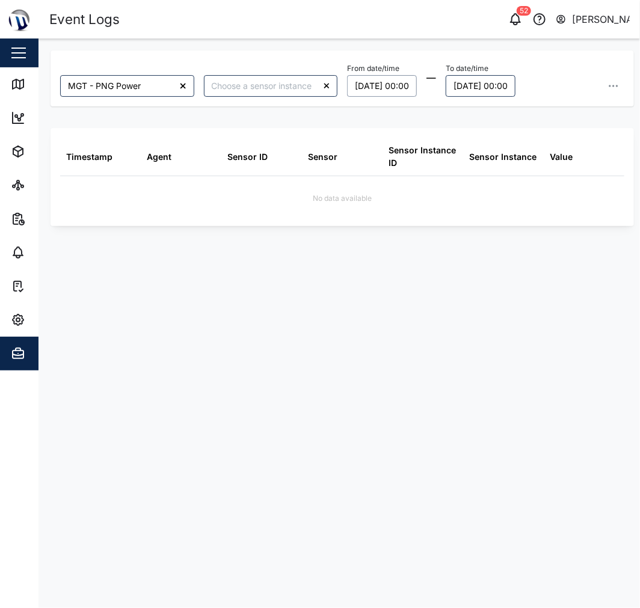
click at [187, 83] on div at bounding box center [184, 86] width 22 height 22
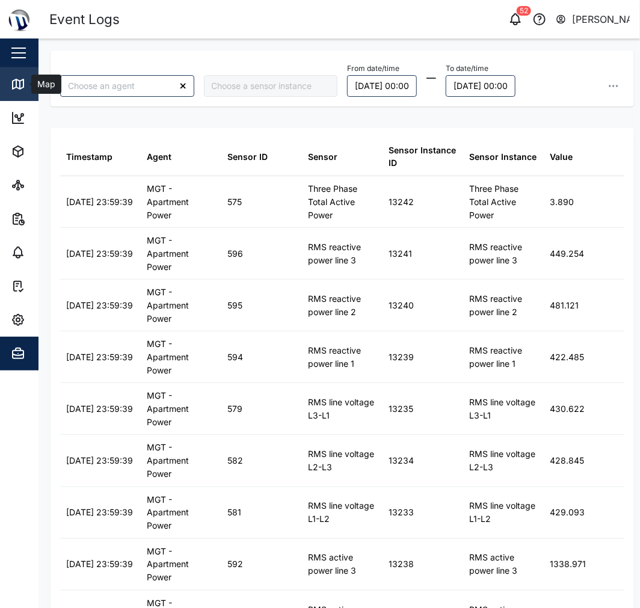
drag, startPoint x: 6, startPoint y: 81, endPoint x: 24, endPoint y: 86, distance: 18.7
click at [6, 81] on link "Map" at bounding box center [78, 84] width 156 height 34
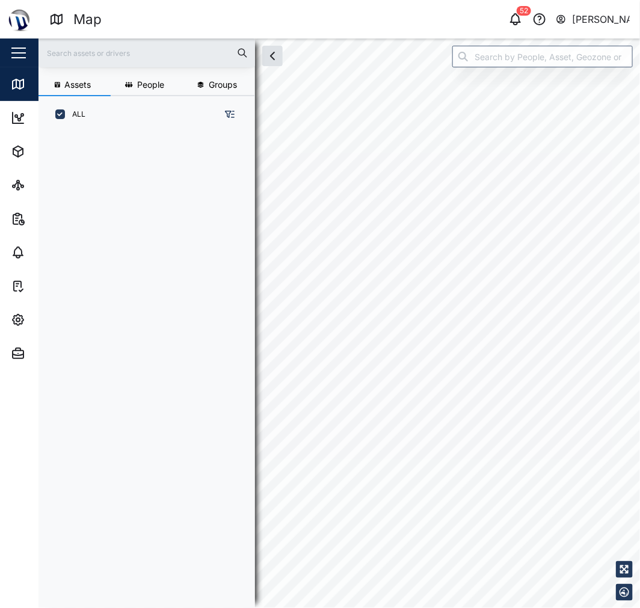
scroll to position [460, 187]
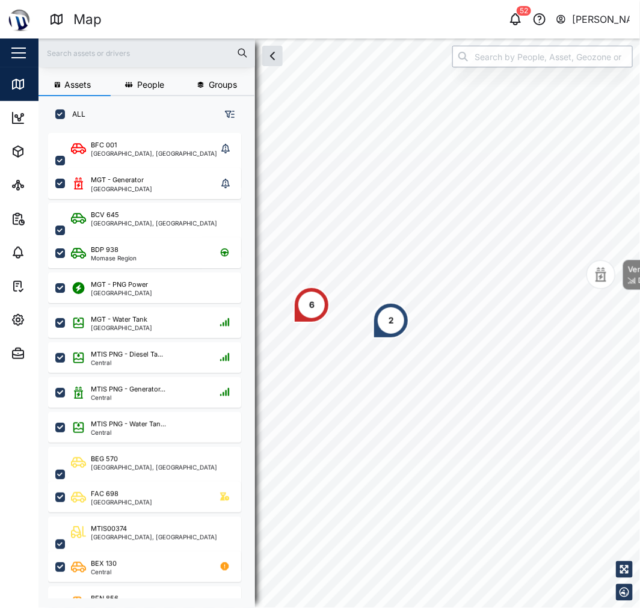
click at [609, 65] on input "search" at bounding box center [543, 57] width 181 height 22
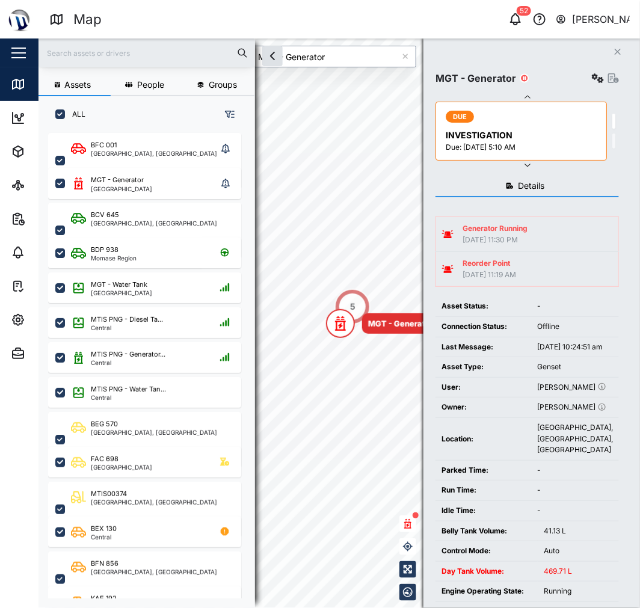
type input "MGT - Generator"
click at [611, 79] on icon "button" at bounding box center [613, 78] width 11 height 10
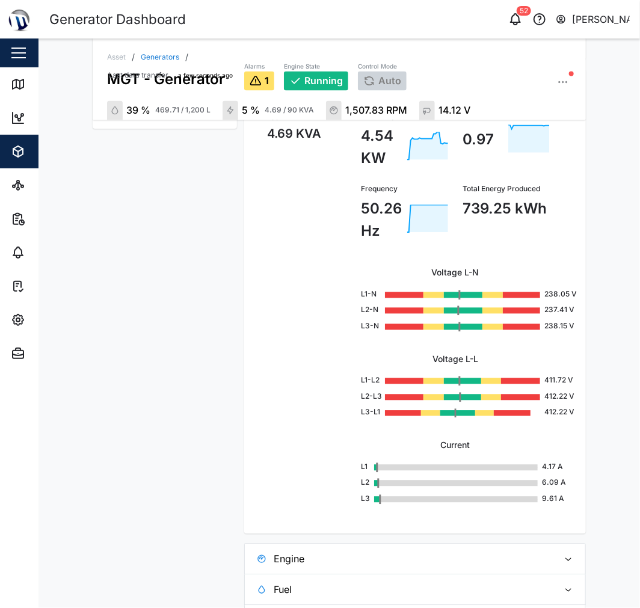
scroll to position [663, 0]
